Goal: Task Accomplishment & Management: Complete application form

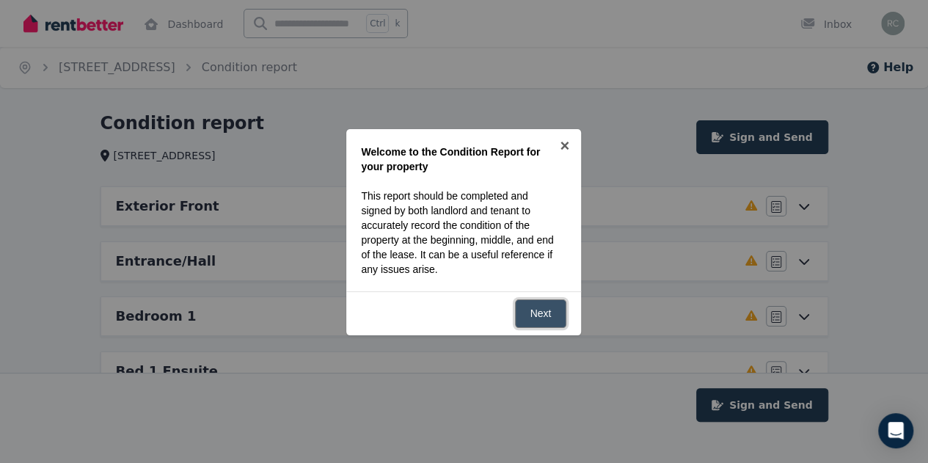
click at [538, 316] on link "Next" at bounding box center [541, 313] width 52 height 29
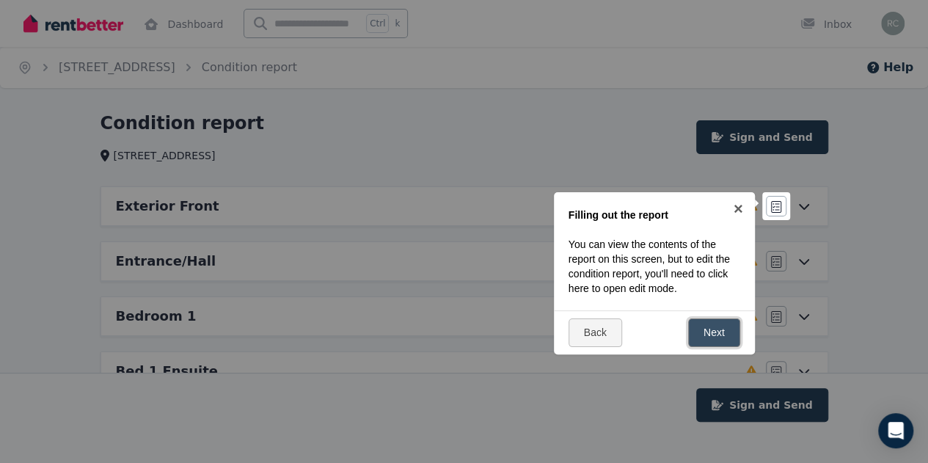
click at [700, 331] on link "Next" at bounding box center [714, 332] width 52 height 29
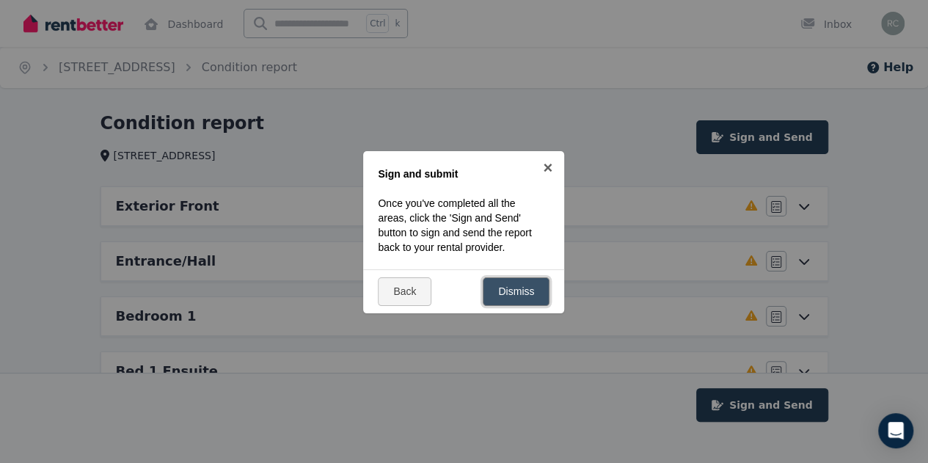
click at [522, 288] on link "Dismiss" at bounding box center [516, 291] width 67 height 29
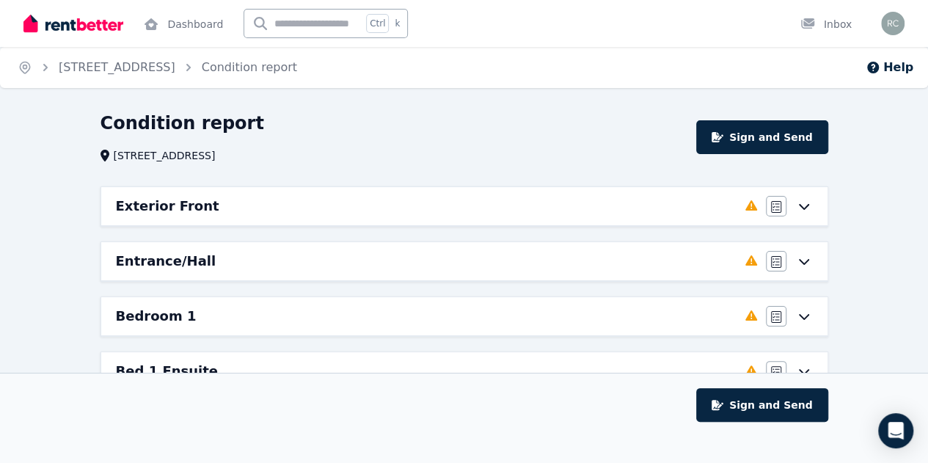
click at [805, 212] on div "Agree/Disagree" at bounding box center [789, 206] width 47 height 21
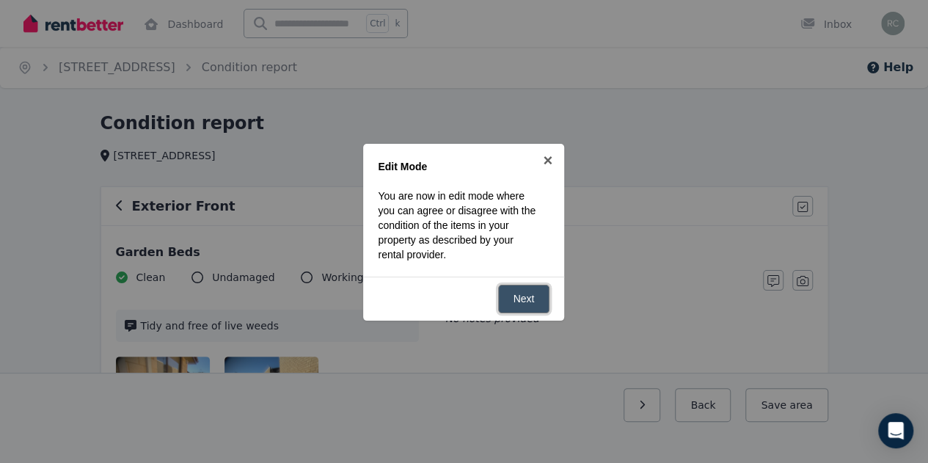
click at [544, 290] on link "Next" at bounding box center [524, 299] width 52 height 29
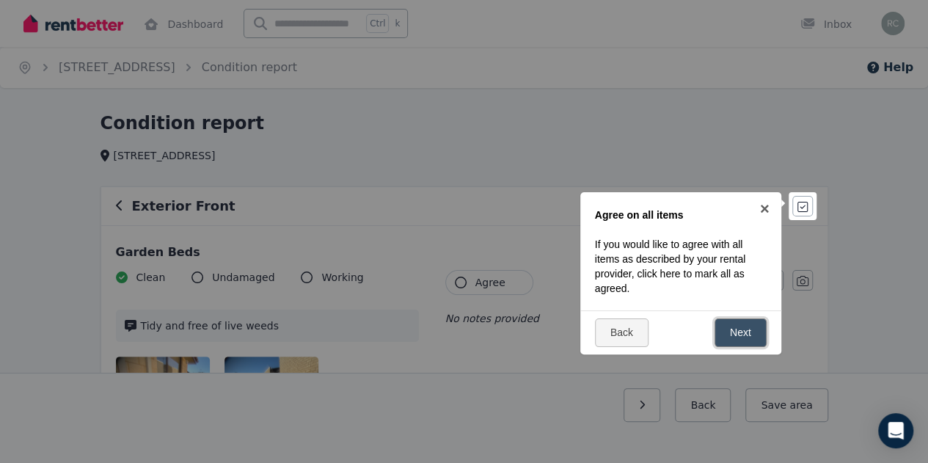
click at [733, 328] on link "Next" at bounding box center [741, 332] width 52 height 29
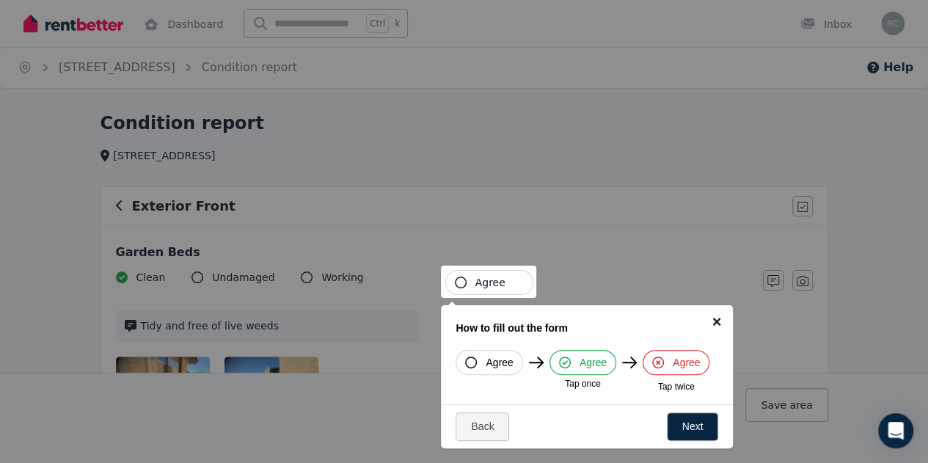
click at [716, 322] on link "×" at bounding box center [716, 321] width 33 height 33
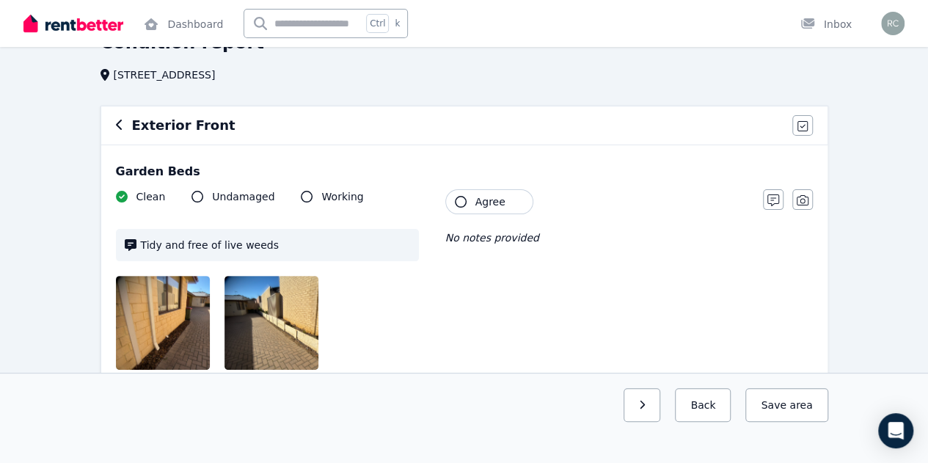
scroll to position [88, 0]
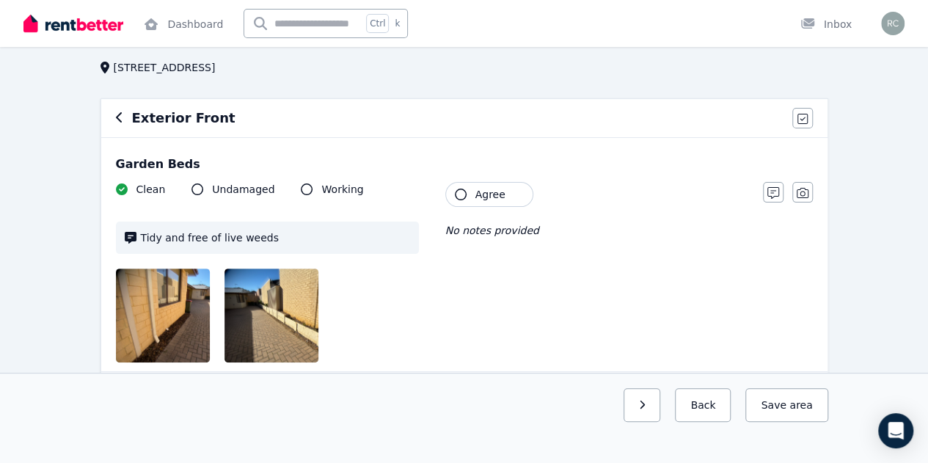
click at [459, 194] on icon "button" at bounding box center [461, 195] width 12 height 12
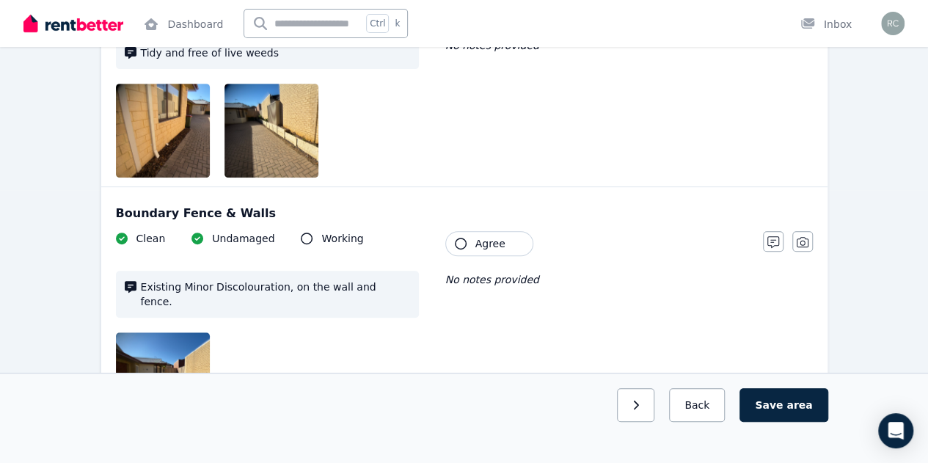
scroll to position [293, 0]
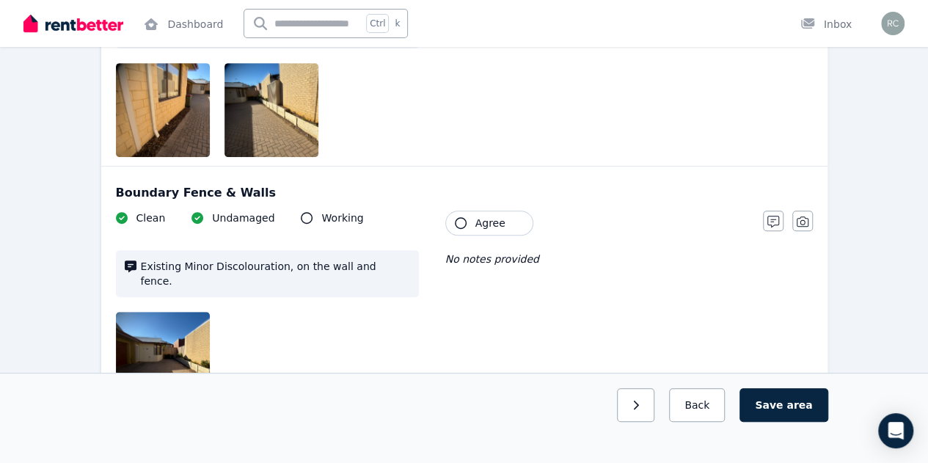
click at [462, 219] on icon "button" at bounding box center [461, 223] width 12 height 12
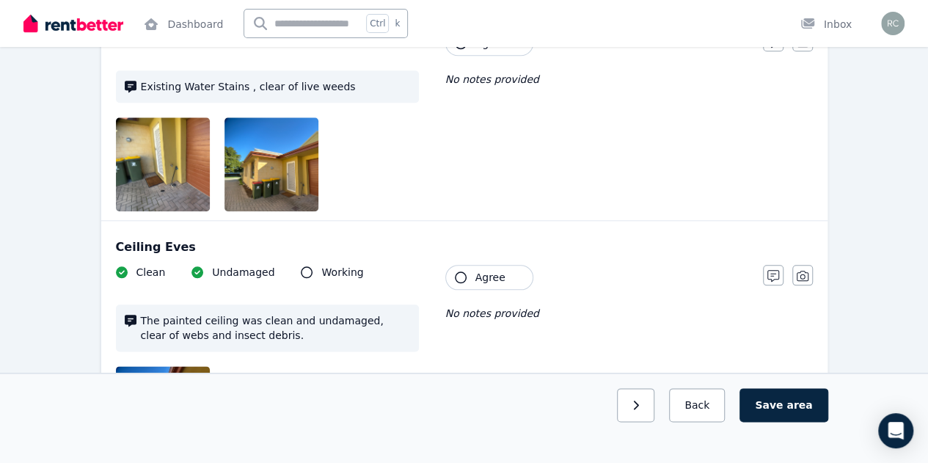
scroll to position [693, 0]
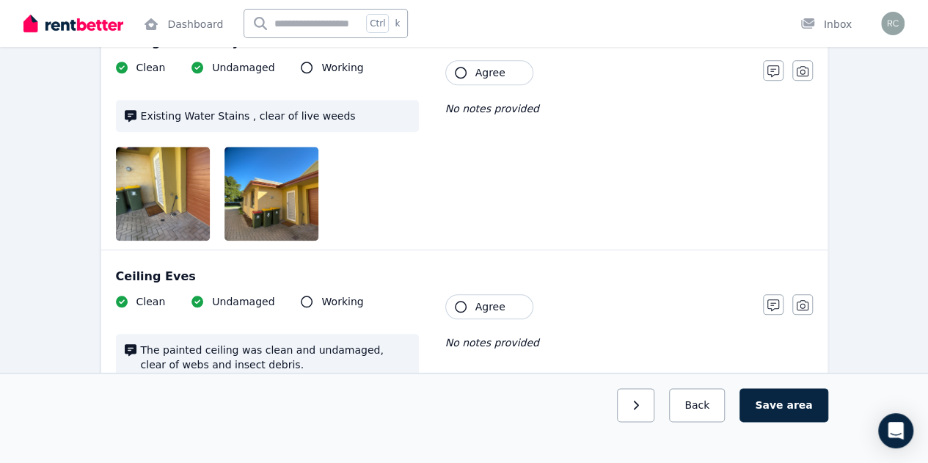
click at [458, 301] on icon "button" at bounding box center [461, 307] width 12 height 12
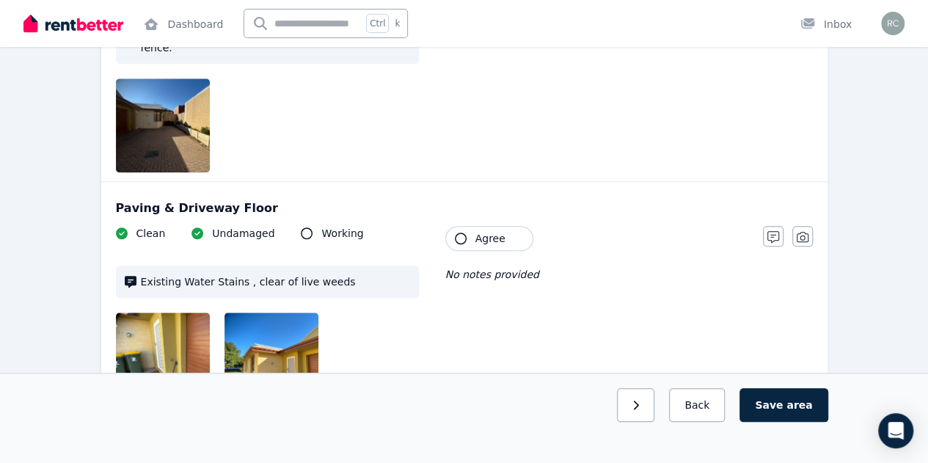
scroll to position [516, 0]
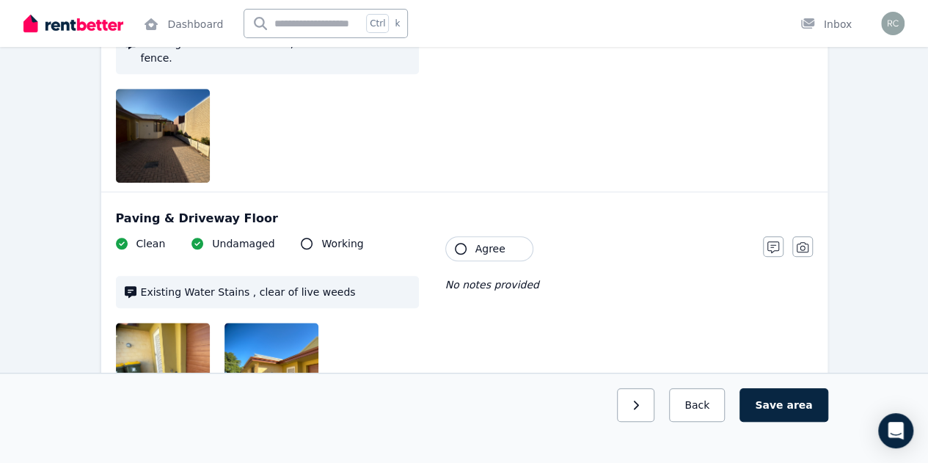
click at [461, 243] on icon "button" at bounding box center [461, 249] width 12 height 12
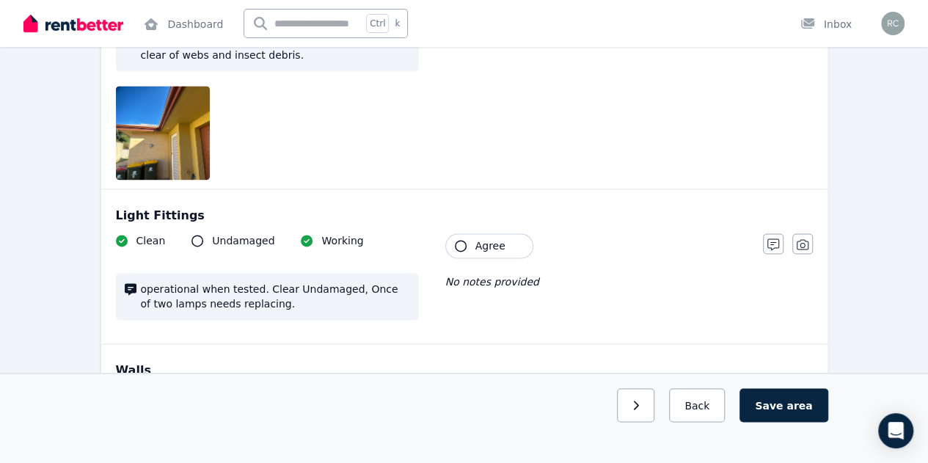
scroll to position [1015, 0]
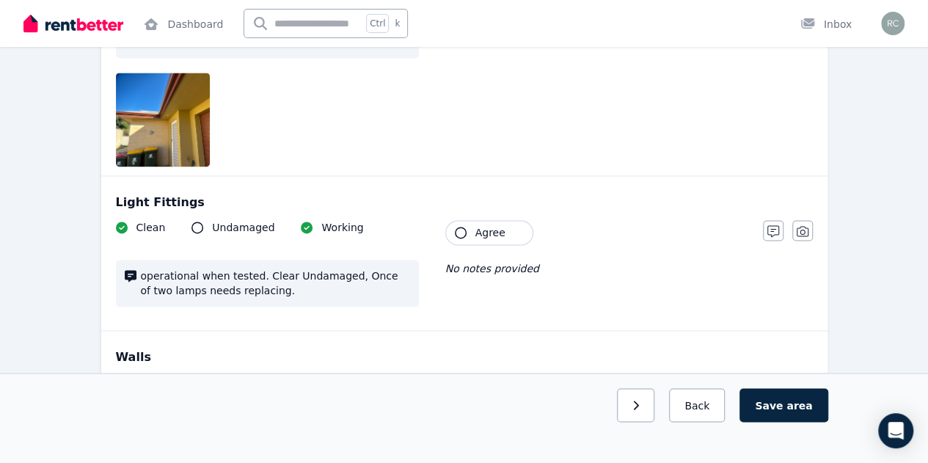
click at [459, 227] on icon "button" at bounding box center [461, 233] width 12 height 12
click at [461, 375] on button "Agree" at bounding box center [489, 387] width 88 height 25
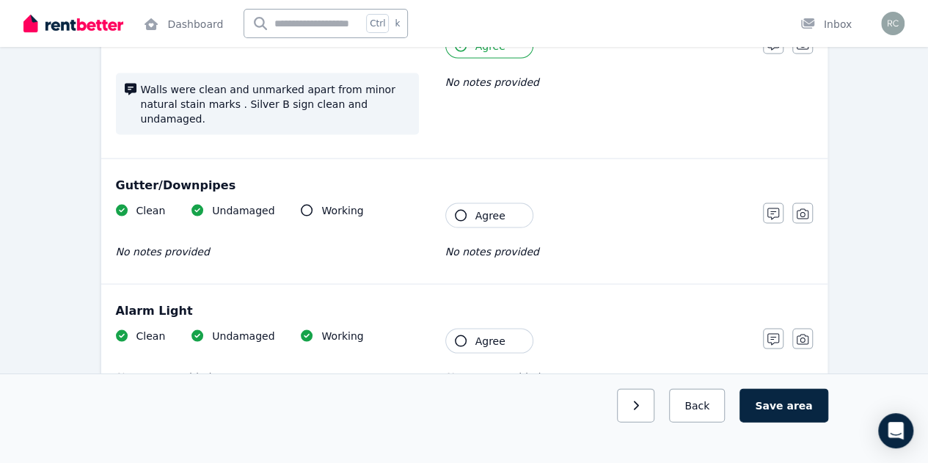
scroll to position [1367, 0]
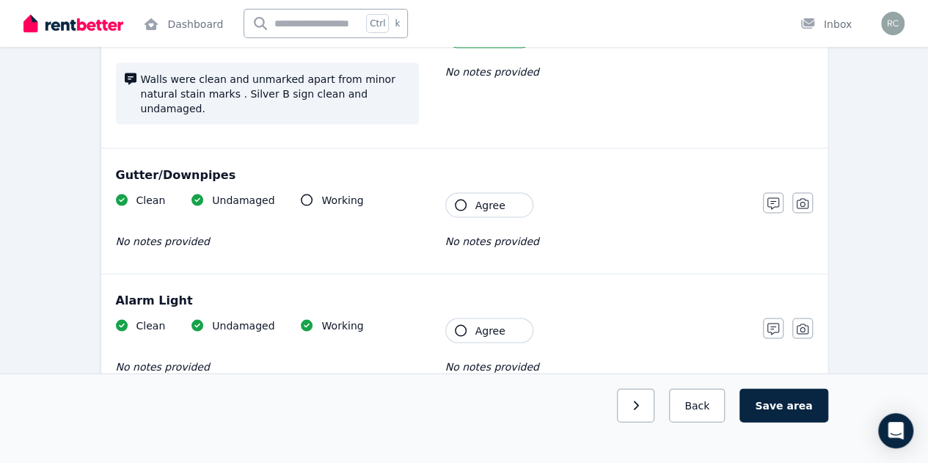
click at [467, 192] on button "Agree" at bounding box center [489, 204] width 88 height 25
click at [458, 324] on icon "button" at bounding box center [461, 330] width 12 height 12
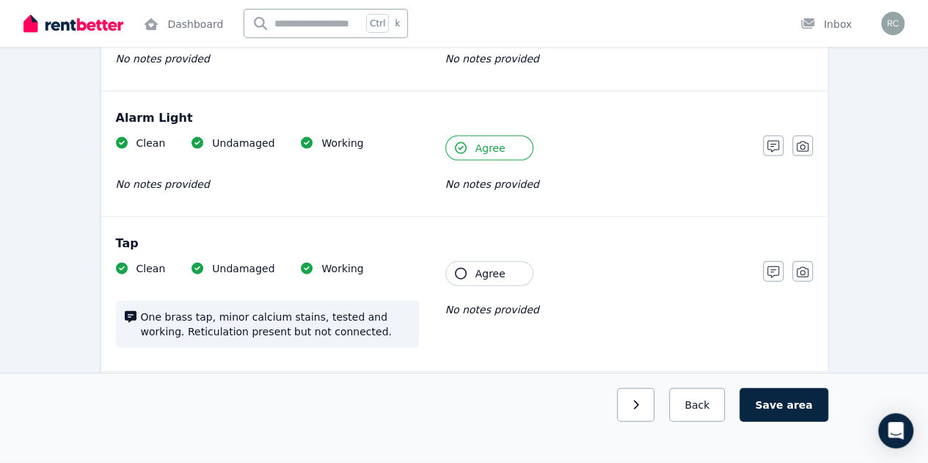
scroll to position [1563, 0]
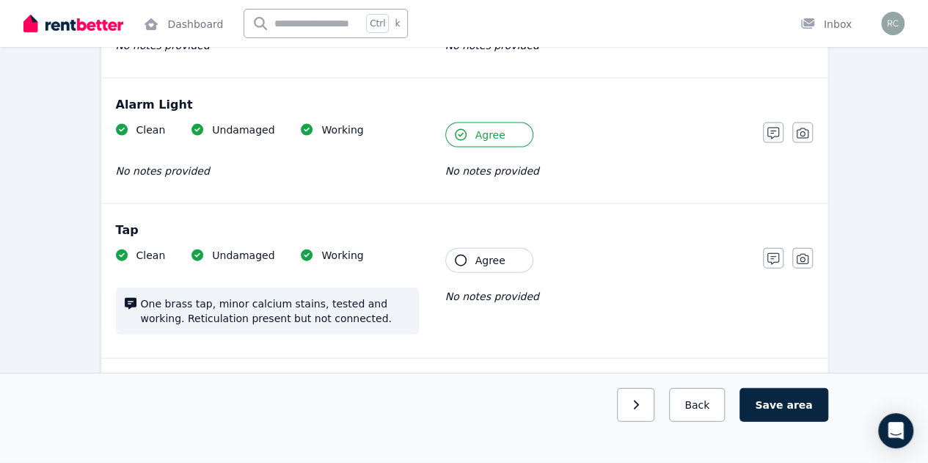
click at [459, 255] on icon "button" at bounding box center [461, 261] width 12 height 12
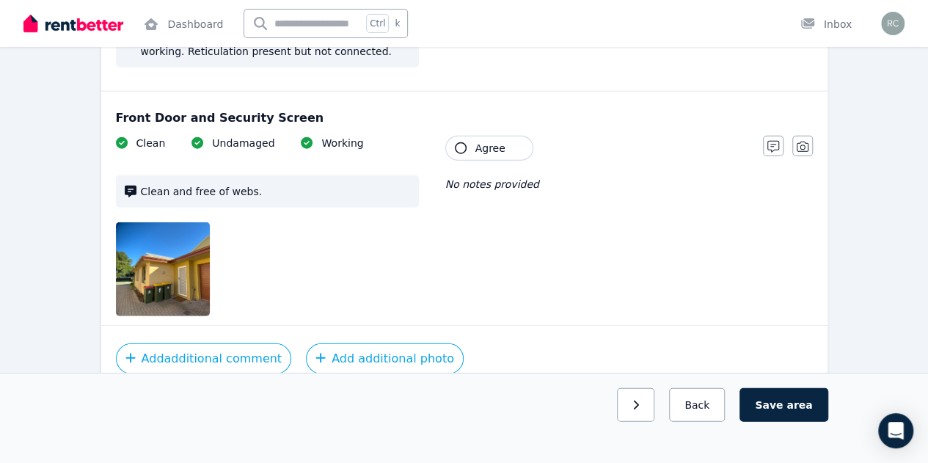
scroll to position [1837, 0]
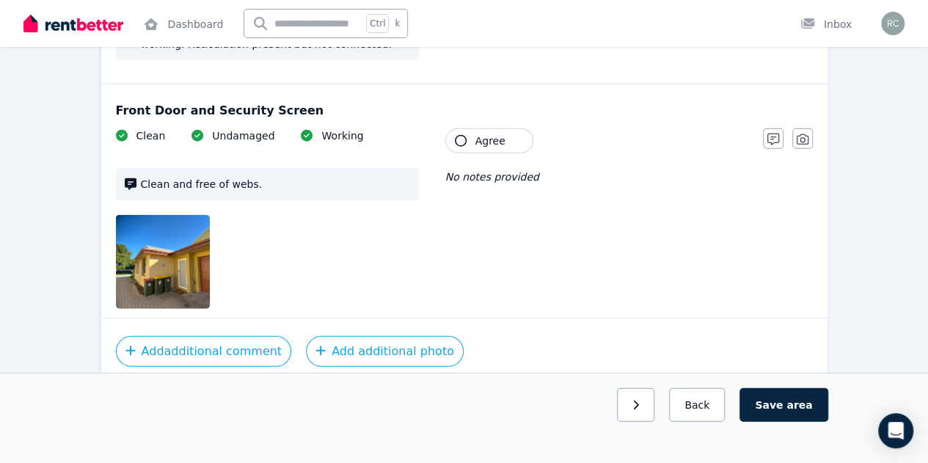
click at [458, 135] on icon "button" at bounding box center [461, 141] width 12 height 12
click at [639, 409] on icon "button" at bounding box center [636, 405] width 5 height 9
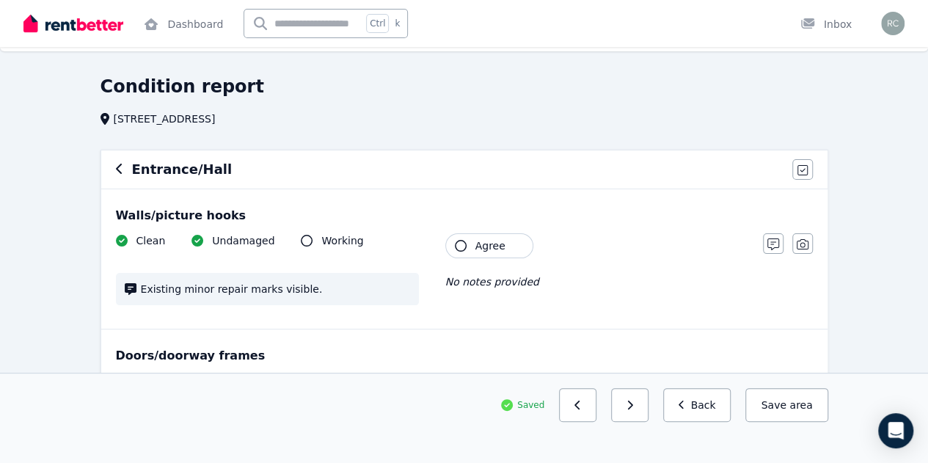
scroll to position [27, 0]
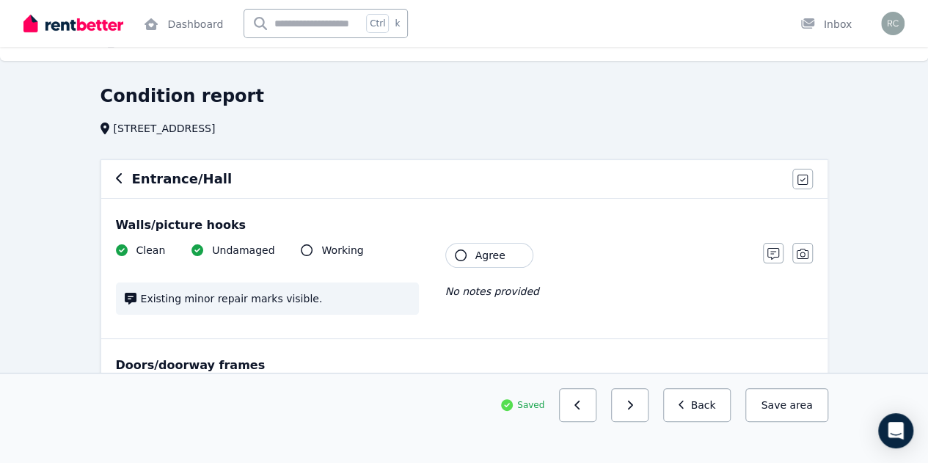
click at [459, 256] on icon "button" at bounding box center [461, 255] width 12 height 12
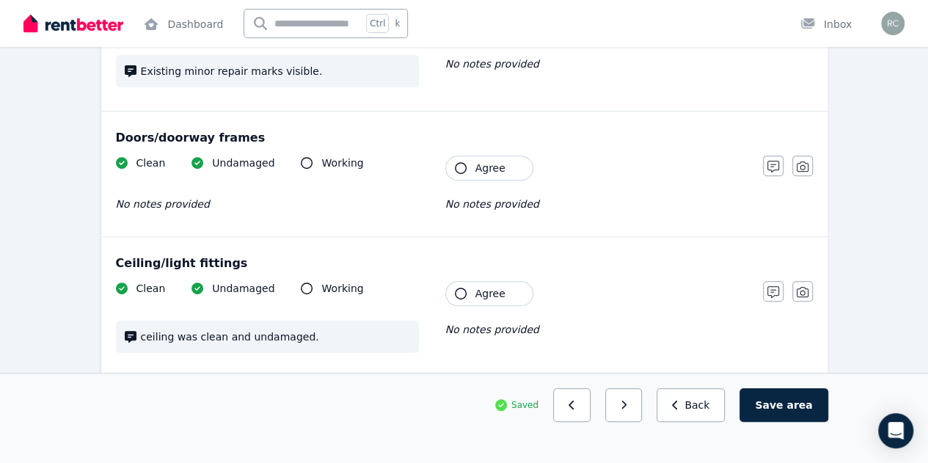
scroll to position [264, 0]
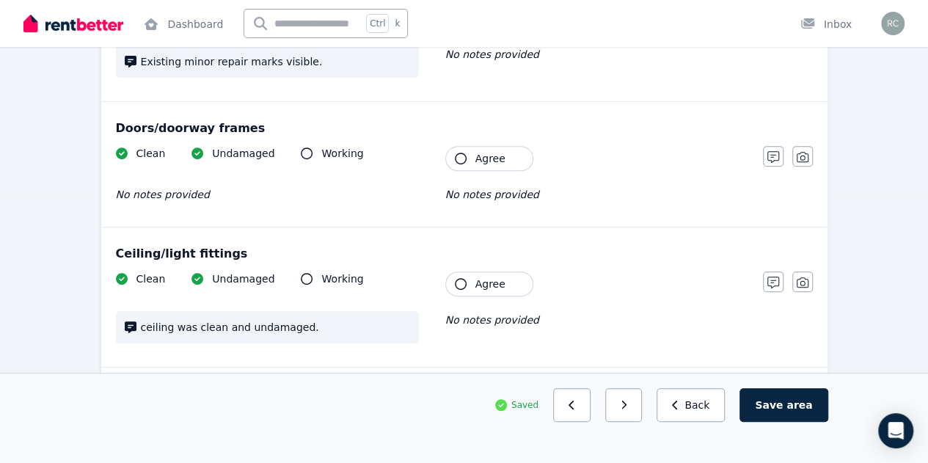
click at [458, 157] on icon "button" at bounding box center [461, 159] width 12 height 12
click at [459, 281] on icon "button" at bounding box center [461, 284] width 12 height 12
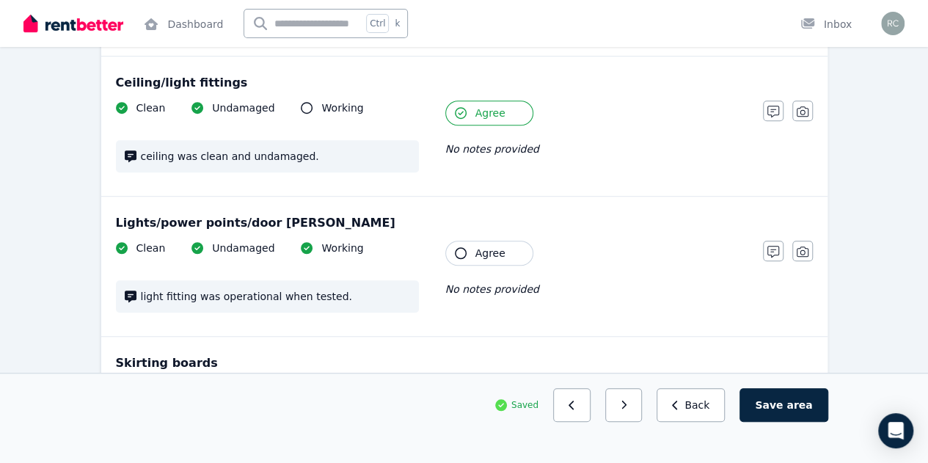
scroll to position [469, 0]
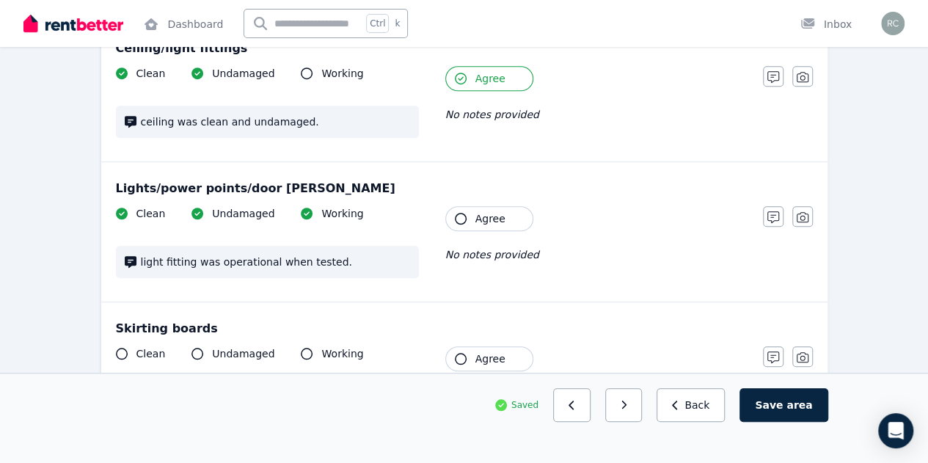
click at [456, 219] on icon "button" at bounding box center [461, 219] width 12 height 12
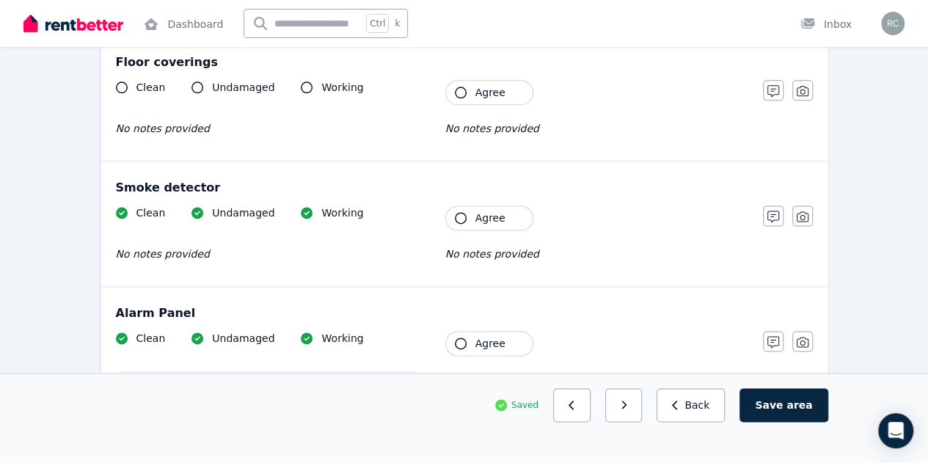
scroll to position [870, 0]
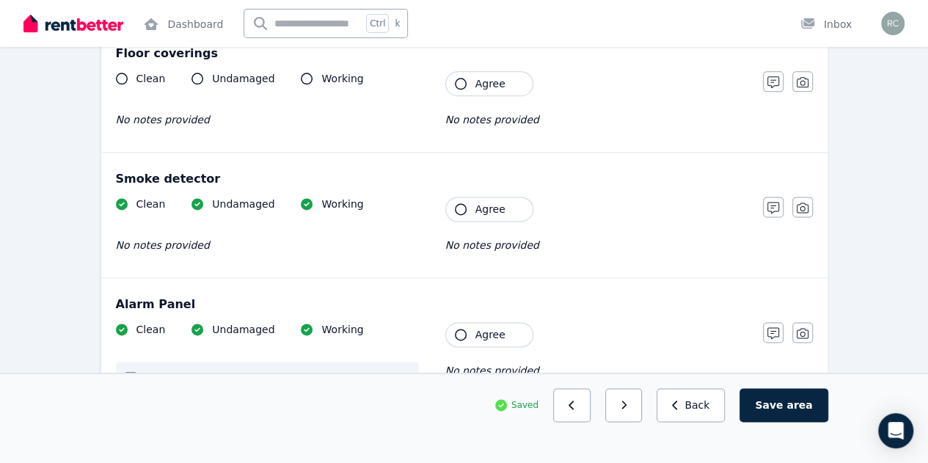
click at [461, 203] on icon "button" at bounding box center [461, 209] width 12 height 12
click at [463, 332] on icon "button" at bounding box center [461, 335] width 12 height 12
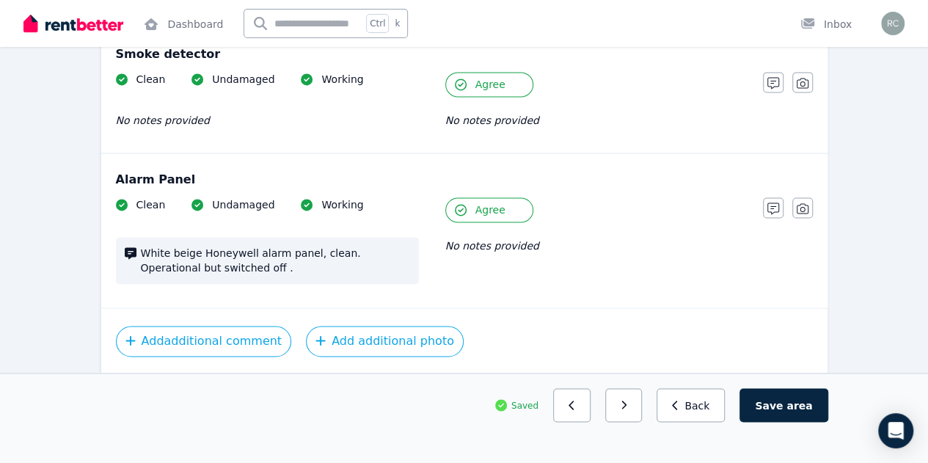
scroll to position [1015, 0]
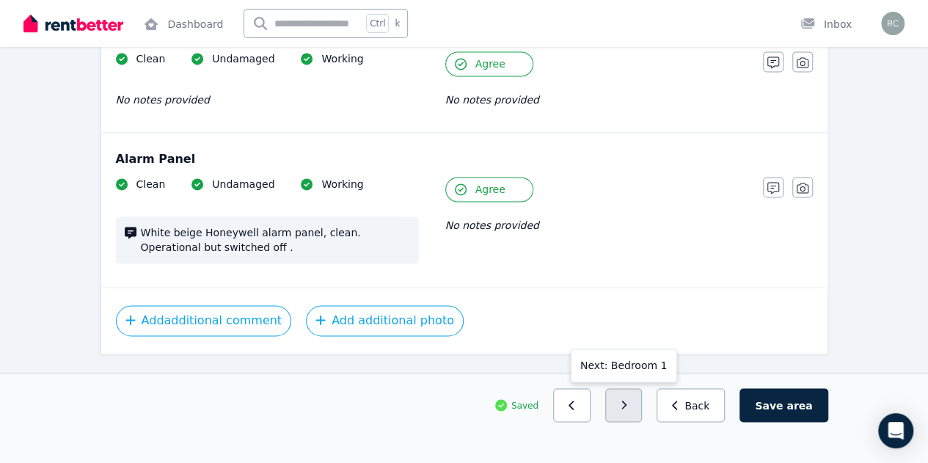
click at [643, 422] on button "button" at bounding box center [623, 405] width 37 height 34
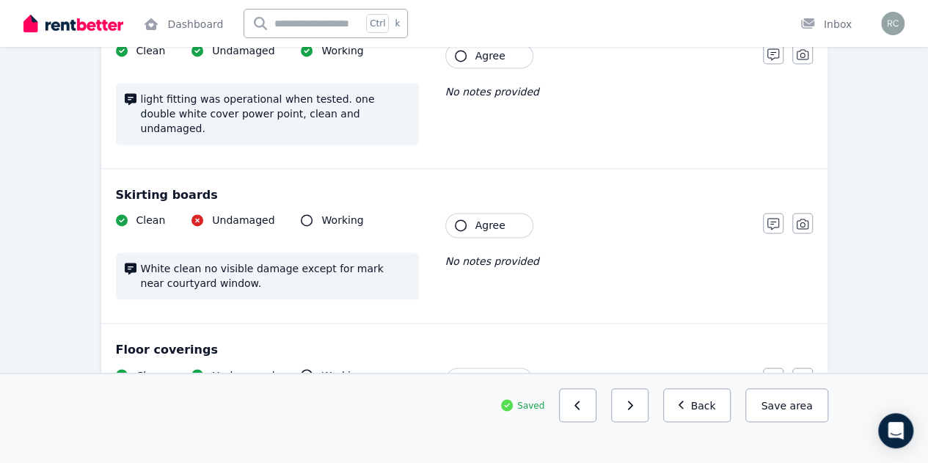
scroll to position [1411, 0]
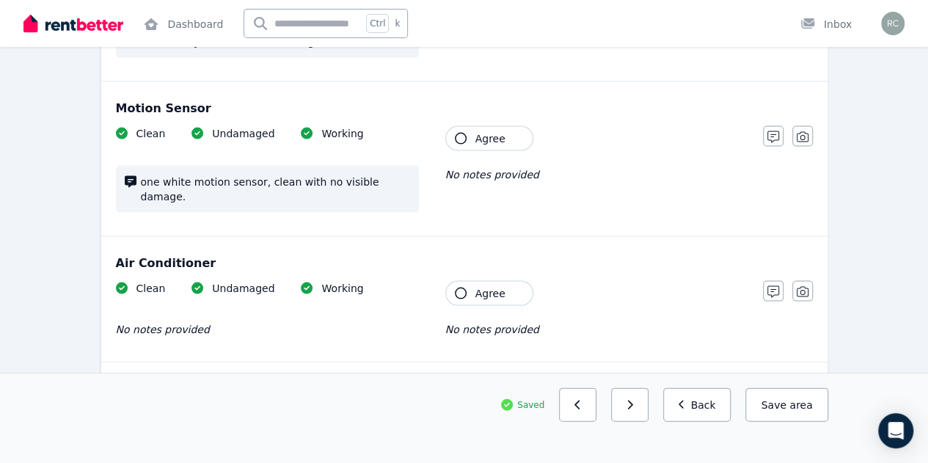
click at [461, 288] on icon "button" at bounding box center [461, 294] width 12 height 12
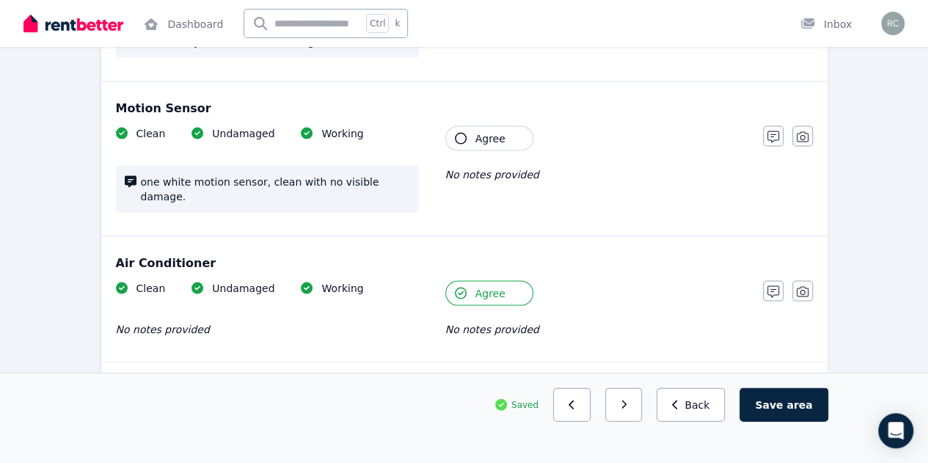
click at [461, 133] on icon "button" at bounding box center [461, 139] width 12 height 12
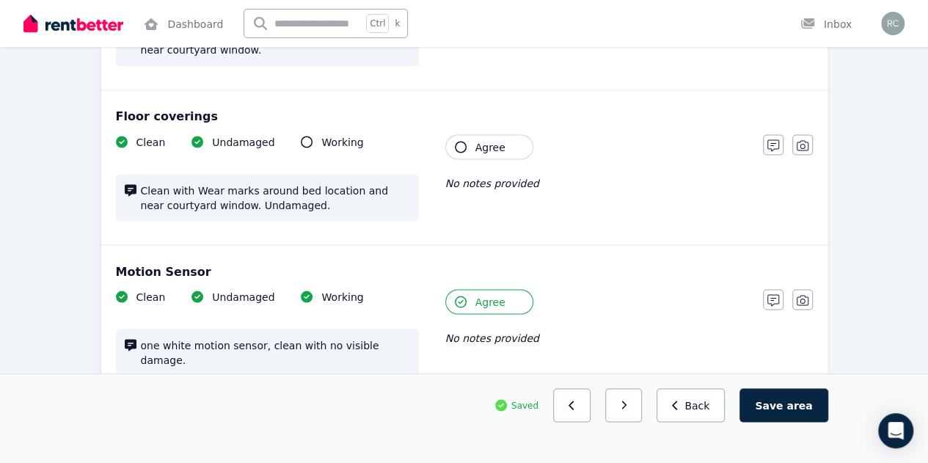
scroll to position [1235, 0]
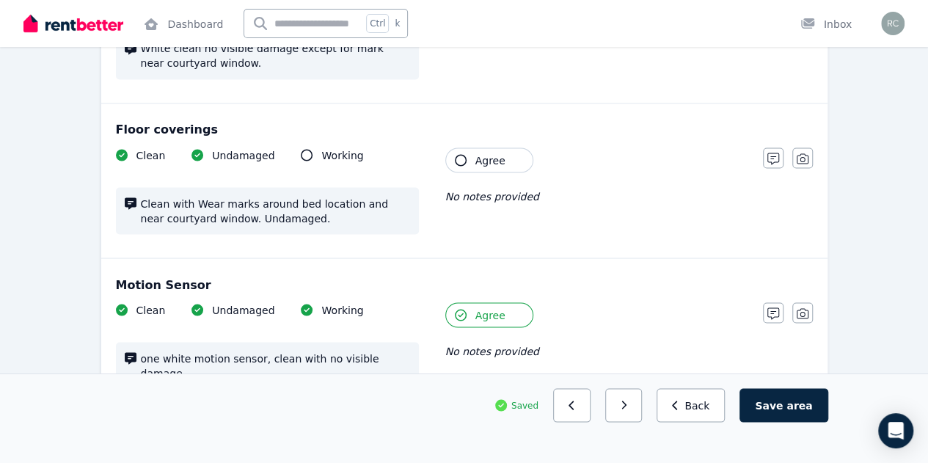
click at [459, 154] on icon "button" at bounding box center [461, 160] width 12 height 12
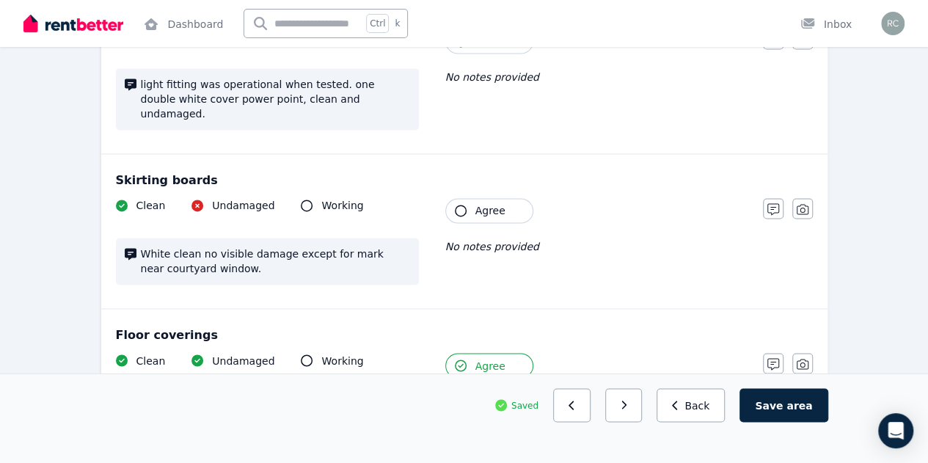
scroll to position [1001, 0]
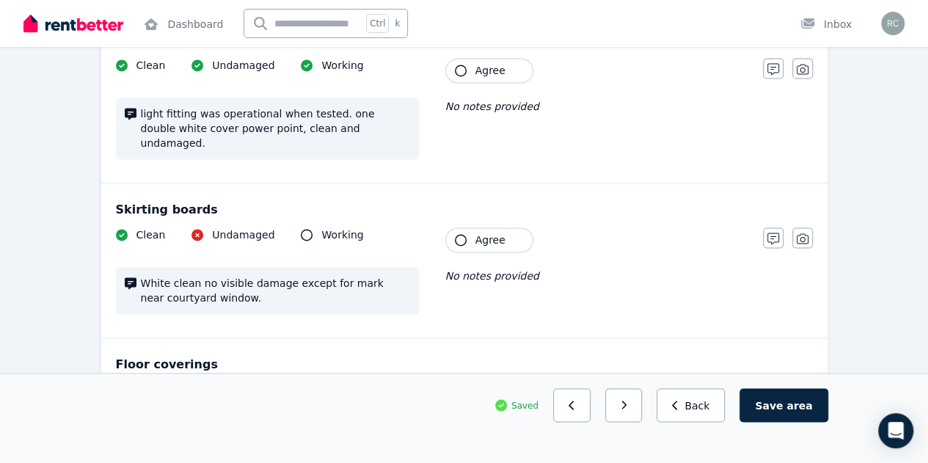
click at [458, 234] on icon "button" at bounding box center [461, 240] width 12 height 12
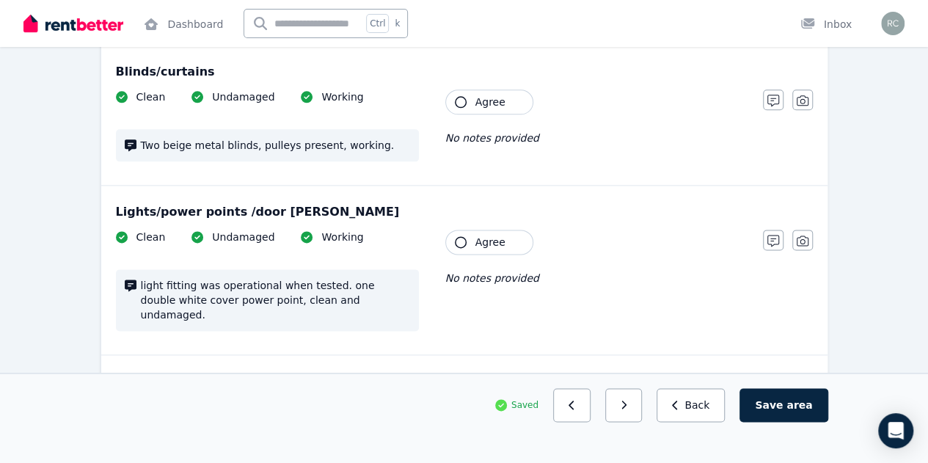
scroll to position [825, 0]
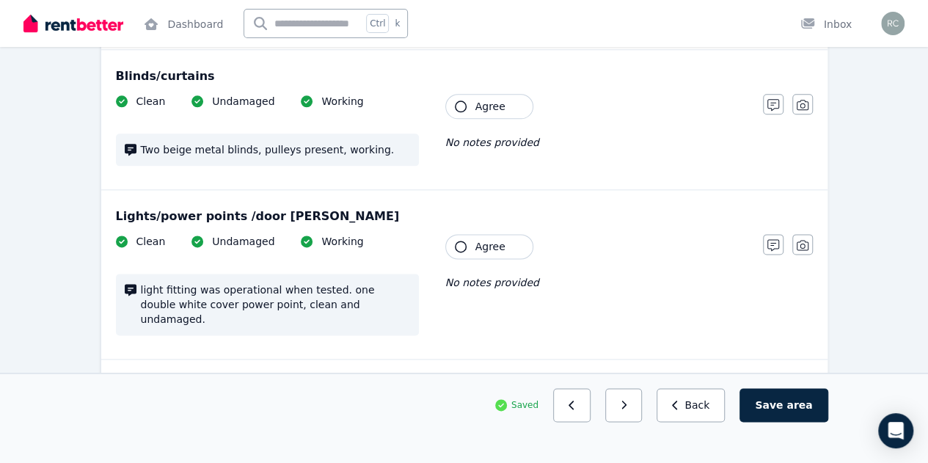
click at [457, 241] on icon "button" at bounding box center [461, 247] width 12 height 12
click at [456, 101] on icon "button" at bounding box center [461, 107] width 12 height 12
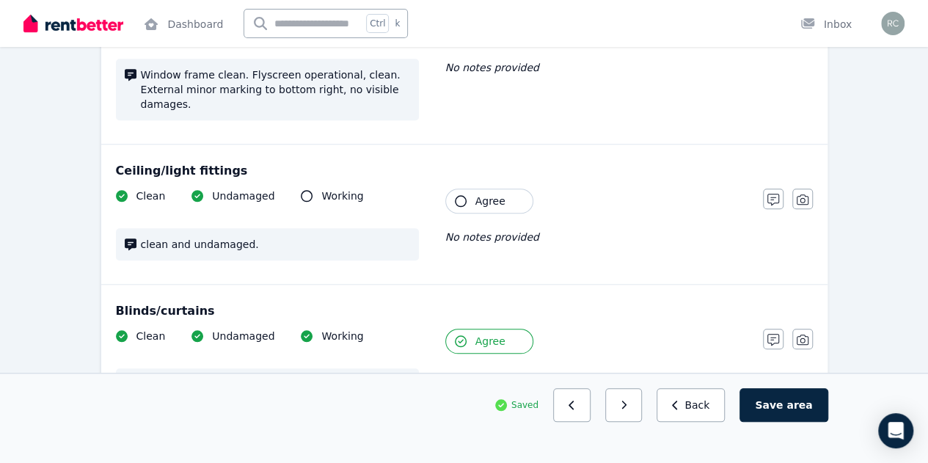
scroll to position [560, 0]
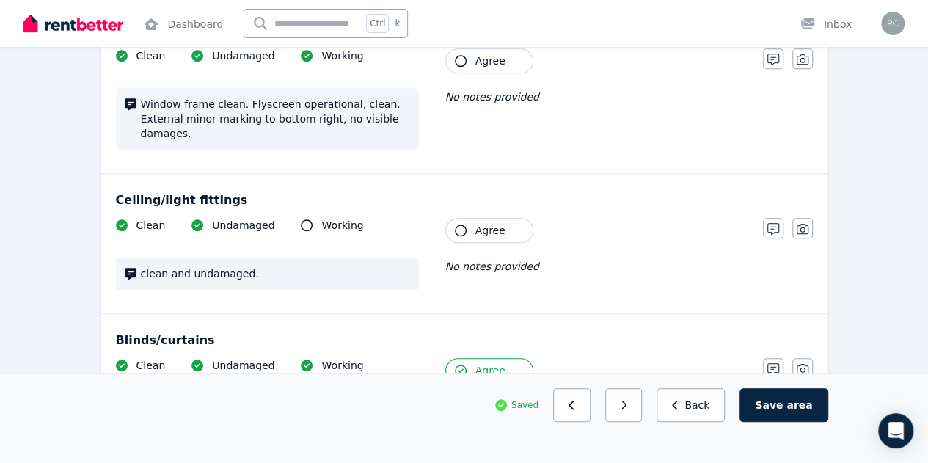
click at [459, 224] on icon "button" at bounding box center [461, 230] width 12 height 12
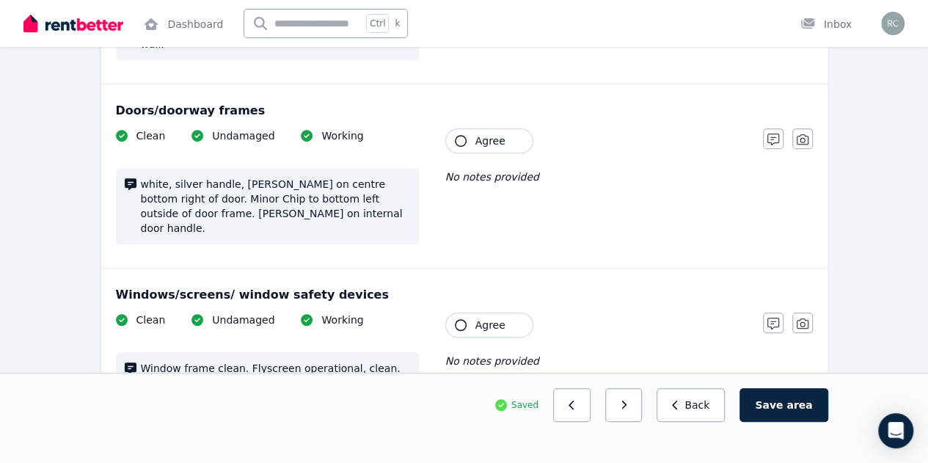
scroll to position [267, 0]
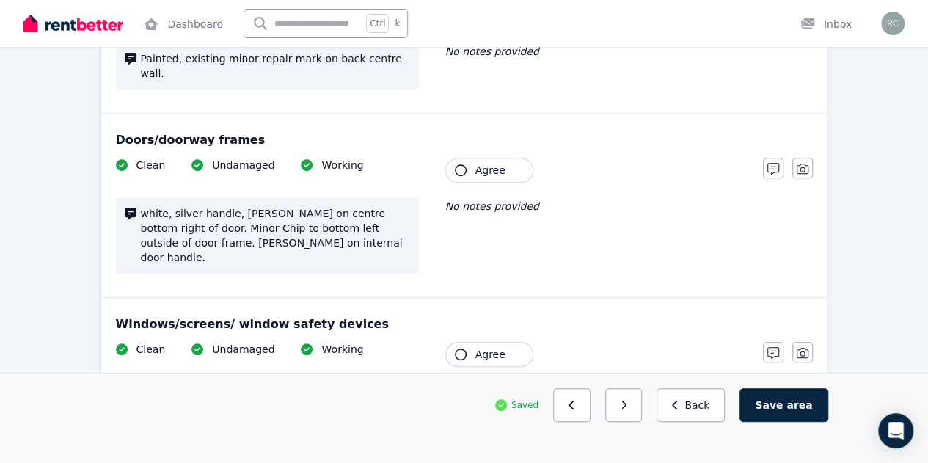
click at [465, 164] on icon "button" at bounding box center [461, 170] width 12 height 12
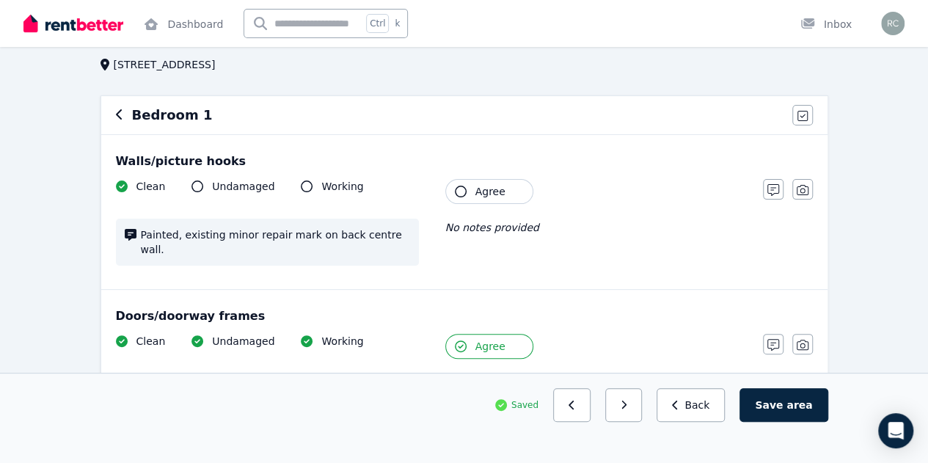
scroll to position [62, 0]
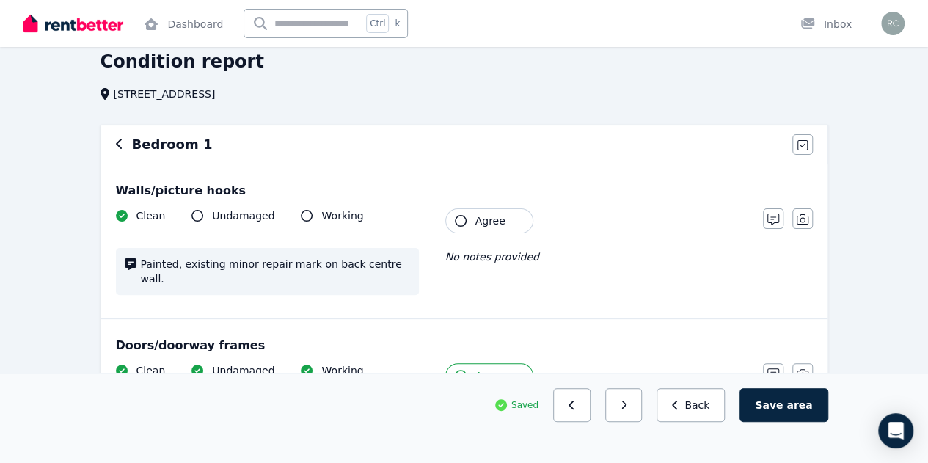
click at [462, 222] on icon "button" at bounding box center [461, 221] width 12 height 12
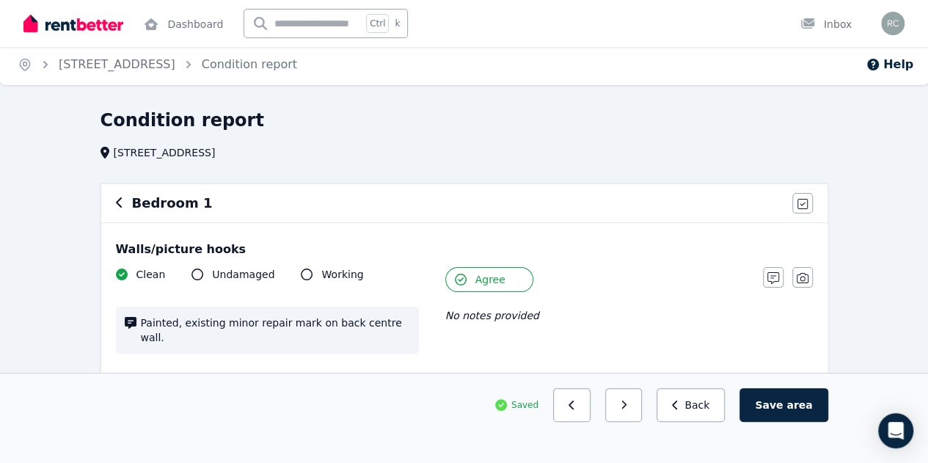
scroll to position [0, 0]
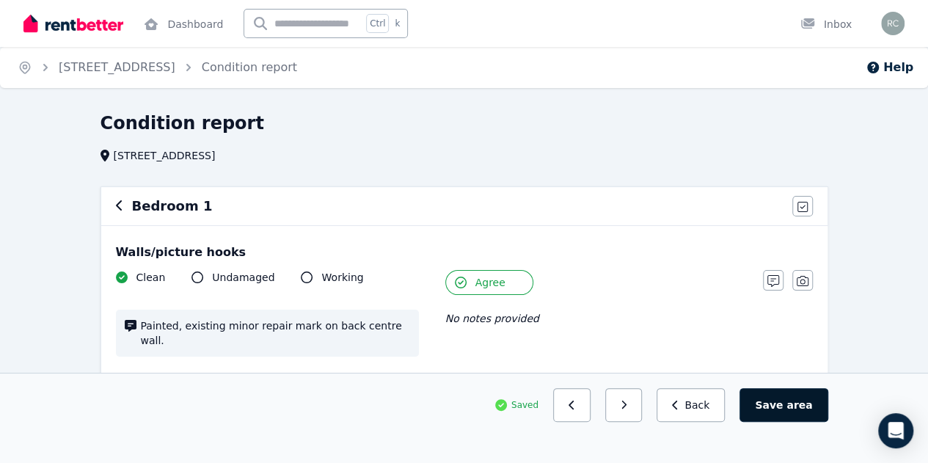
click at [791, 417] on button "Save area" at bounding box center [783, 405] width 88 height 34
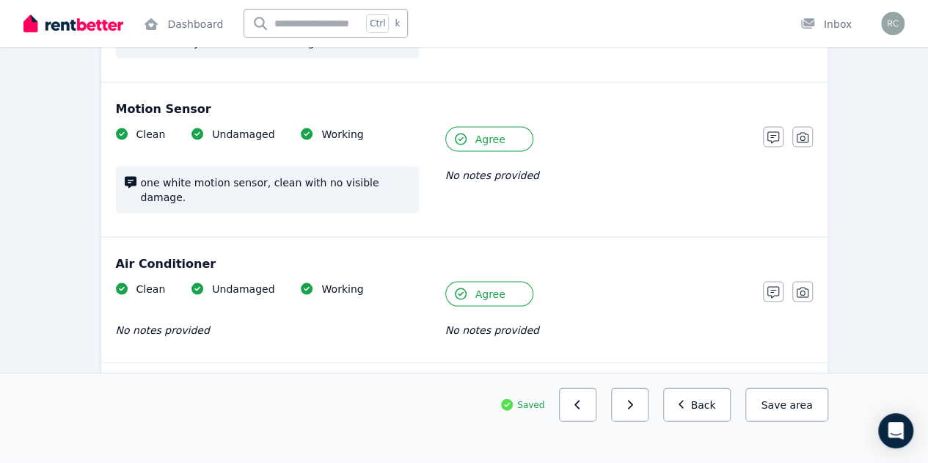
scroll to position [1411, 0]
click at [647, 422] on button "button" at bounding box center [629, 405] width 37 height 34
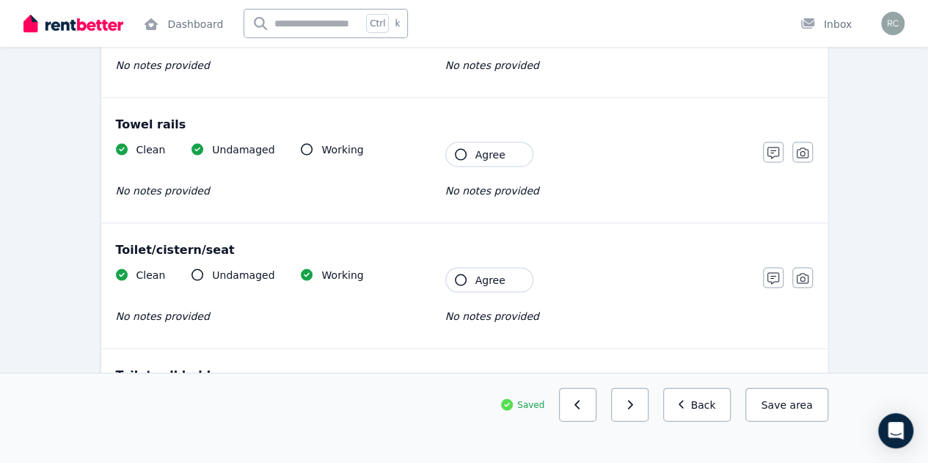
scroll to position [1830, 0]
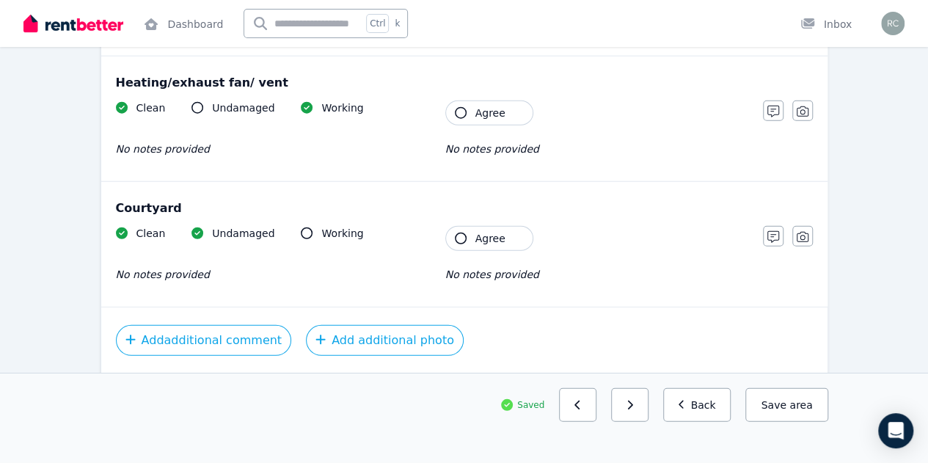
click at [461, 226] on button "Agree" at bounding box center [489, 238] width 88 height 25
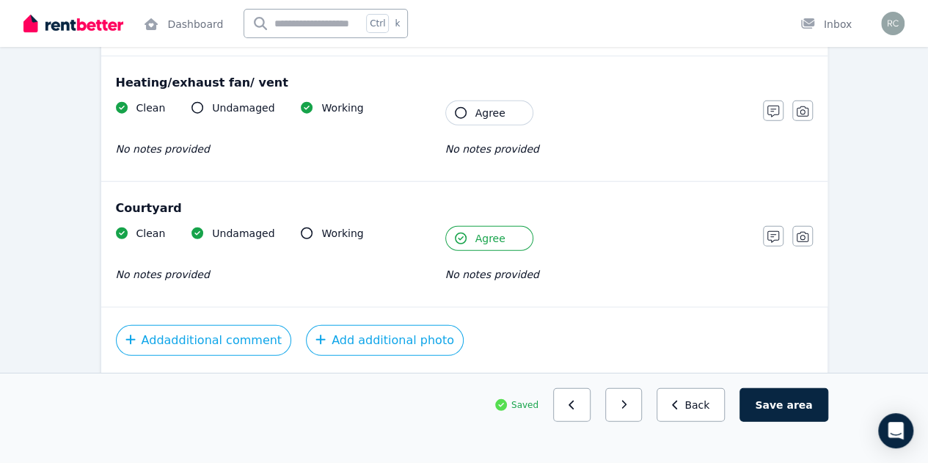
click at [455, 107] on icon "button" at bounding box center [461, 113] width 12 height 12
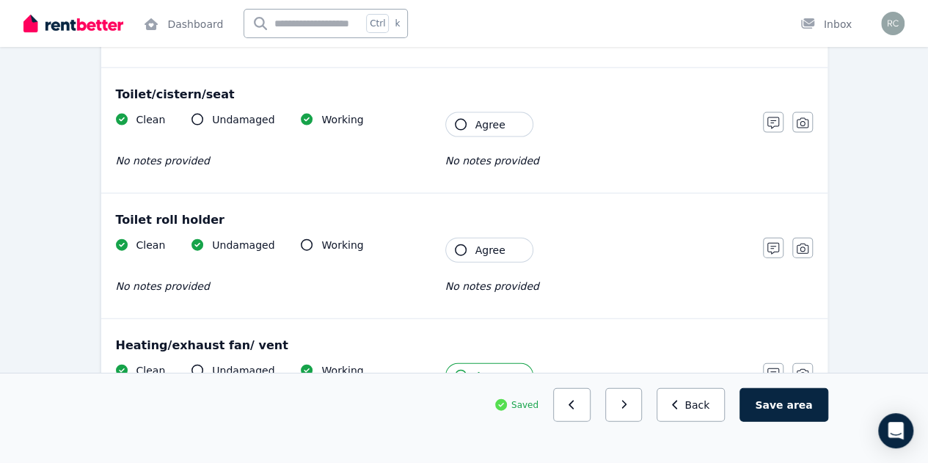
scroll to position [1565, 0]
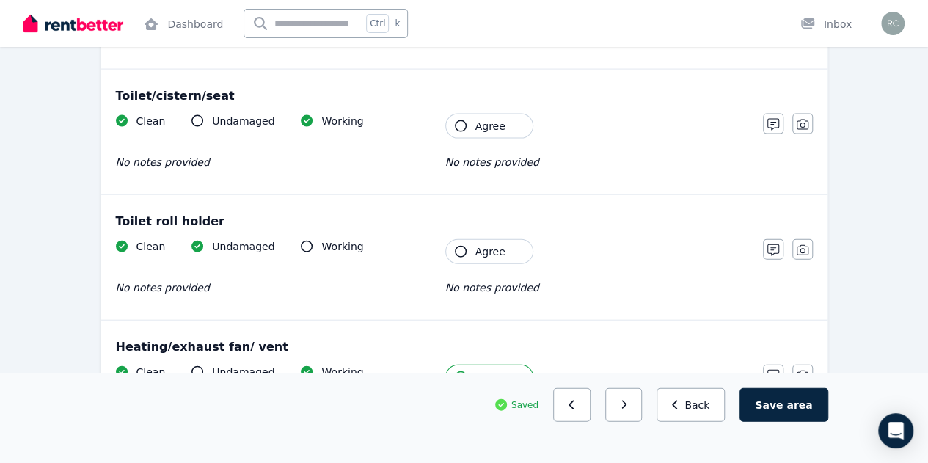
click at [455, 246] on icon "button" at bounding box center [461, 252] width 12 height 12
click at [458, 120] on icon "button" at bounding box center [461, 126] width 12 height 12
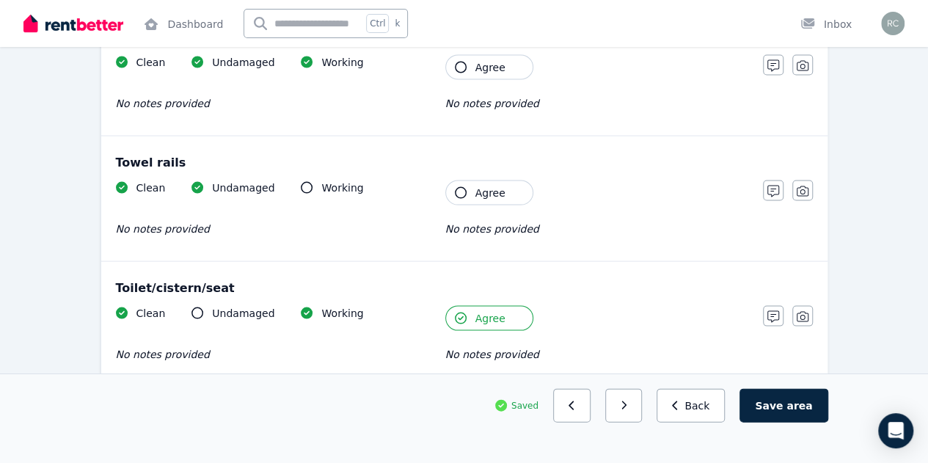
scroll to position [1360, 0]
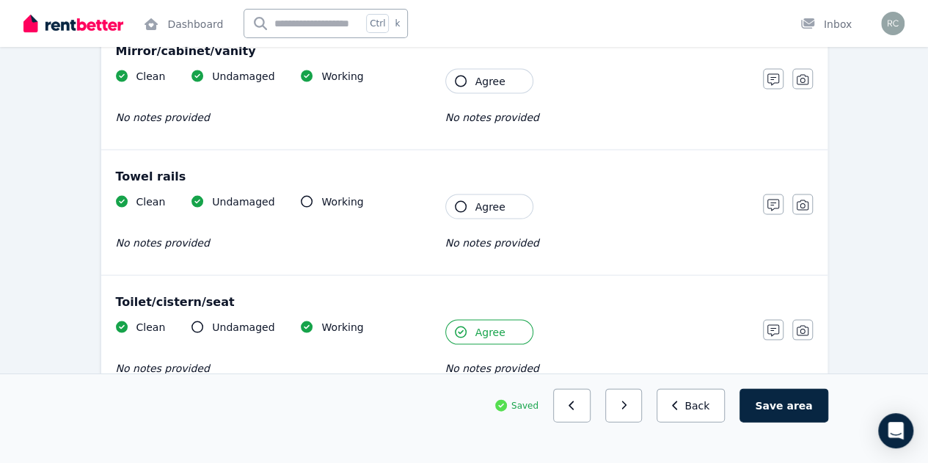
click at [458, 200] on icon "button" at bounding box center [461, 206] width 12 height 12
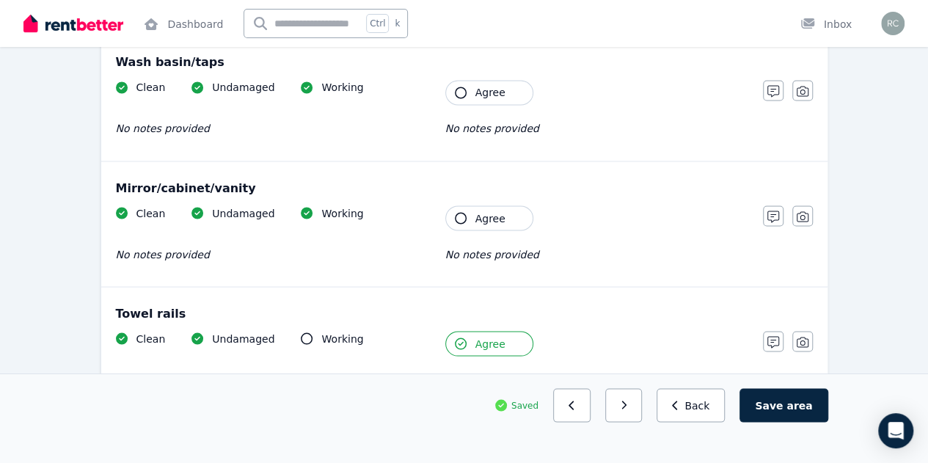
scroll to position [1213, 0]
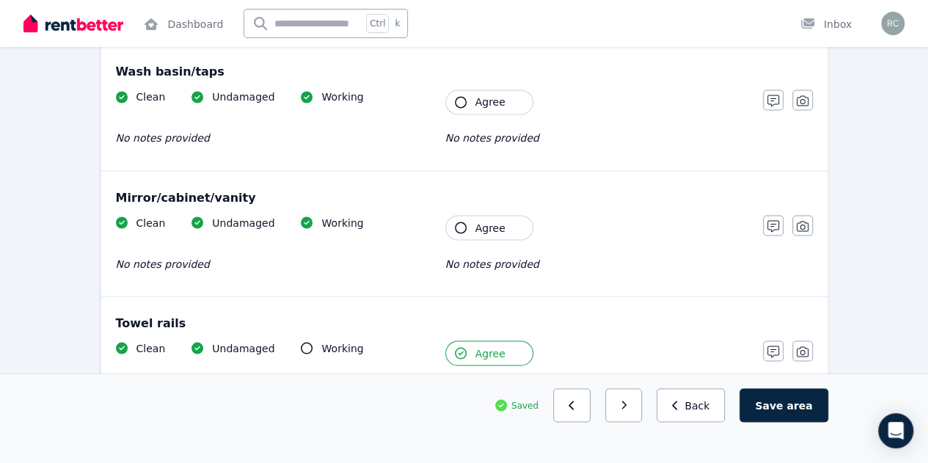
click at [464, 222] on icon "button" at bounding box center [461, 228] width 12 height 12
click at [459, 96] on icon "button" at bounding box center [461, 102] width 12 height 12
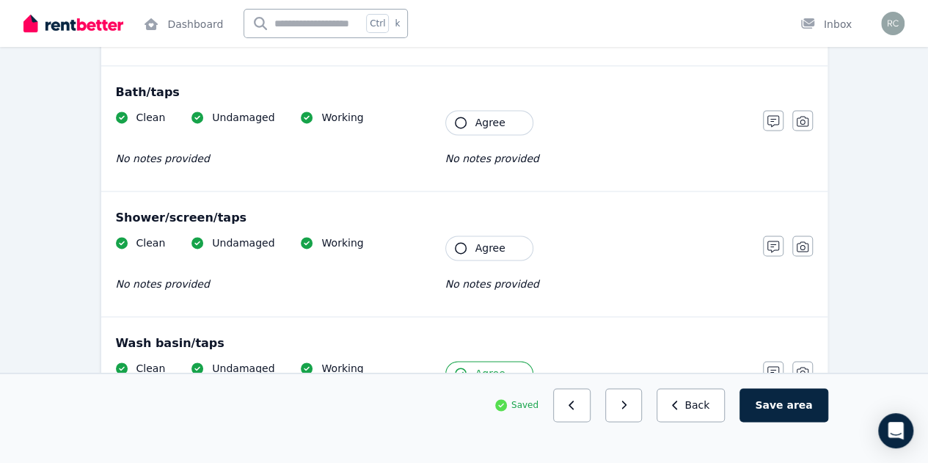
scroll to position [920, 0]
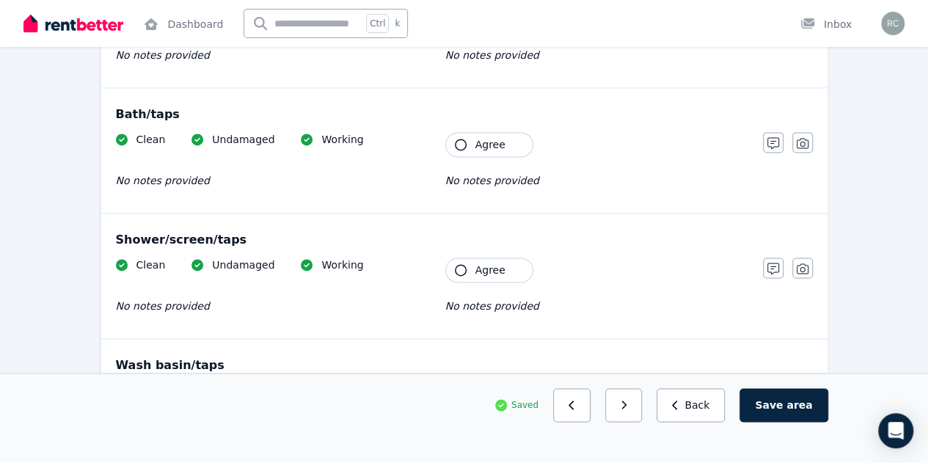
click at [455, 264] on icon "button" at bounding box center [461, 270] width 12 height 12
click at [456, 139] on icon "button" at bounding box center [461, 145] width 12 height 12
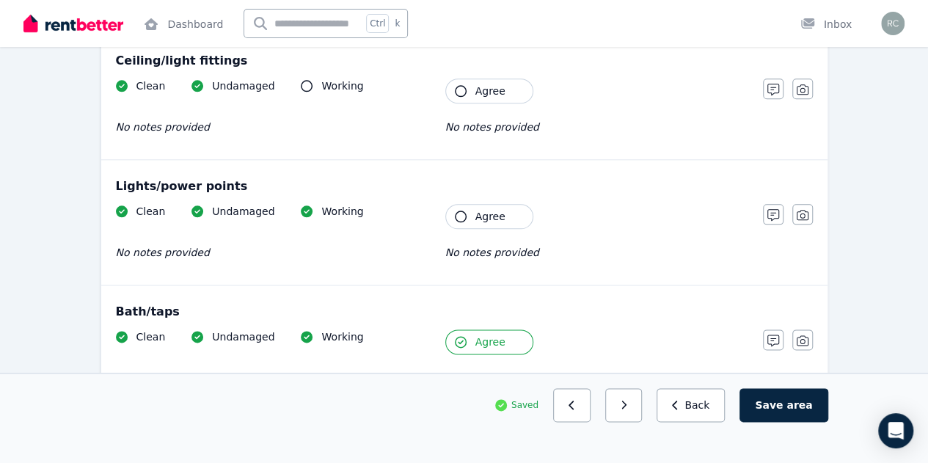
scroll to position [715, 0]
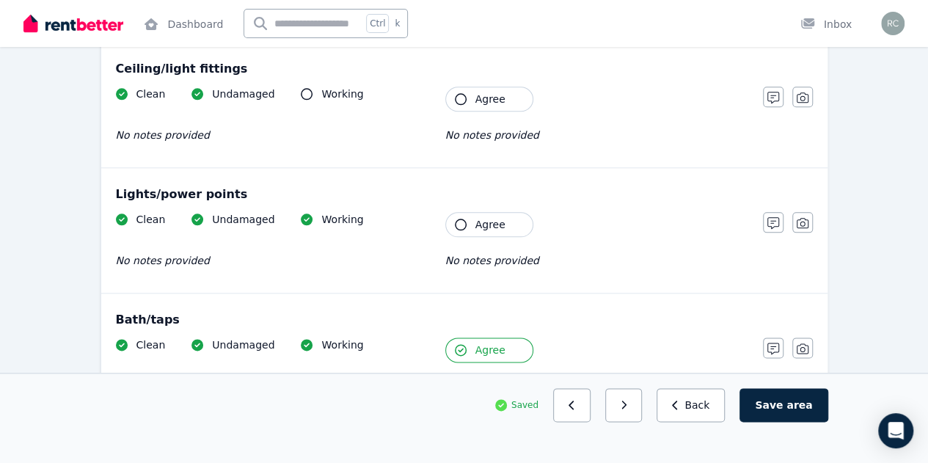
click at [461, 219] on icon "button" at bounding box center [461, 225] width 12 height 12
click at [461, 93] on icon "button" at bounding box center [461, 99] width 12 height 12
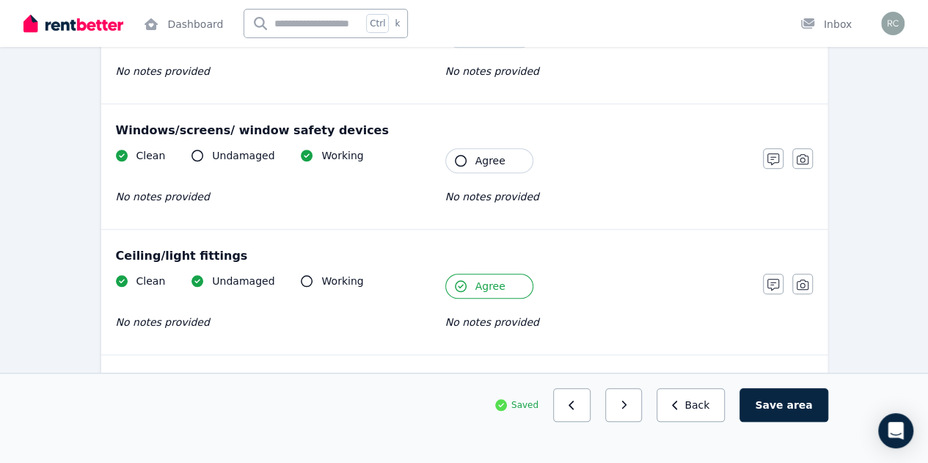
scroll to position [509, 0]
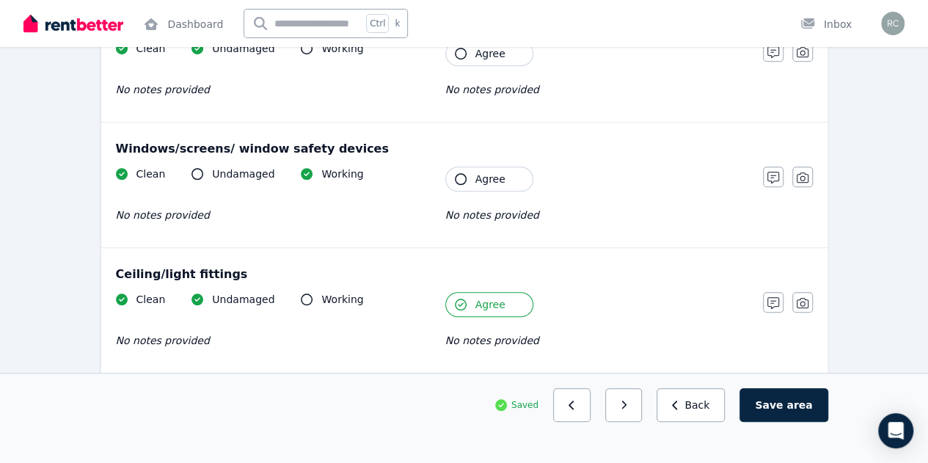
click at [459, 173] on icon "button" at bounding box center [461, 179] width 12 height 12
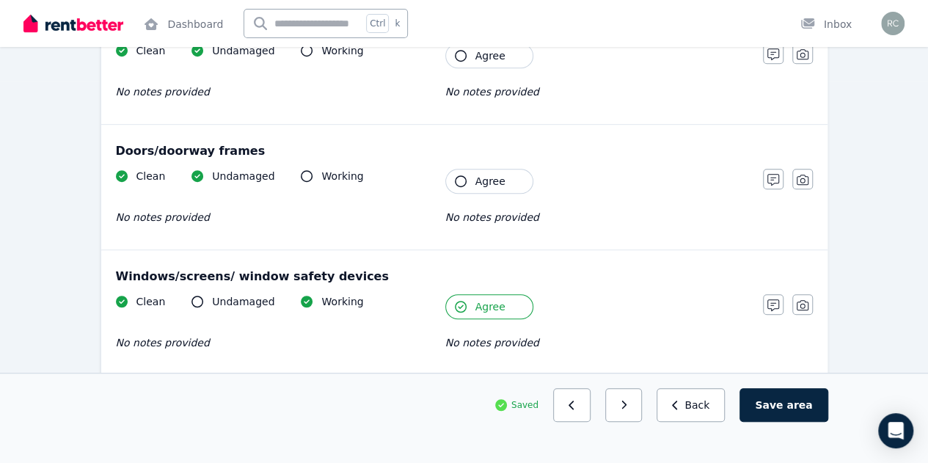
scroll to position [362, 0]
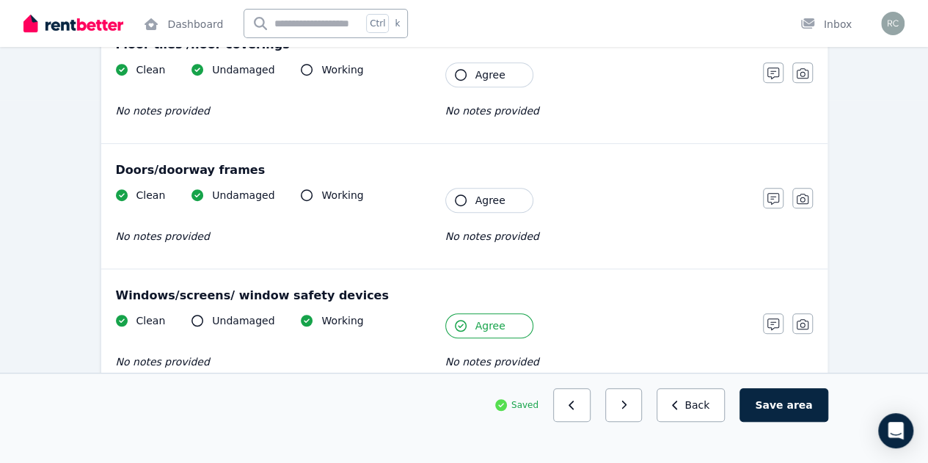
click at [464, 194] on icon "button" at bounding box center [461, 200] width 12 height 12
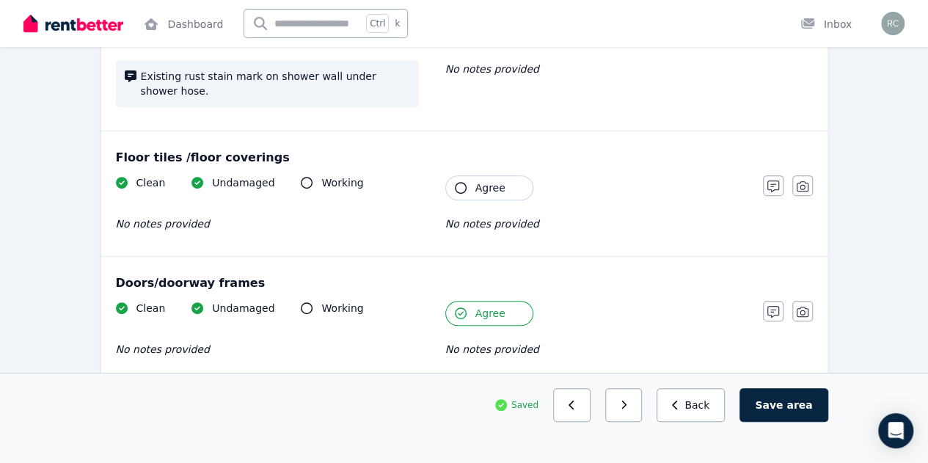
scroll to position [245, 0]
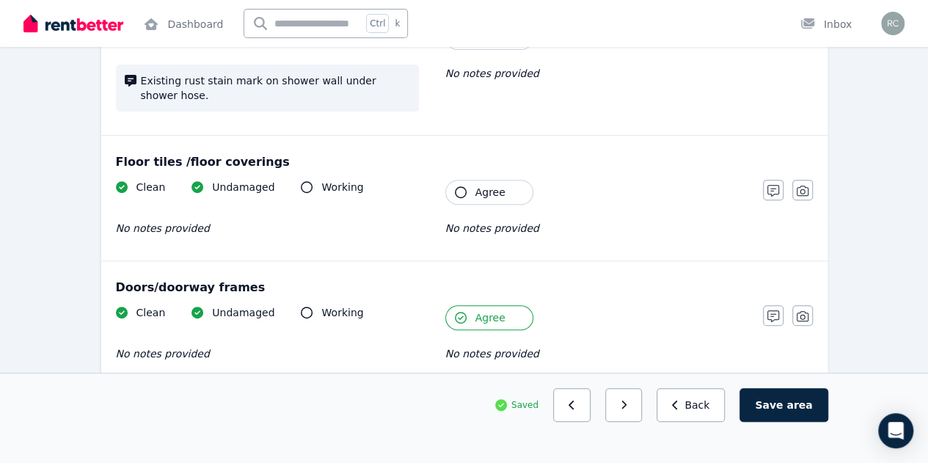
click at [461, 186] on icon "button" at bounding box center [461, 192] width 12 height 12
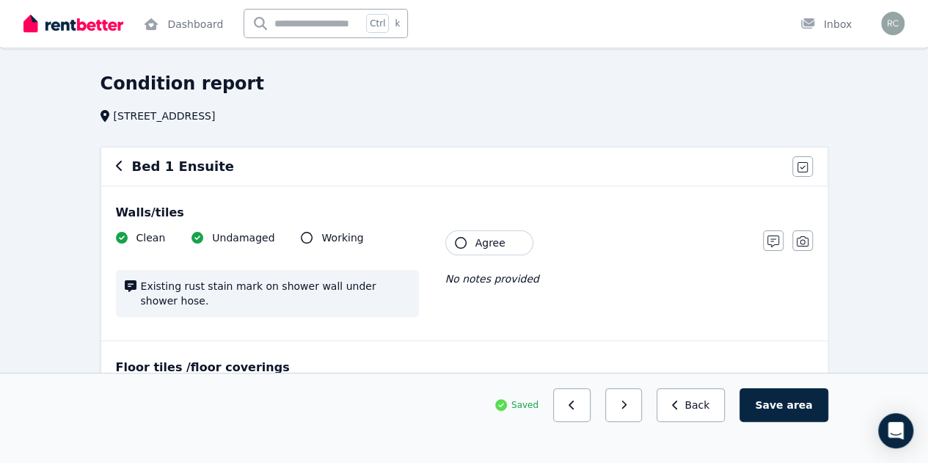
scroll to position [29, 0]
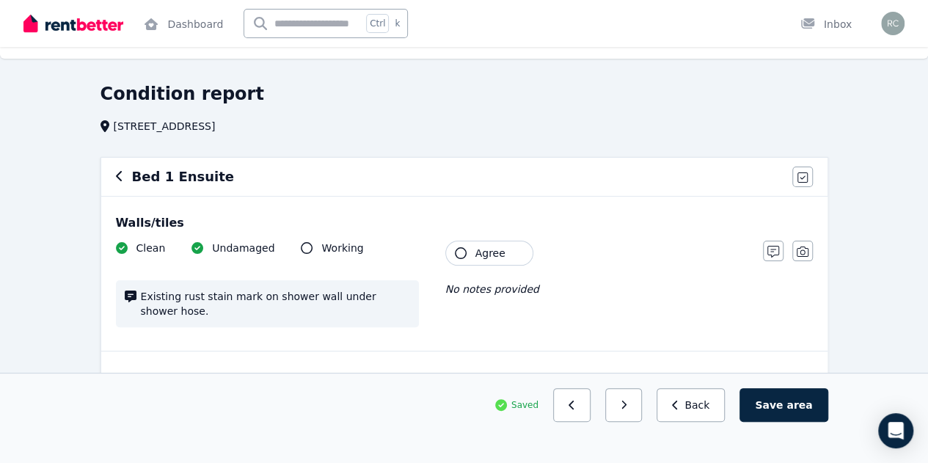
click at [458, 254] on icon "button" at bounding box center [461, 253] width 12 height 12
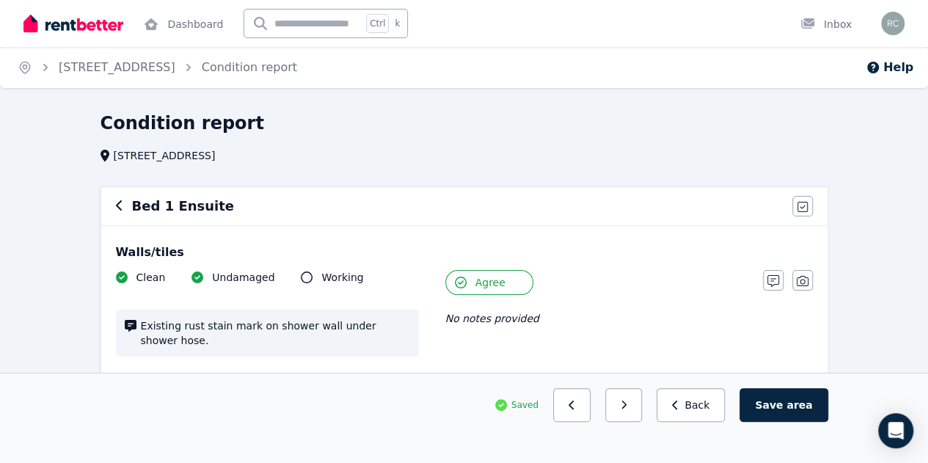
scroll to position [0, 0]
click at [626, 409] on icon "button" at bounding box center [623, 405] width 5 height 9
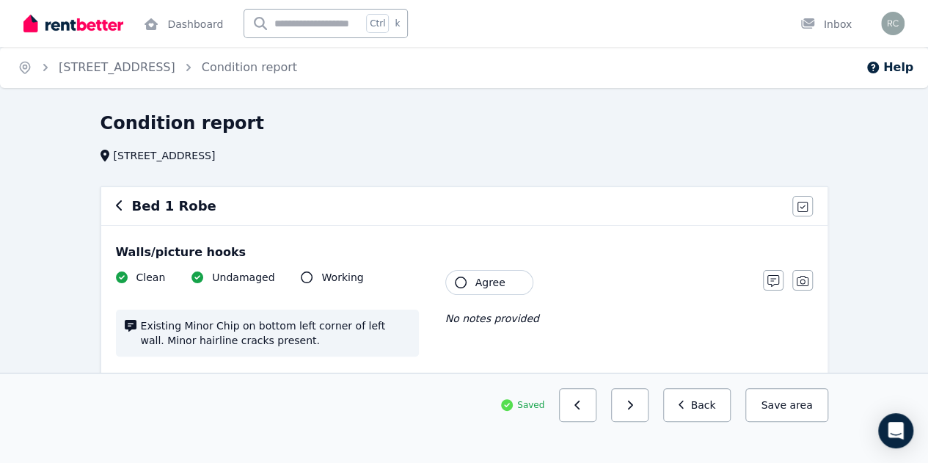
click at [458, 282] on icon "button" at bounding box center [461, 283] width 12 height 12
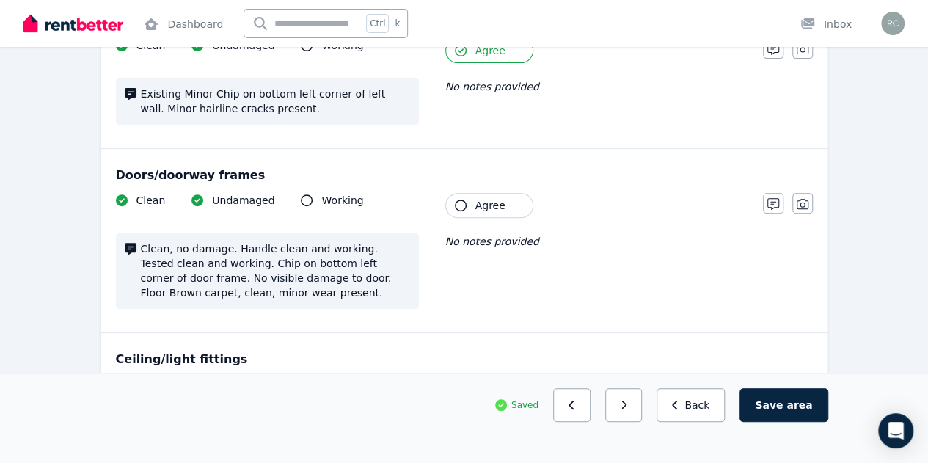
scroll to position [264, 0]
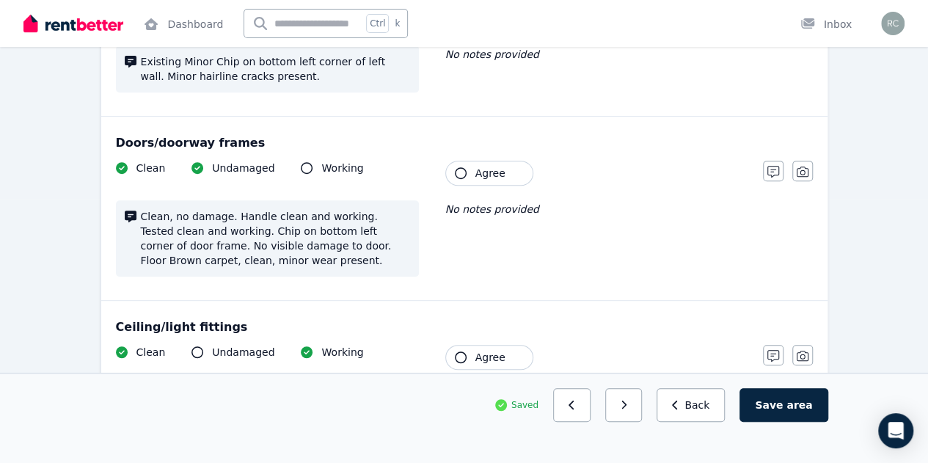
click at [459, 177] on icon "button" at bounding box center [461, 173] width 12 height 12
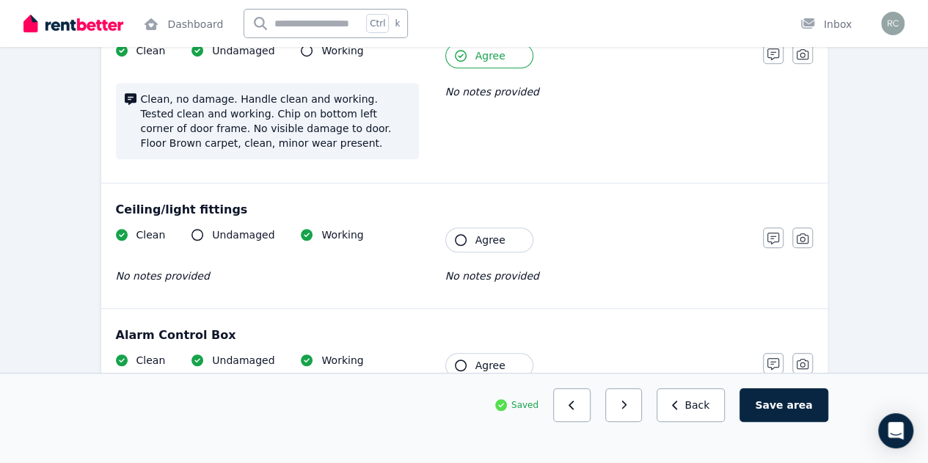
scroll to position [411, 0]
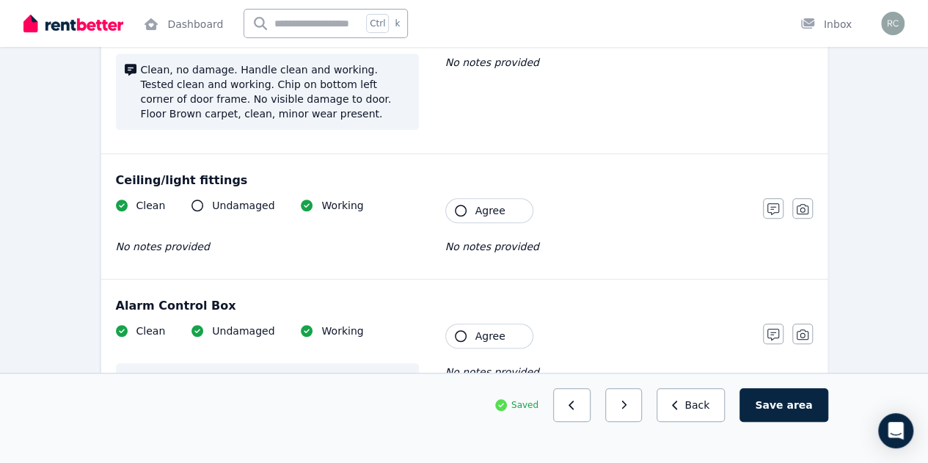
click at [461, 211] on icon "button" at bounding box center [461, 211] width 12 height 12
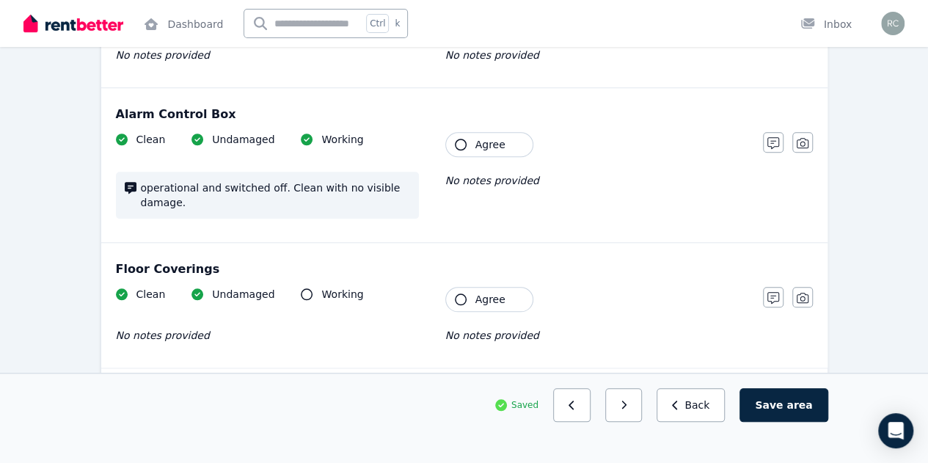
scroll to position [616, 0]
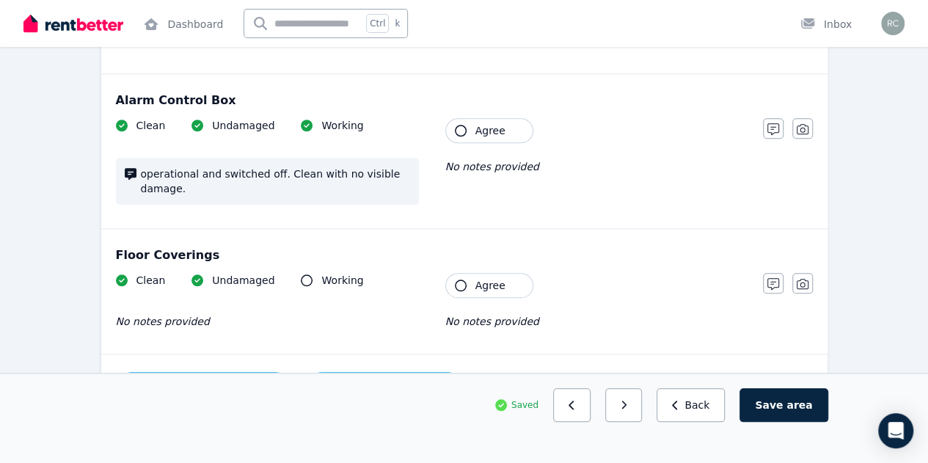
click at [462, 128] on icon "button" at bounding box center [461, 131] width 12 height 12
click at [458, 279] on icon "button" at bounding box center [461, 285] width 12 height 12
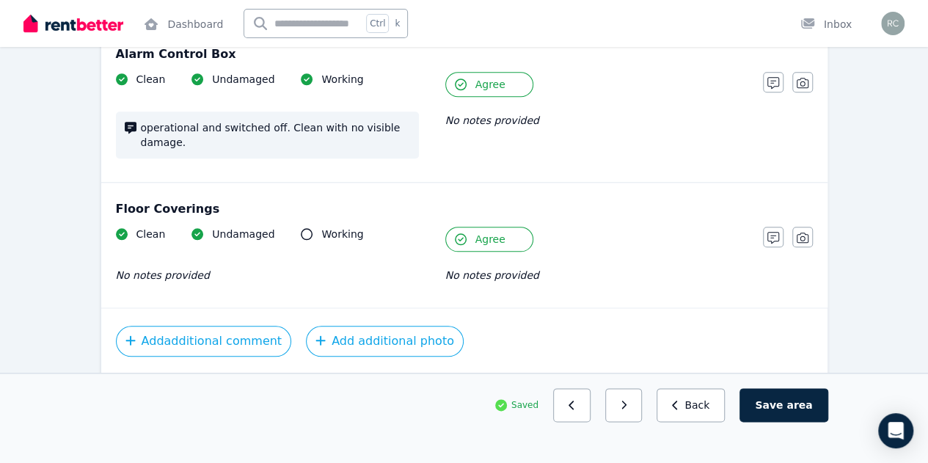
scroll to position [670, 0]
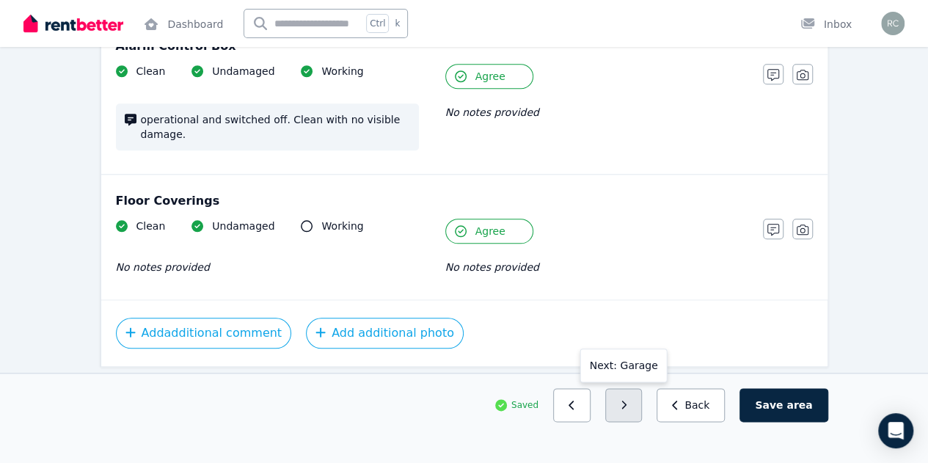
click at [626, 409] on icon "button" at bounding box center [623, 405] width 5 height 9
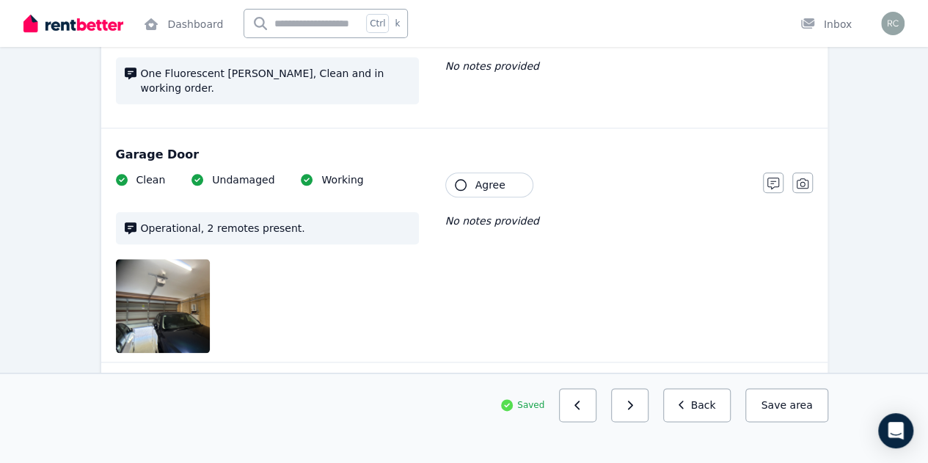
scroll to position [1879, 0]
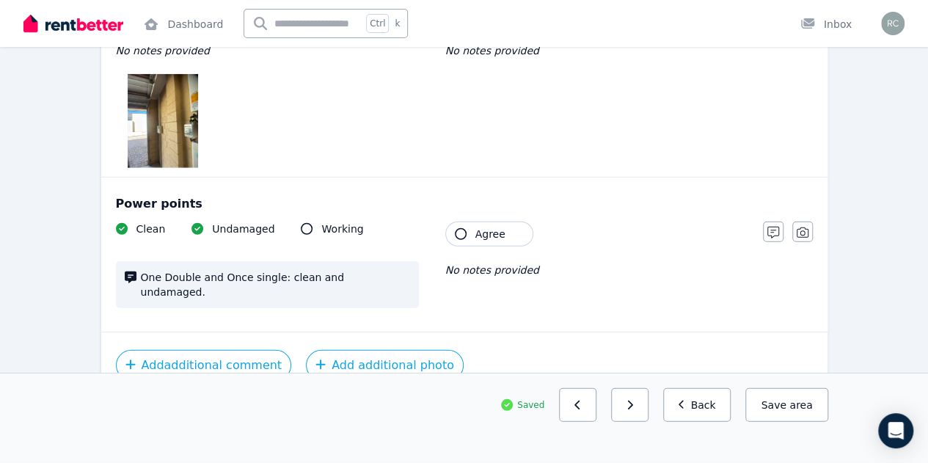
click at [459, 228] on icon "button" at bounding box center [461, 234] width 12 height 12
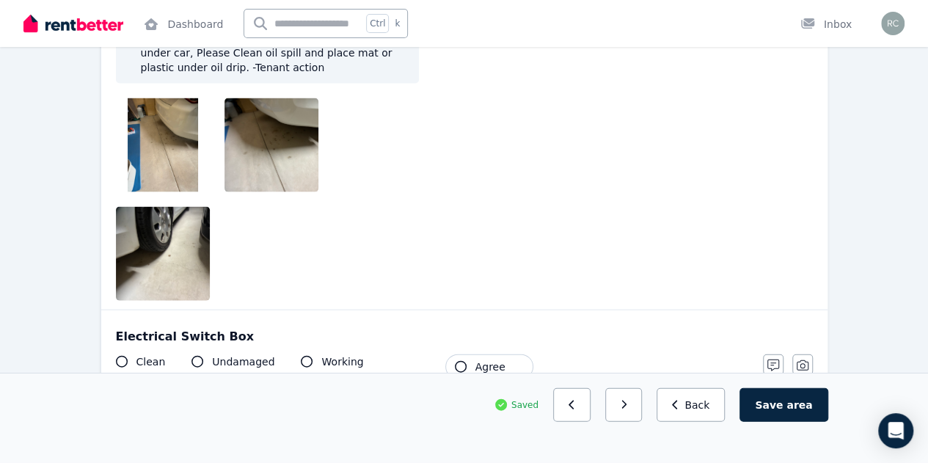
scroll to position [1498, 0]
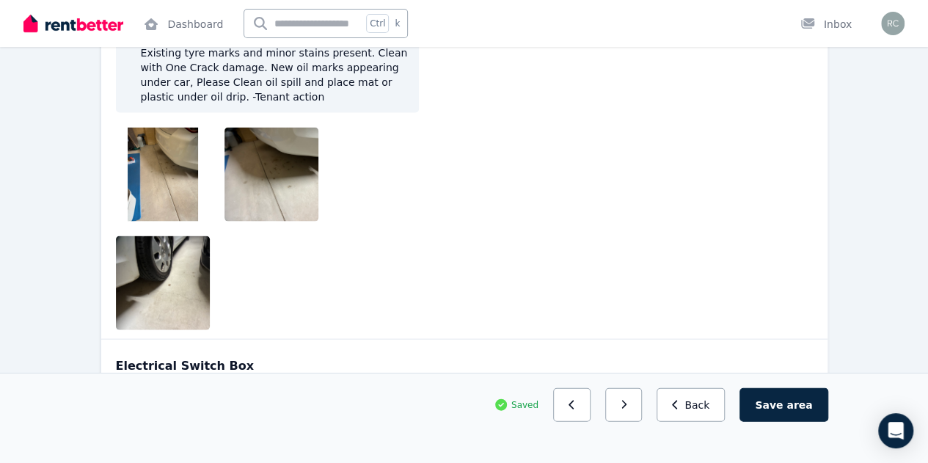
click at [150, 143] on img at bounding box center [163, 175] width 70 height 94
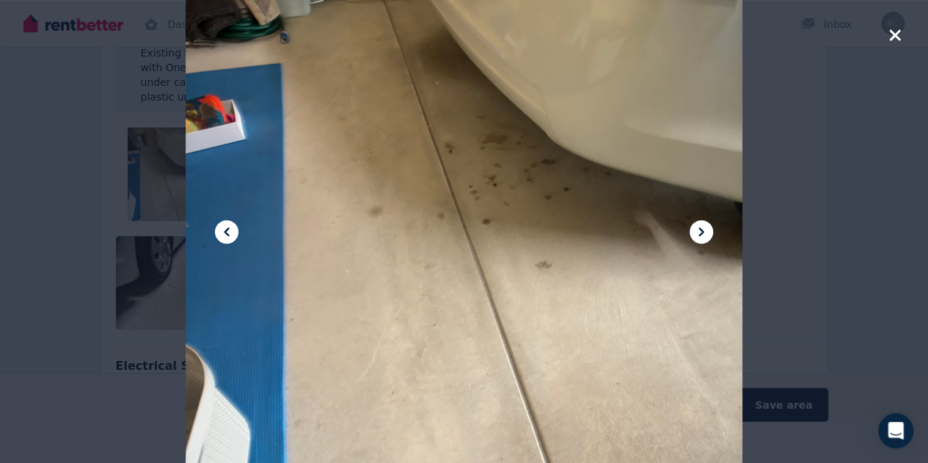
click at [697, 234] on icon at bounding box center [702, 232] width 18 height 18
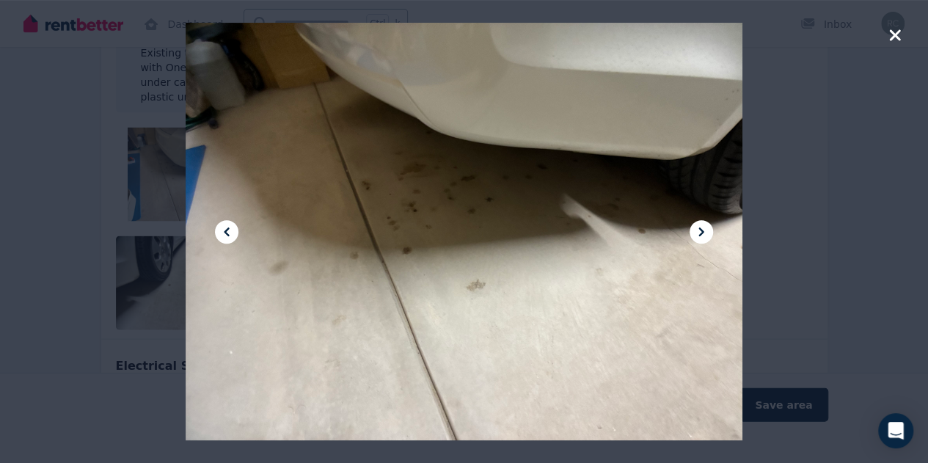
click at [697, 234] on icon at bounding box center [702, 232] width 18 height 18
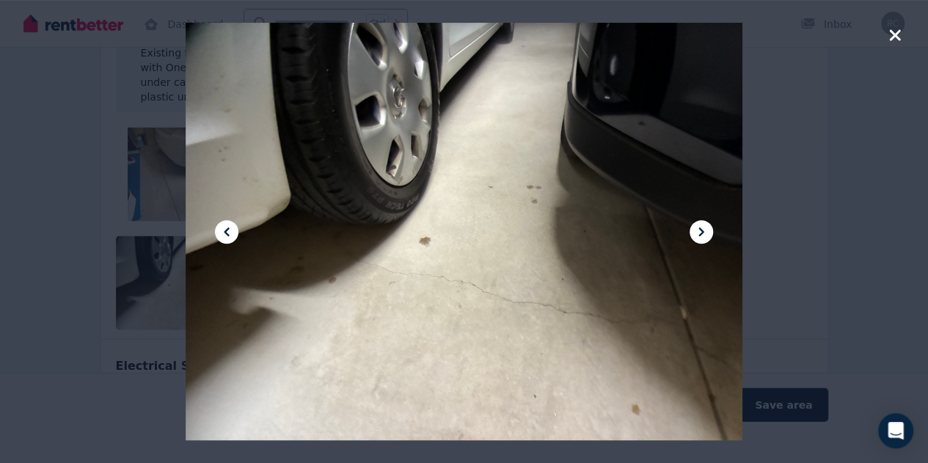
click at [697, 234] on icon at bounding box center [702, 232] width 18 height 18
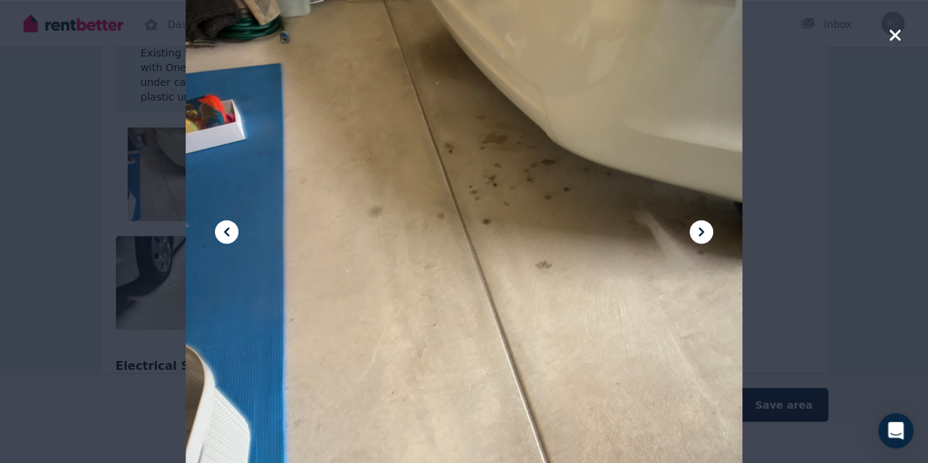
click at [697, 234] on icon at bounding box center [702, 232] width 18 height 18
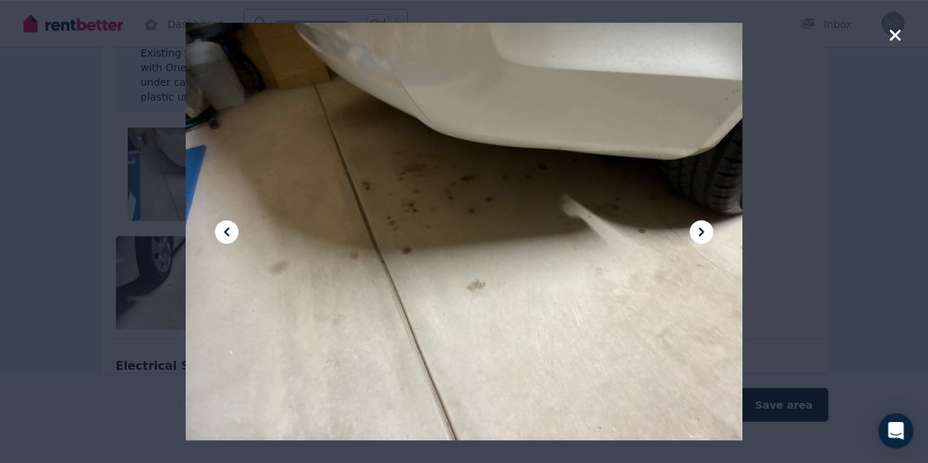
click at [894, 30] on icon "button" at bounding box center [894, 35] width 13 height 18
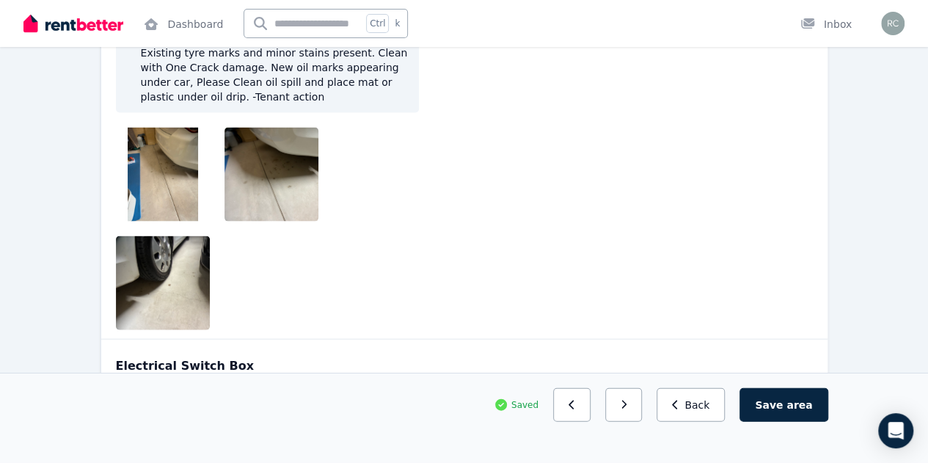
click at [462, 390] on icon "button" at bounding box center [461, 396] width 12 height 12
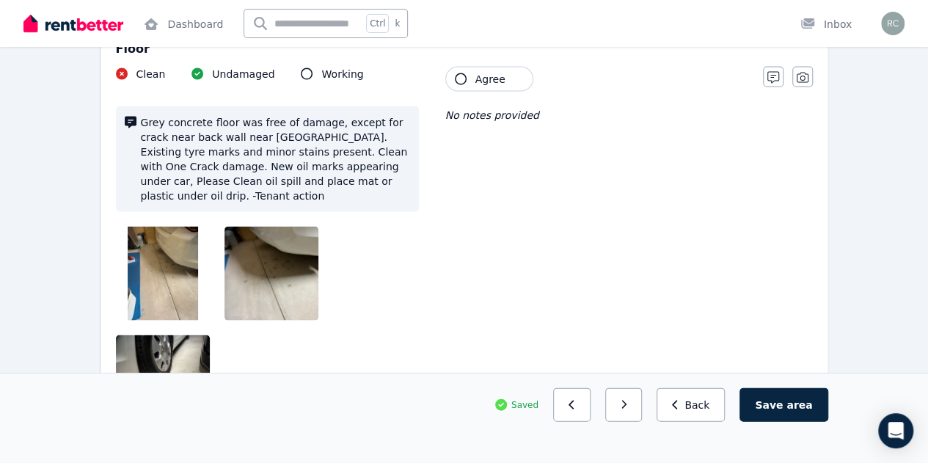
scroll to position [1381, 0]
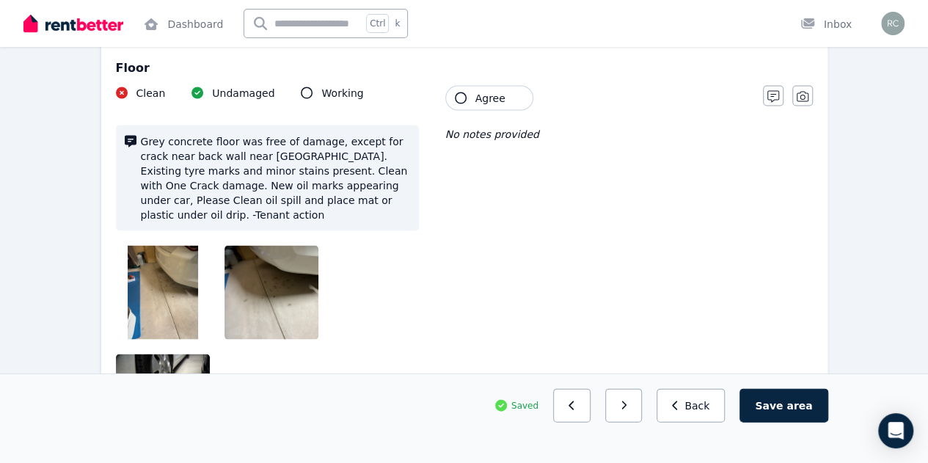
click at [459, 92] on icon "button" at bounding box center [461, 98] width 12 height 12
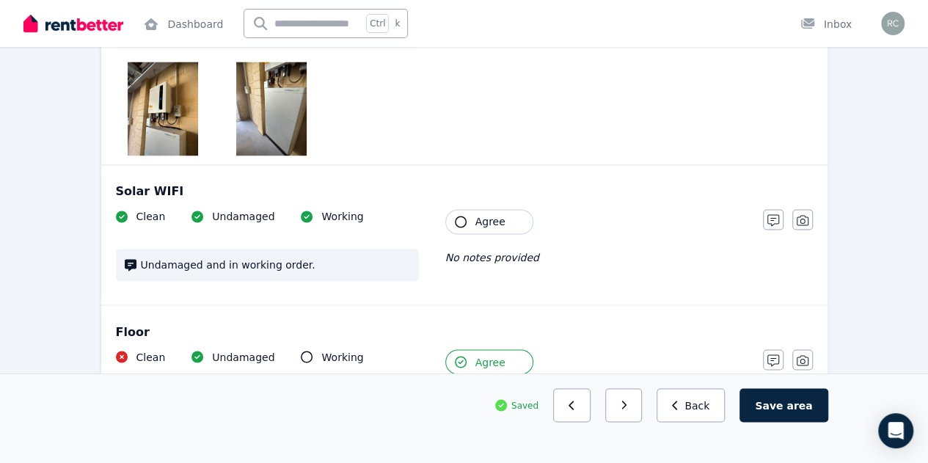
scroll to position [1087, 0]
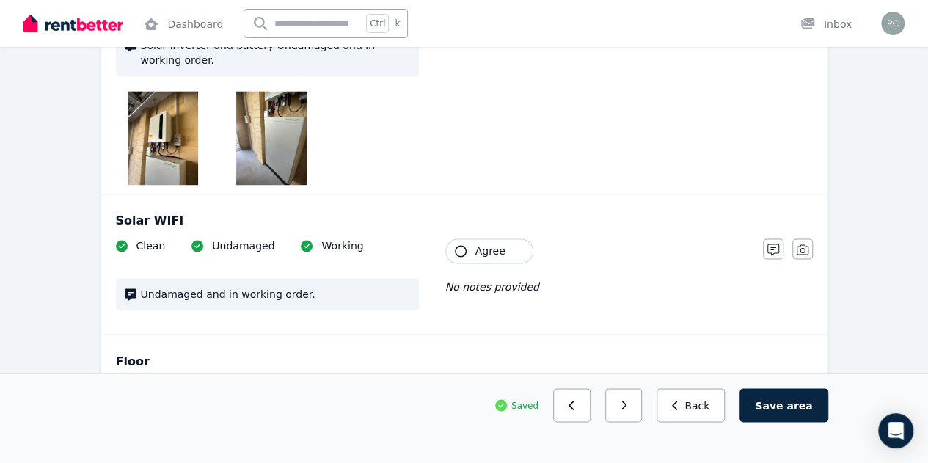
click at [458, 245] on icon "button" at bounding box center [461, 251] width 12 height 12
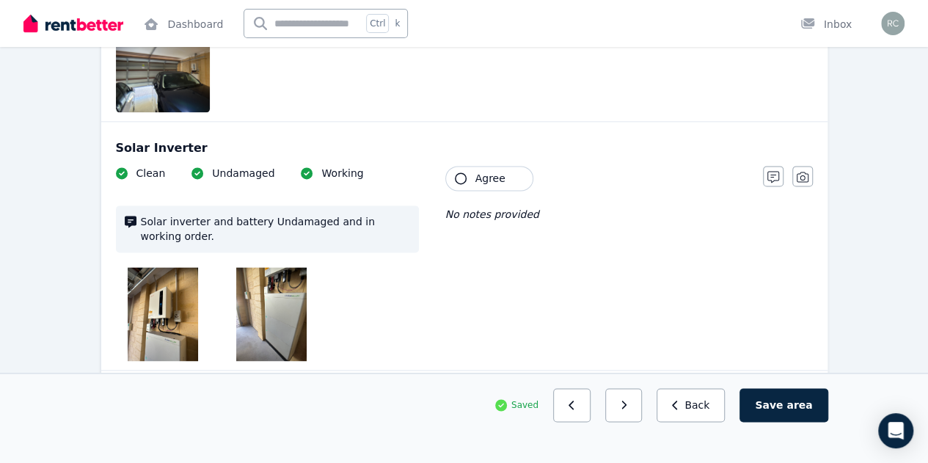
scroll to position [882, 0]
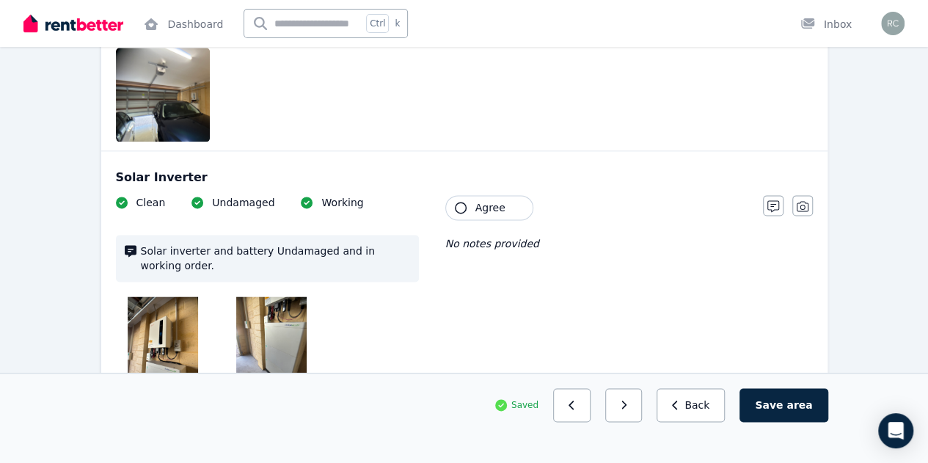
click at [460, 202] on icon "button" at bounding box center [461, 208] width 12 height 12
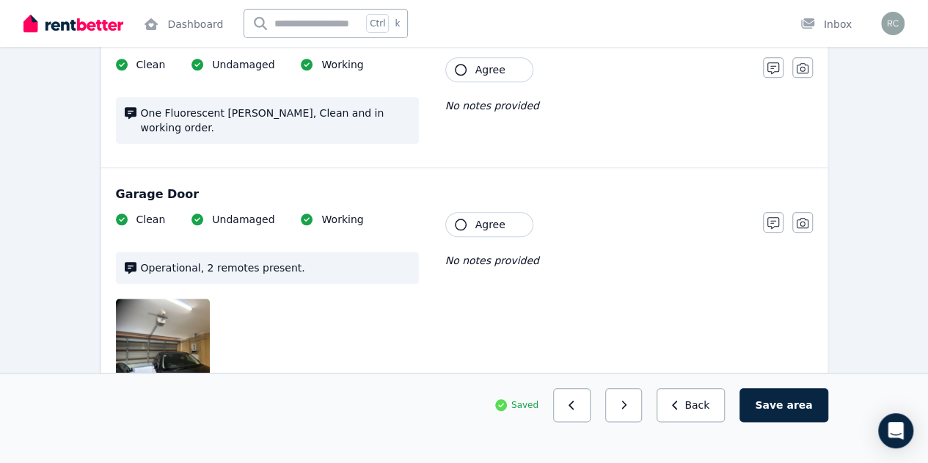
scroll to position [618, 0]
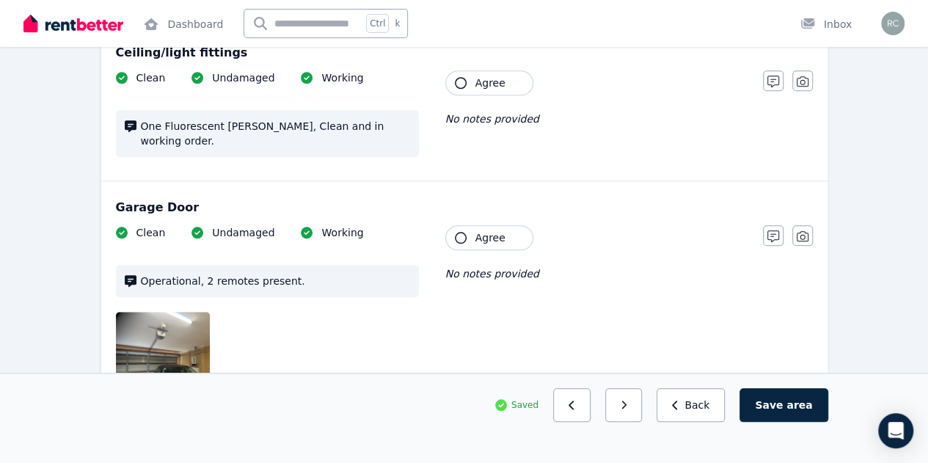
click at [459, 232] on icon "button" at bounding box center [461, 238] width 12 height 12
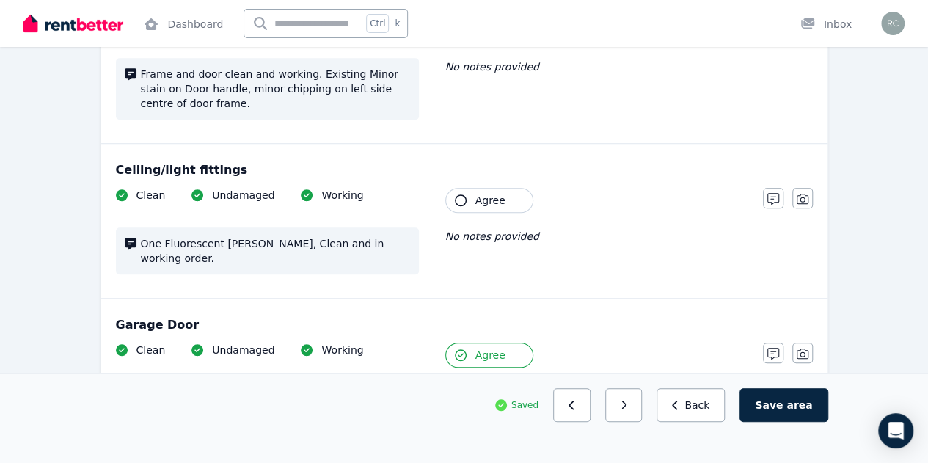
scroll to position [471, 0]
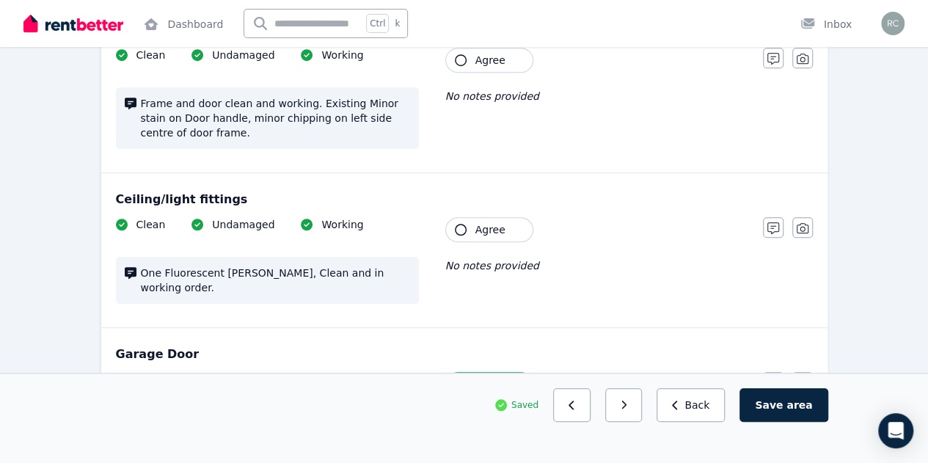
click at [458, 228] on icon "button" at bounding box center [461, 230] width 12 height 12
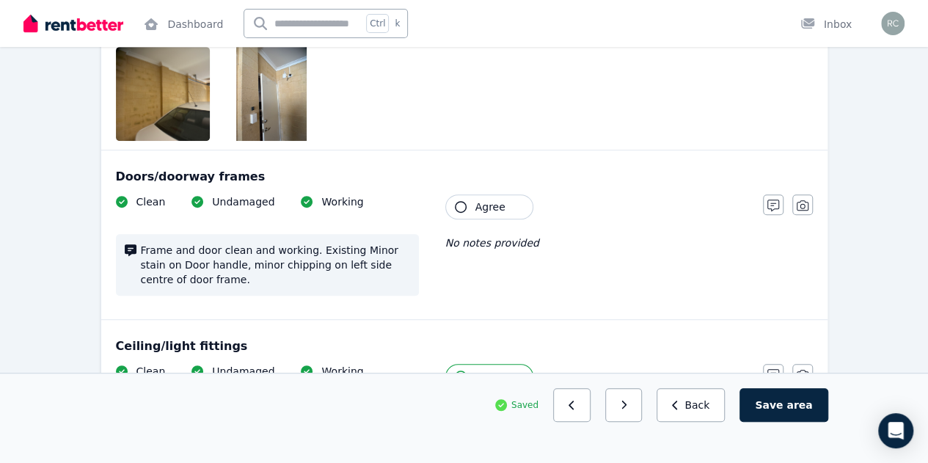
scroll to position [295, 0]
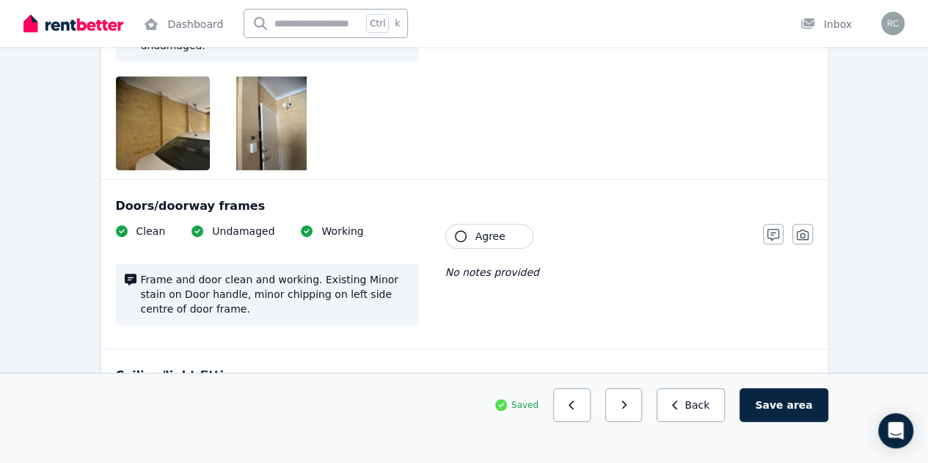
click at [458, 238] on icon "button" at bounding box center [461, 236] width 12 height 12
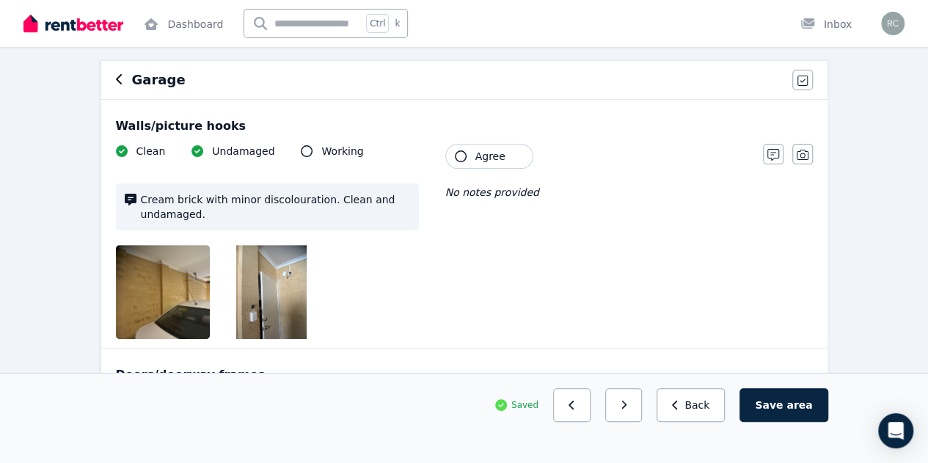
scroll to position [119, 0]
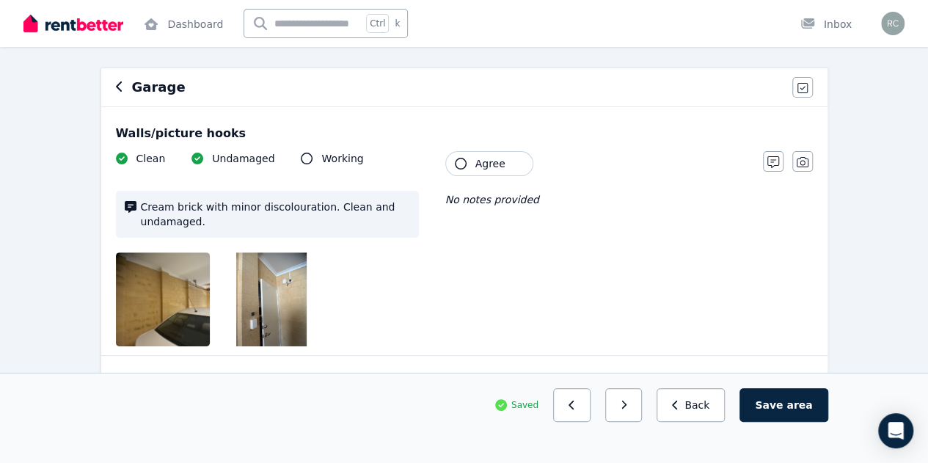
click at [462, 161] on icon "button" at bounding box center [461, 164] width 12 height 12
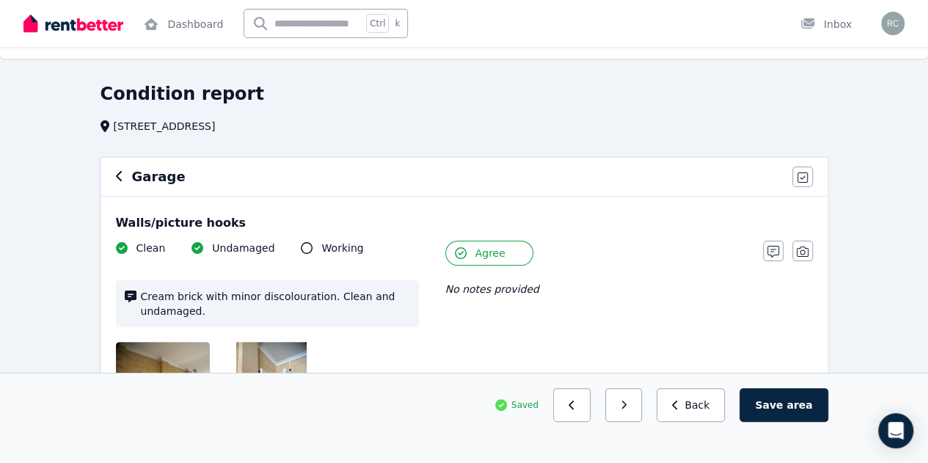
scroll to position [0, 0]
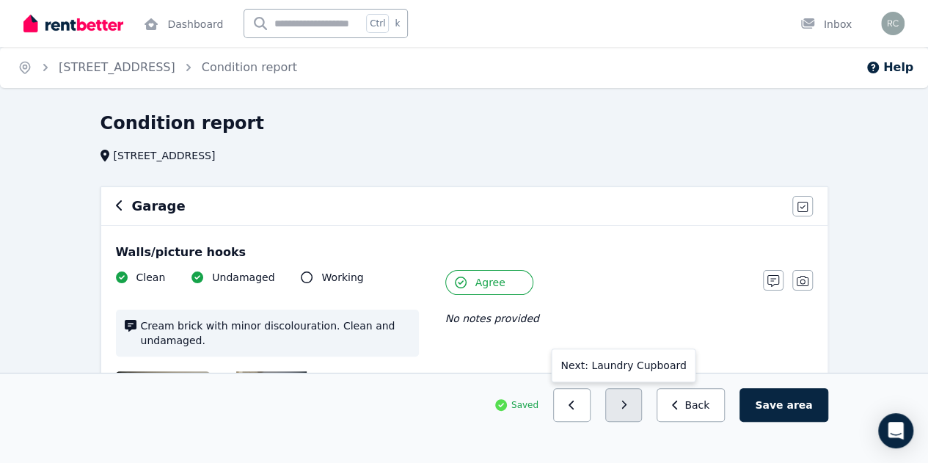
click at [627, 410] on icon "button" at bounding box center [624, 405] width 7 height 10
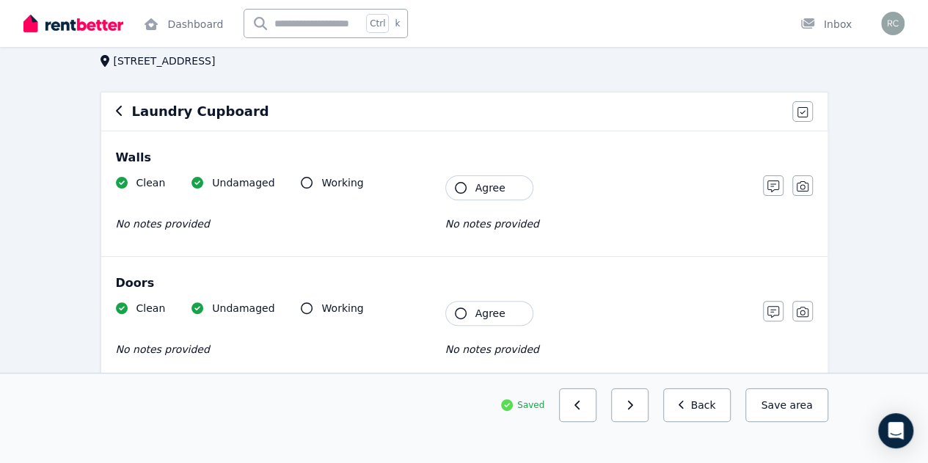
scroll to position [98, 0]
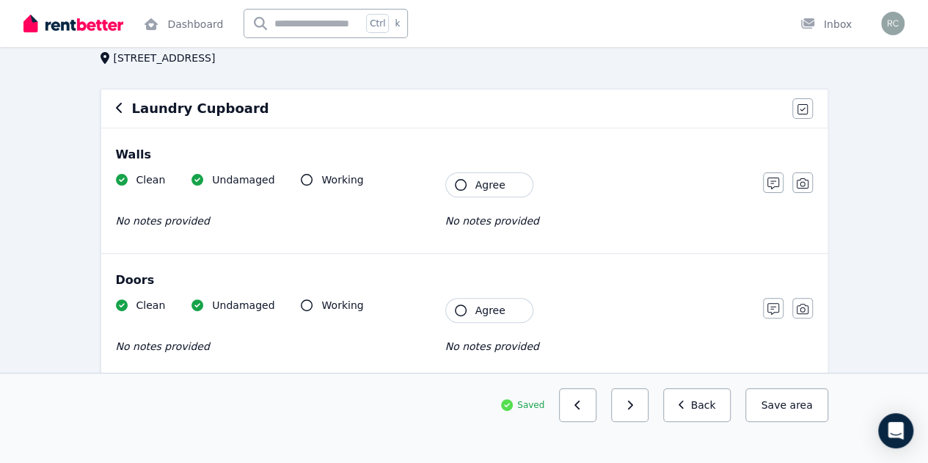
click at [460, 183] on icon "button" at bounding box center [461, 185] width 12 height 12
click at [462, 306] on icon "button" at bounding box center [461, 310] width 12 height 12
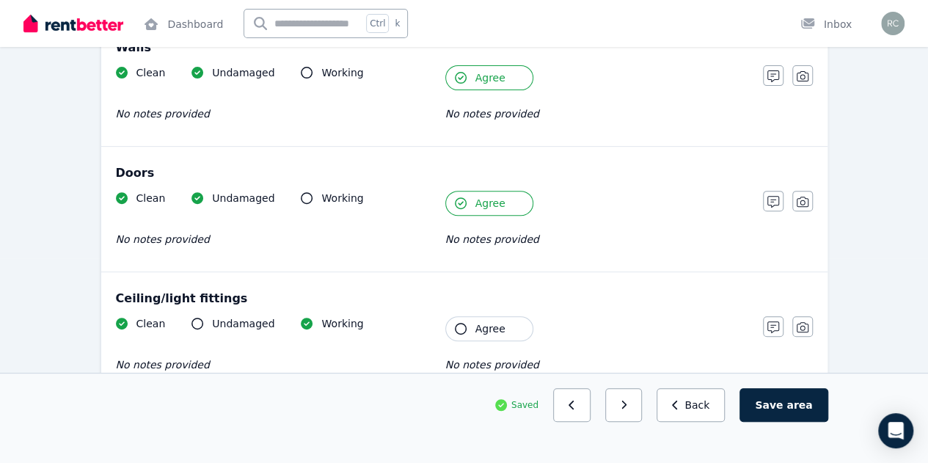
scroll to position [215, 0]
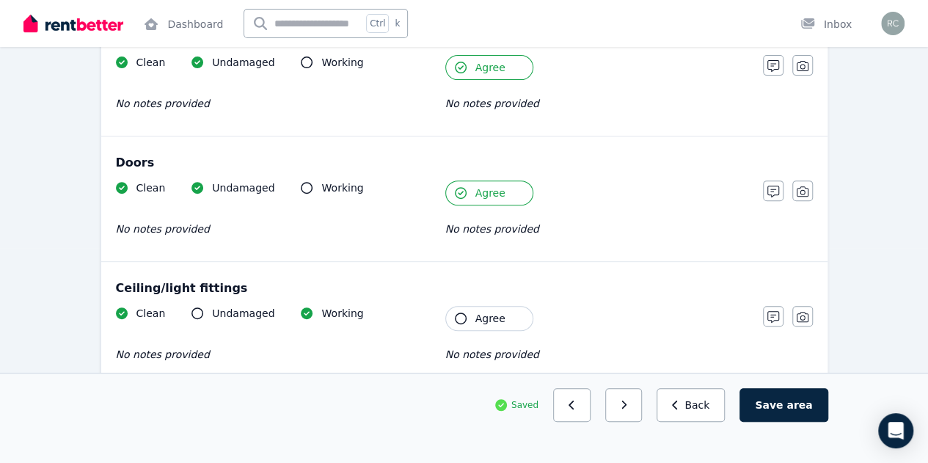
click at [459, 322] on button "Agree" at bounding box center [489, 318] width 88 height 25
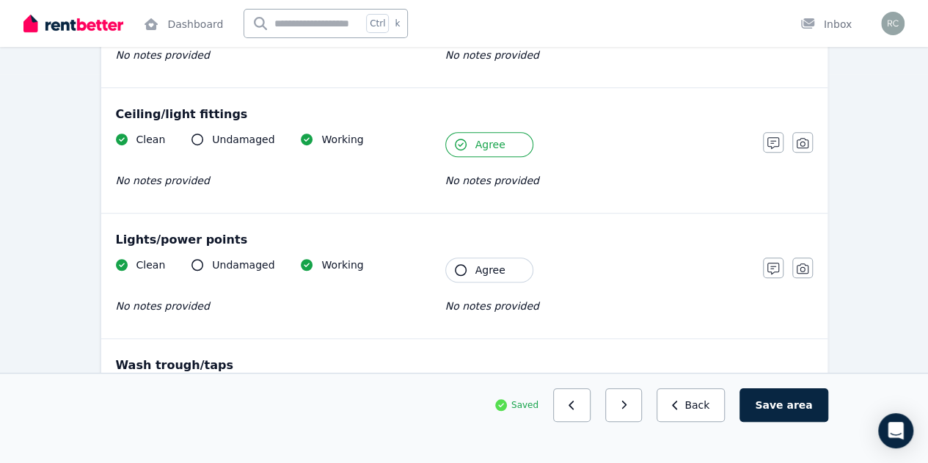
scroll to position [420, 0]
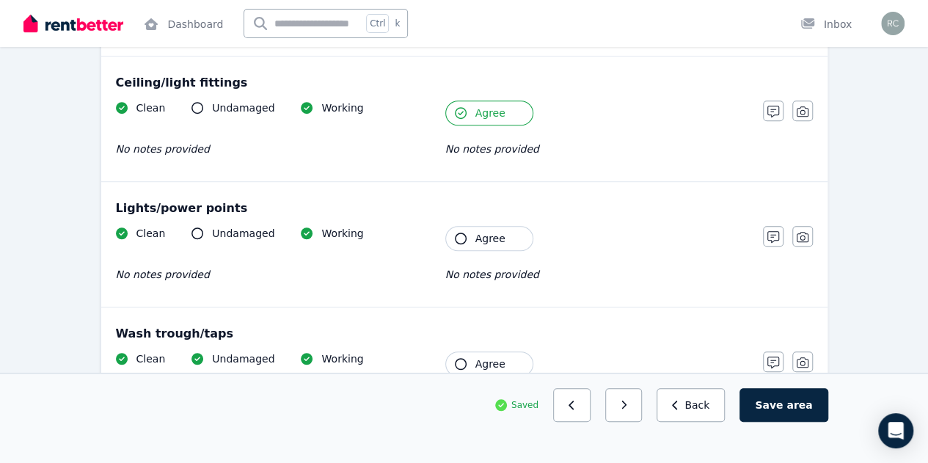
click at [462, 234] on icon "button" at bounding box center [461, 239] width 12 height 12
click at [458, 360] on icon "button" at bounding box center [461, 364] width 12 height 12
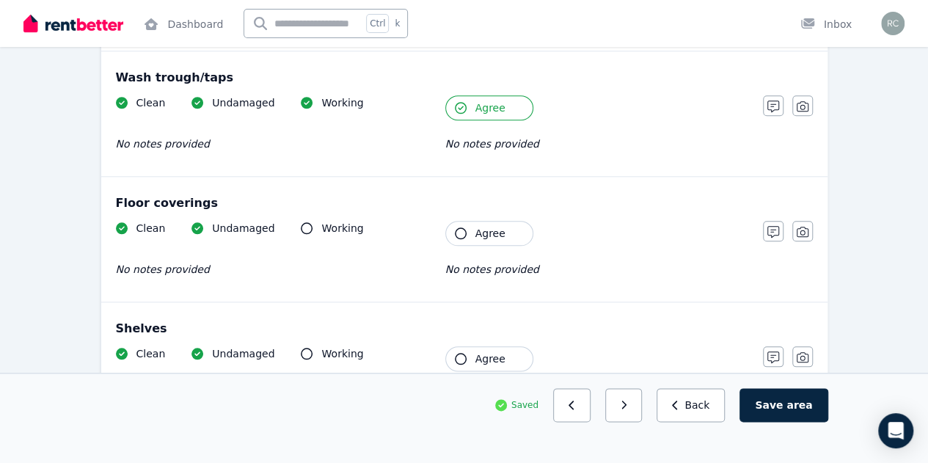
scroll to position [684, 0]
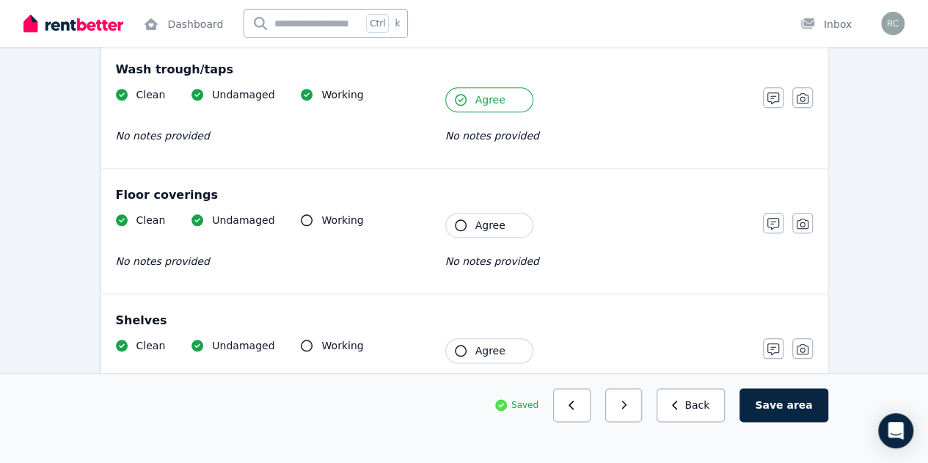
click at [457, 221] on icon "button" at bounding box center [461, 225] width 12 height 12
click at [461, 348] on icon "button" at bounding box center [461, 351] width 12 height 12
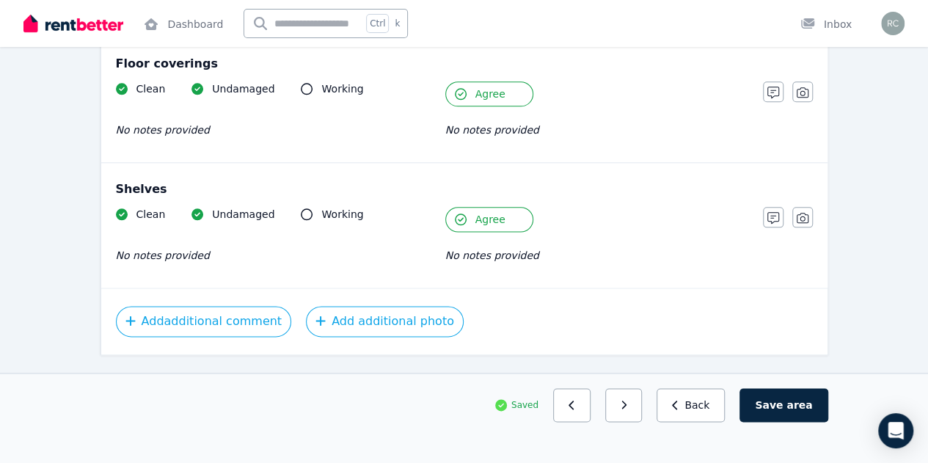
scroll to position [817, 0]
click at [643, 422] on button "button" at bounding box center [623, 405] width 37 height 34
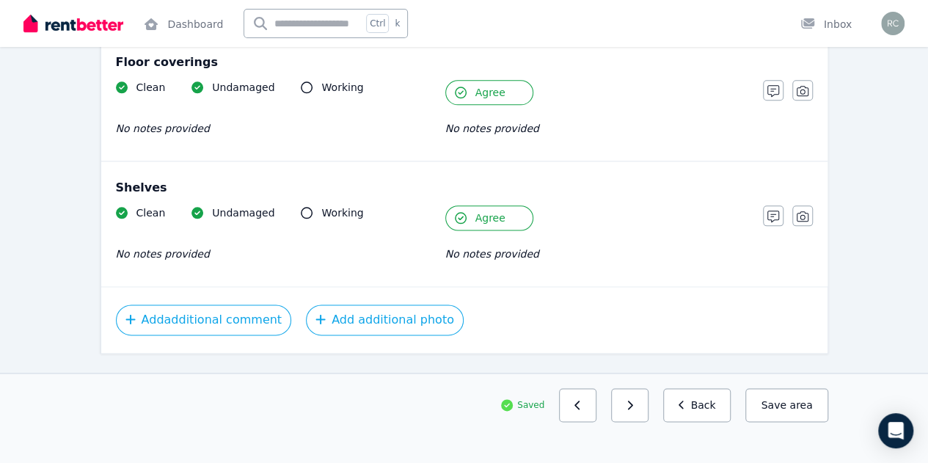
scroll to position [971, 0]
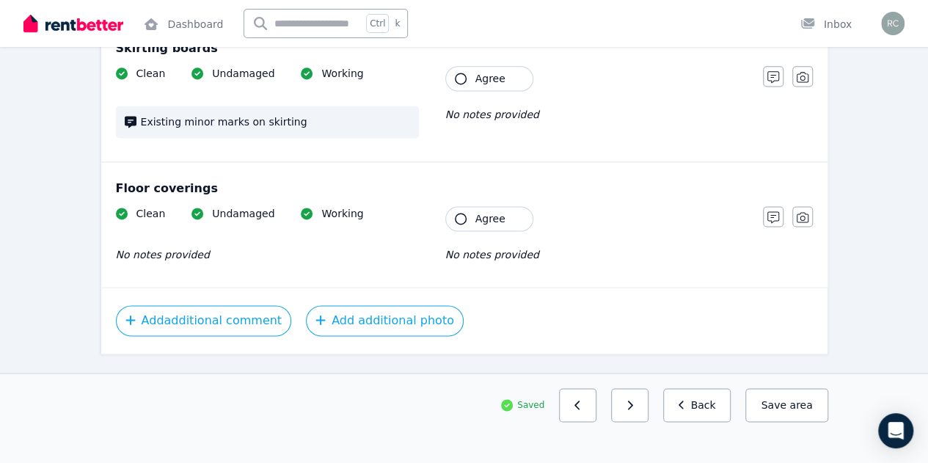
click at [459, 213] on icon "button" at bounding box center [461, 219] width 12 height 12
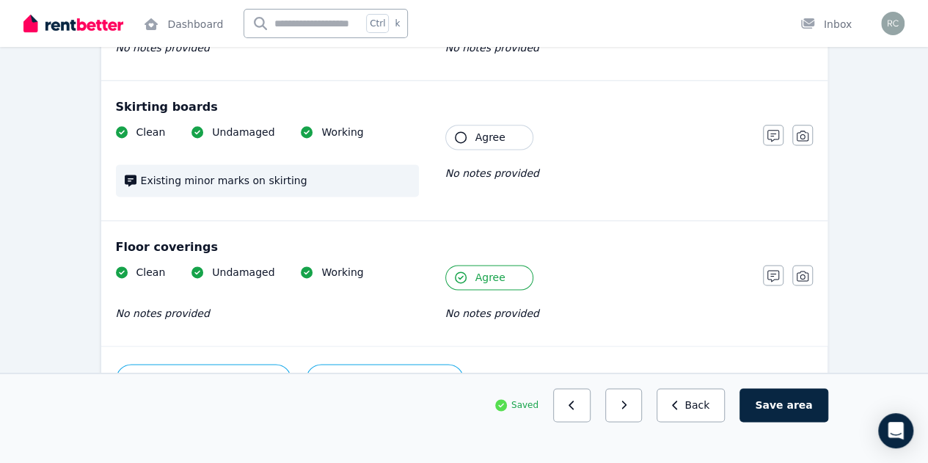
scroll to position [883, 0]
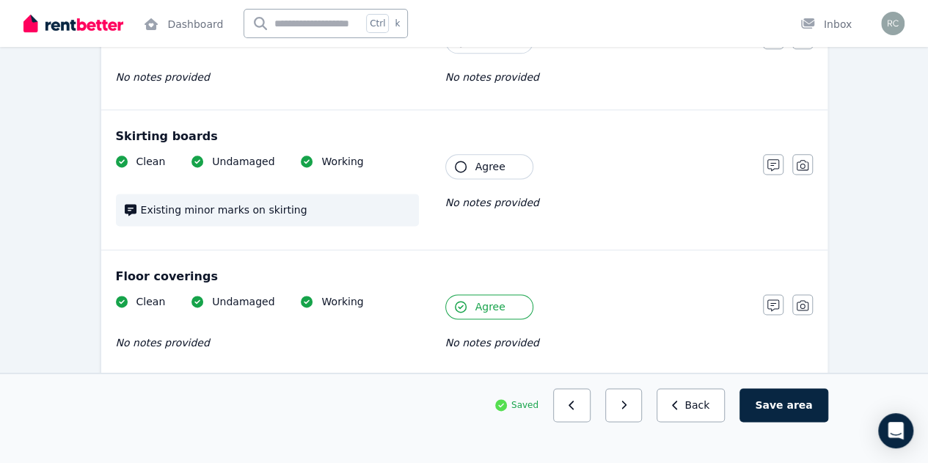
click at [460, 167] on icon "button" at bounding box center [461, 167] width 12 height 12
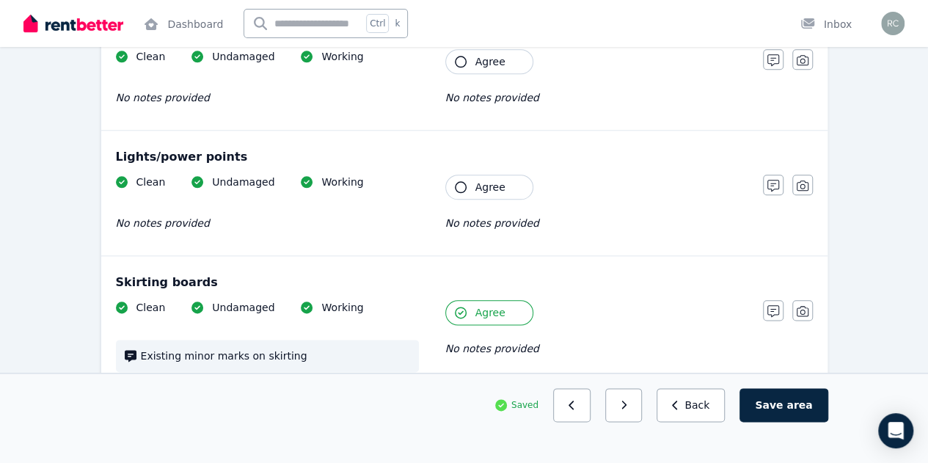
scroll to position [737, 0]
click at [464, 182] on icon "button" at bounding box center [461, 188] width 12 height 12
click at [461, 59] on icon "button" at bounding box center [461, 62] width 12 height 12
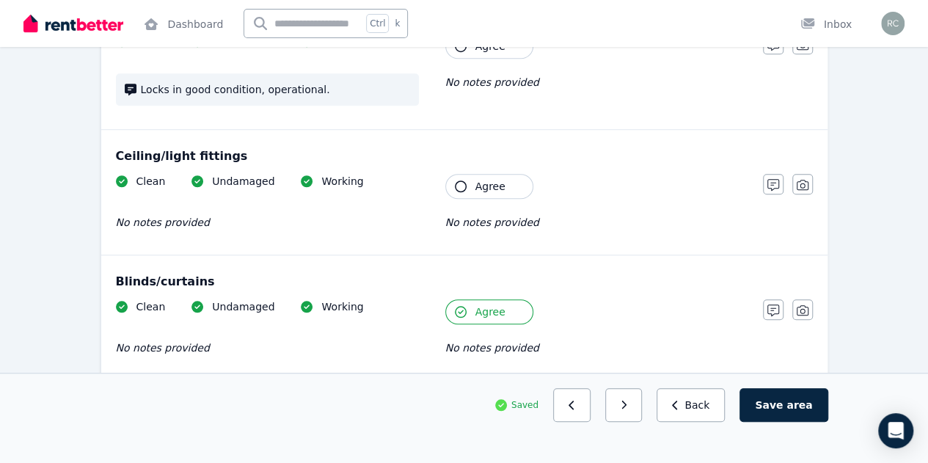
scroll to position [472, 0]
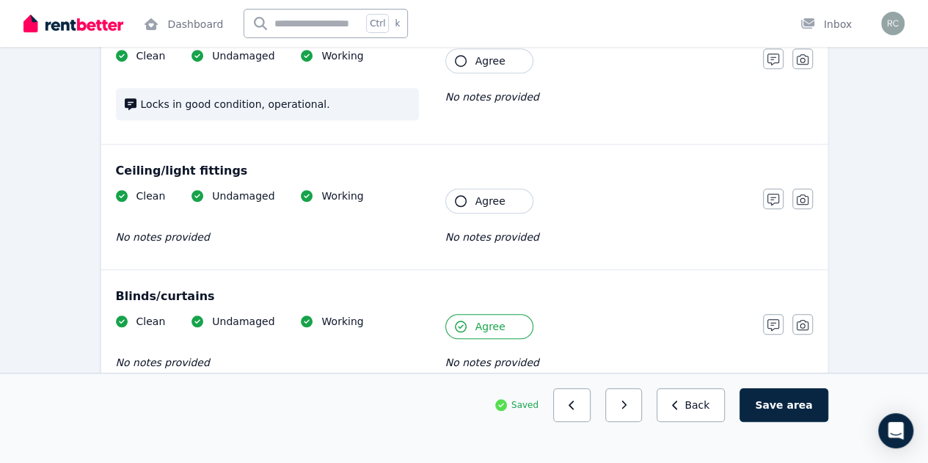
click at [464, 196] on icon "button" at bounding box center [461, 201] width 12 height 12
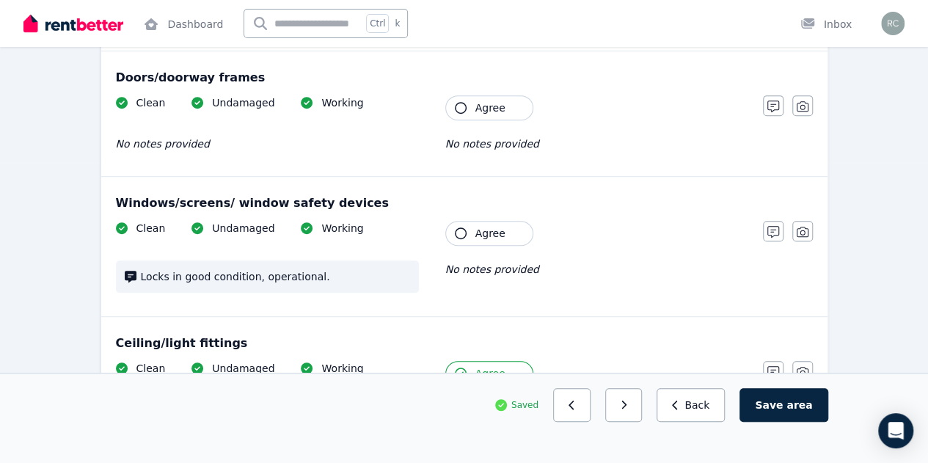
scroll to position [296, 0]
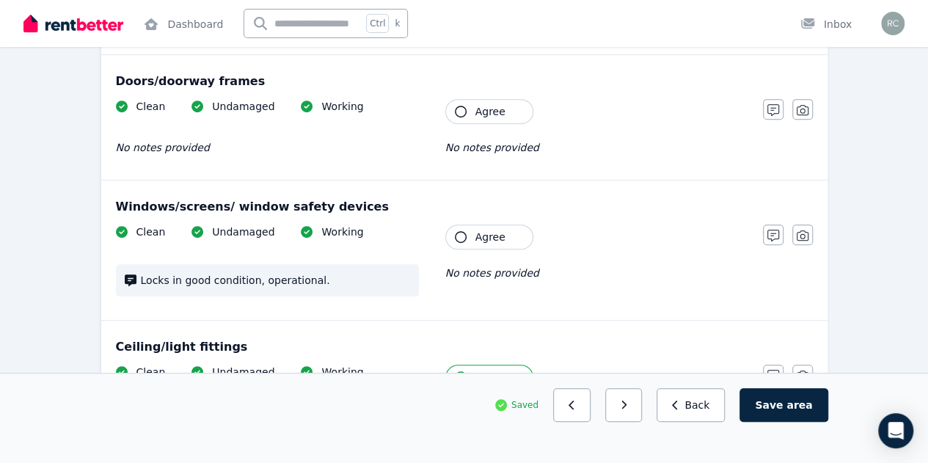
click at [456, 233] on icon "button" at bounding box center [461, 237] width 12 height 12
click at [456, 109] on icon "button" at bounding box center [461, 112] width 12 height 12
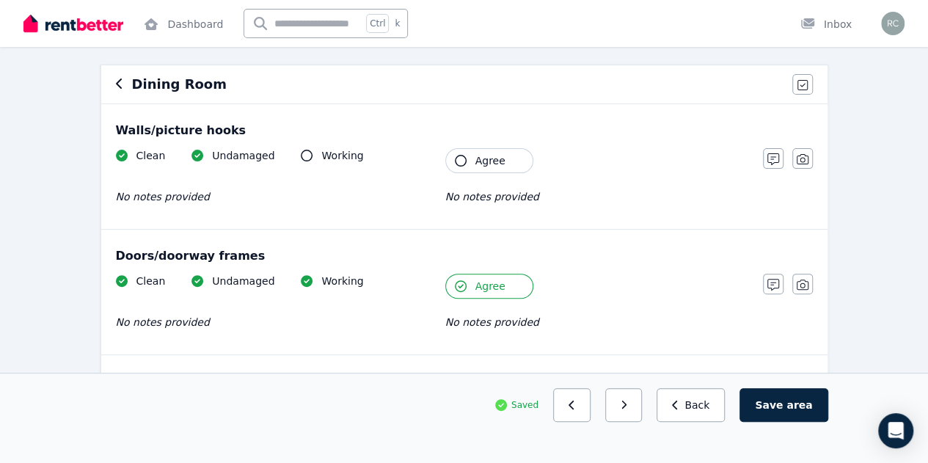
scroll to position [120, 0]
click at [461, 159] on icon "button" at bounding box center [461, 162] width 12 height 12
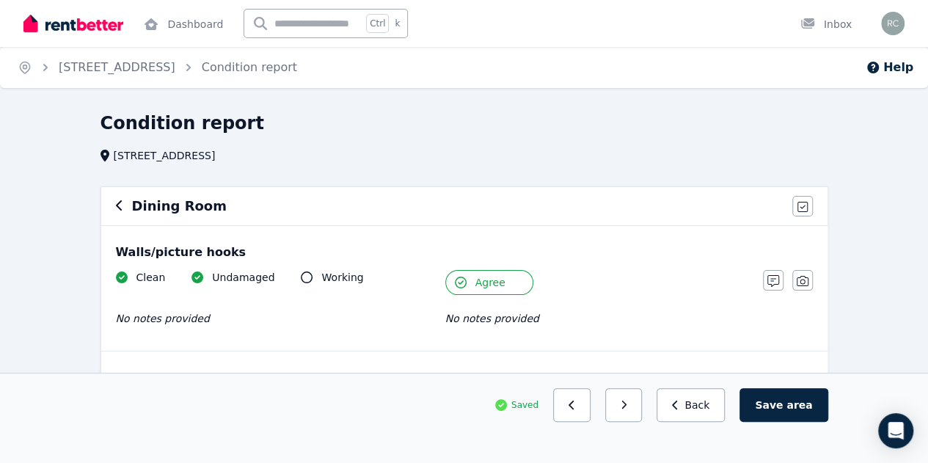
scroll to position [0, 0]
click at [627, 410] on icon "button" at bounding box center [624, 405] width 7 height 10
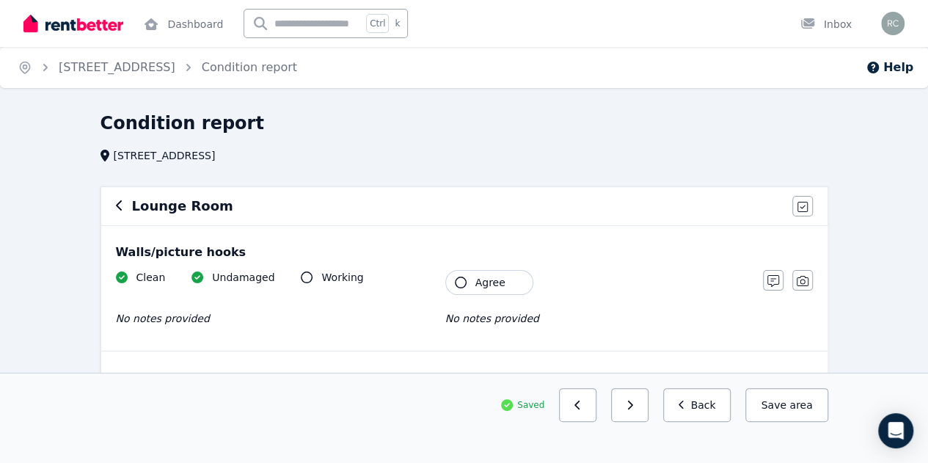
click at [462, 285] on icon "button" at bounding box center [461, 283] width 12 height 12
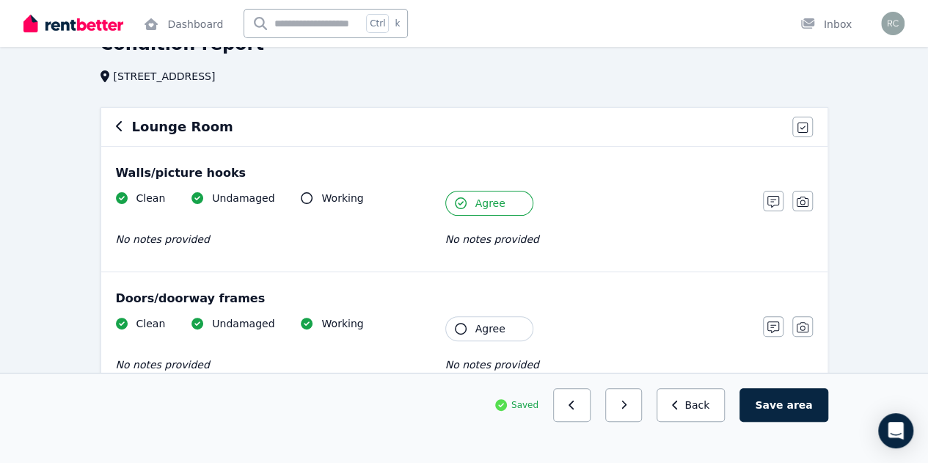
scroll to position [88, 0]
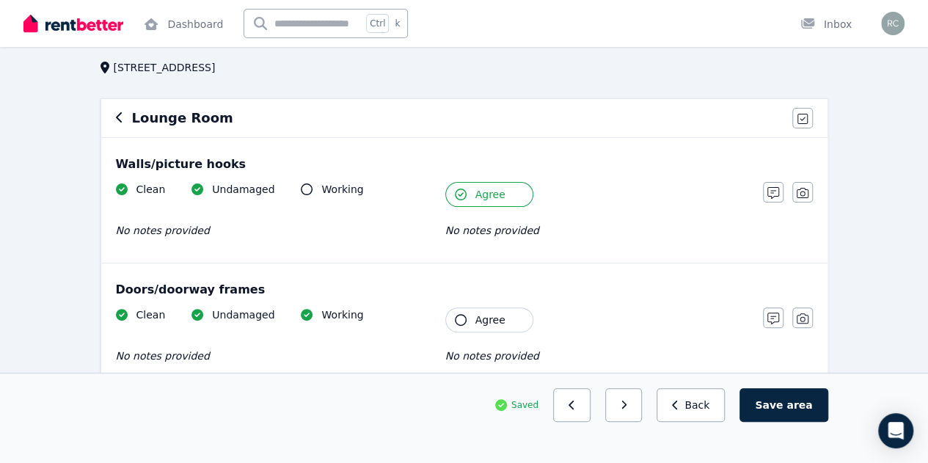
click at [459, 319] on icon "button" at bounding box center [461, 320] width 12 height 12
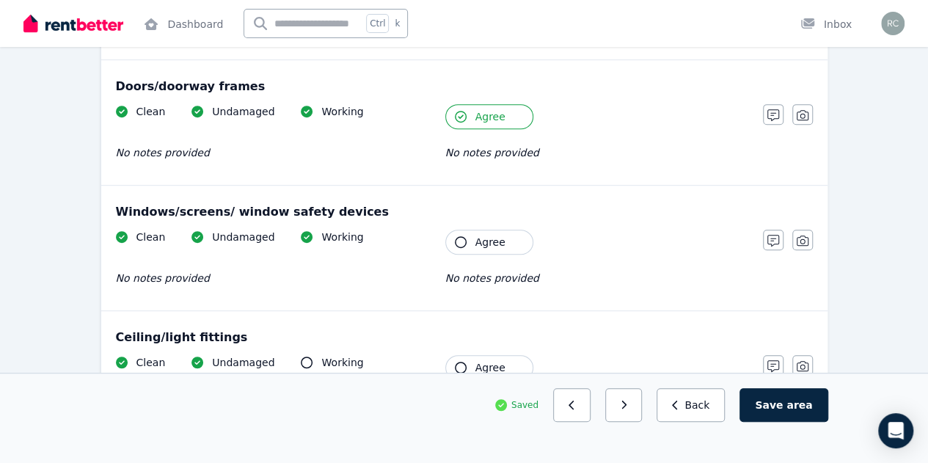
scroll to position [293, 0]
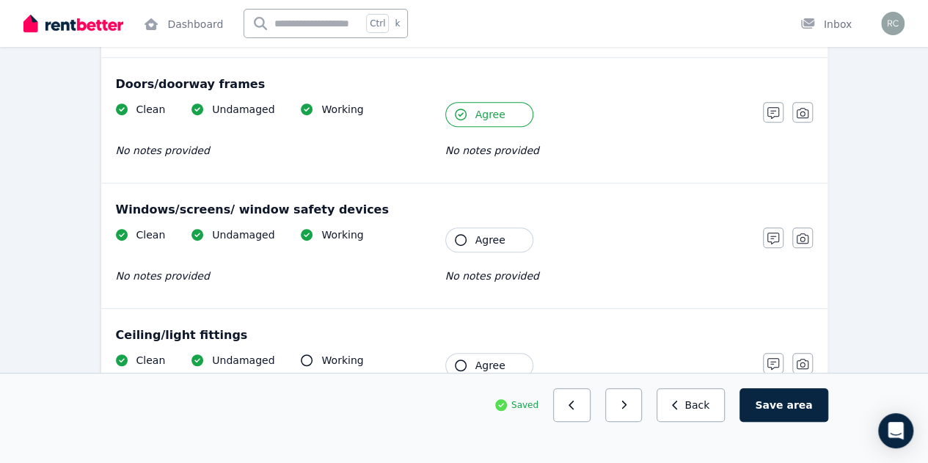
click at [460, 238] on icon "button" at bounding box center [461, 240] width 12 height 12
click at [459, 362] on icon "button" at bounding box center [461, 365] width 12 height 12
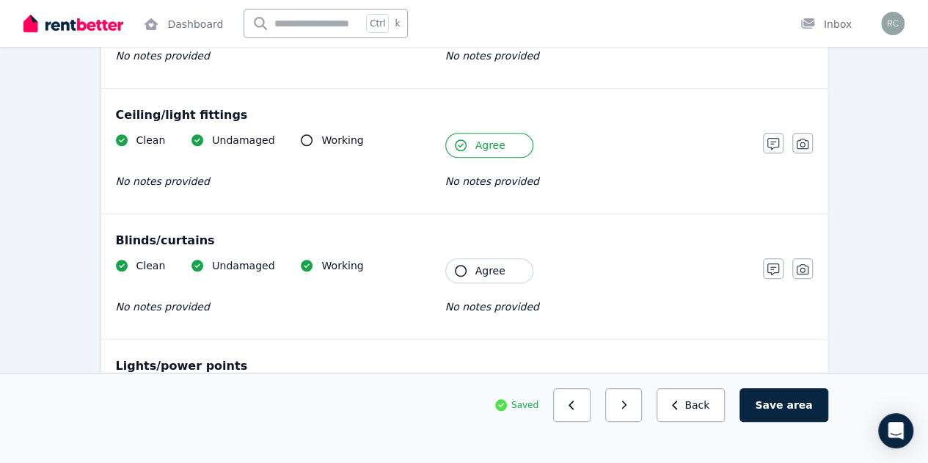
scroll to position [528, 0]
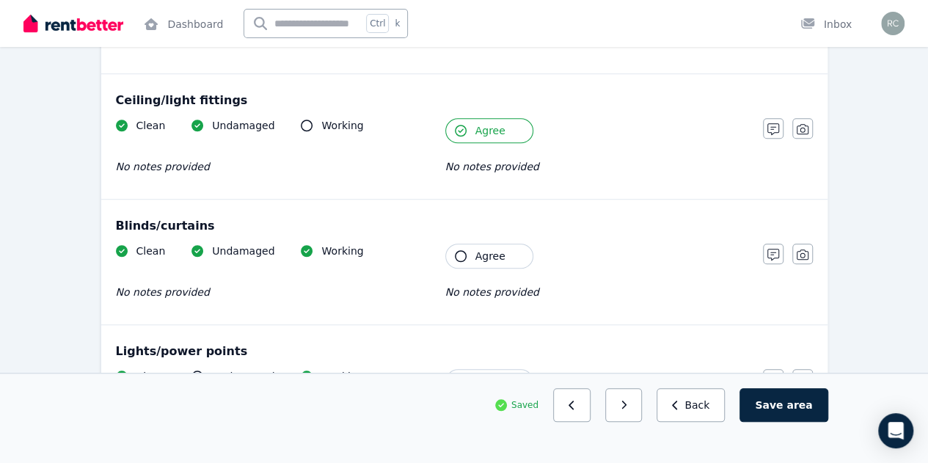
click at [464, 257] on icon "button" at bounding box center [461, 256] width 12 height 12
click at [465, 376] on icon "button" at bounding box center [461, 382] width 12 height 12
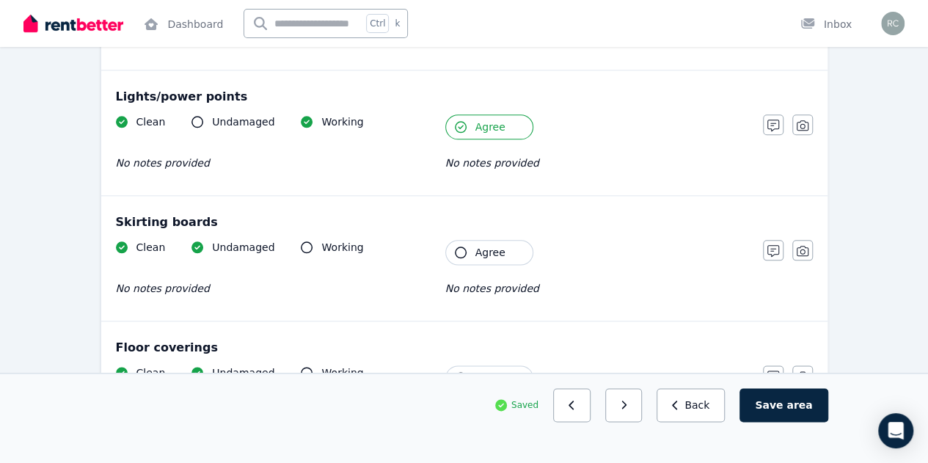
scroll to position [792, 0]
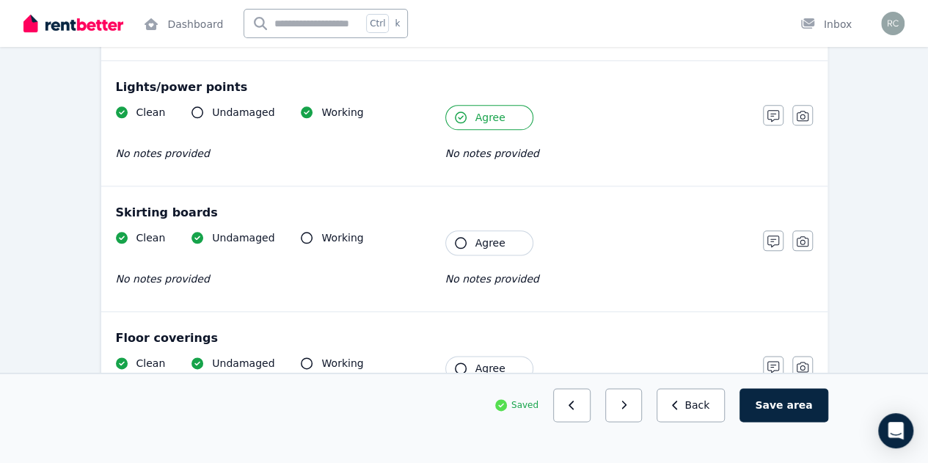
drag, startPoint x: 461, startPoint y: 238, endPoint x: 464, endPoint y: 362, distance: 123.3
click at [464, 362] on icon "button" at bounding box center [461, 368] width 12 height 12
click at [459, 237] on icon "button" at bounding box center [461, 243] width 12 height 12
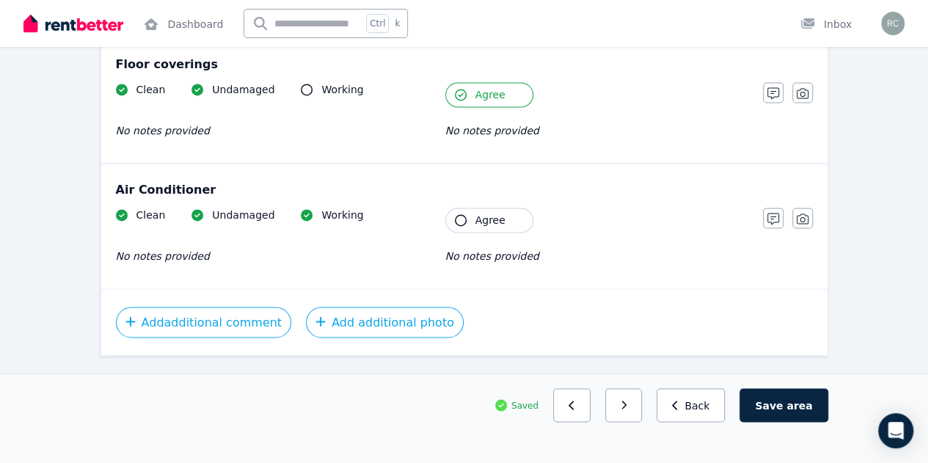
scroll to position [1067, 0]
click at [461, 214] on icon "button" at bounding box center [461, 219] width 12 height 12
click at [627, 410] on icon "button" at bounding box center [624, 405] width 7 height 10
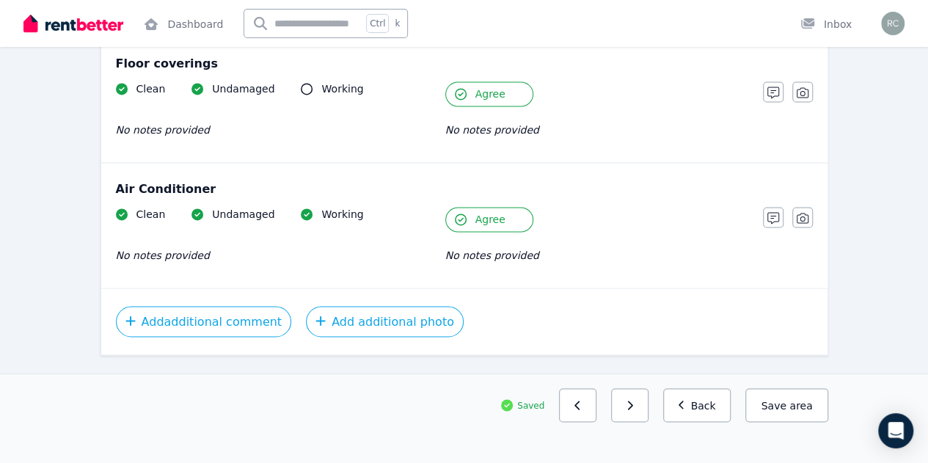
scroll to position [1097, 0]
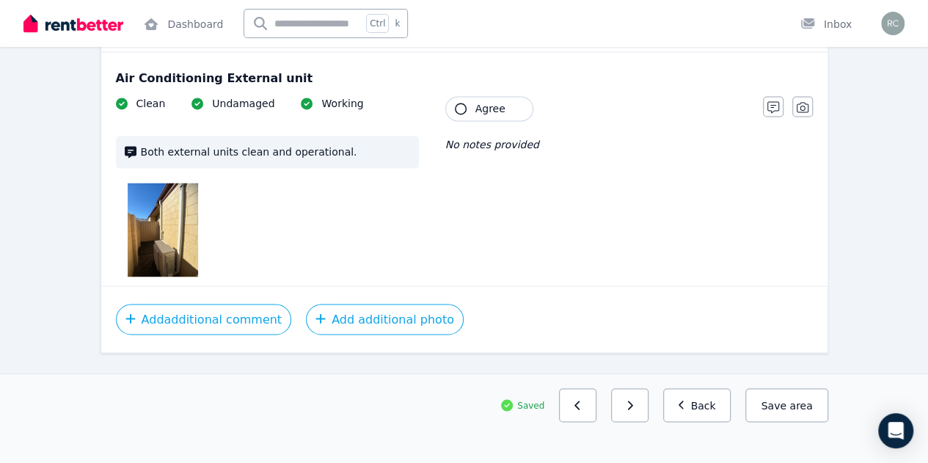
click at [461, 105] on icon "button" at bounding box center [461, 109] width 12 height 12
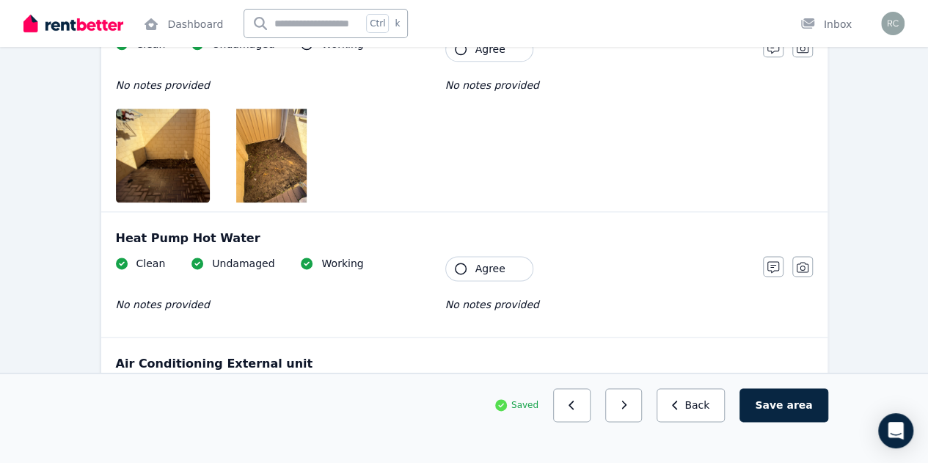
scroll to position [804, 0]
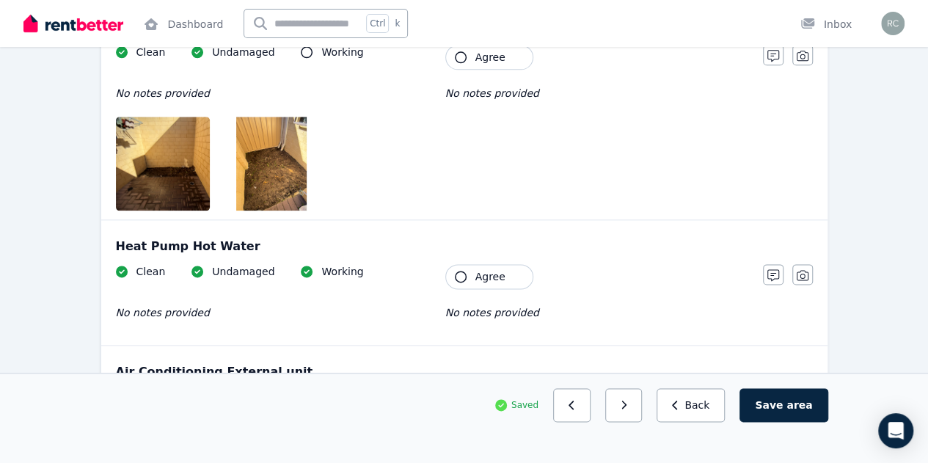
click at [460, 271] on icon "button" at bounding box center [461, 277] width 12 height 12
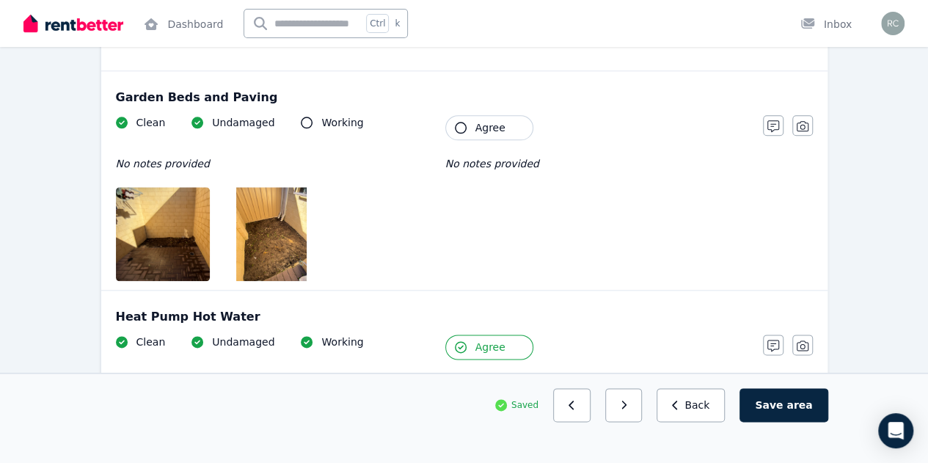
scroll to position [716, 0]
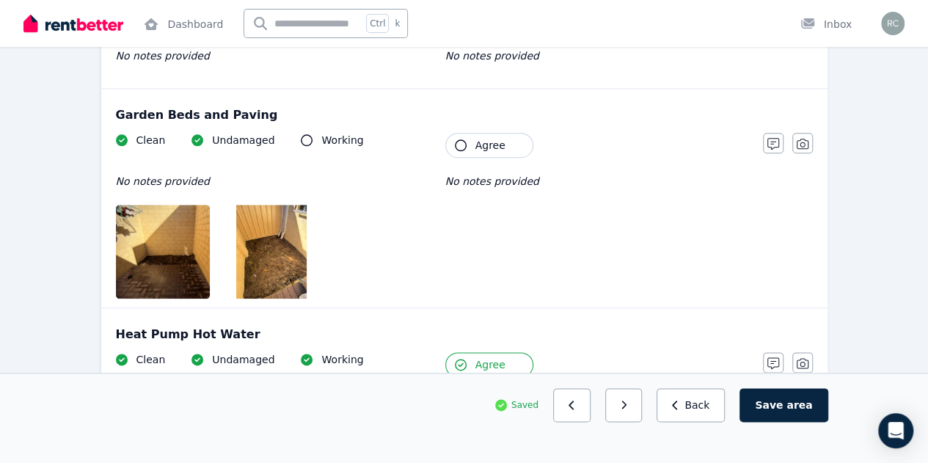
click at [163, 237] on img at bounding box center [178, 252] width 125 height 94
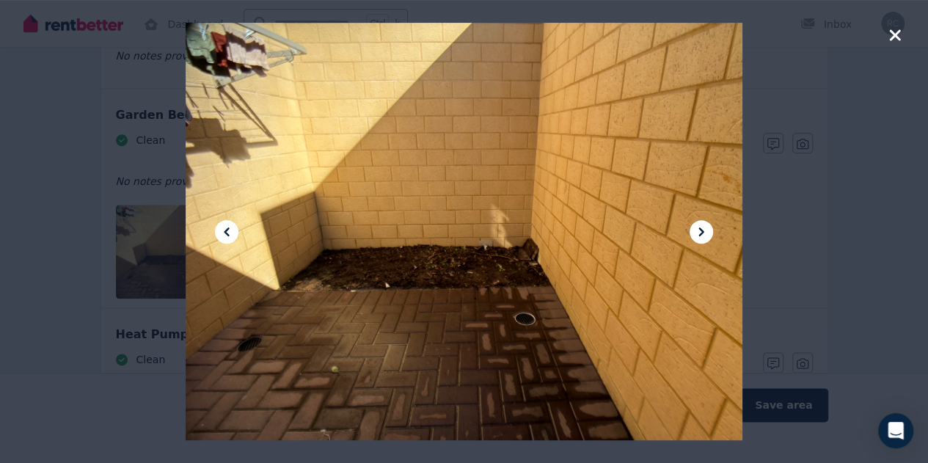
click at [698, 231] on icon at bounding box center [702, 232] width 18 height 18
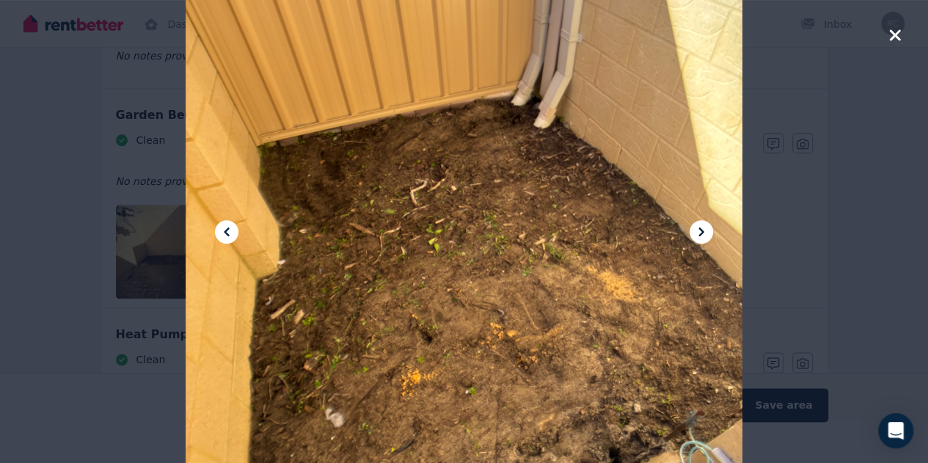
click at [698, 231] on icon at bounding box center [702, 232] width 18 height 18
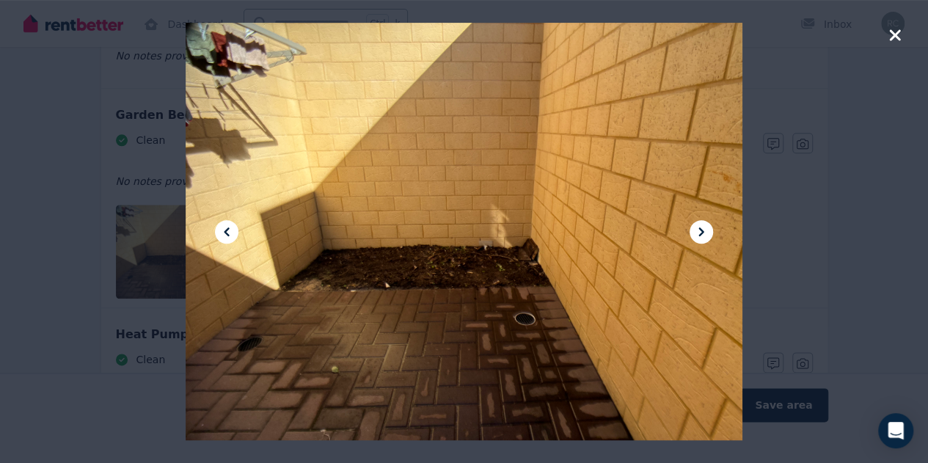
click at [898, 35] on icon "button" at bounding box center [894, 35] width 13 height 18
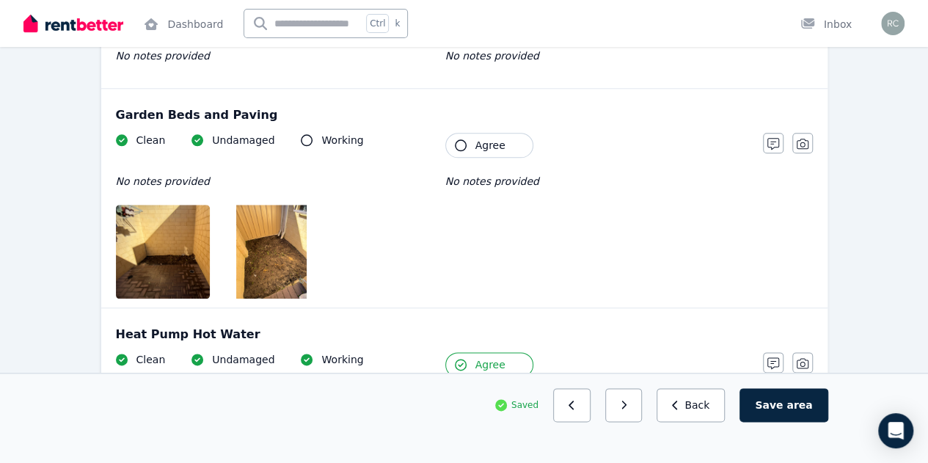
click at [462, 142] on icon "button" at bounding box center [461, 145] width 12 height 12
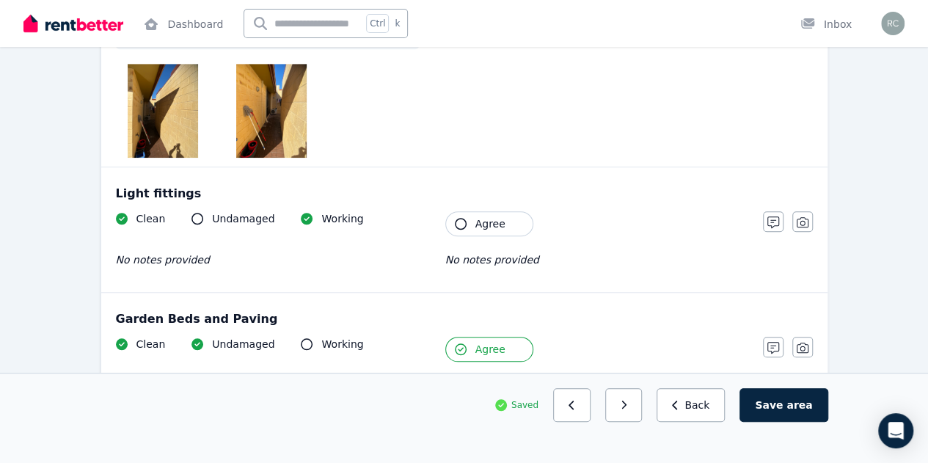
scroll to position [511, 0]
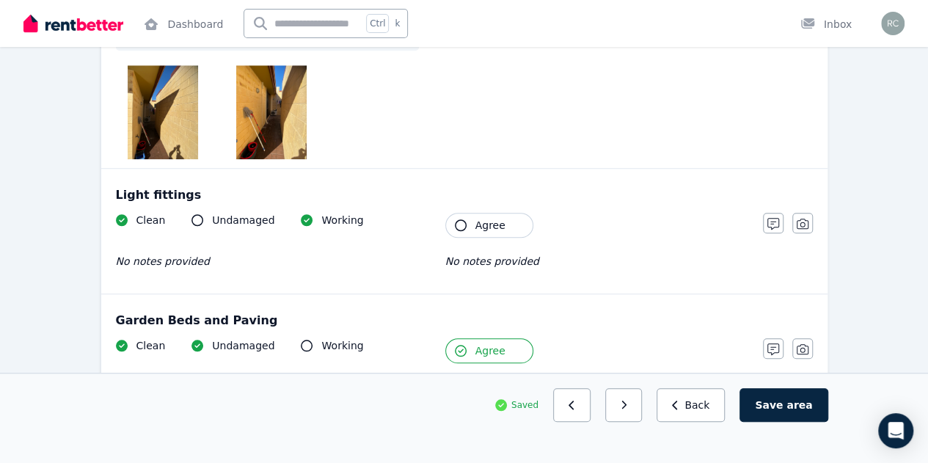
click at [461, 227] on icon "button" at bounding box center [461, 225] width 12 height 12
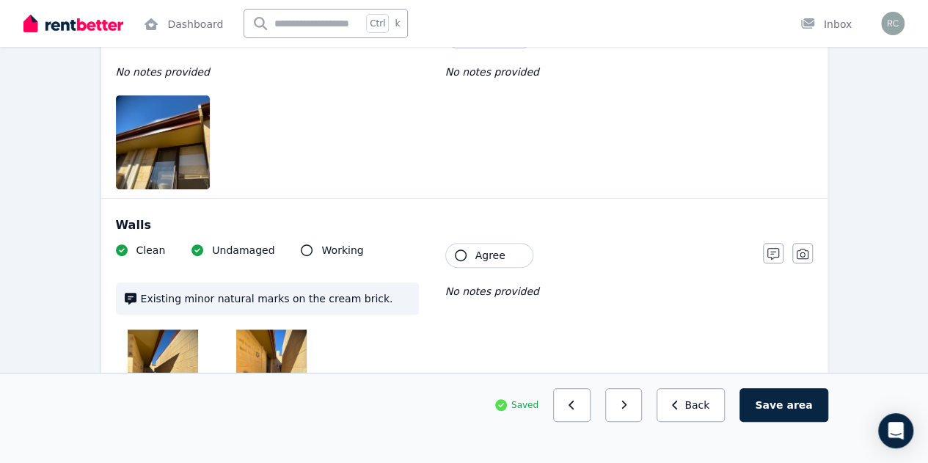
scroll to position [246, 0]
click at [178, 164] on img at bounding box center [178, 142] width 125 height 94
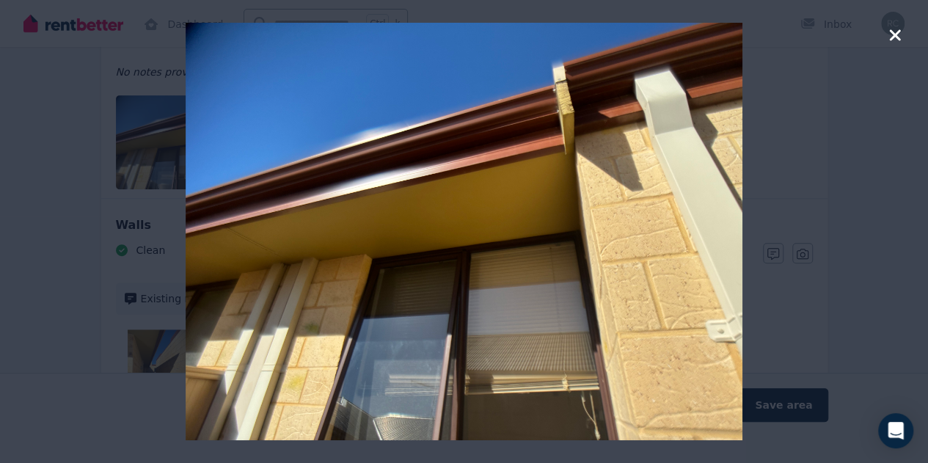
click at [899, 30] on icon "button" at bounding box center [894, 34] width 11 height 11
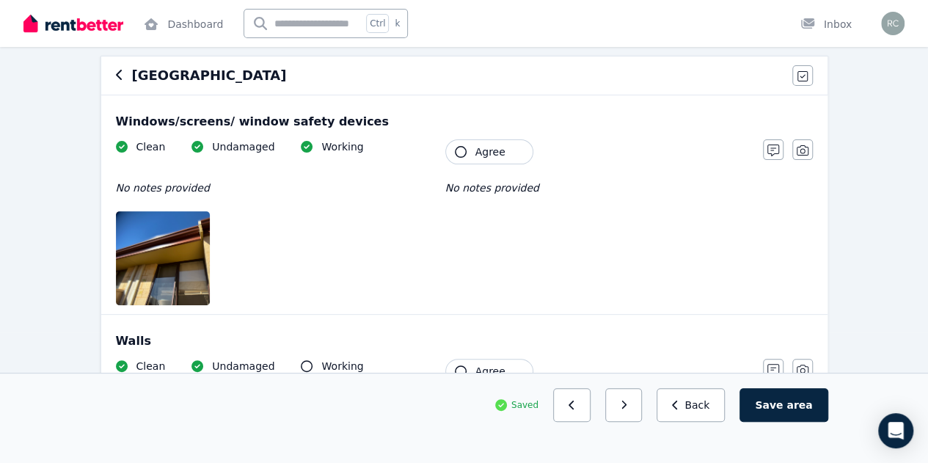
scroll to position [129, 0]
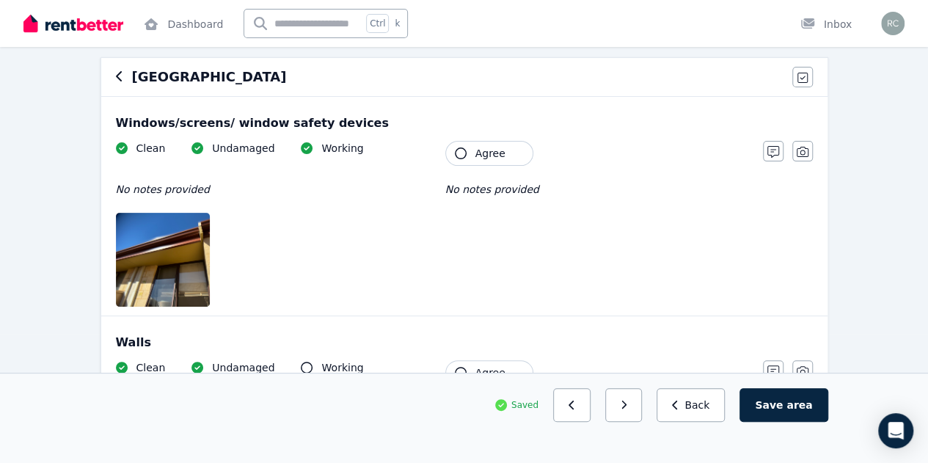
click at [461, 368] on icon "button" at bounding box center [461, 373] width 12 height 12
click at [459, 156] on icon "button" at bounding box center [461, 153] width 12 height 12
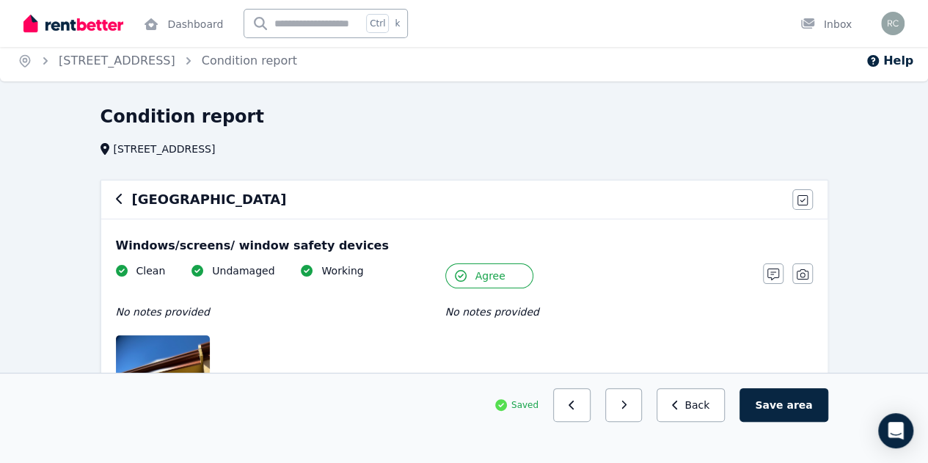
scroll to position [0, 0]
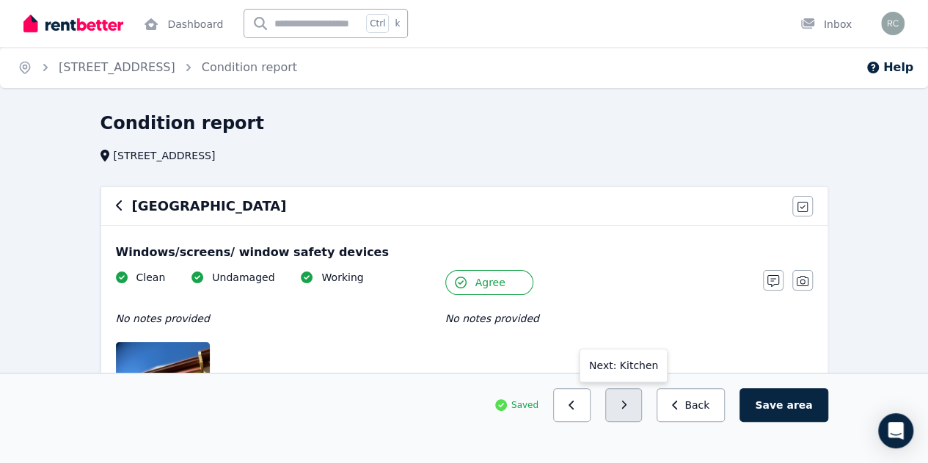
click at [643, 422] on button "button" at bounding box center [623, 405] width 37 height 34
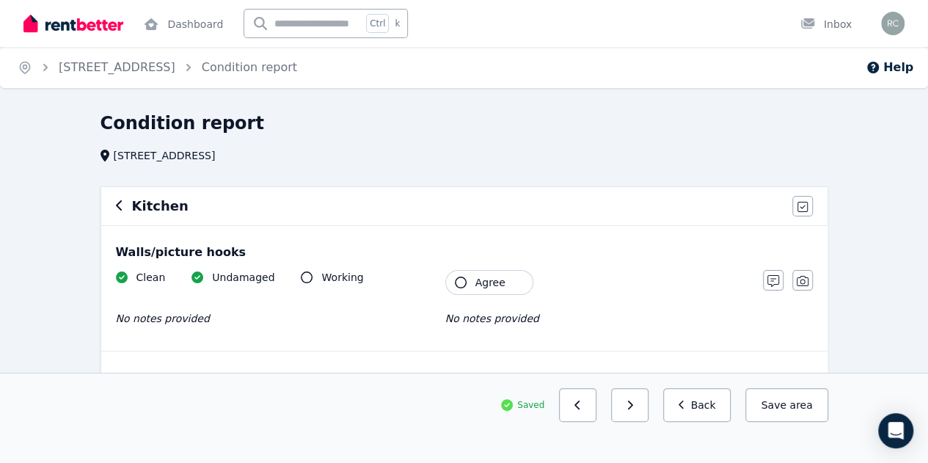
click at [463, 278] on icon "button" at bounding box center [461, 283] width 12 height 12
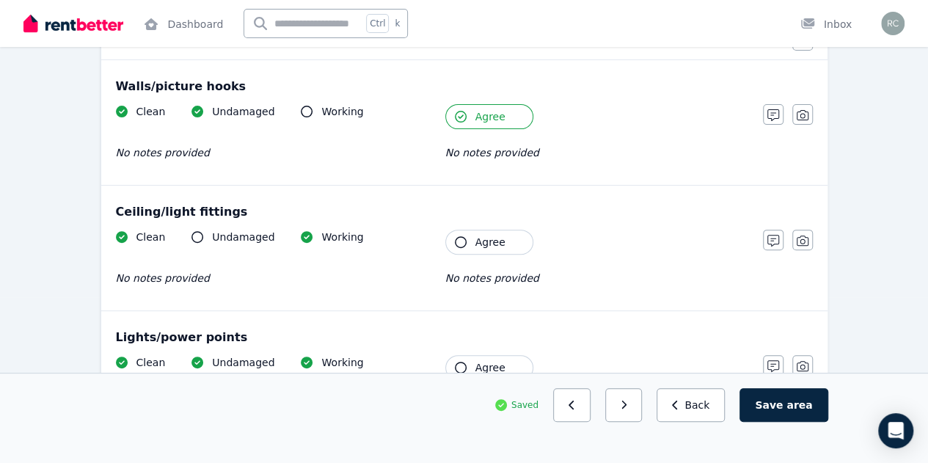
scroll to position [176, 0]
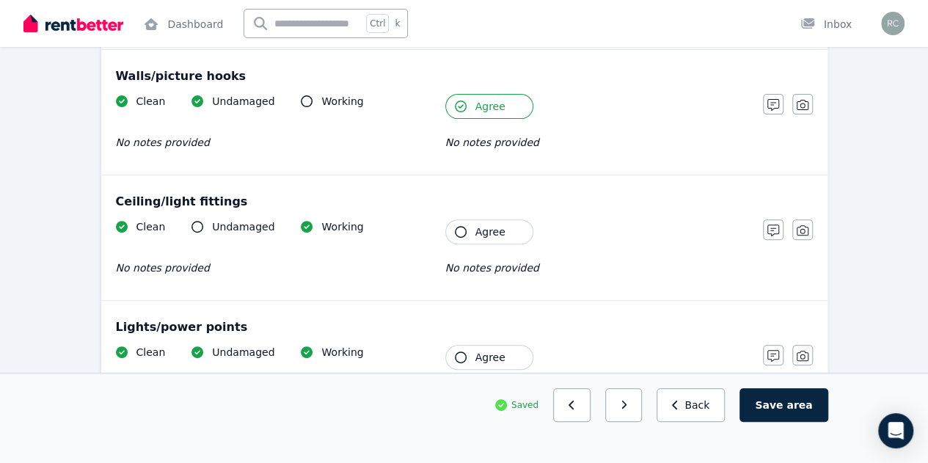
click at [462, 226] on icon "button" at bounding box center [461, 232] width 12 height 12
click at [461, 353] on icon "button" at bounding box center [461, 357] width 12 height 12
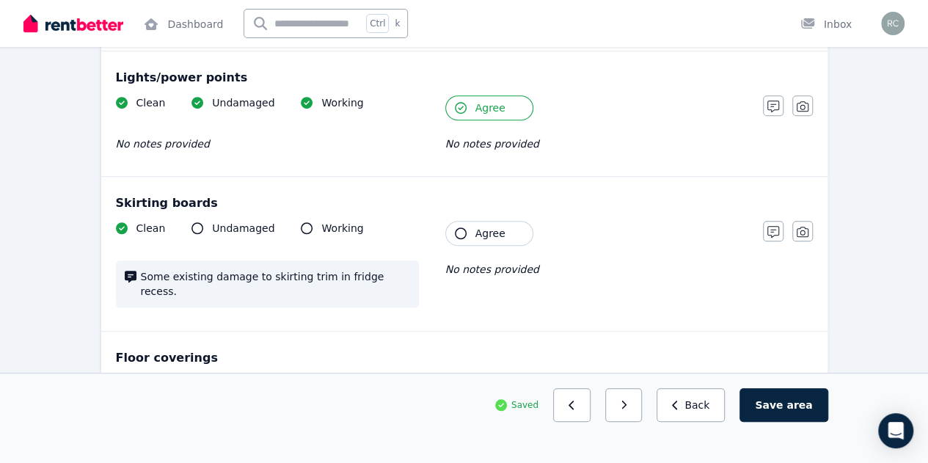
scroll to position [440, 0]
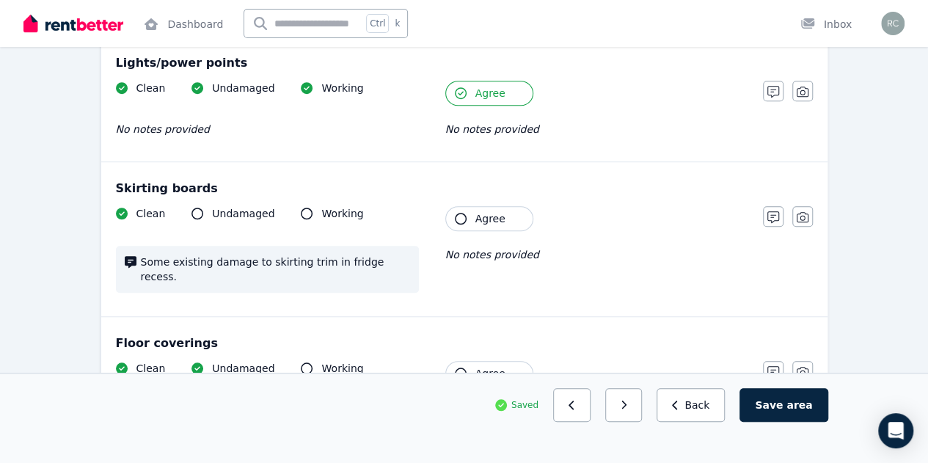
click at [459, 215] on icon "button" at bounding box center [461, 219] width 12 height 12
click at [461, 368] on icon "button" at bounding box center [461, 374] width 12 height 12
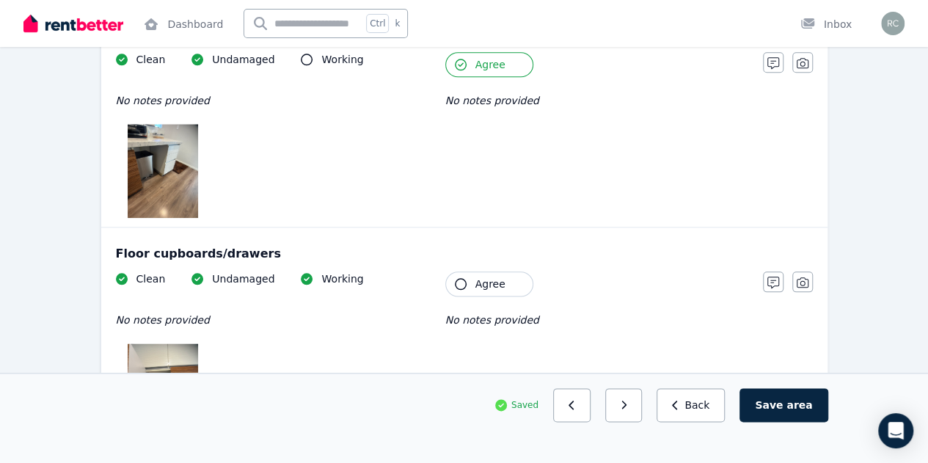
scroll to position [763, 0]
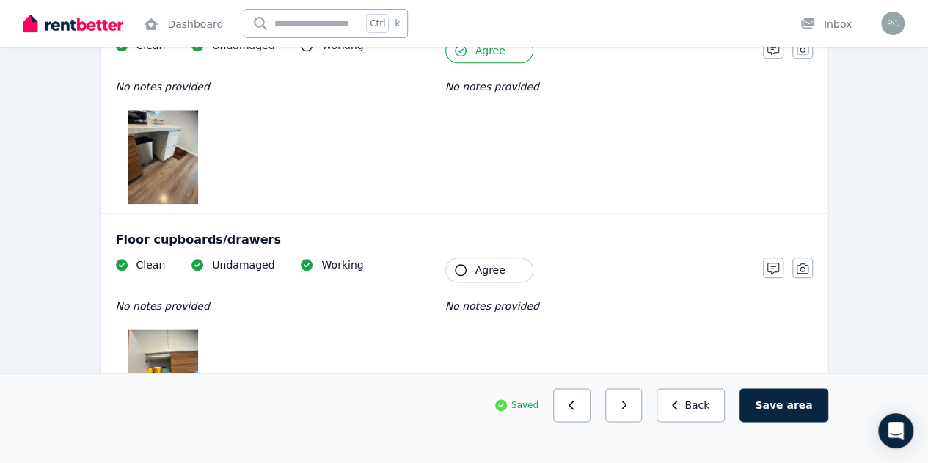
click at [180, 153] on img at bounding box center [163, 157] width 70 height 94
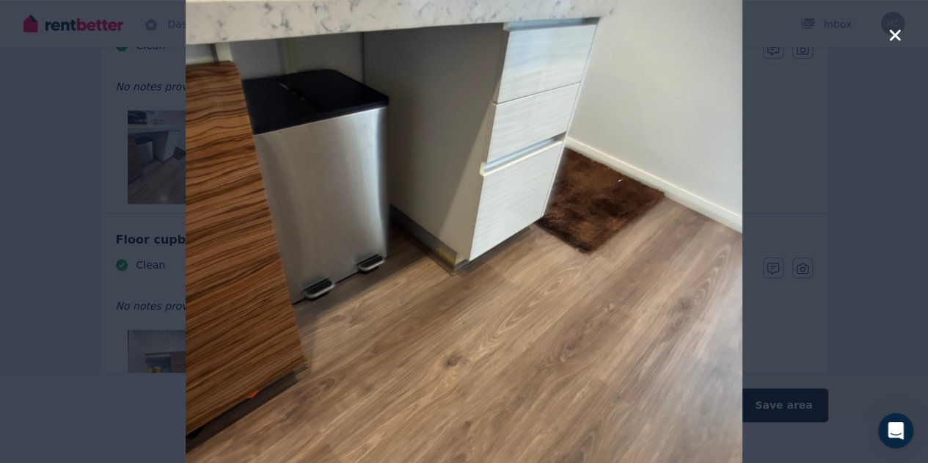
click at [898, 34] on icon "button" at bounding box center [894, 35] width 13 height 18
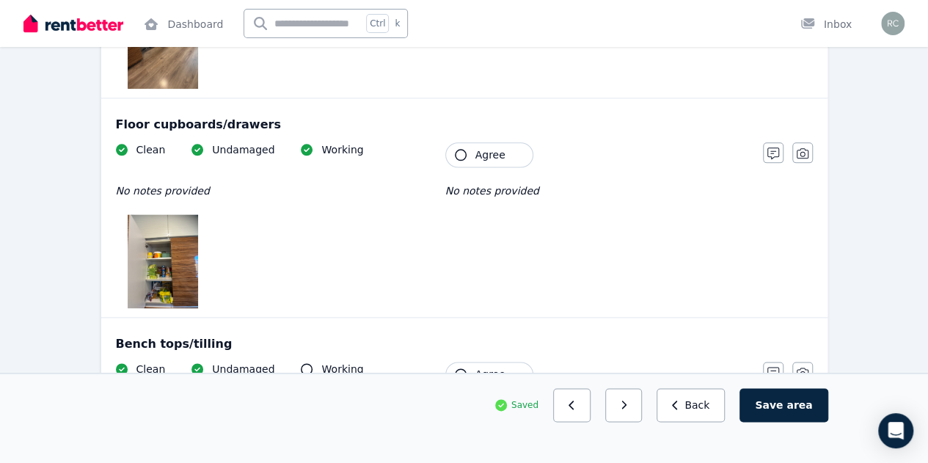
scroll to position [880, 0]
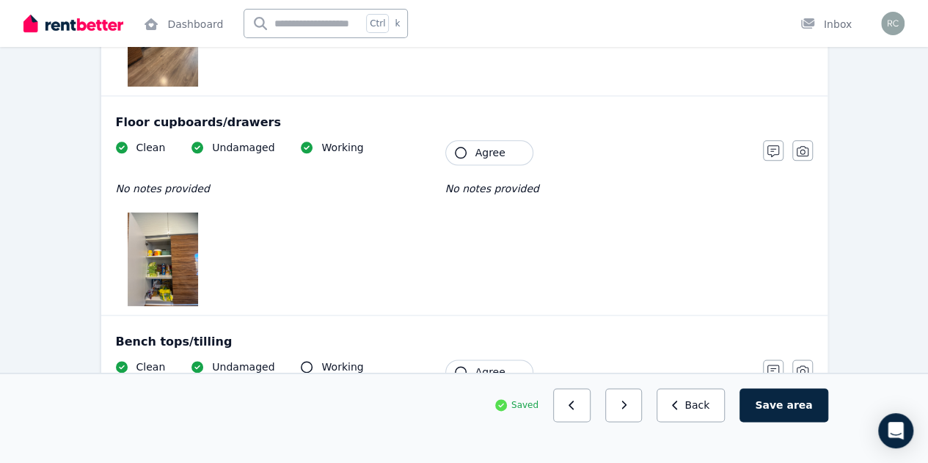
click at [161, 243] on img at bounding box center [163, 259] width 70 height 94
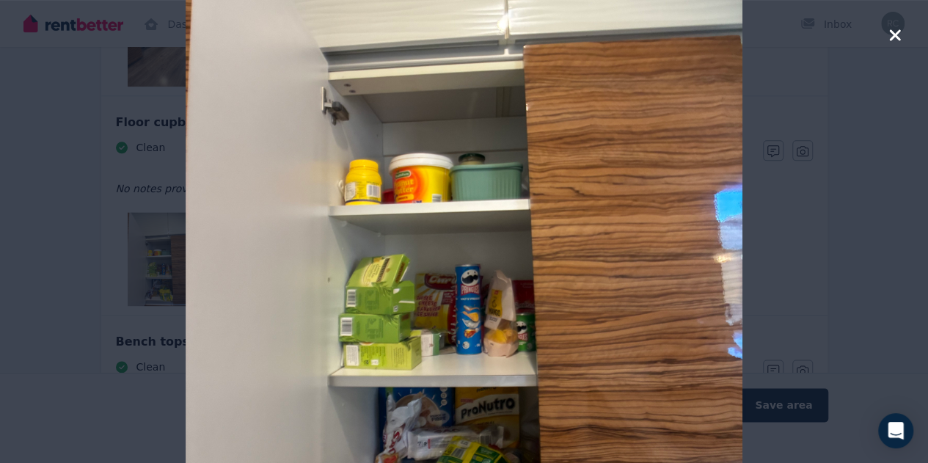
click at [895, 36] on icon "button" at bounding box center [894, 34] width 11 height 11
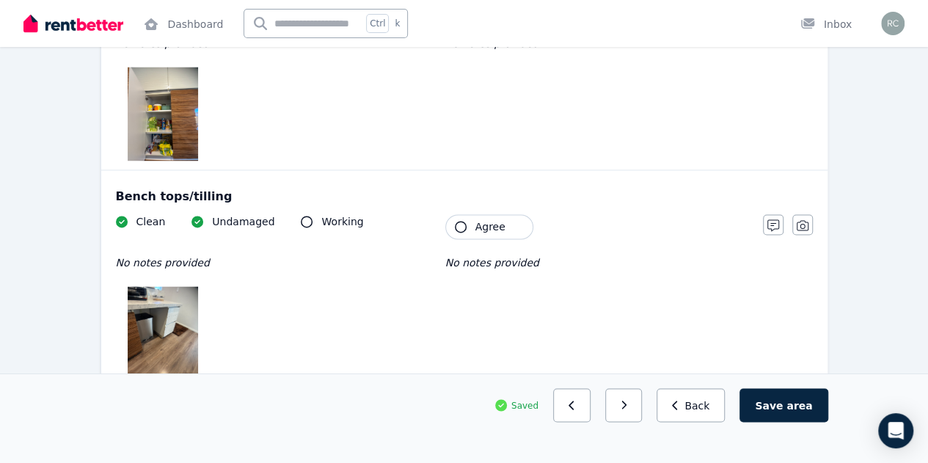
scroll to position [1027, 0]
click at [465, 219] on icon "button" at bounding box center [461, 225] width 12 height 12
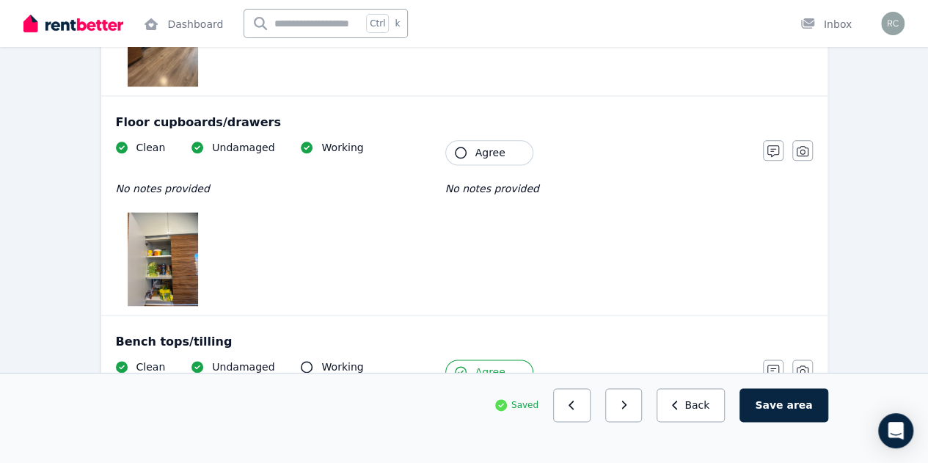
scroll to position [880, 0]
click at [463, 147] on icon "button" at bounding box center [461, 153] width 12 height 12
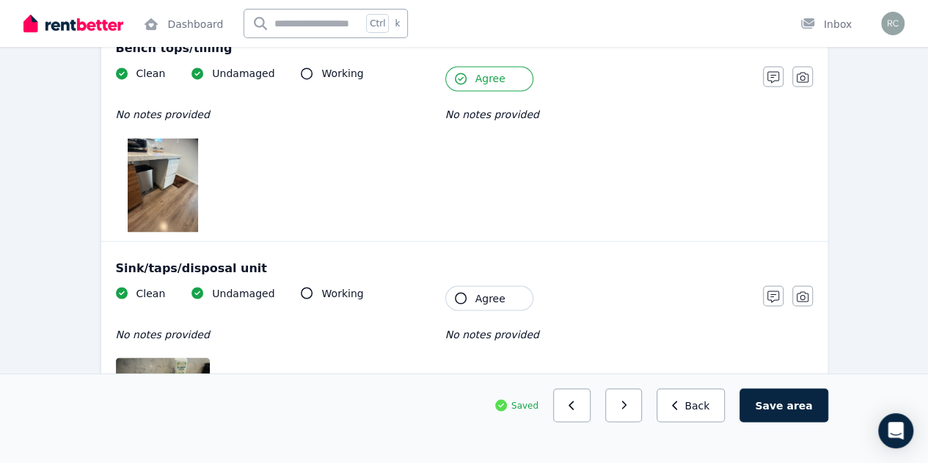
scroll to position [1183, 0]
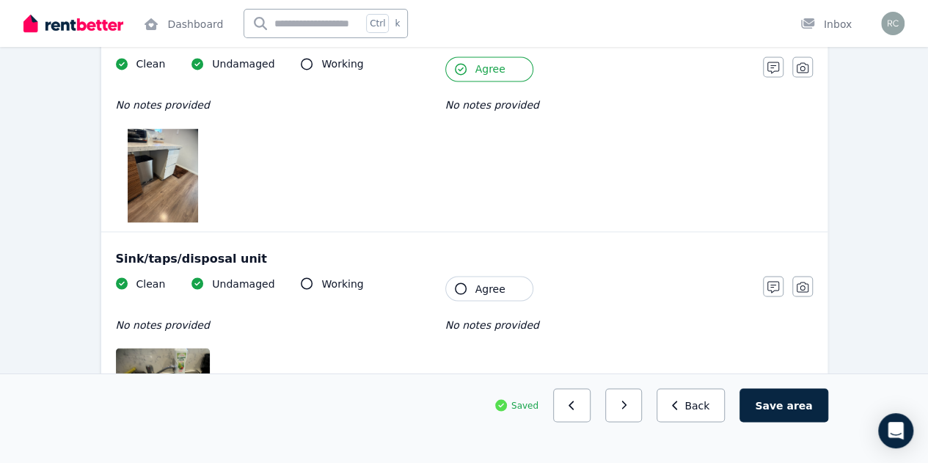
click at [460, 282] on icon "button" at bounding box center [461, 288] width 12 height 12
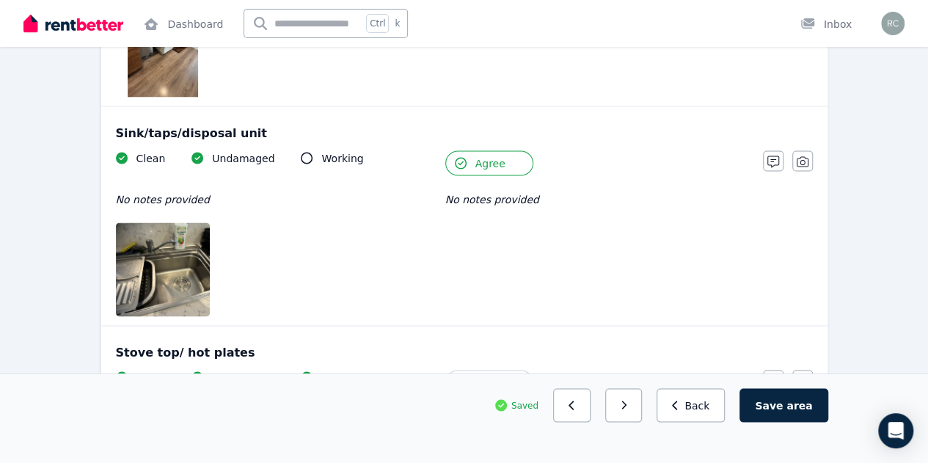
scroll to position [1330, 0]
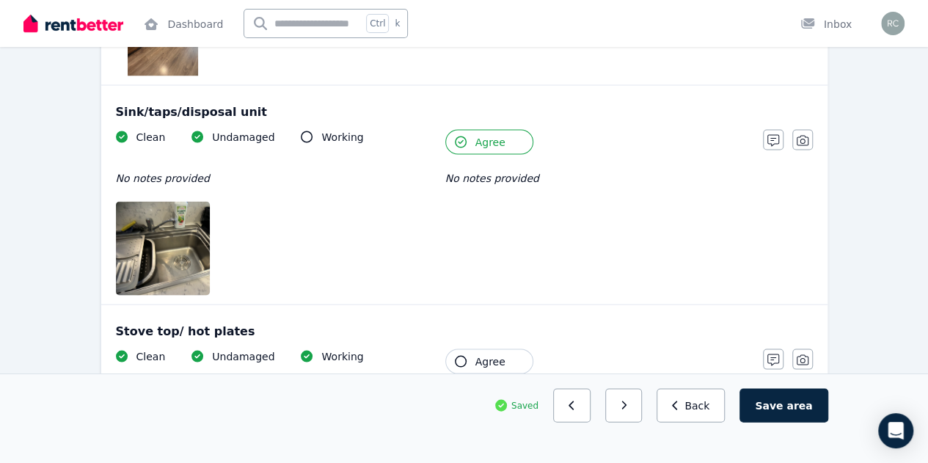
click at [185, 233] on img at bounding box center [178, 248] width 125 height 94
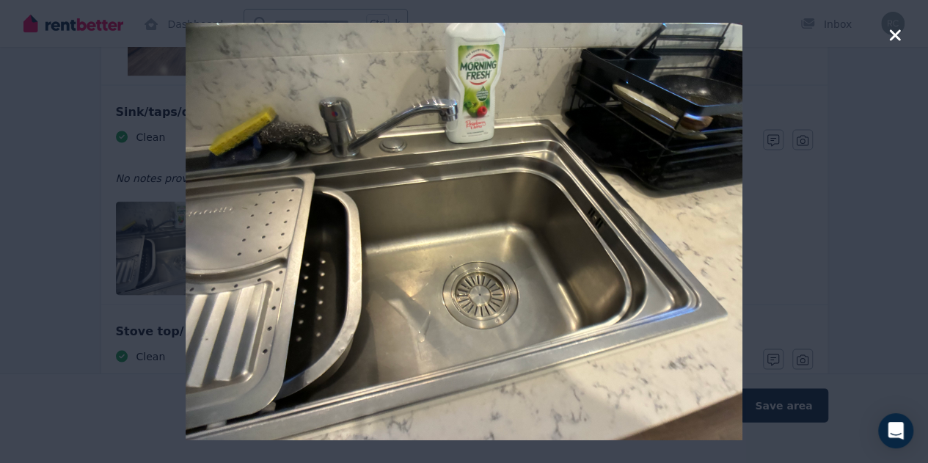
click at [894, 37] on icon "button" at bounding box center [894, 34] width 11 height 11
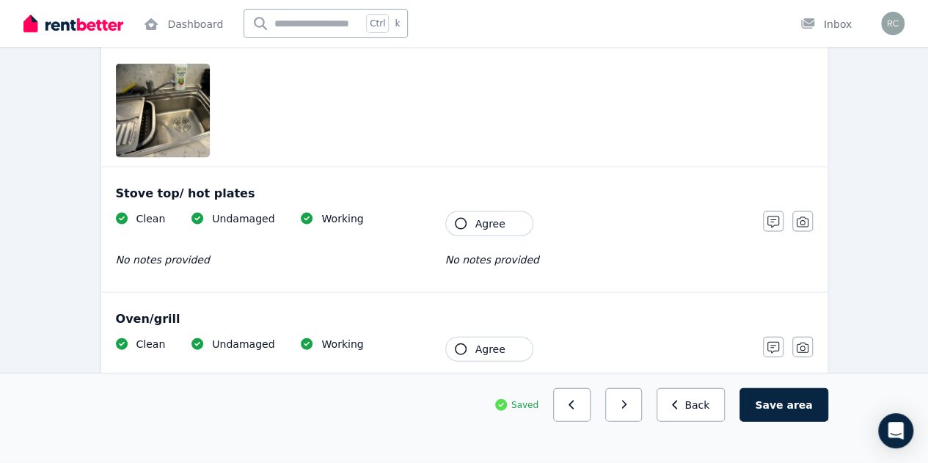
scroll to position [1477, 0]
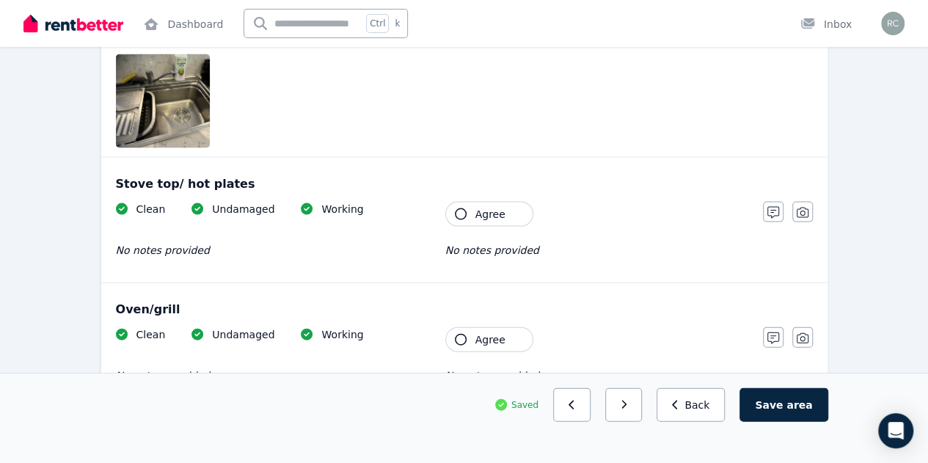
click at [464, 208] on icon "button" at bounding box center [461, 214] width 12 height 12
click at [463, 334] on icon "button" at bounding box center [461, 340] width 12 height 12
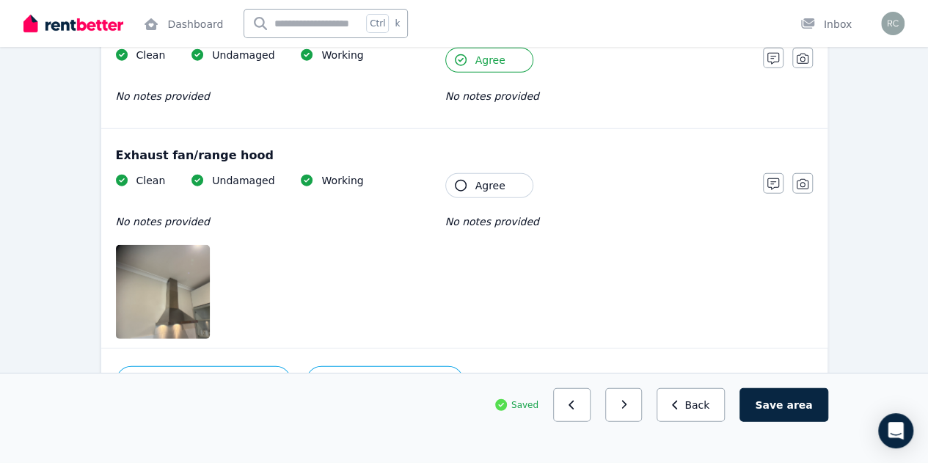
scroll to position [1770, 0]
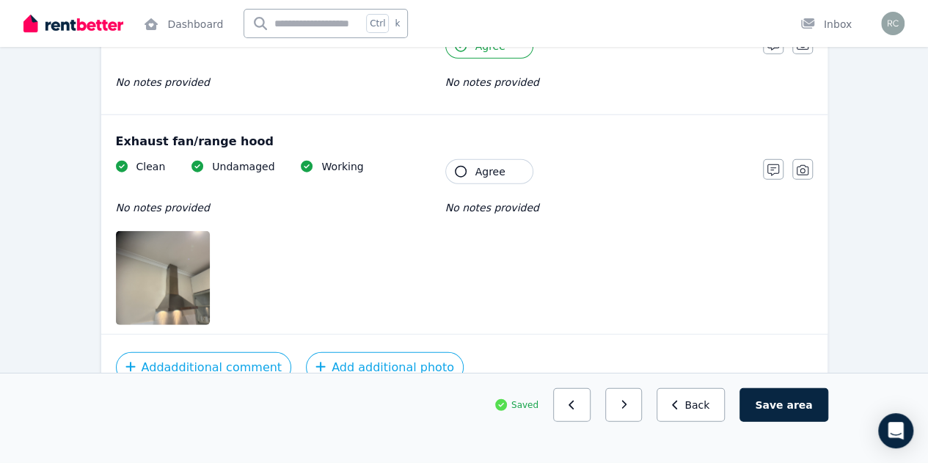
click at [461, 166] on icon "button" at bounding box center [461, 172] width 12 height 12
click at [638, 422] on button "button" at bounding box center [623, 405] width 37 height 34
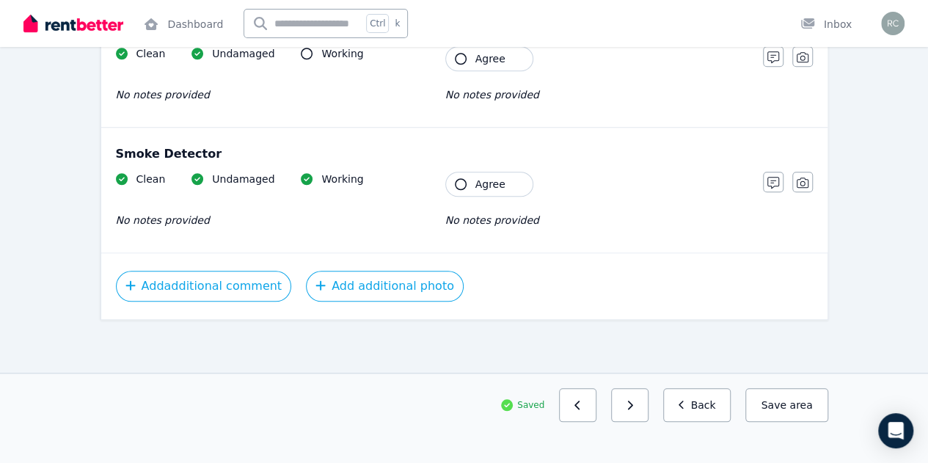
scroll to position [507, 0]
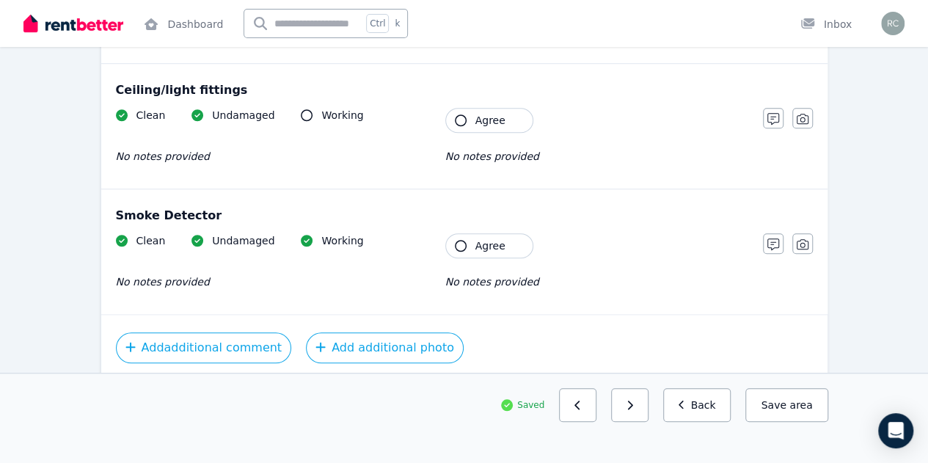
click at [462, 240] on icon "button" at bounding box center [461, 246] width 12 height 12
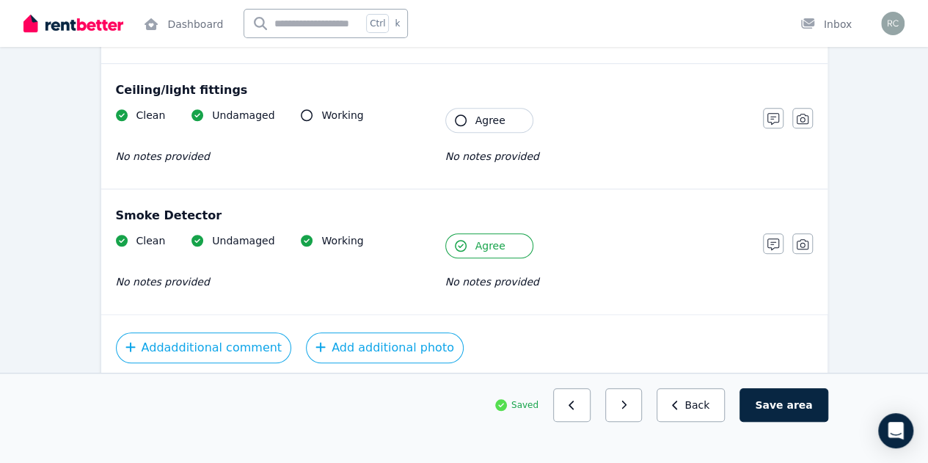
click at [460, 117] on icon "button" at bounding box center [461, 120] width 12 height 12
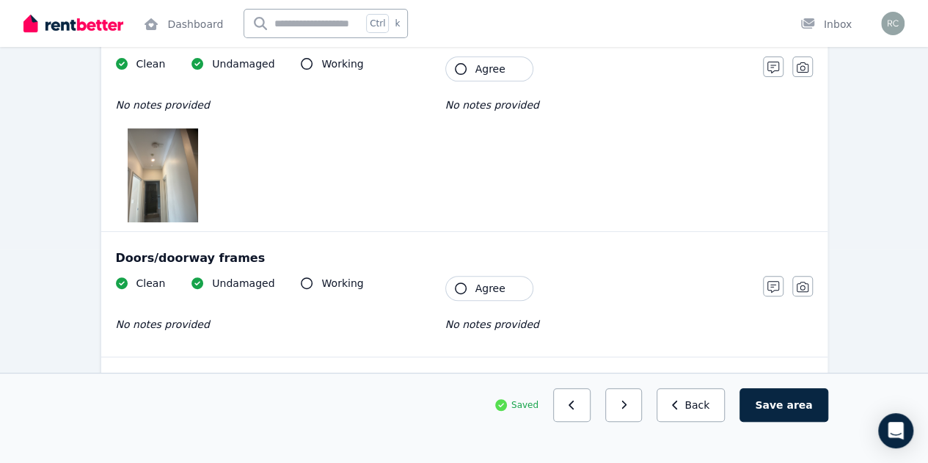
scroll to position [184, 0]
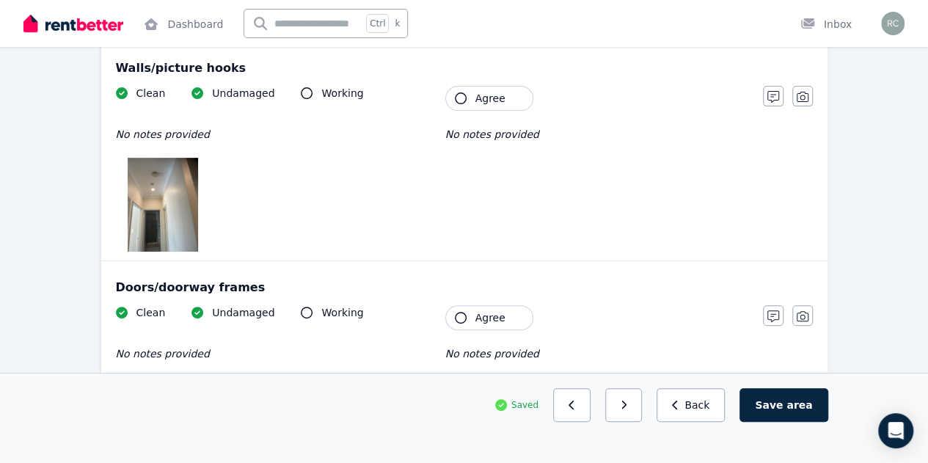
click at [462, 316] on icon "button" at bounding box center [461, 318] width 12 height 12
click at [459, 98] on icon "button" at bounding box center [461, 98] width 12 height 12
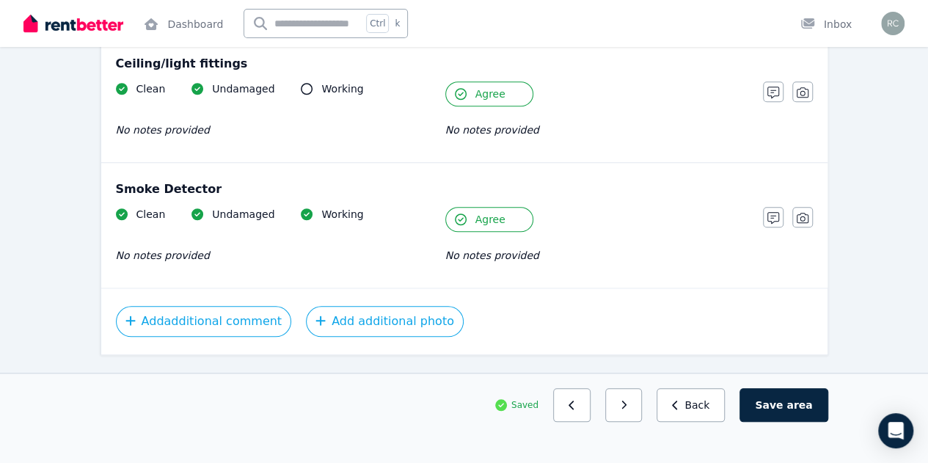
scroll to position [537, 0]
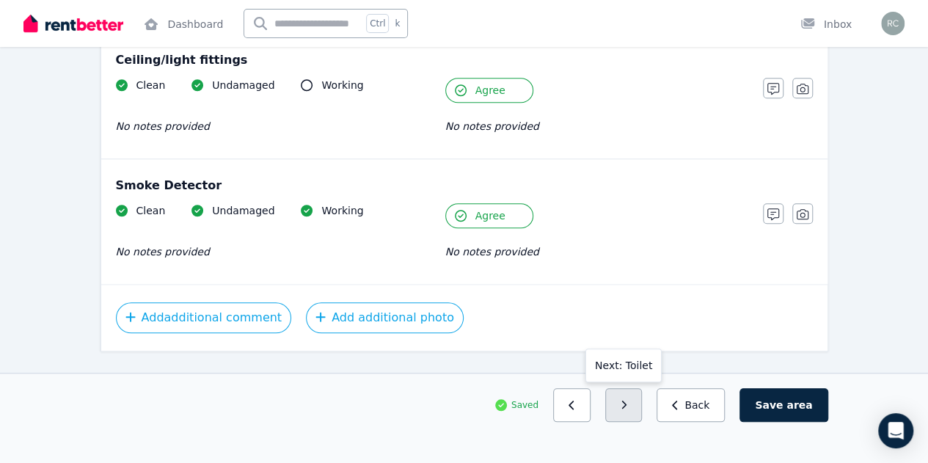
click at [640, 422] on button "button" at bounding box center [623, 405] width 37 height 34
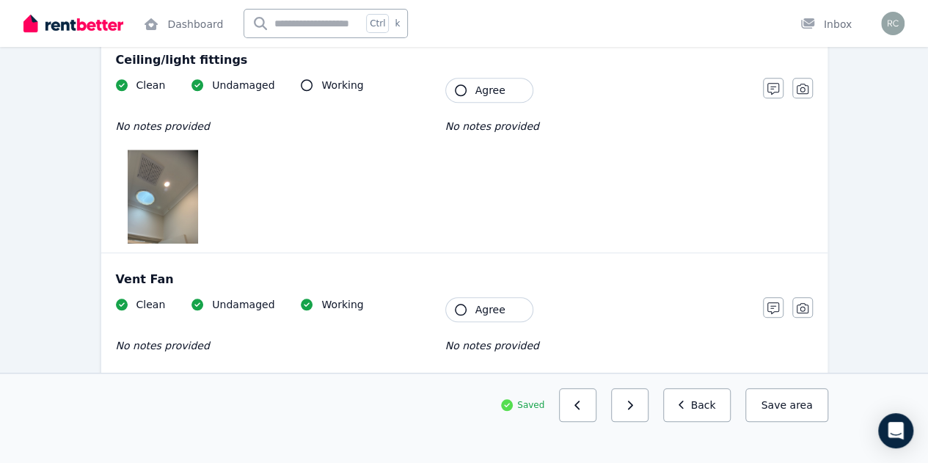
scroll to position [1316, 0]
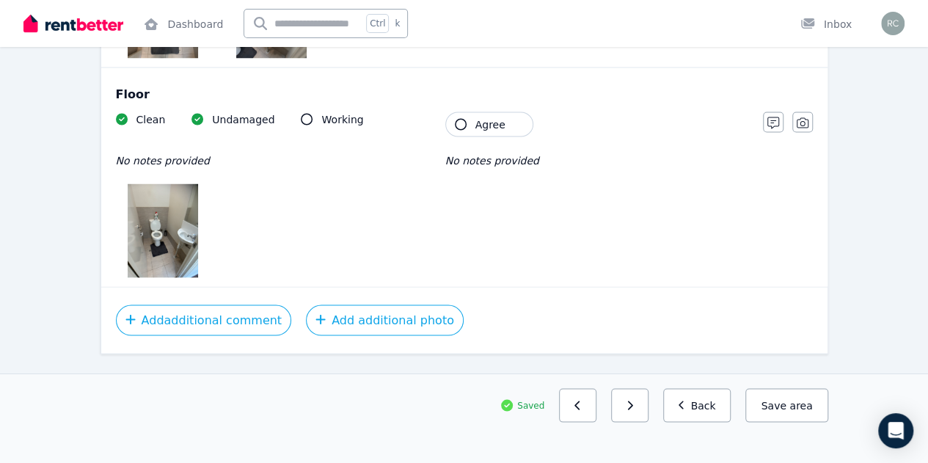
drag, startPoint x: 464, startPoint y: 359, endPoint x: 544, endPoint y: 241, distance: 142.4
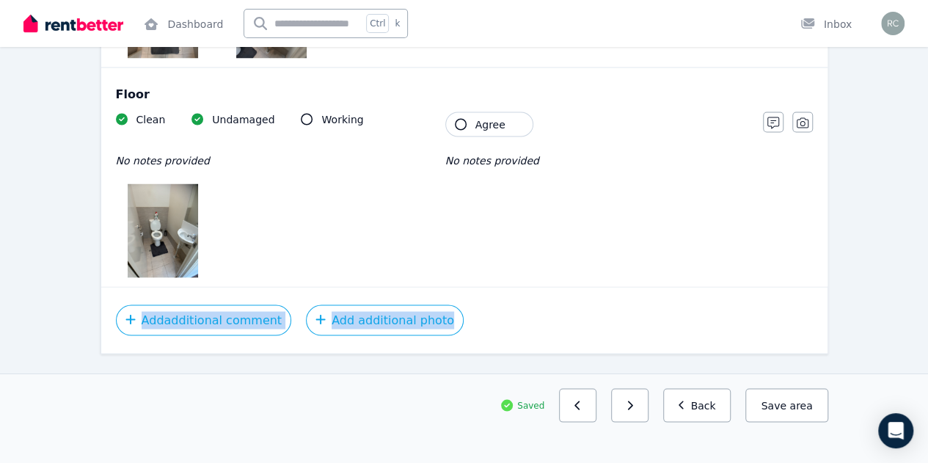
click at [462, 119] on icon "button" at bounding box center [461, 124] width 12 height 12
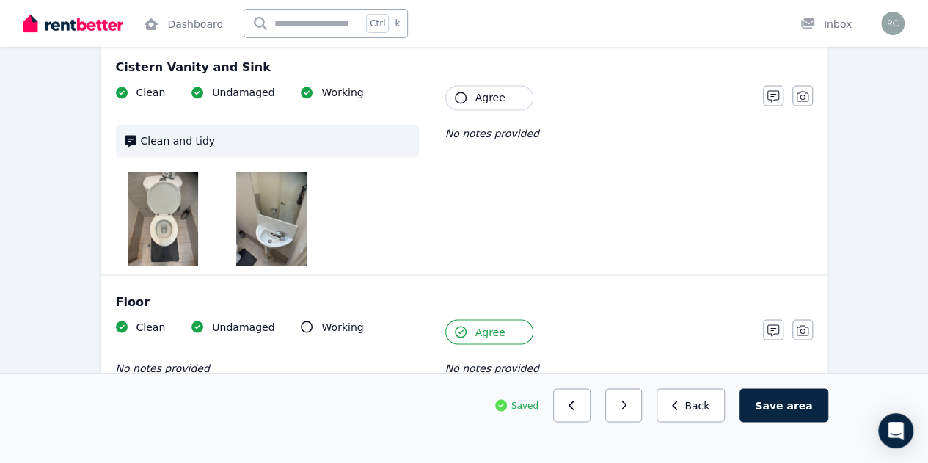
scroll to position [1081, 0]
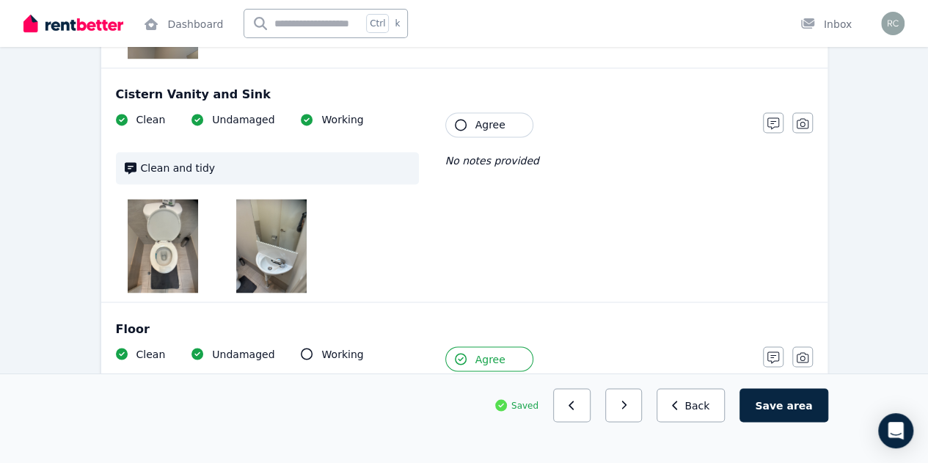
click at [459, 120] on icon "button" at bounding box center [461, 125] width 12 height 12
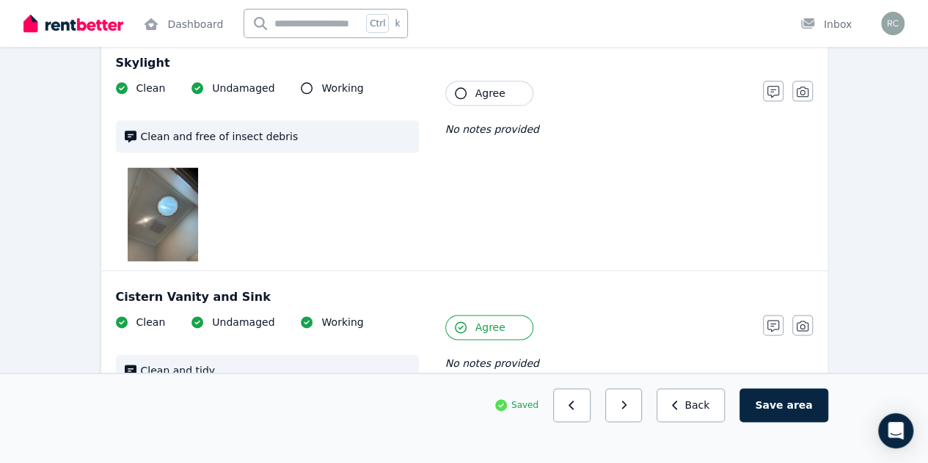
scroll to position [876, 0]
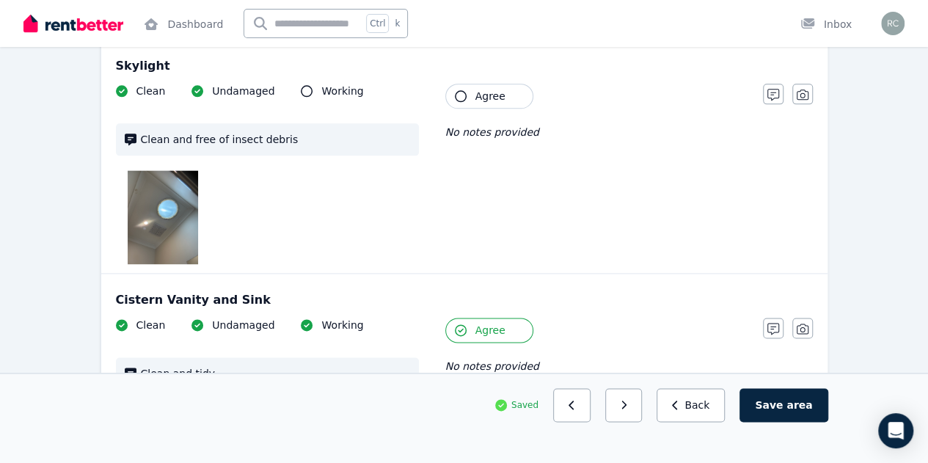
click at [461, 90] on icon "button" at bounding box center [461, 96] width 12 height 12
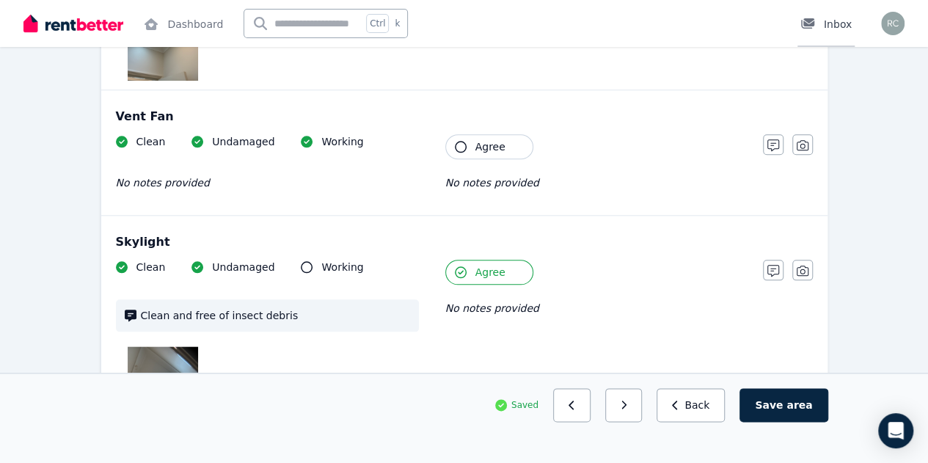
scroll to position [700, 0]
click at [461, 145] on icon "button" at bounding box center [461, 147] width 12 height 12
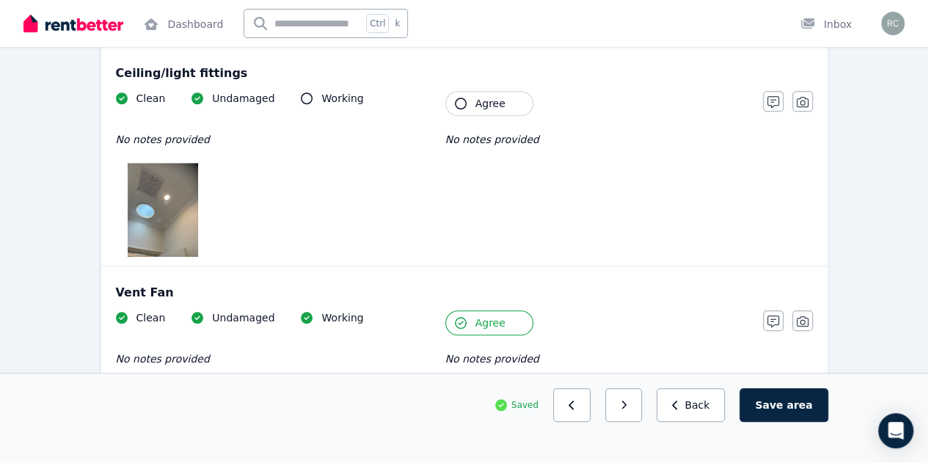
scroll to position [494, 0]
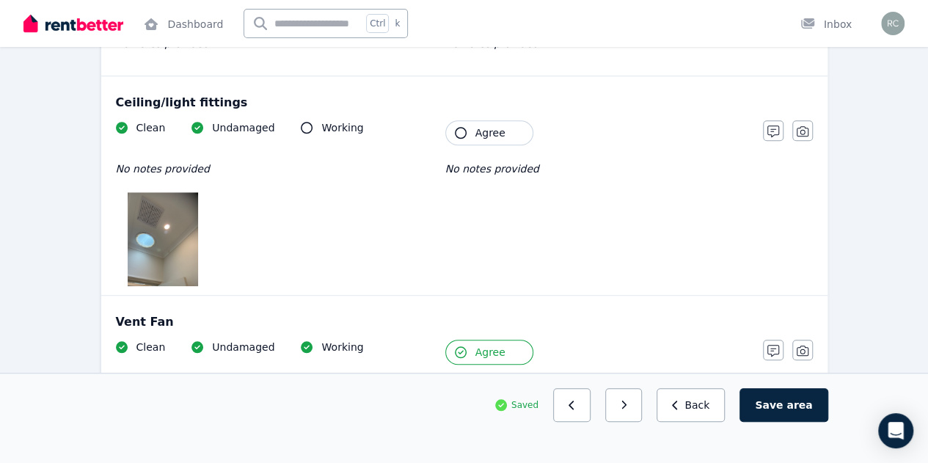
click at [456, 130] on icon "button" at bounding box center [461, 133] width 12 height 12
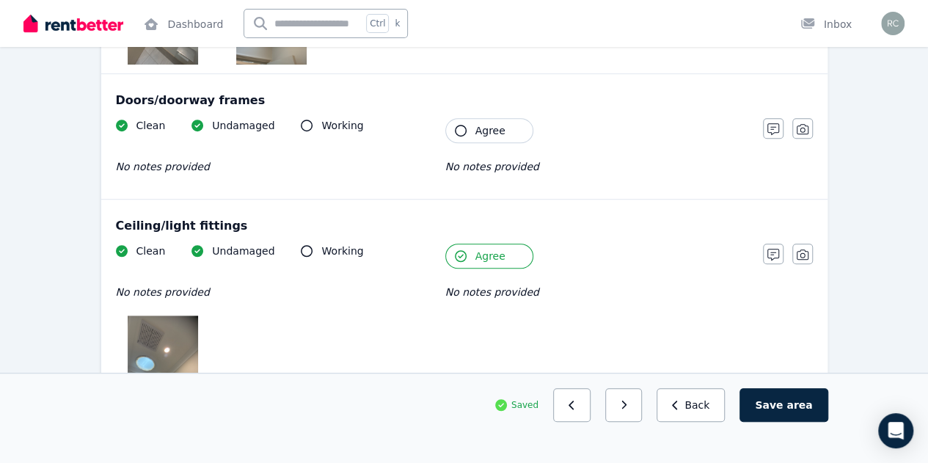
scroll to position [348, 0]
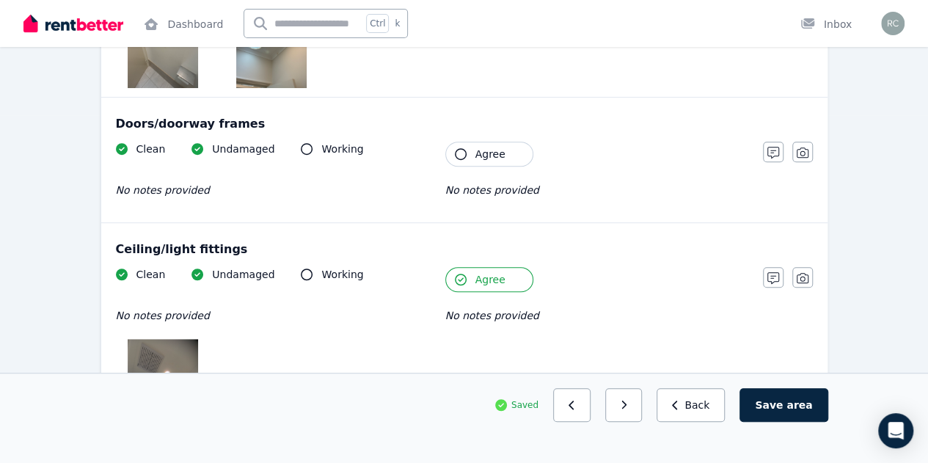
click at [458, 150] on icon "button" at bounding box center [461, 154] width 12 height 12
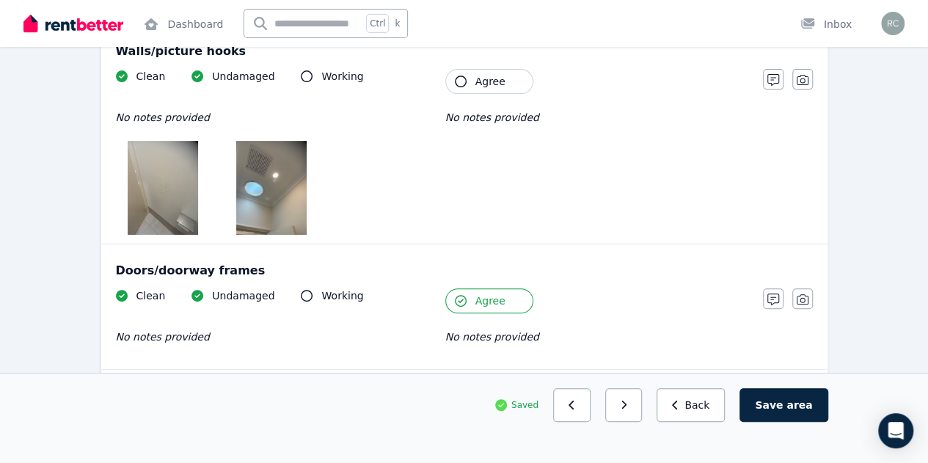
scroll to position [172, 0]
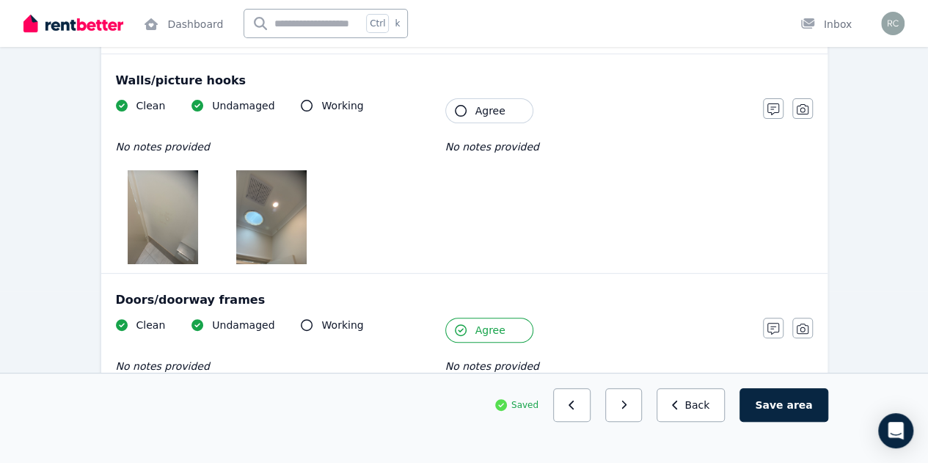
click at [461, 109] on icon "button" at bounding box center [461, 111] width 12 height 12
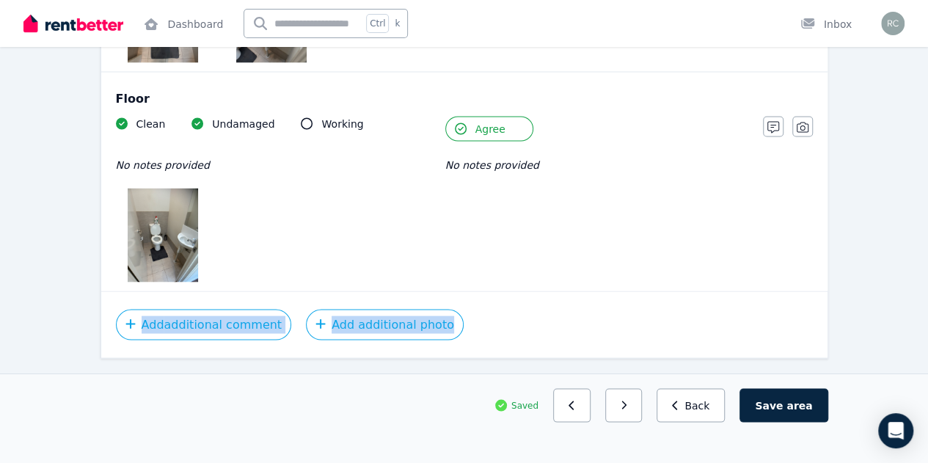
scroll to position [1316, 0]
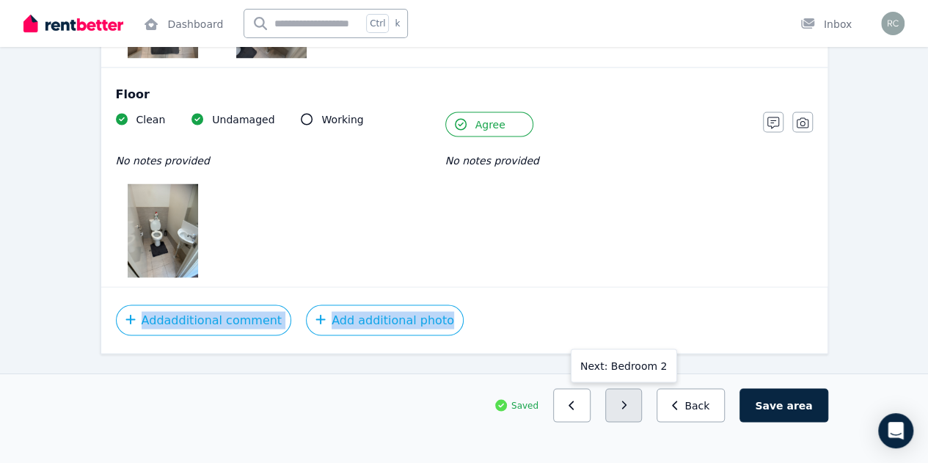
click at [643, 422] on button "button" at bounding box center [623, 405] width 37 height 34
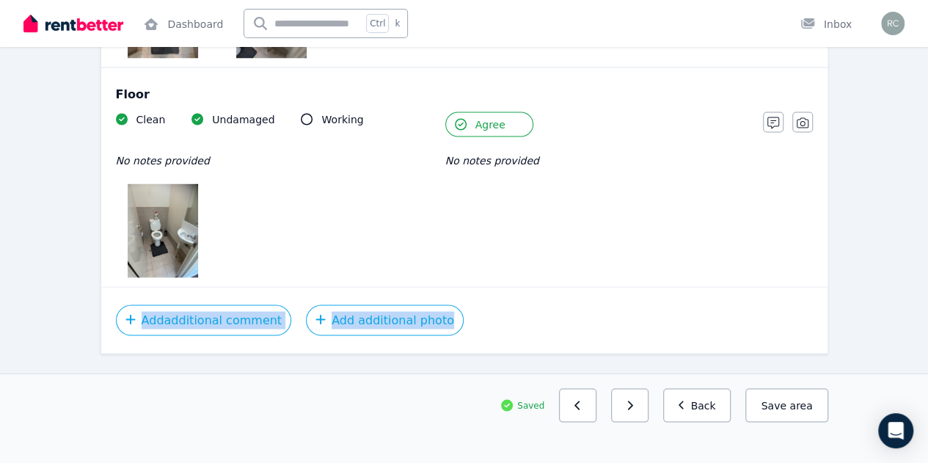
scroll to position [1565, 0]
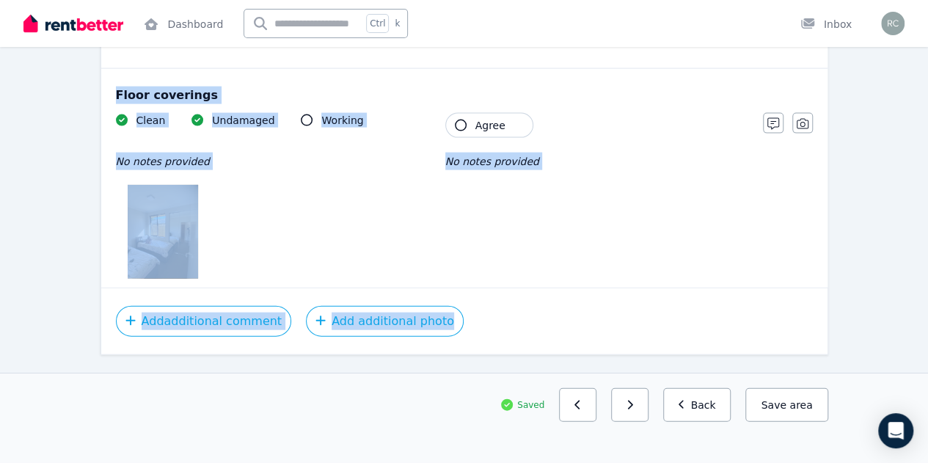
click at [607, 198] on div "Clean Undamaged Working No notes provided Tenant Agree No notes provided" at bounding box center [432, 196] width 632 height 166
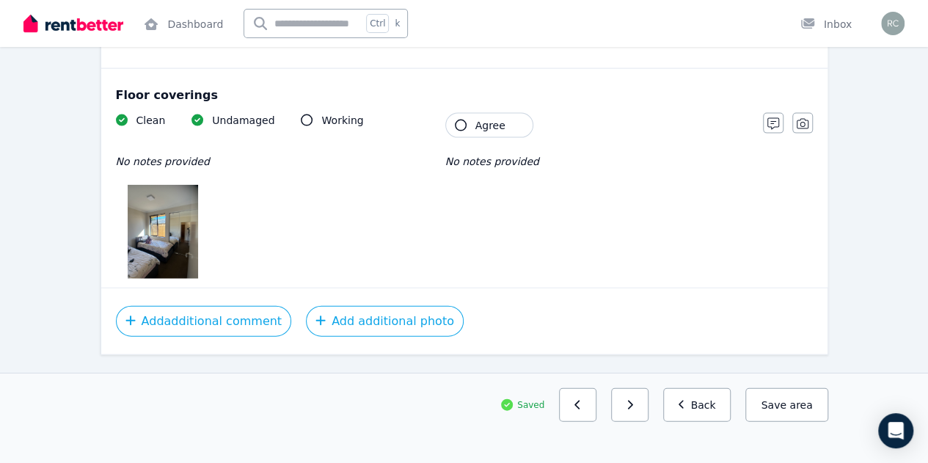
click at [156, 233] on img at bounding box center [163, 232] width 70 height 94
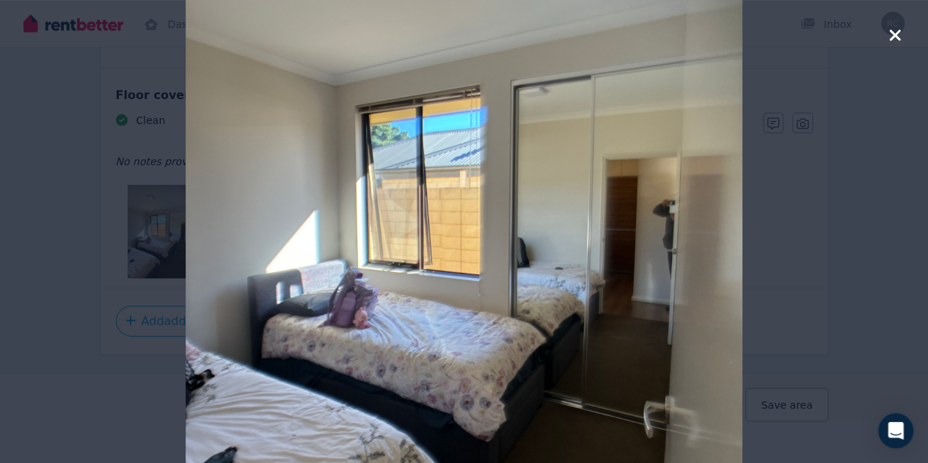
click at [897, 29] on icon "button" at bounding box center [894, 35] width 13 height 18
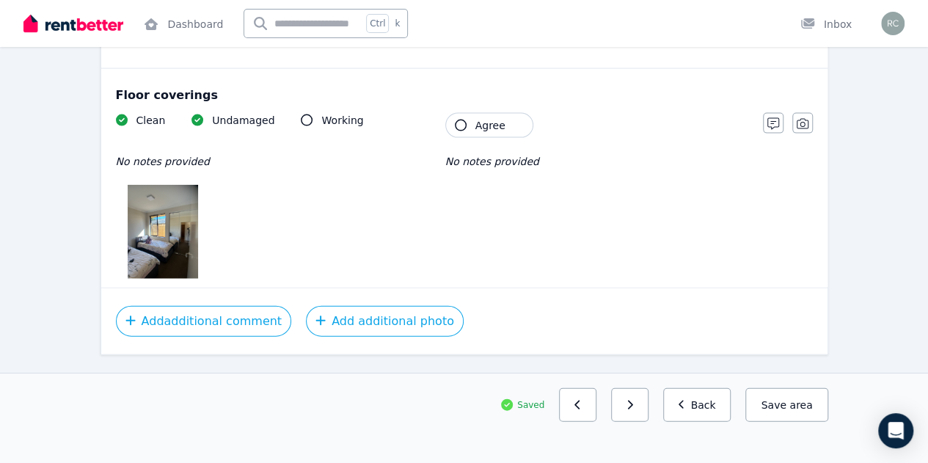
click at [461, 120] on icon "button" at bounding box center [461, 126] width 12 height 12
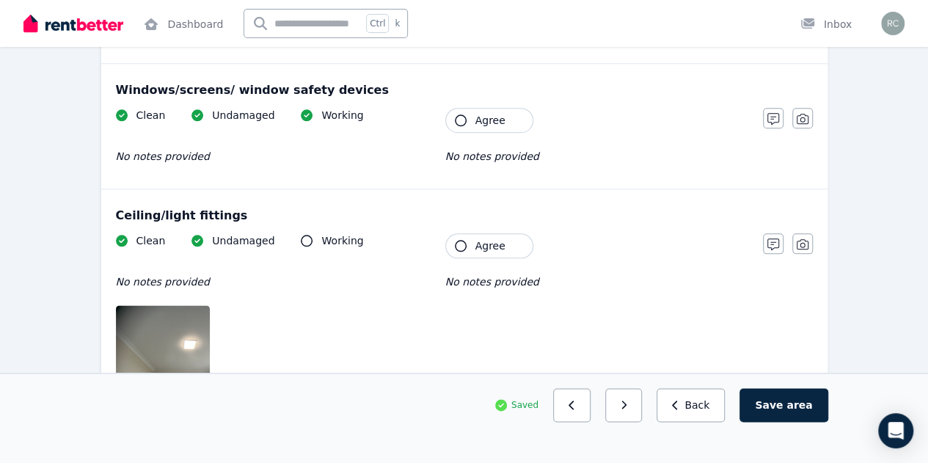
scroll to position [1161, 0]
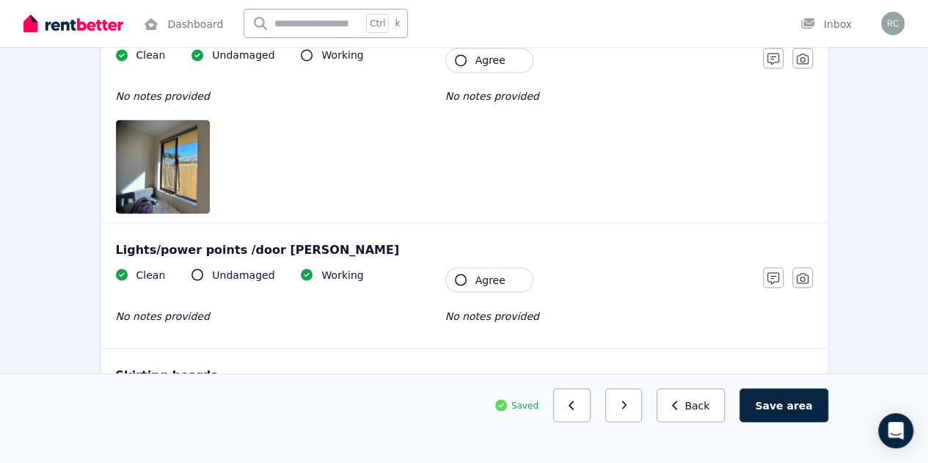
click at [456, 277] on icon "button" at bounding box center [461, 280] width 12 height 12
click at [459, 58] on icon "button" at bounding box center [461, 60] width 12 height 12
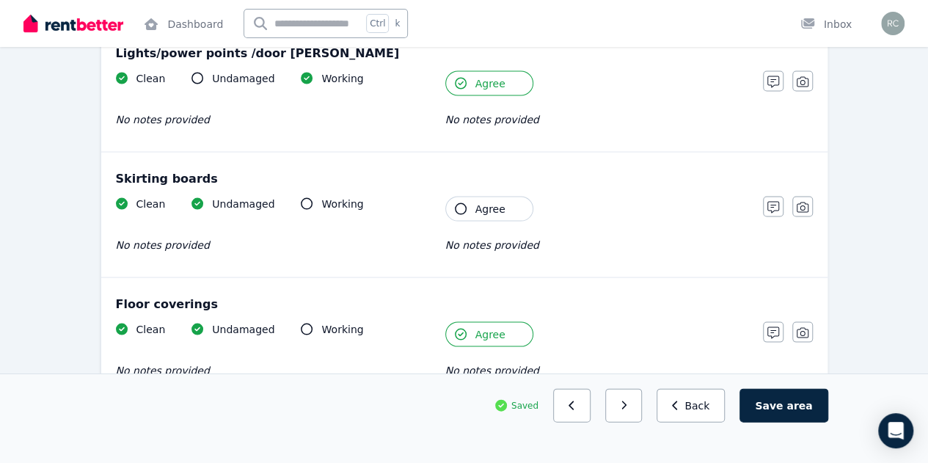
scroll to position [1366, 0]
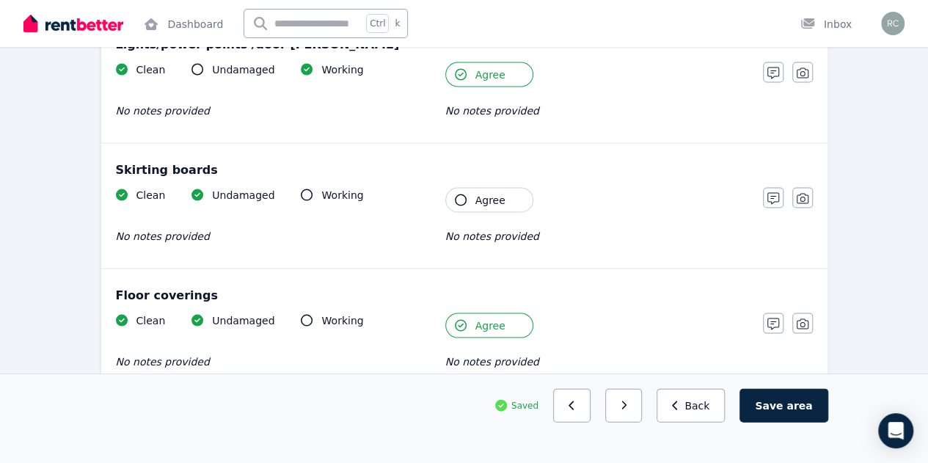
click at [462, 198] on icon "button" at bounding box center [461, 200] width 12 height 12
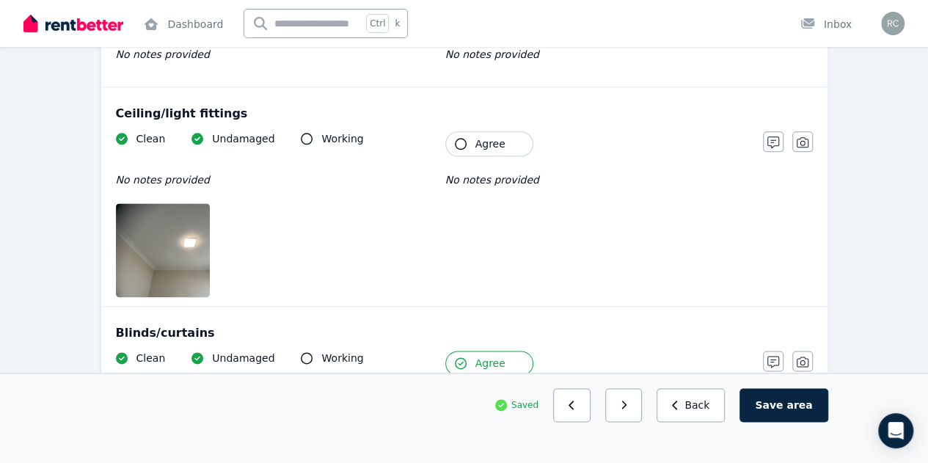
scroll to position [857, 0]
click at [464, 139] on icon "button" at bounding box center [461, 145] width 12 height 12
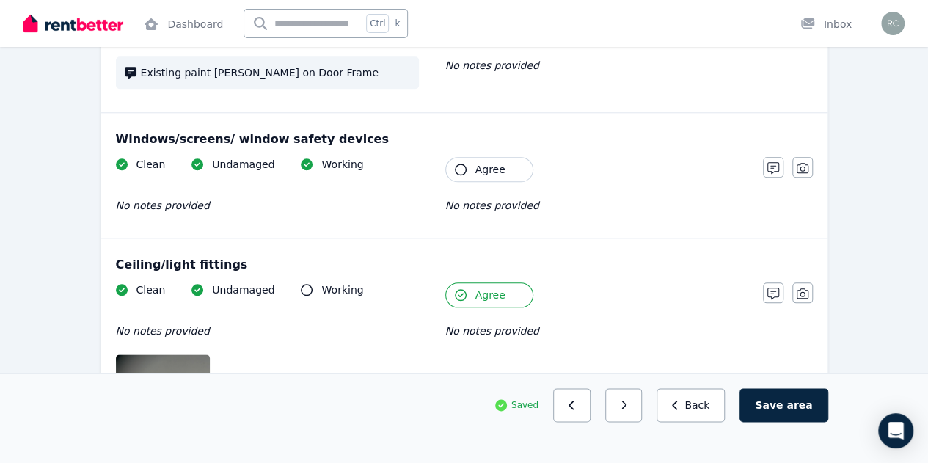
scroll to position [681, 0]
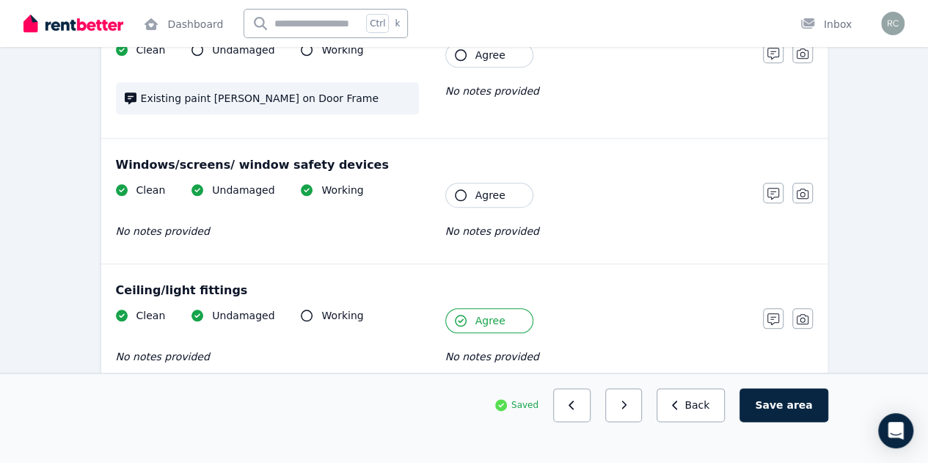
click at [461, 192] on icon "button" at bounding box center [461, 195] width 12 height 12
click at [456, 49] on icon "button" at bounding box center [461, 55] width 12 height 12
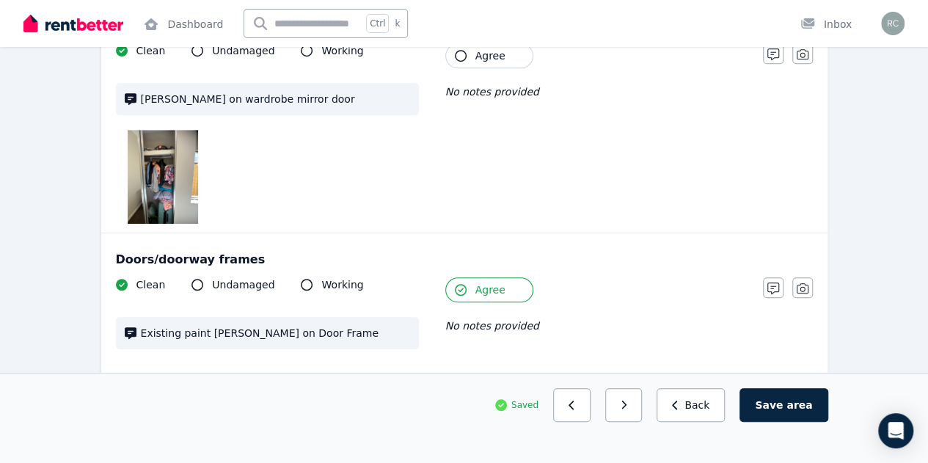
scroll to position [417, 0]
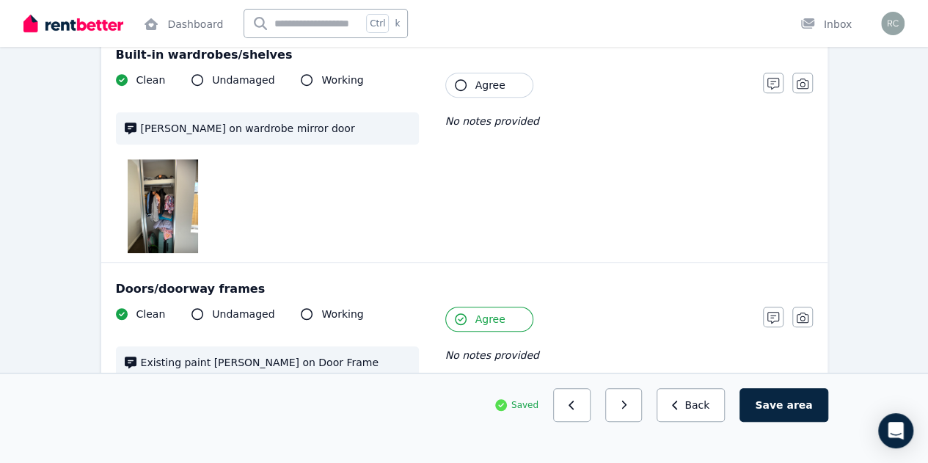
click at [158, 194] on img at bounding box center [163, 206] width 70 height 94
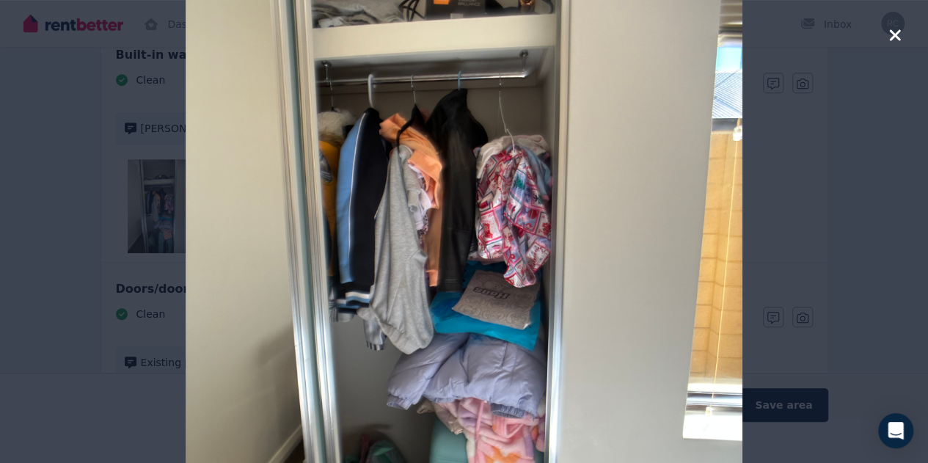
click at [899, 37] on icon "button" at bounding box center [894, 35] width 13 height 18
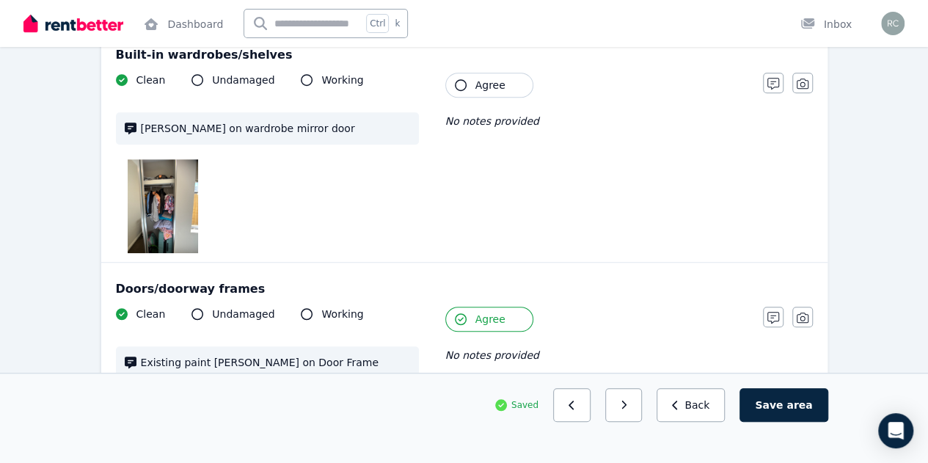
click at [458, 84] on icon "button" at bounding box center [461, 85] width 12 height 12
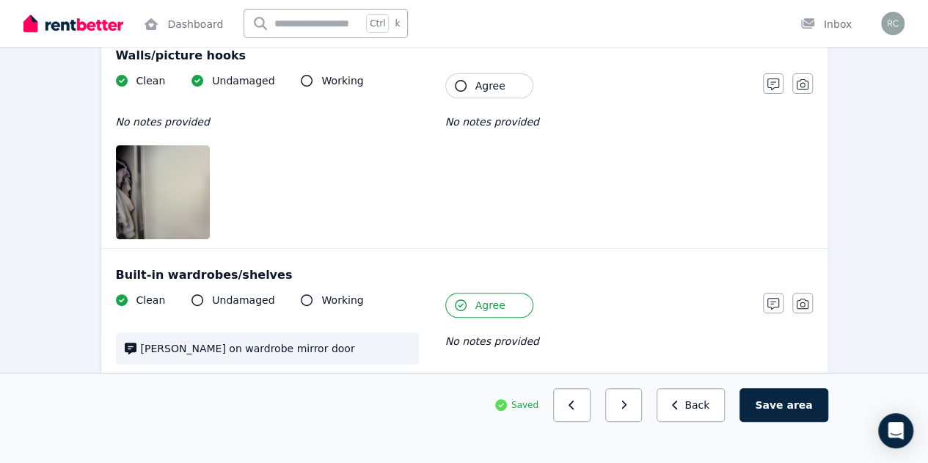
scroll to position [182, 0]
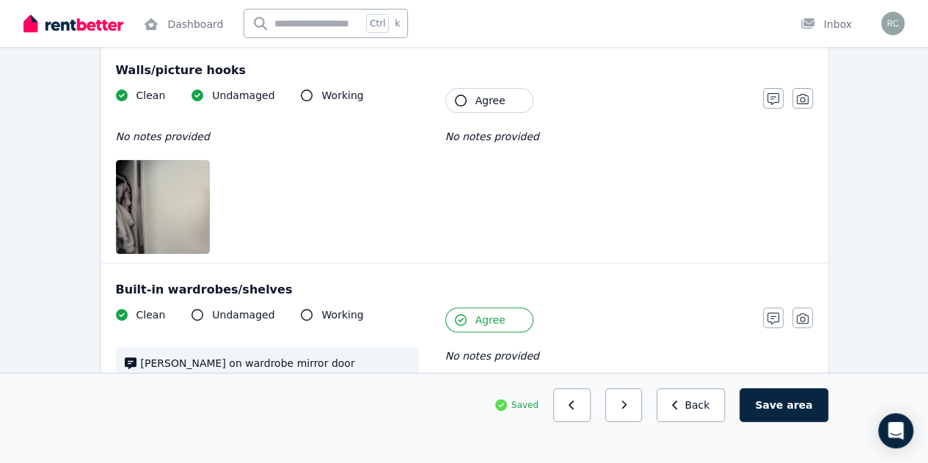
click at [184, 215] on img at bounding box center [178, 207] width 125 height 94
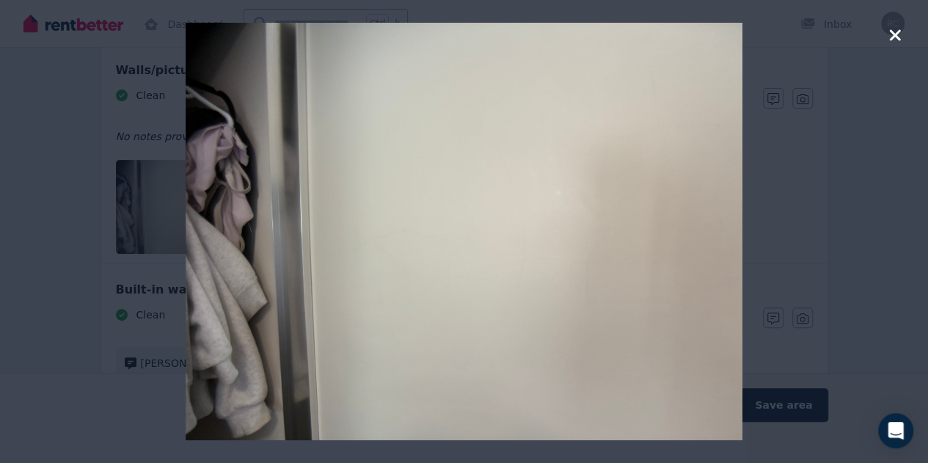
click at [896, 31] on icon "button" at bounding box center [894, 35] width 13 height 18
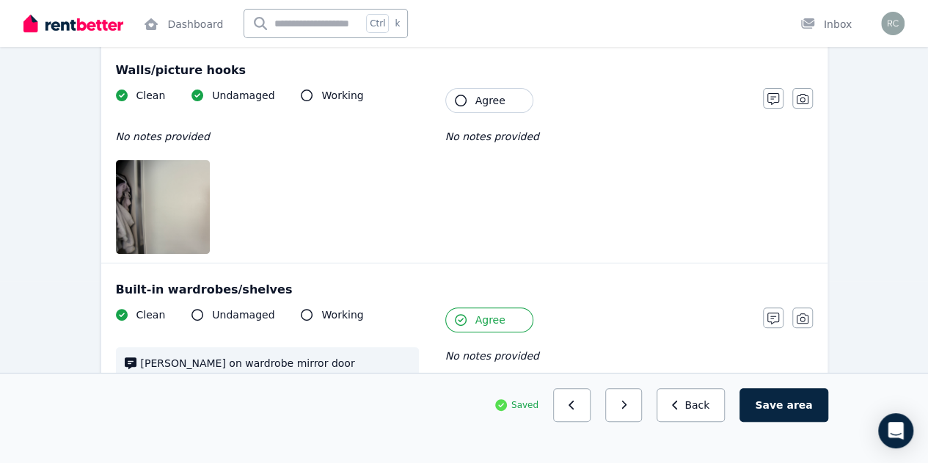
click at [461, 99] on icon "button" at bounding box center [461, 101] width 12 height 12
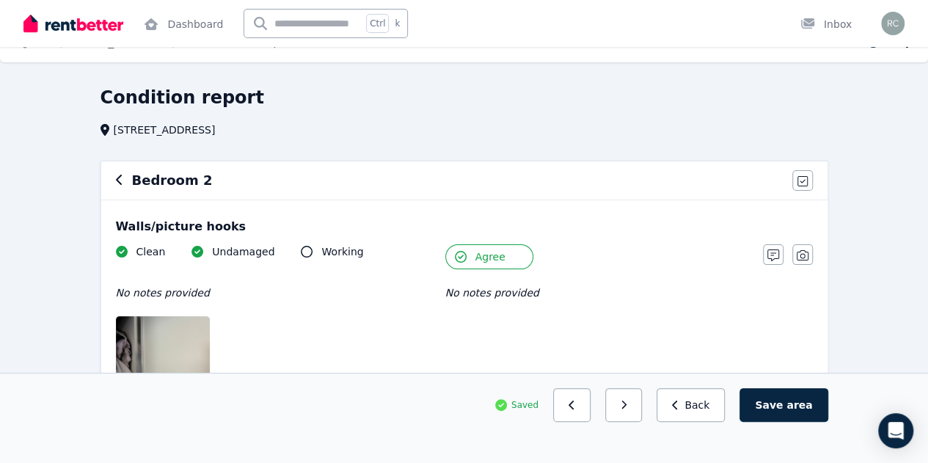
scroll to position [0, 0]
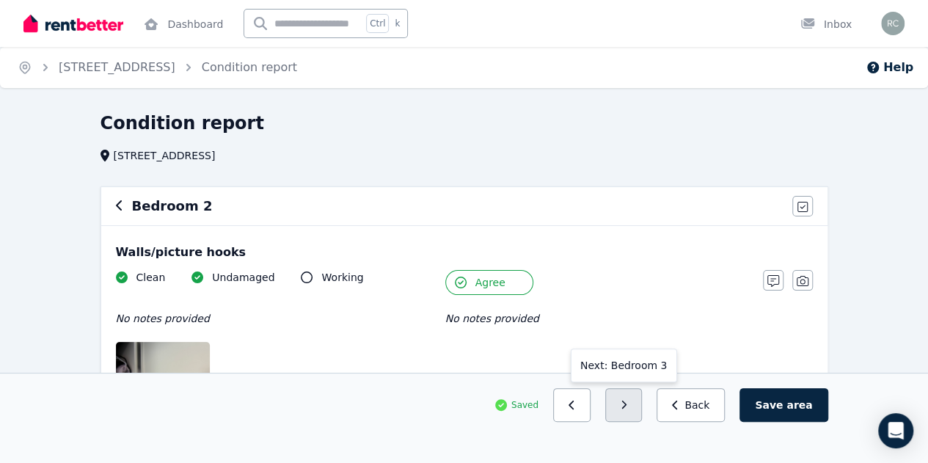
click at [627, 410] on icon "button" at bounding box center [624, 405] width 7 height 10
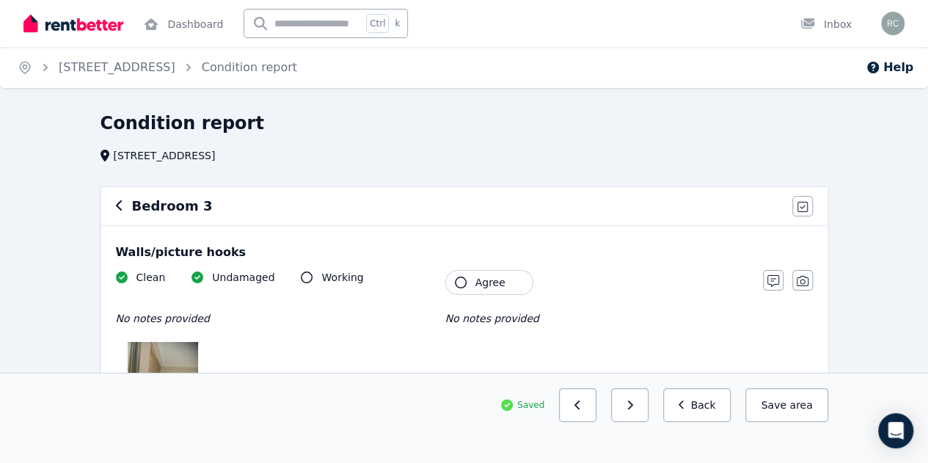
click at [458, 285] on icon "button" at bounding box center [461, 283] width 12 height 12
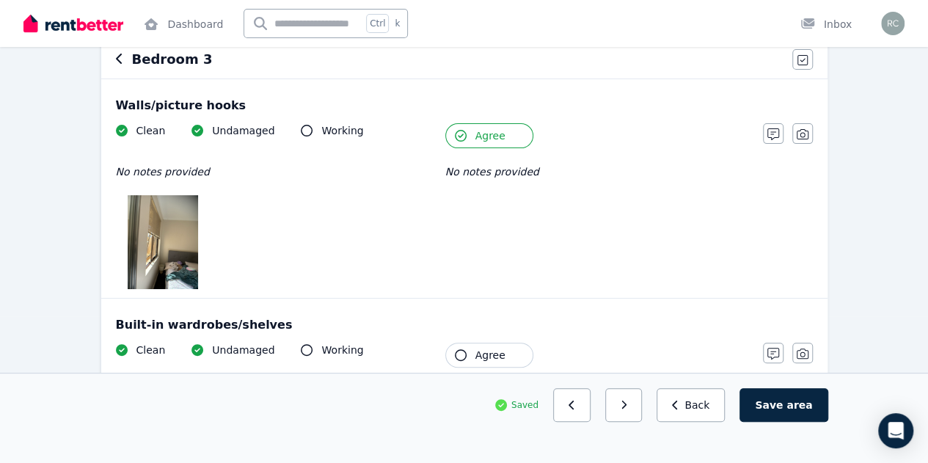
scroll to position [176, 0]
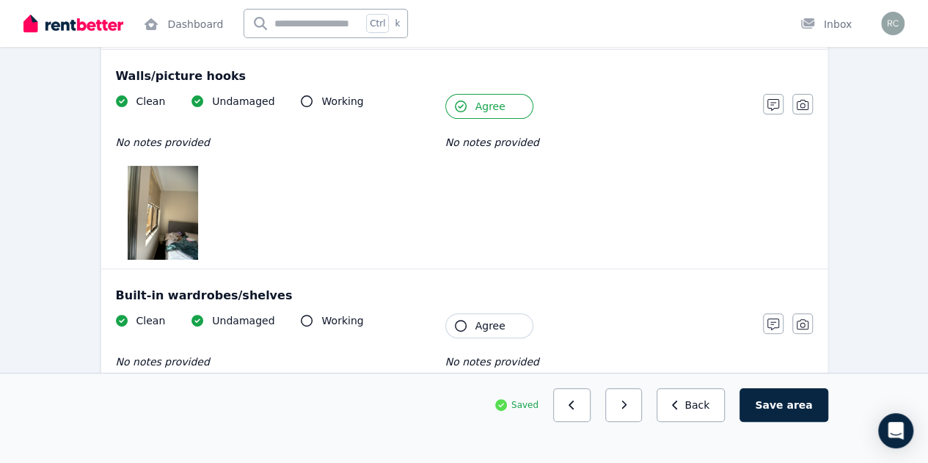
click at [176, 227] on img at bounding box center [163, 213] width 70 height 94
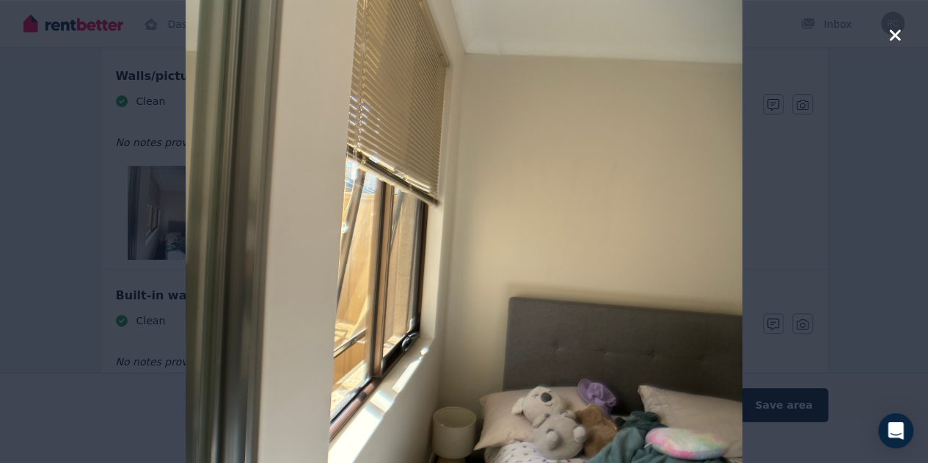
click at [896, 40] on icon "button" at bounding box center [894, 35] width 13 height 18
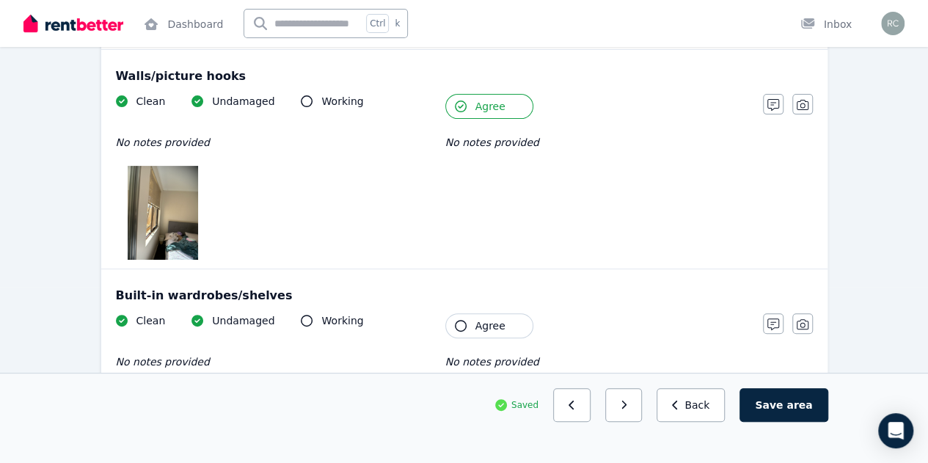
click at [460, 325] on icon "button" at bounding box center [461, 326] width 12 height 12
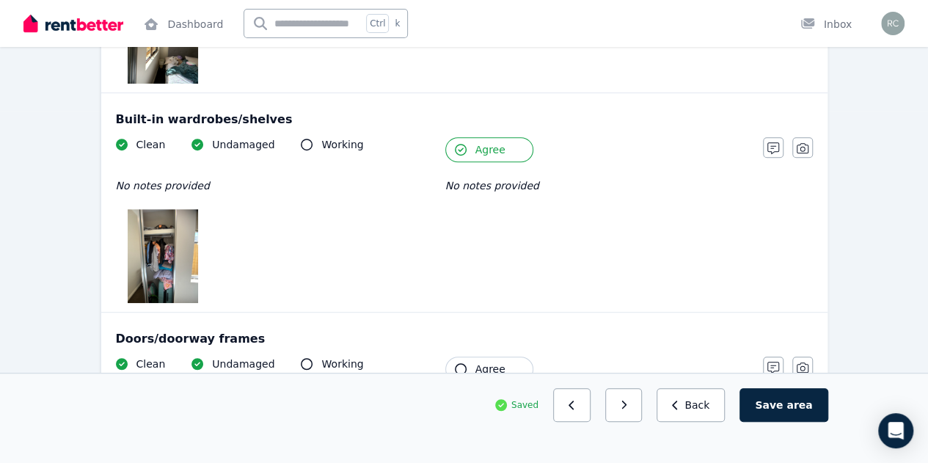
scroll to position [381, 0]
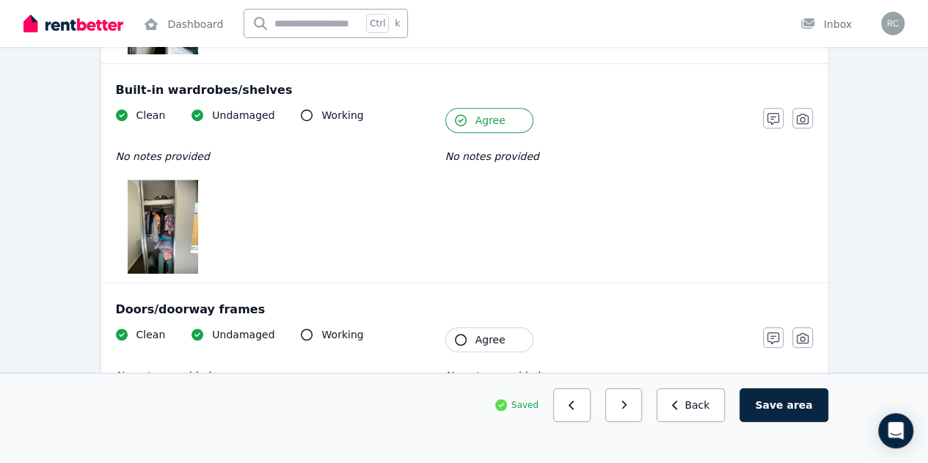
click at [164, 252] on img at bounding box center [163, 227] width 70 height 94
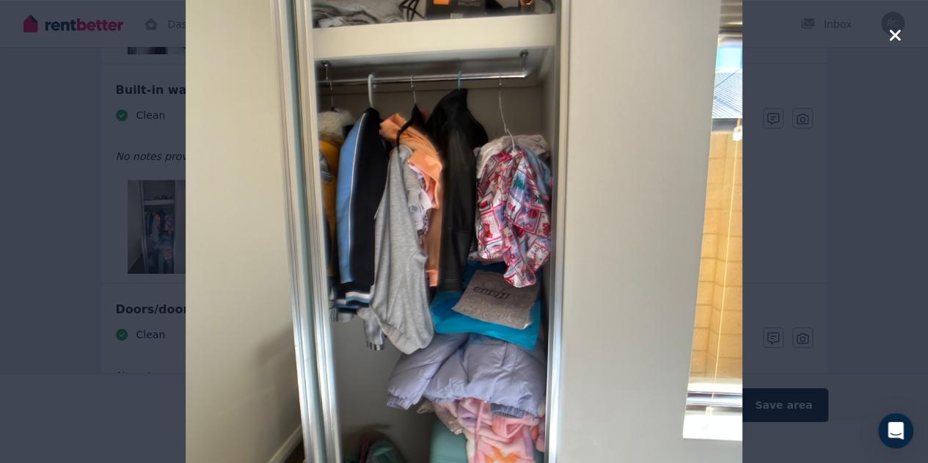
click at [895, 36] on icon "button" at bounding box center [894, 34] width 11 height 11
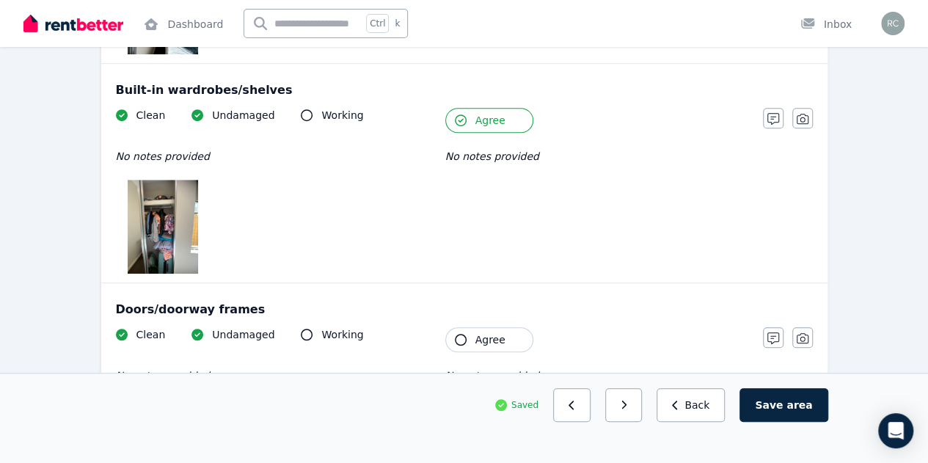
click at [464, 342] on icon "button" at bounding box center [461, 340] width 12 height 12
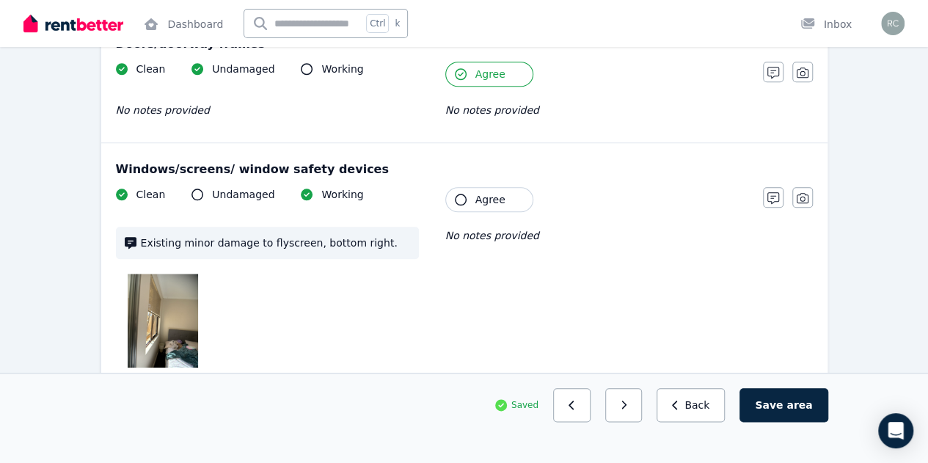
scroll to position [675, 0]
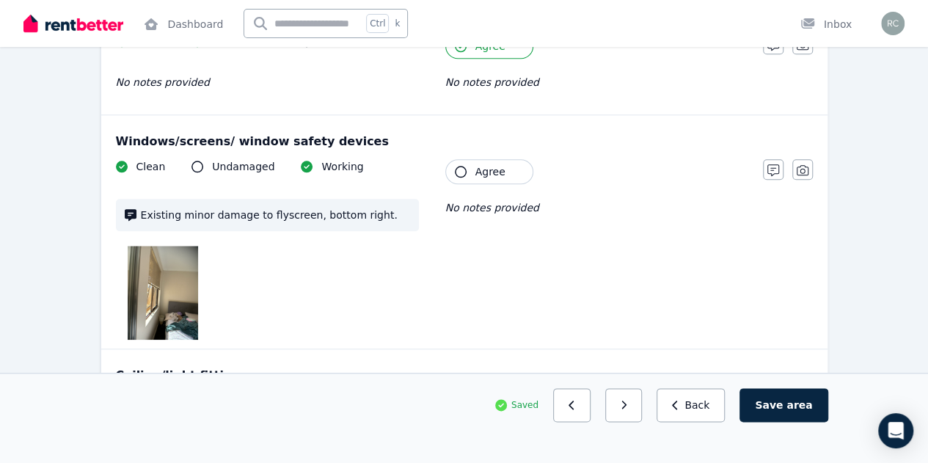
click at [460, 168] on icon "button" at bounding box center [461, 172] width 12 height 12
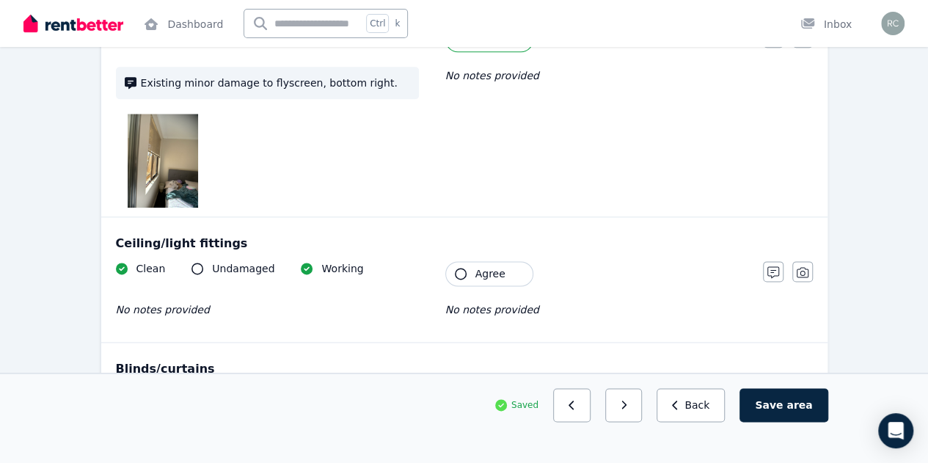
scroll to position [822, 0]
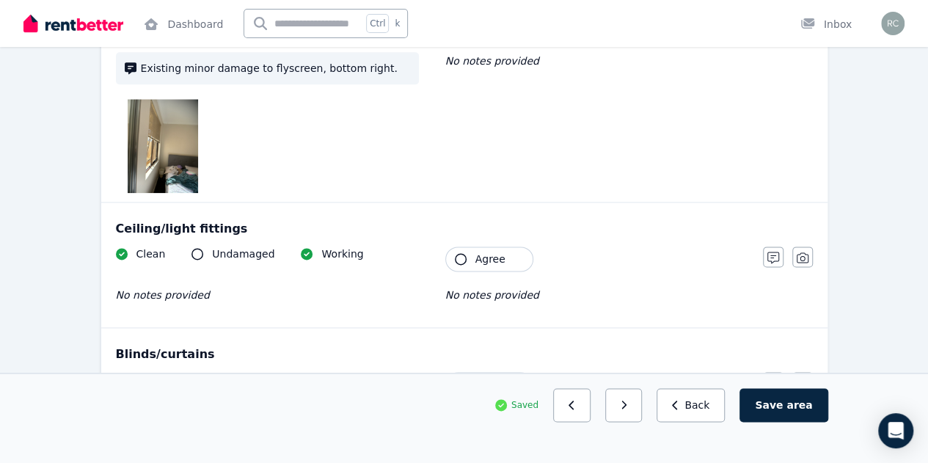
click at [459, 257] on icon "button" at bounding box center [461, 259] width 12 height 12
click at [458, 379] on icon "button" at bounding box center [461, 385] width 12 height 12
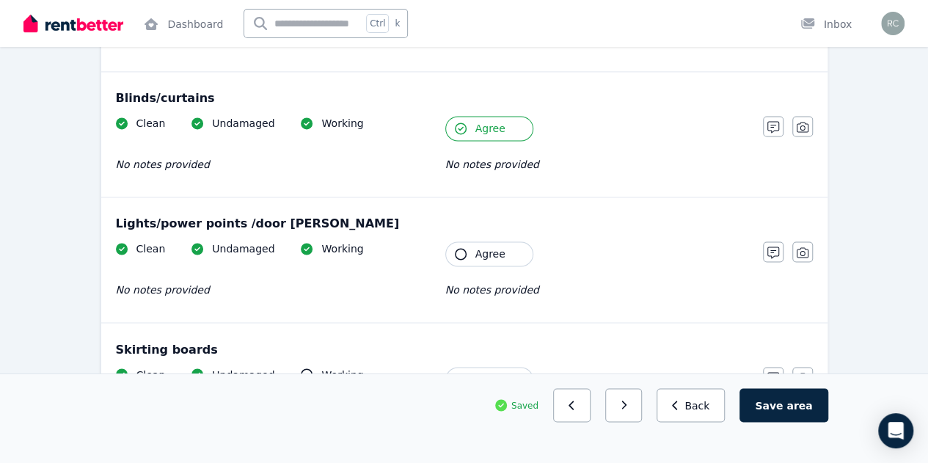
scroll to position [1086, 0]
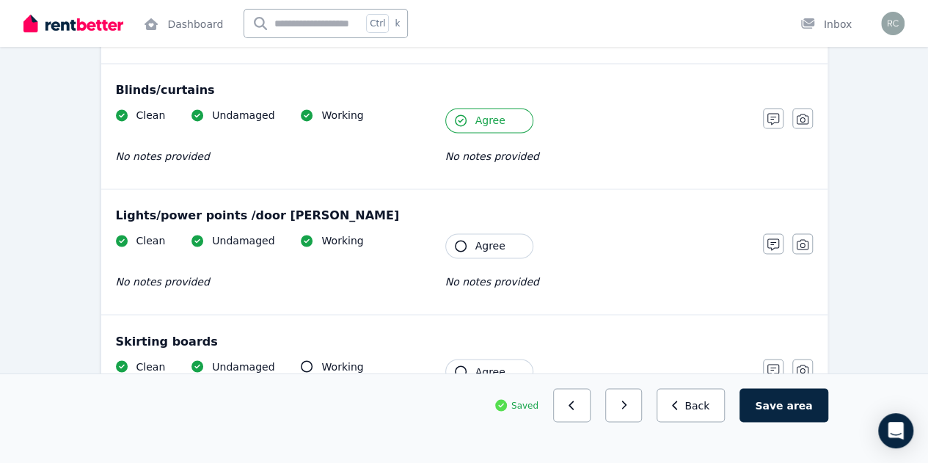
click at [458, 244] on icon "button" at bounding box center [461, 246] width 12 height 12
click at [461, 365] on icon "button" at bounding box center [461, 371] width 12 height 12
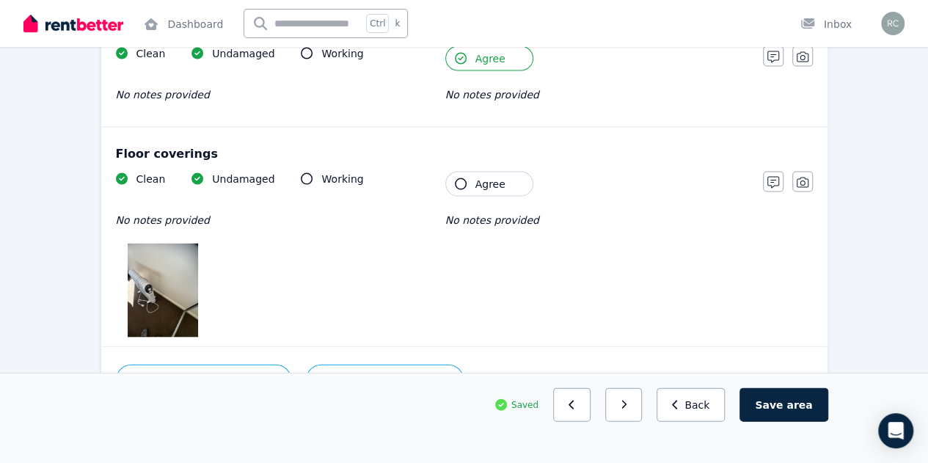
scroll to position [1408, 0]
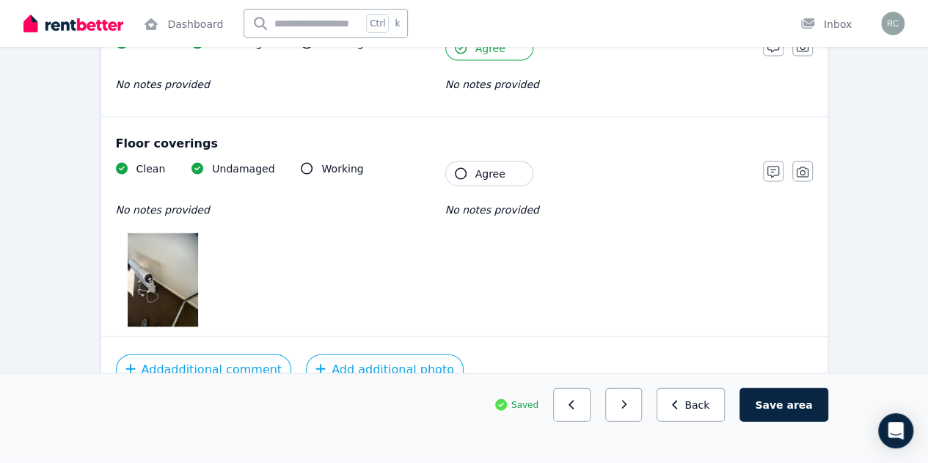
click at [460, 170] on icon "button" at bounding box center [461, 174] width 12 height 12
click at [641, 422] on button "button" at bounding box center [623, 405] width 37 height 34
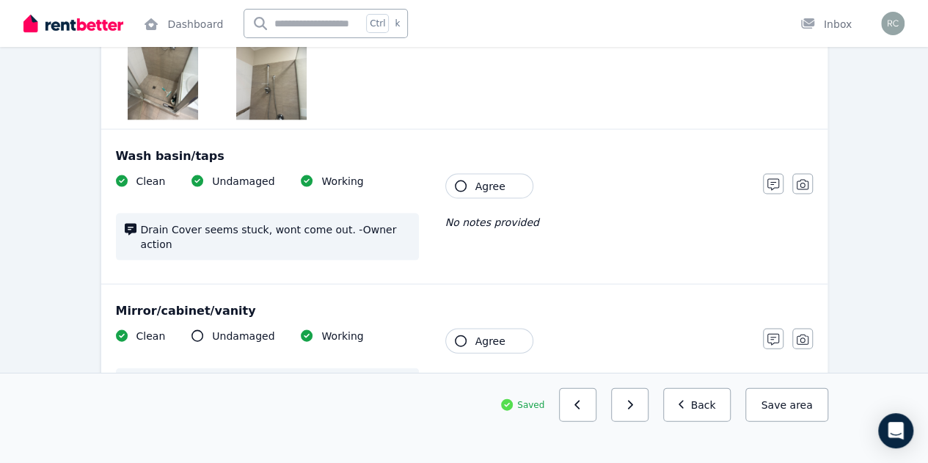
scroll to position [1717, 0]
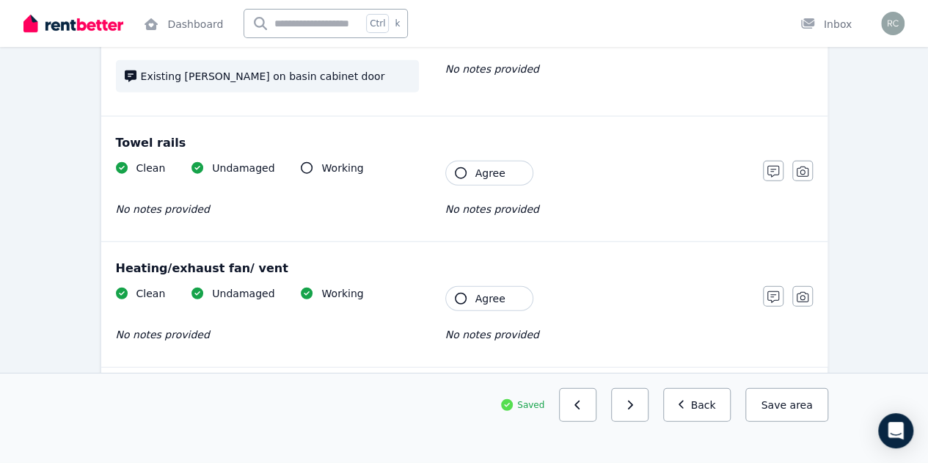
click at [461, 293] on icon "button" at bounding box center [461, 299] width 12 height 12
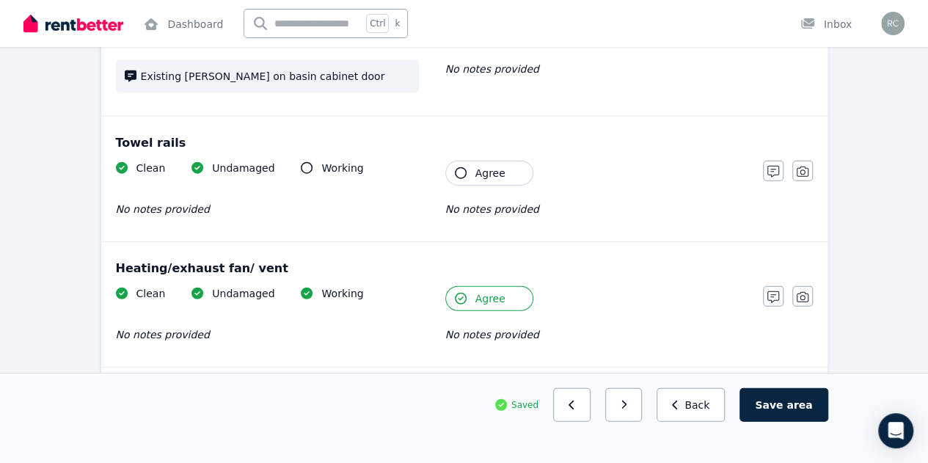
click at [459, 167] on icon "button" at bounding box center [461, 173] width 12 height 12
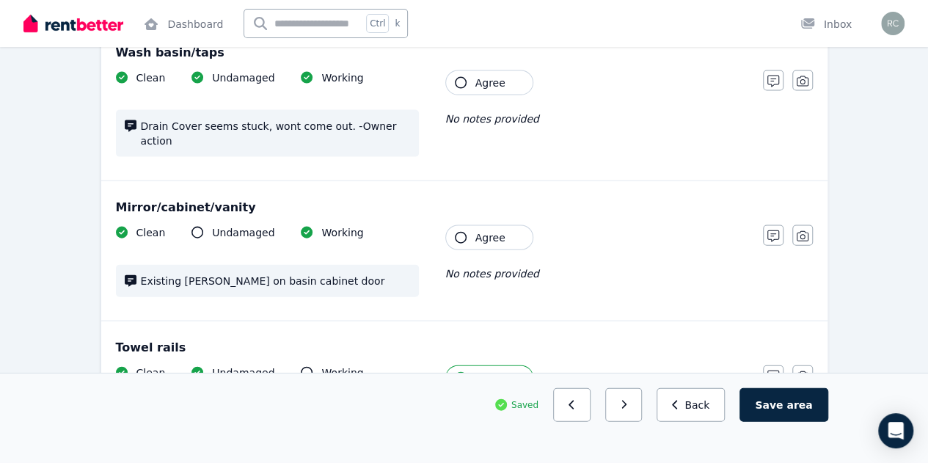
scroll to position [1511, 0]
click at [455, 233] on icon "button" at bounding box center [461, 239] width 12 height 12
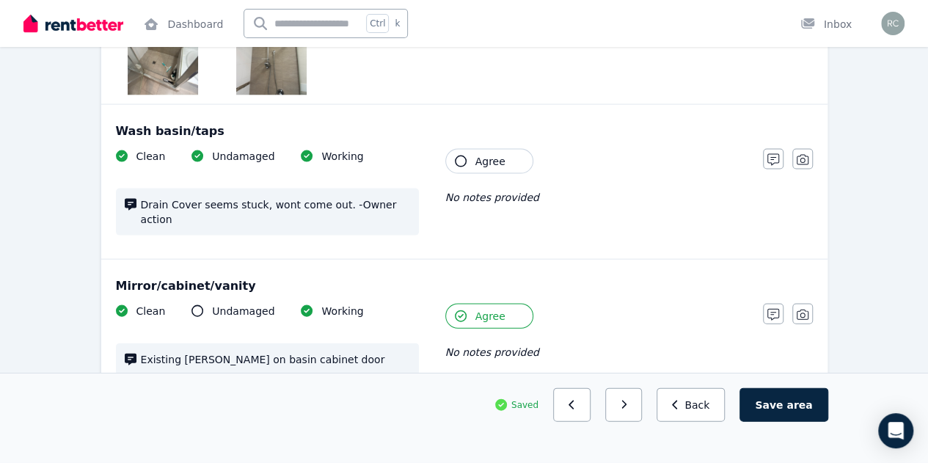
scroll to position [1423, 0]
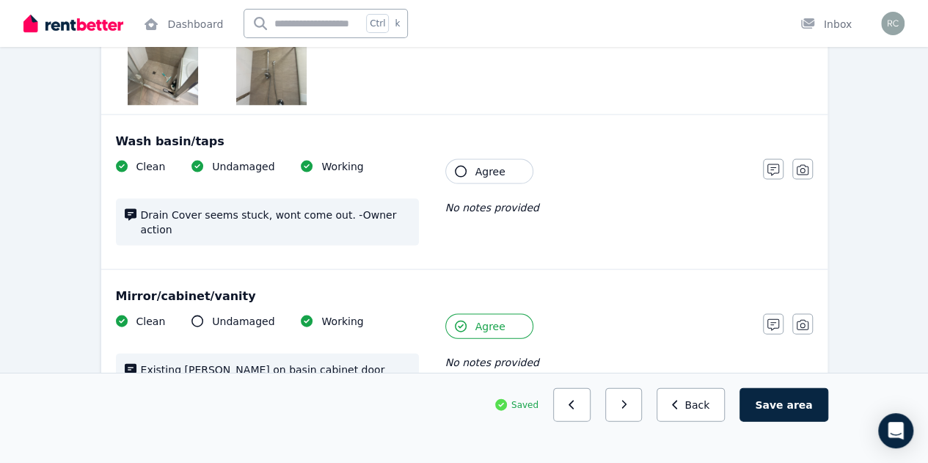
click at [459, 166] on icon "button" at bounding box center [461, 172] width 12 height 12
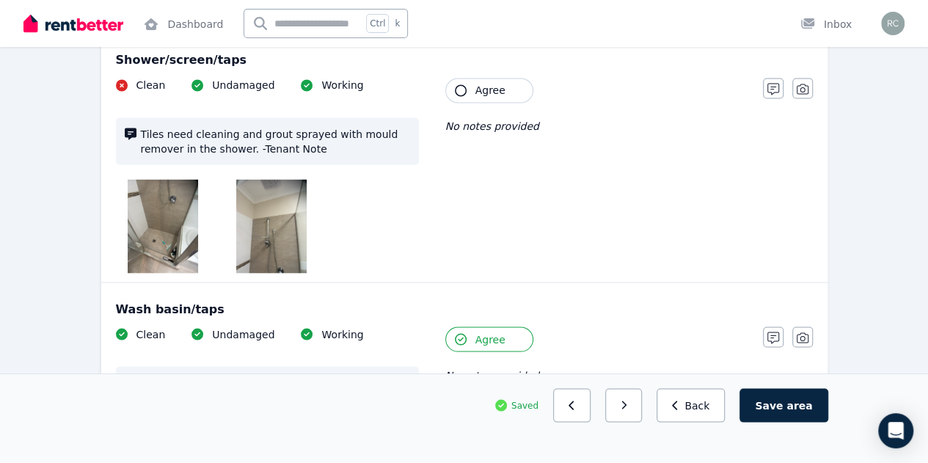
scroll to position [1247, 0]
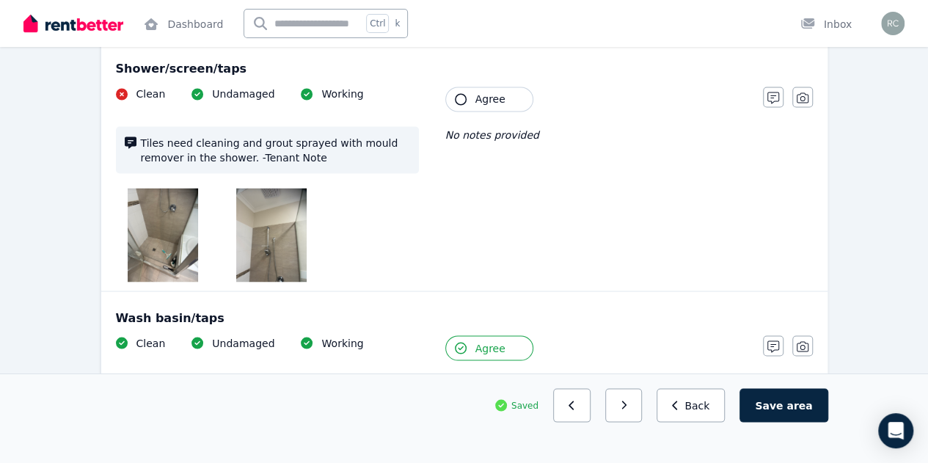
click at [154, 206] on img at bounding box center [163, 235] width 70 height 94
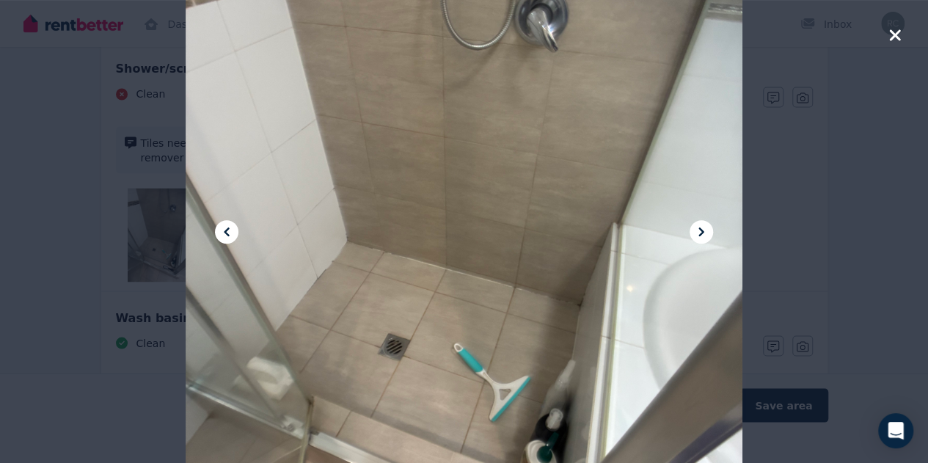
click at [703, 233] on icon at bounding box center [702, 232] width 18 height 18
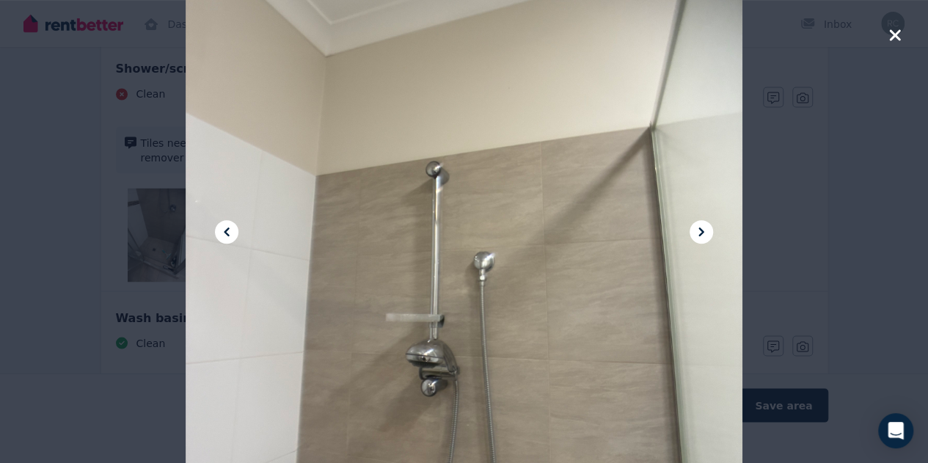
click at [703, 233] on icon at bounding box center [702, 232] width 18 height 18
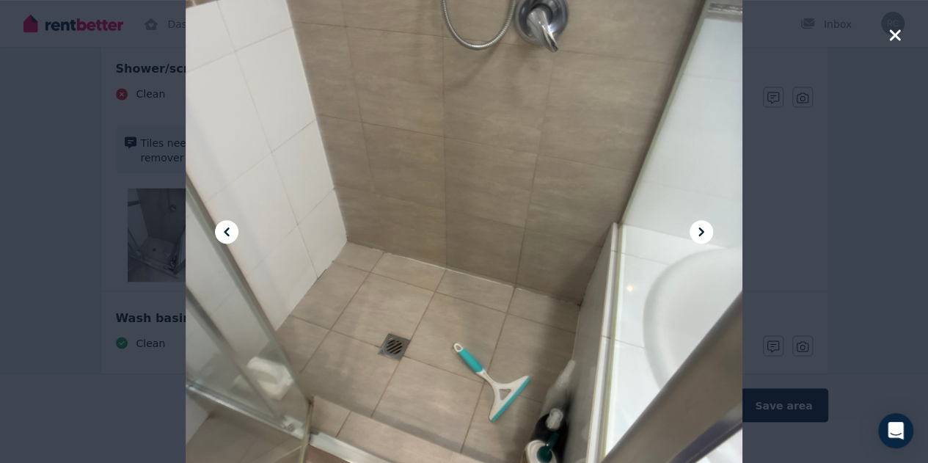
click at [894, 34] on icon "button" at bounding box center [894, 34] width 11 height 11
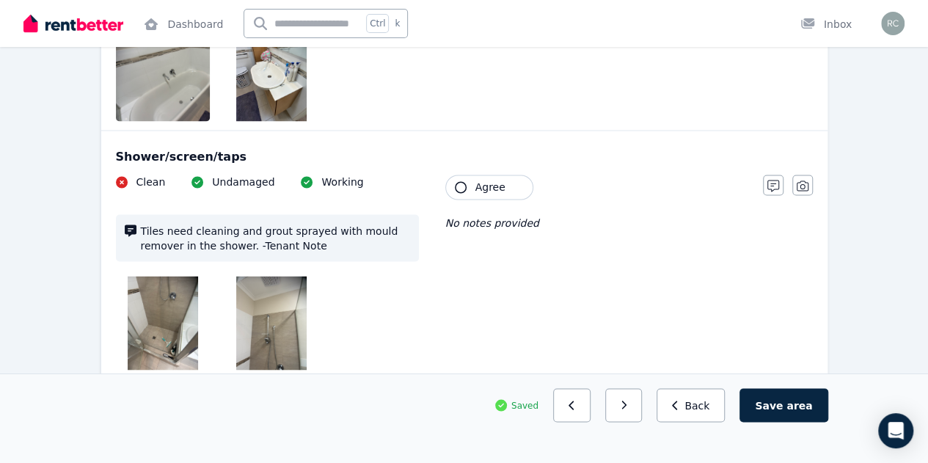
scroll to position [1130, 0]
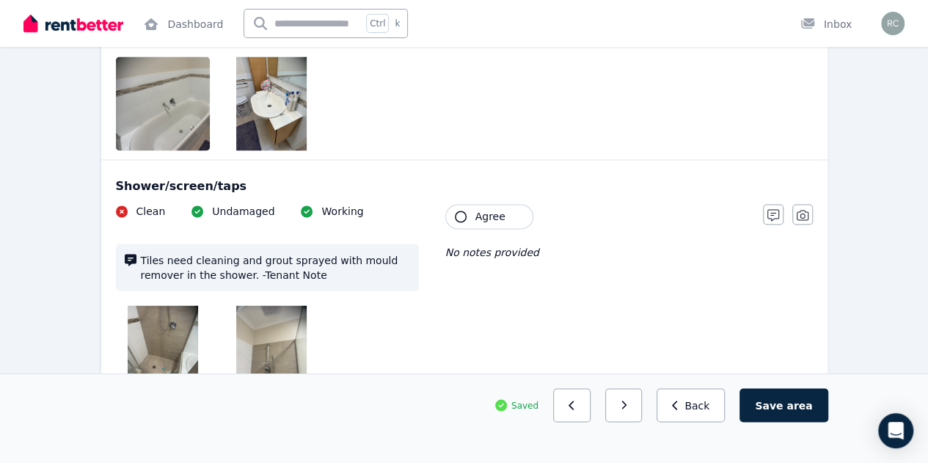
click at [172, 330] on img at bounding box center [163, 352] width 70 height 94
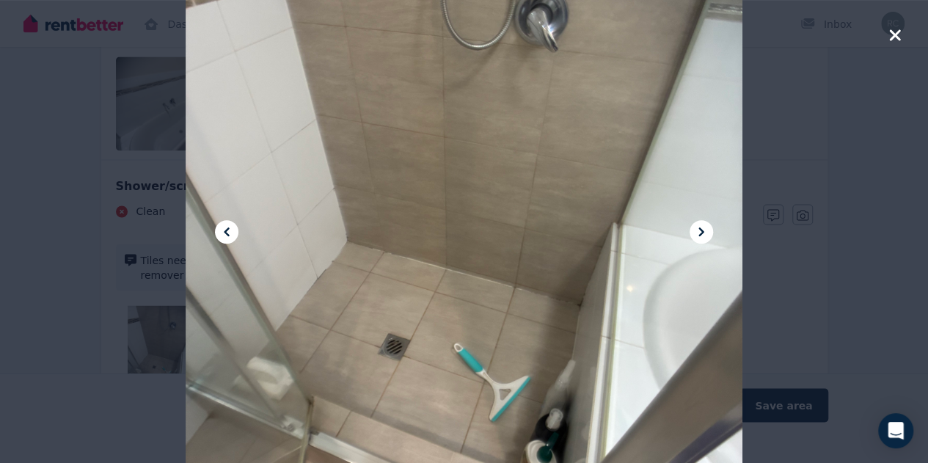
click at [895, 32] on icon "button" at bounding box center [894, 35] width 13 height 18
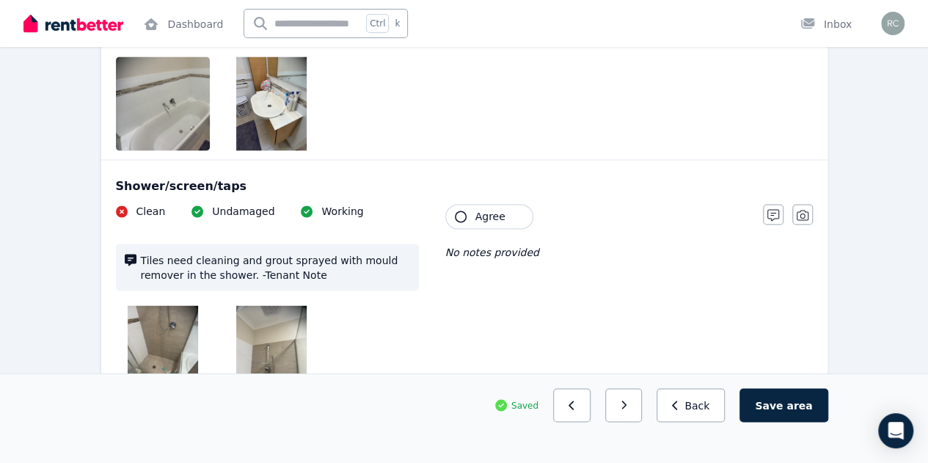
click at [460, 211] on icon "button" at bounding box center [461, 217] width 12 height 12
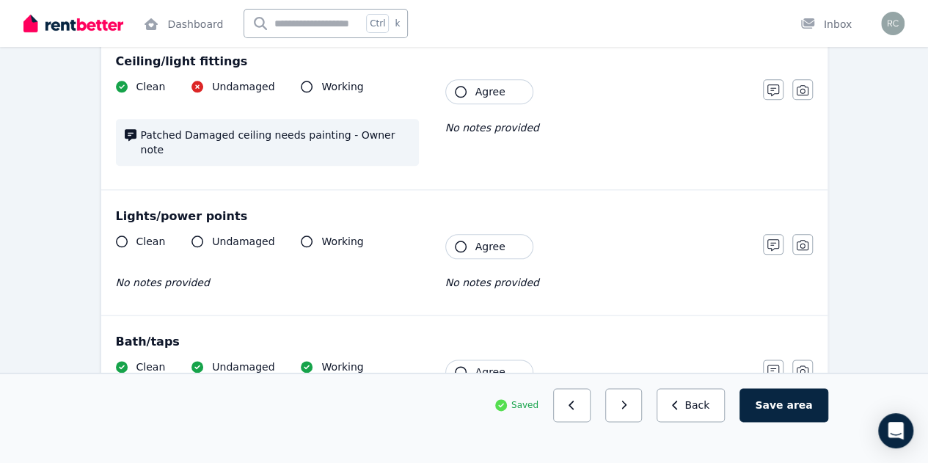
scroll to position [748, 0]
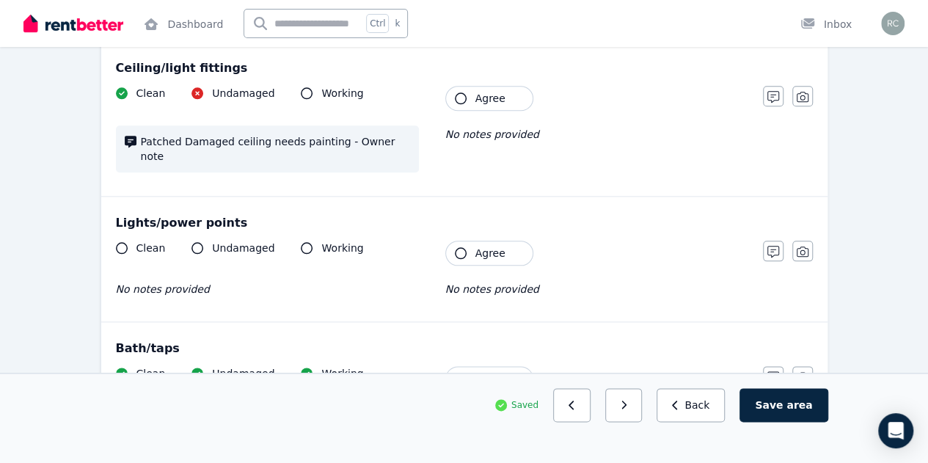
click at [456, 373] on icon "button" at bounding box center [461, 379] width 12 height 12
click at [458, 247] on icon "button" at bounding box center [461, 253] width 12 height 12
click at [463, 93] on icon "button" at bounding box center [461, 98] width 12 height 12
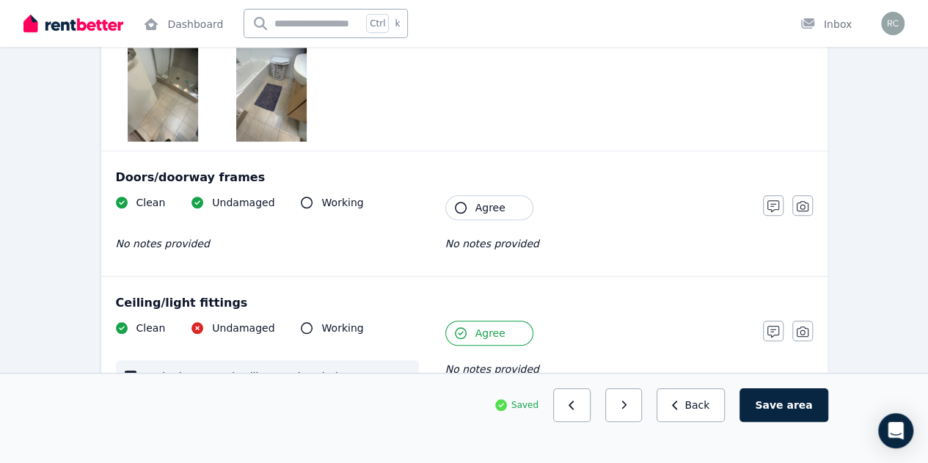
scroll to position [484, 0]
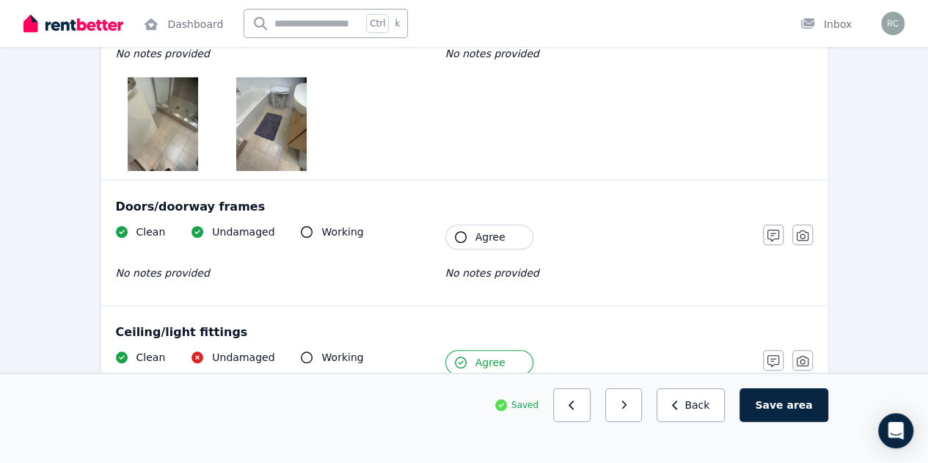
click at [463, 234] on icon "button" at bounding box center [461, 237] width 12 height 12
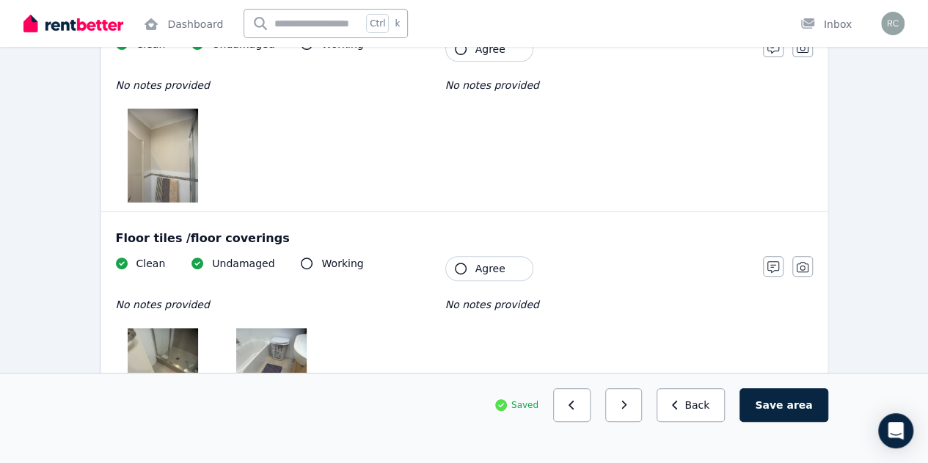
scroll to position [220, 0]
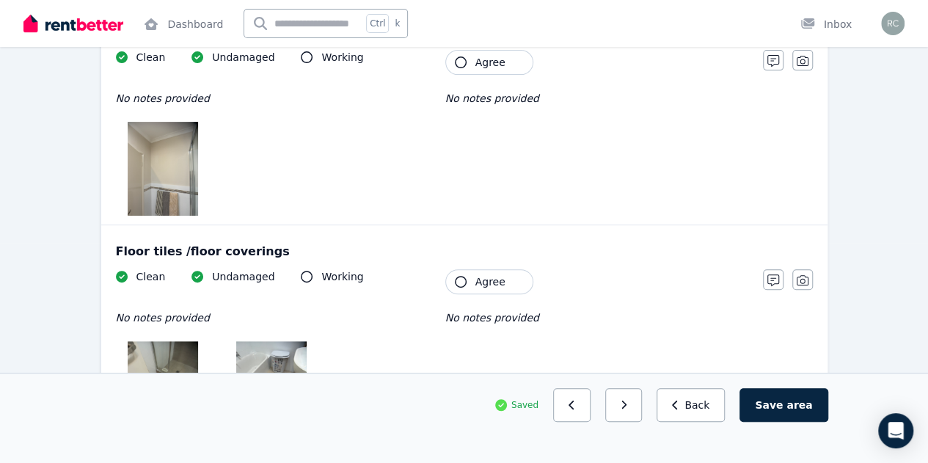
click at [461, 285] on icon "button" at bounding box center [461, 282] width 12 height 12
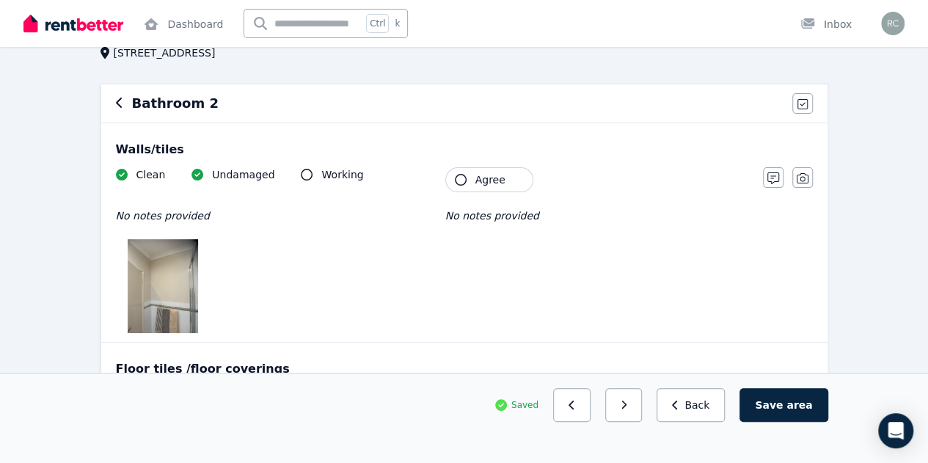
scroll to position [103, 0]
click at [463, 183] on icon "button" at bounding box center [461, 180] width 12 height 12
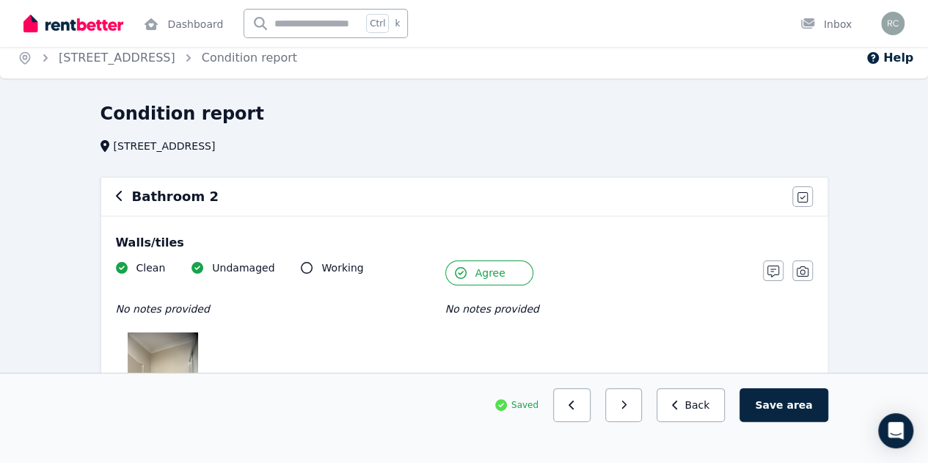
scroll to position [0, 0]
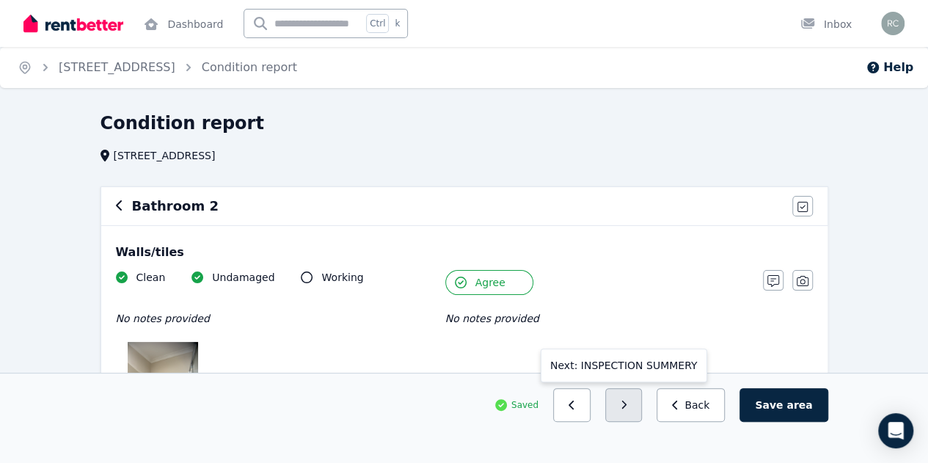
click at [627, 410] on icon "button" at bounding box center [624, 405] width 7 height 10
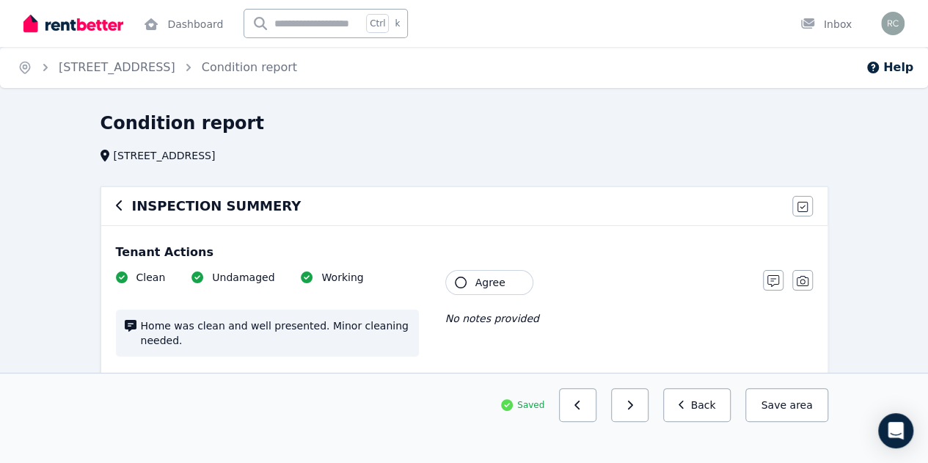
click at [462, 283] on icon "button" at bounding box center [461, 283] width 12 height 12
click at [502, 318] on span "No notes provided" at bounding box center [492, 319] width 94 height 12
click at [519, 317] on span "No notes provided" at bounding box center [492, 319] width 94 height 12
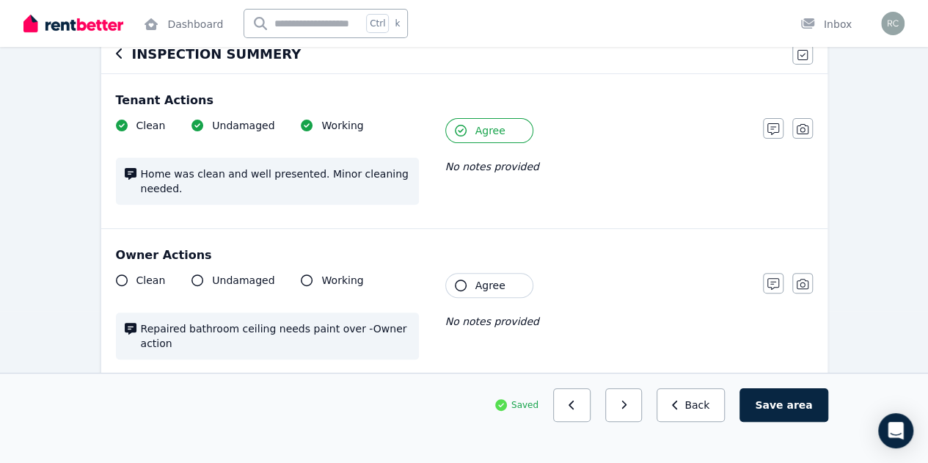
scroll to position [166, 0]
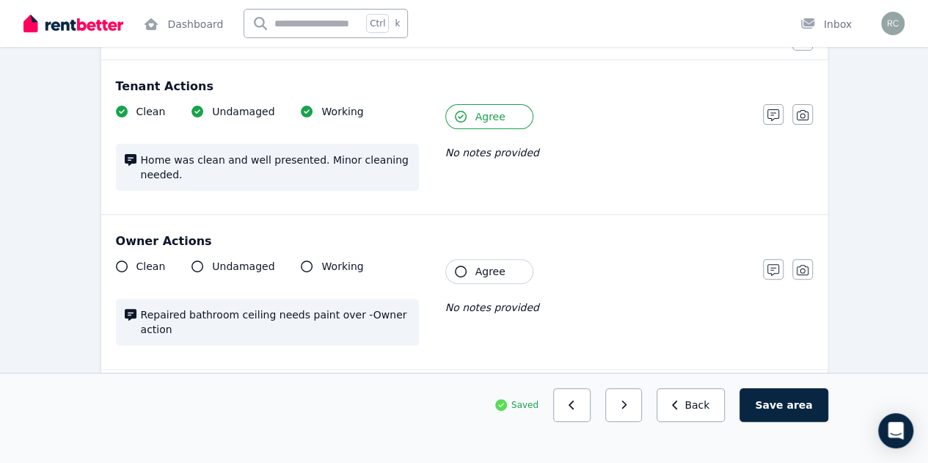
click at [463, 268] on icon "button" at bounding box center [461, 272] width 12 height 12
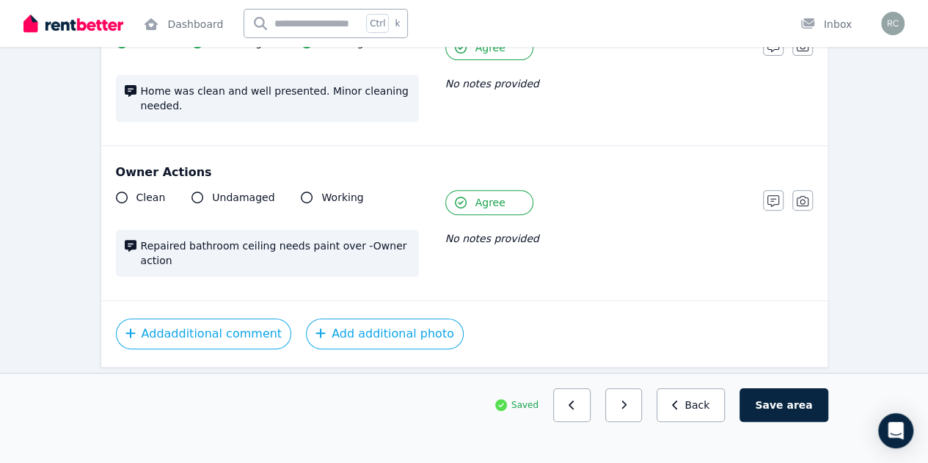
scroll to position [238, 0]
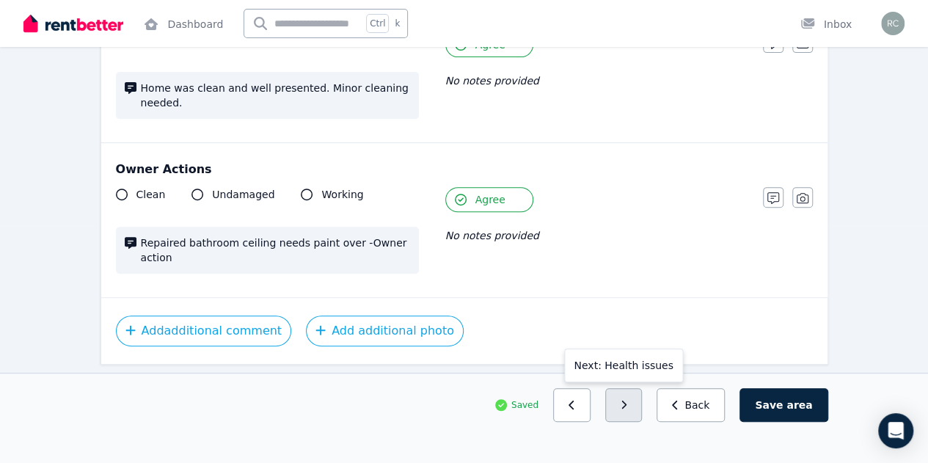
click at [643, 422] on button "button" at bounding box center [623, 405] width 37 height 34
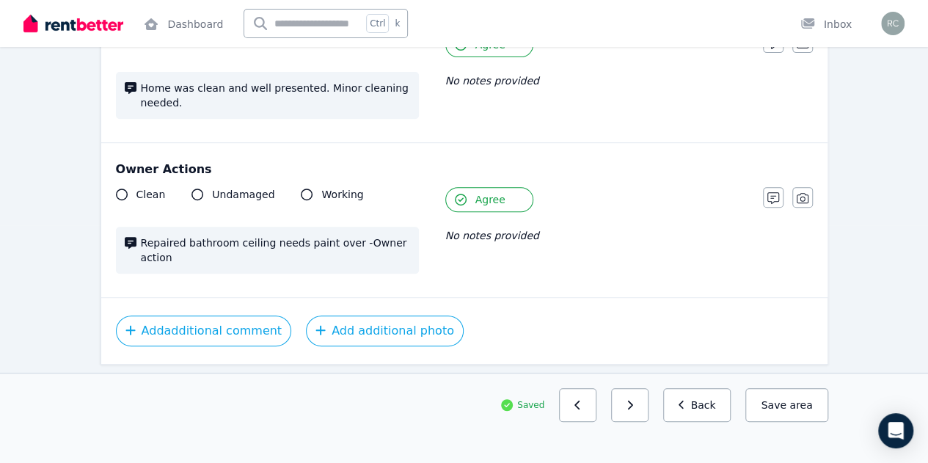
scroll to position [144, 0]
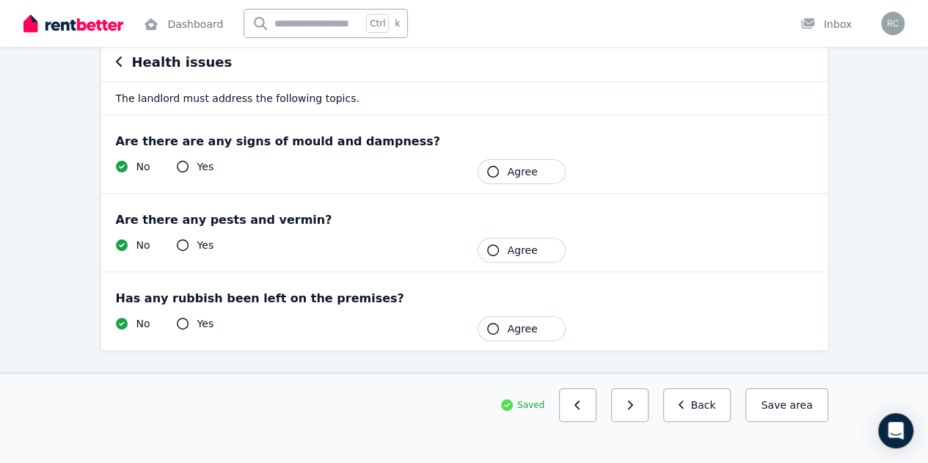
click at [492, 170] on icon "button" at bounding box center [493, 172] width 12 height 12
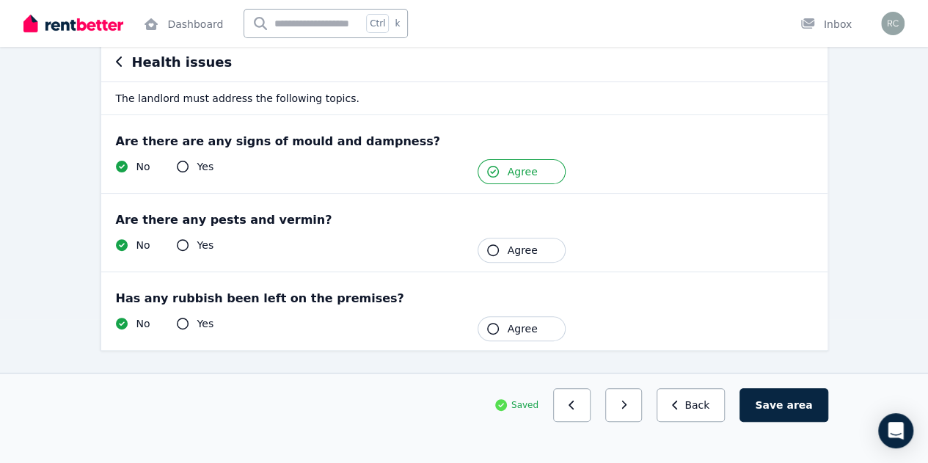
click at [492, 170] on icon "button" at bounding box center [493, 172] width 12 height 12
click at [489, 252] on icon "button" at bounding box center [493, 250] width 12 height 12
click at [495, 323] on icon "button" at bounding box center [493, 329] width 12 height 12
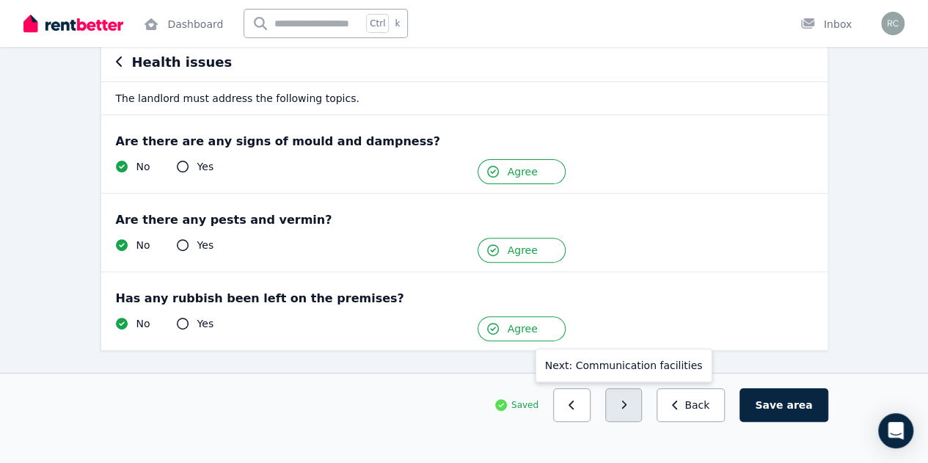
click at [643, 422] on button "button" at bounding box center [623, 405] width 37 height 34
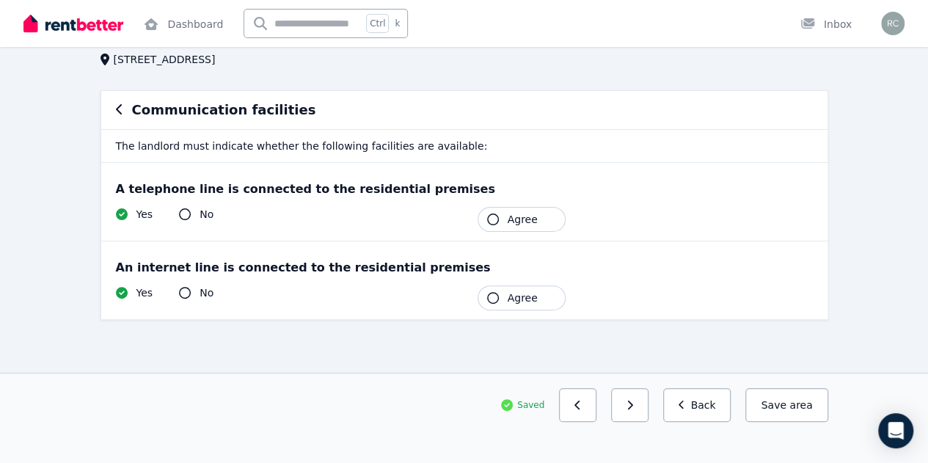
scroll to position [66, 0]
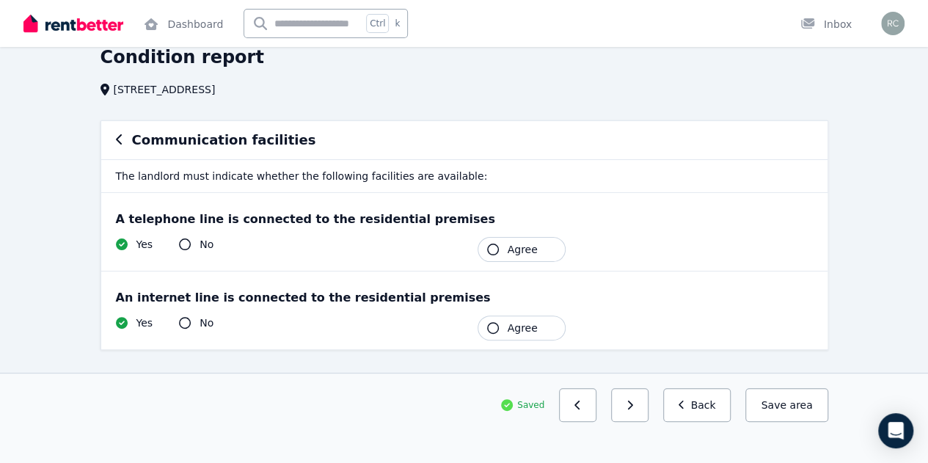
click at [493, 250] on icon "button" at bounding box center [493, 250] width 12 height 12
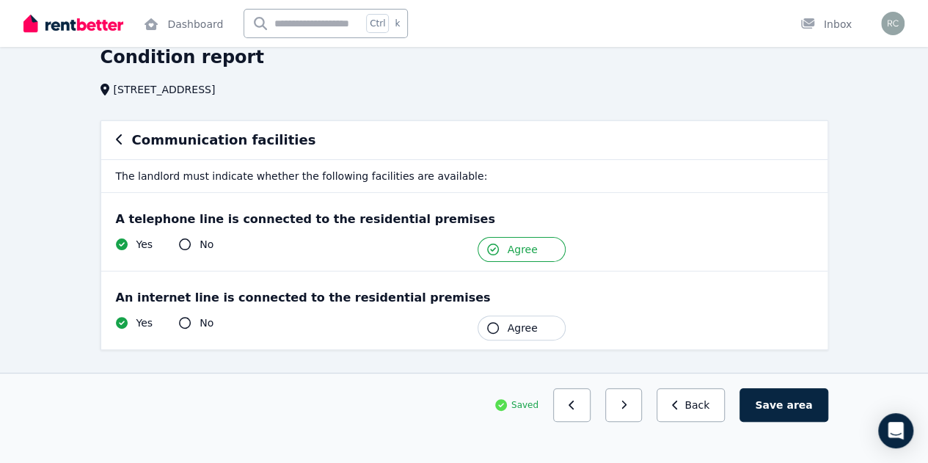
click at [495, 325] on icon "button" at bounding box center [493, 328] width 12 height 12
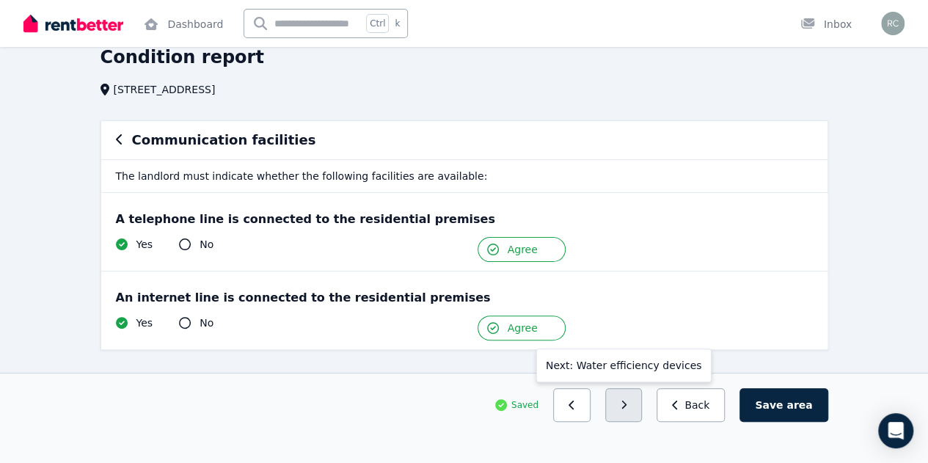
click at [643, 422] on button "button" at bounding box center [623, 405] width 37 height 34
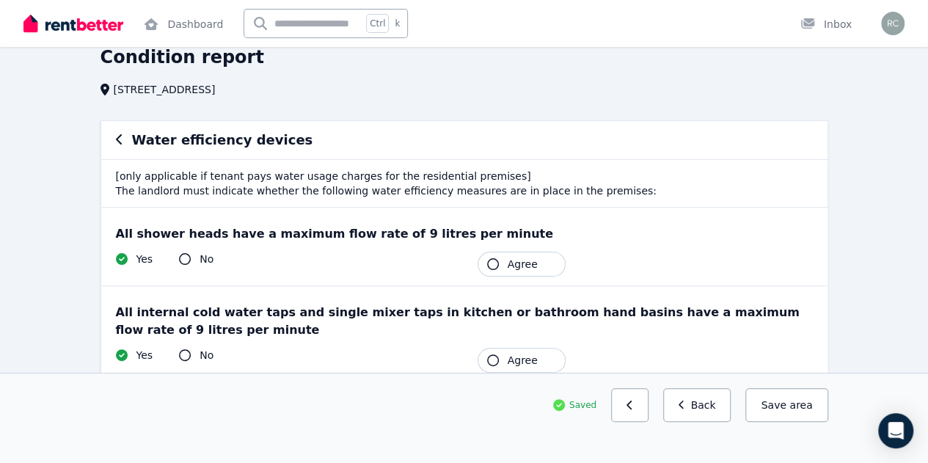
click at [492, 267] on icon "button" at bounding box center [493, 264] width 12 height 12
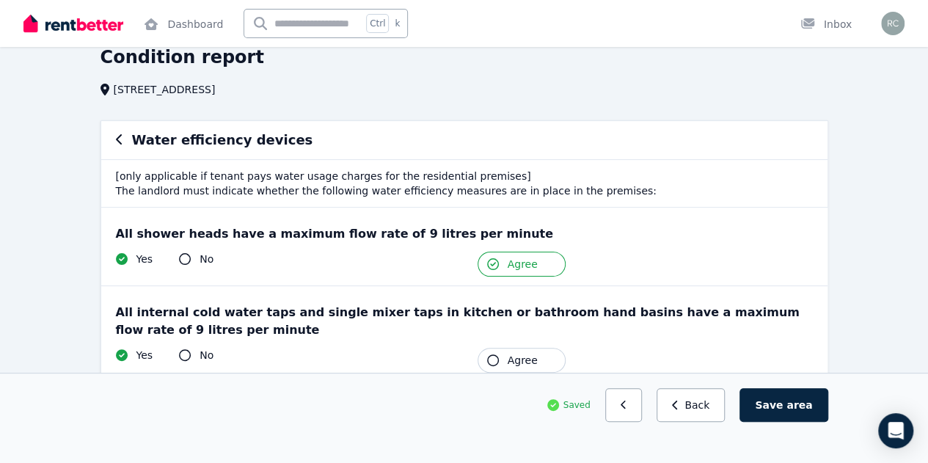
click at [496, 359] on icon "button" at bounding box center [493, 360] width 12 height 12
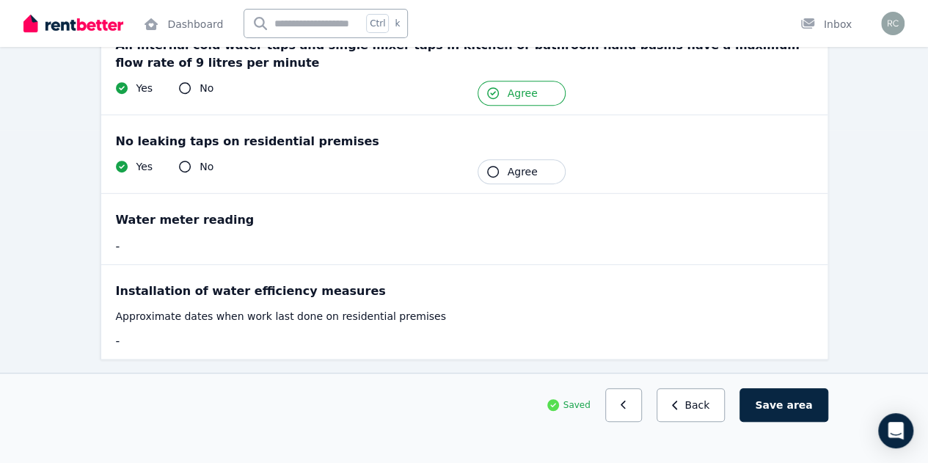
scroll to position [342, 0]
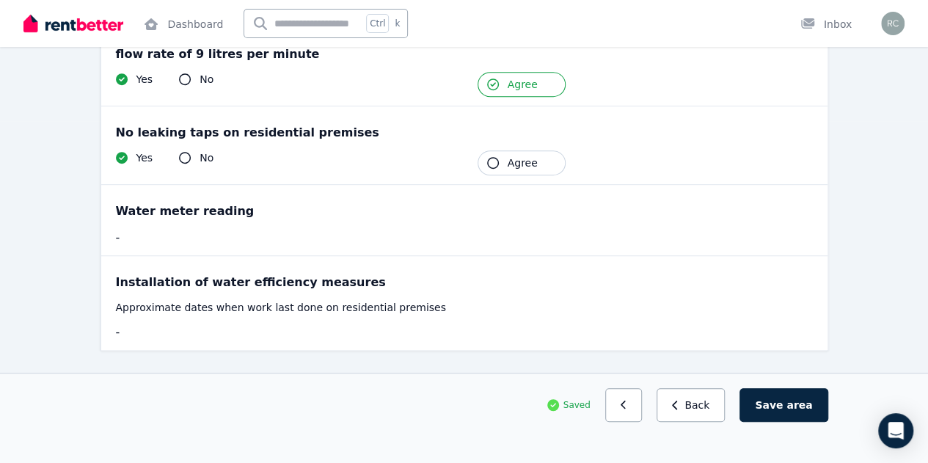
click at [493, 161] on icon "button" at bounding box center [493, 163] width 12 height 12
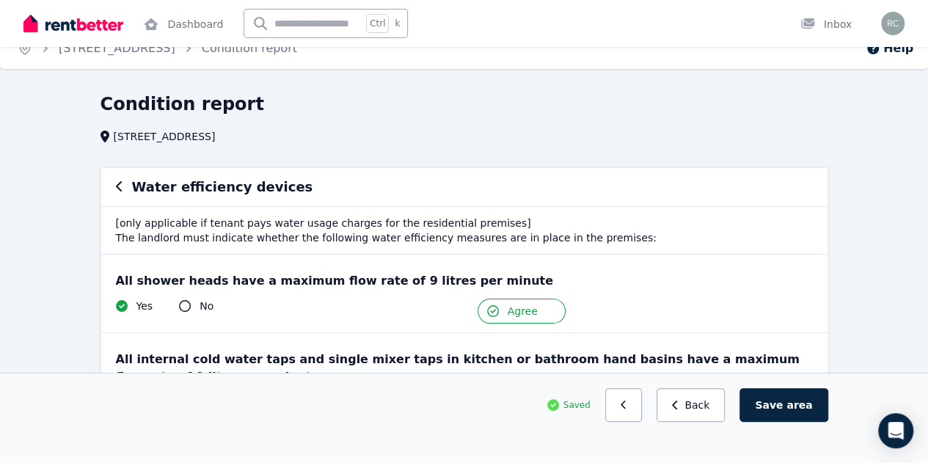
scroll to position [0, 0]
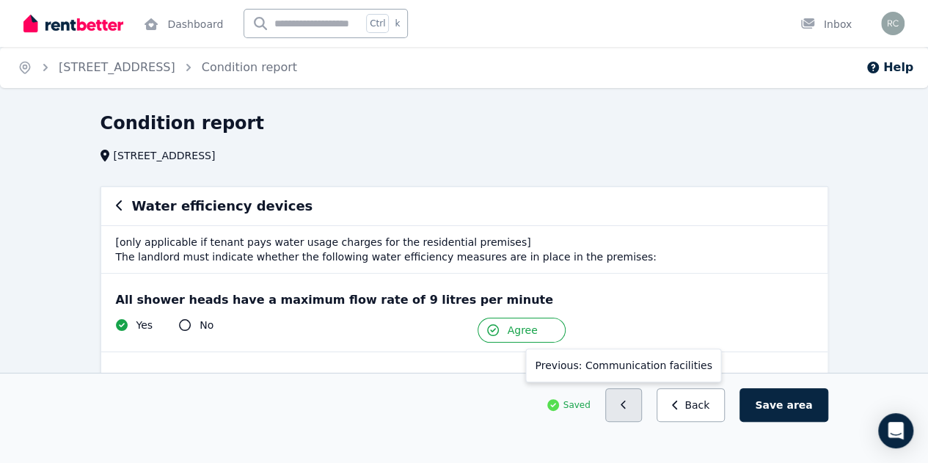
click at [627, 410] on icon "button" at bounding box center [624, 405] width 7 height 10
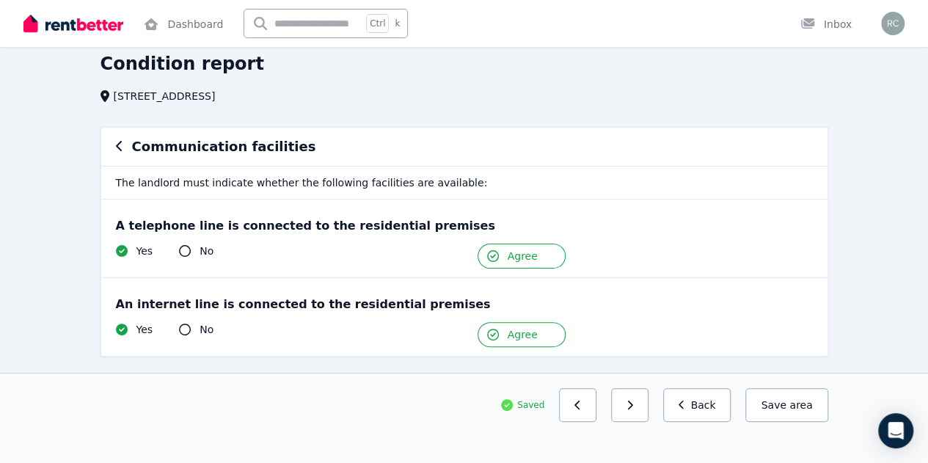
scroll to position [66, 0]
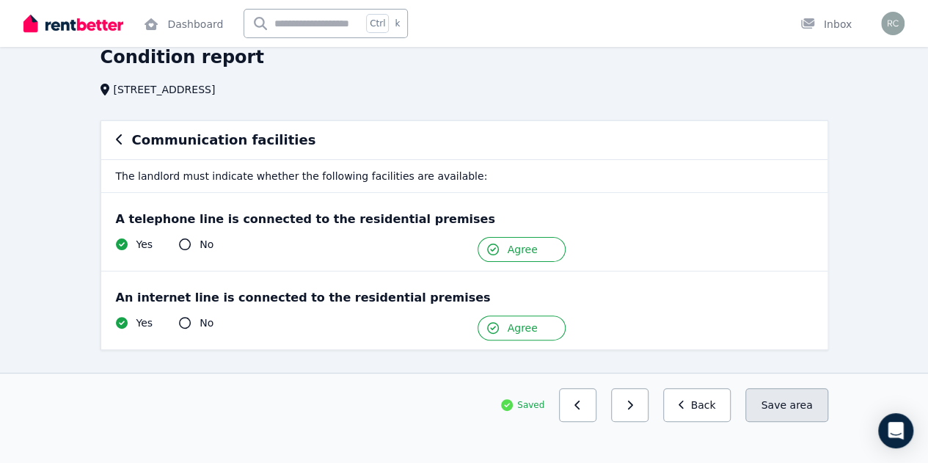
click at [810, 422] on button "Save area" at bounding box center [786, 405] width 82 height 34
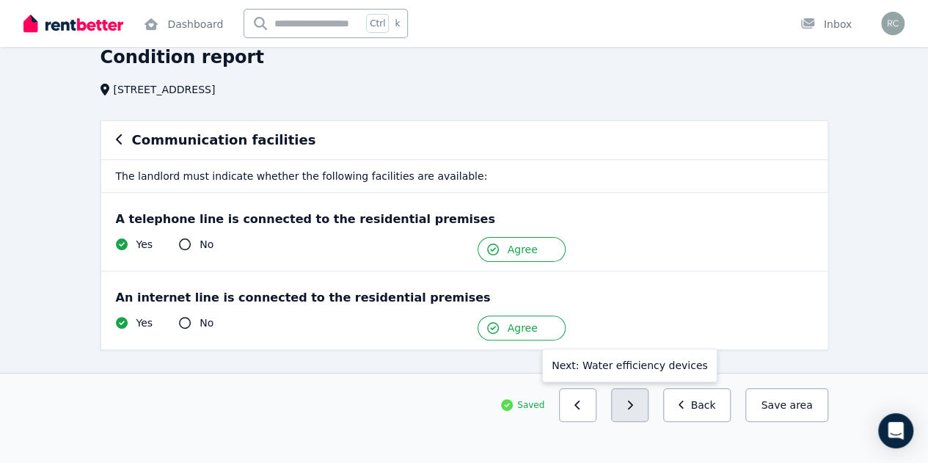
click at [644, 422] on button "button" at bounding box center [629, 405] width 37 height 34
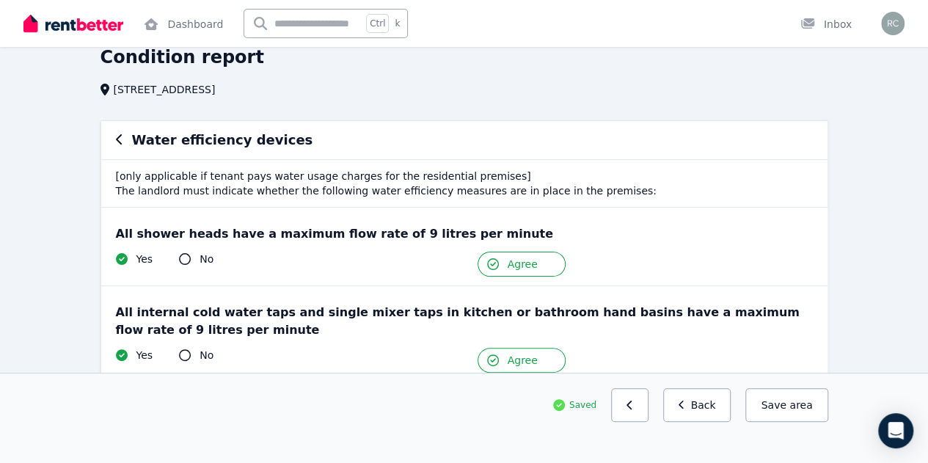
click at [644, 422] on button "button" at bounding box center [629, 405] width 37 height 34
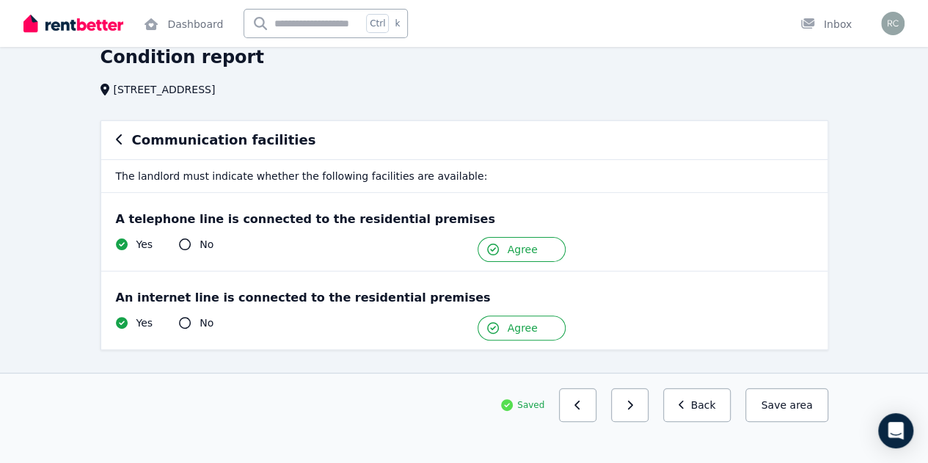
click at [644, 422] on button "button" at bounding box center [629, 405] width 37 height 34
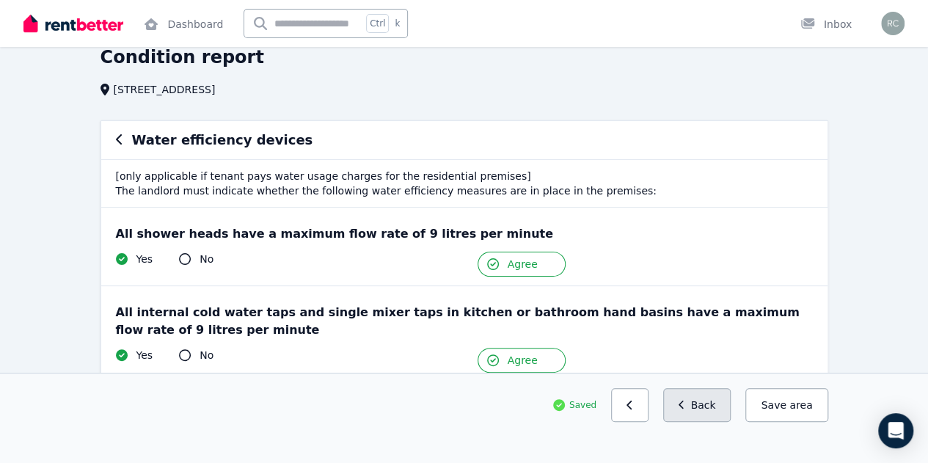
click at [704, 422] on button "Back" at bounding box center [697, 405] width 68 height 34
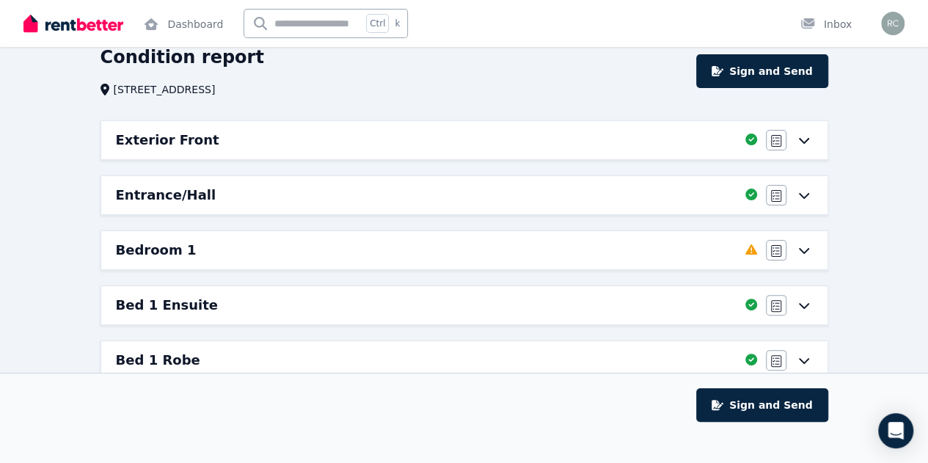
click at [804, 251] on icon at bounding box center [803, 251] width 10 height 6
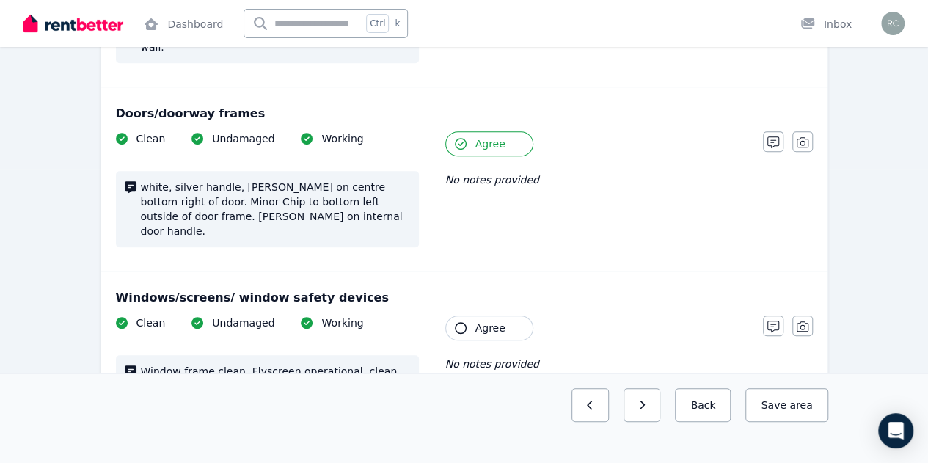
scroll to position [323, 0]
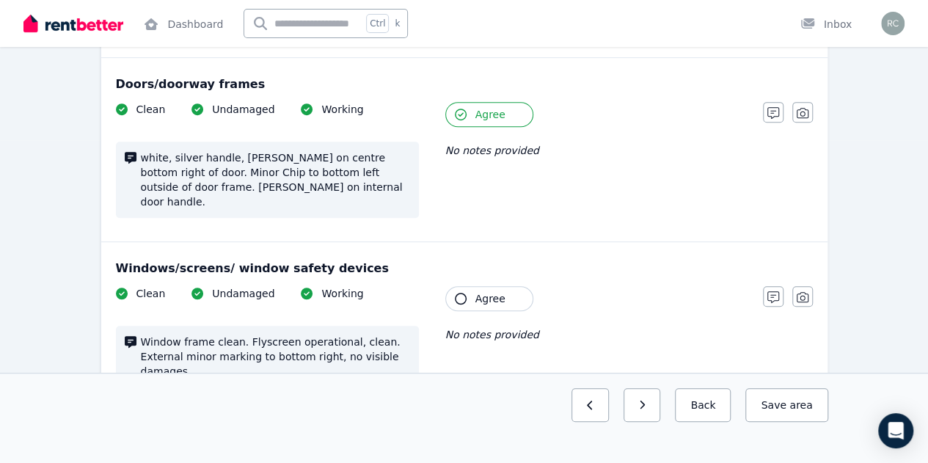
click at [461, 293] on icon "button" at bounding box center [461, 299] width 12 height 12
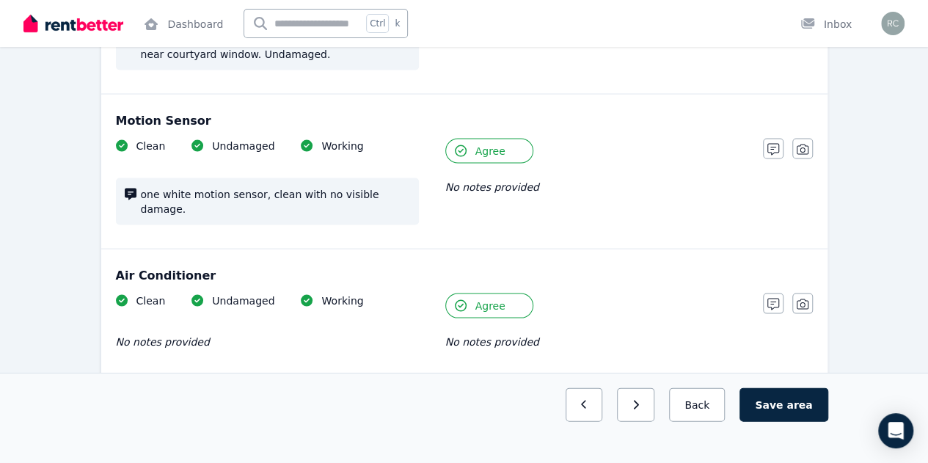
scroll to position [1411, 0]
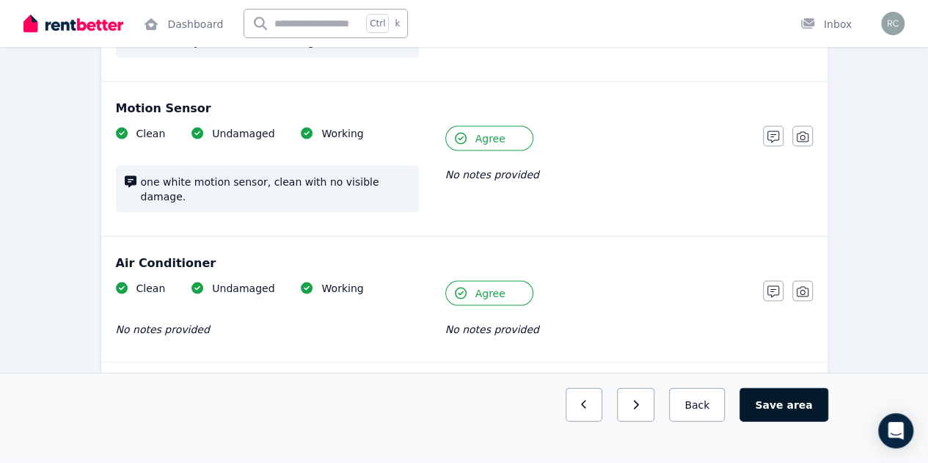
click at [787, 422] on button "Save area" at bounding box center [783, 405] width 88 height 34
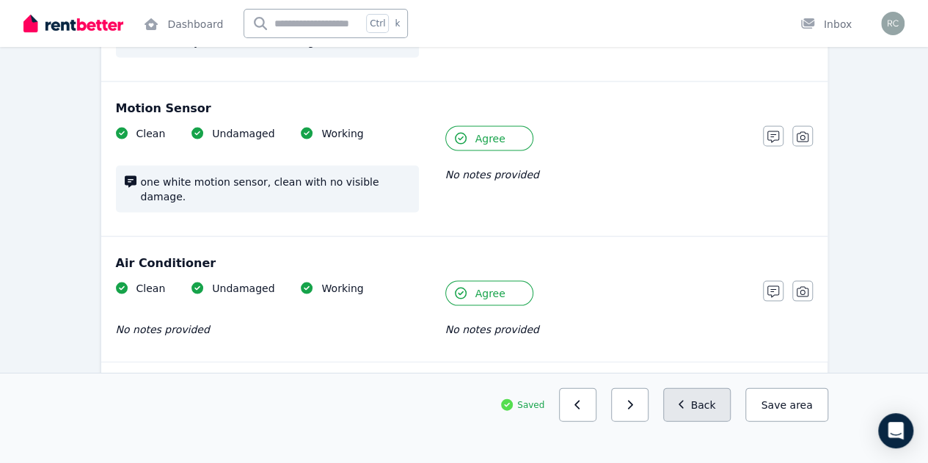
click at [716, 422] on button "Back" at bounding box center [697, 405] width 68 height 34
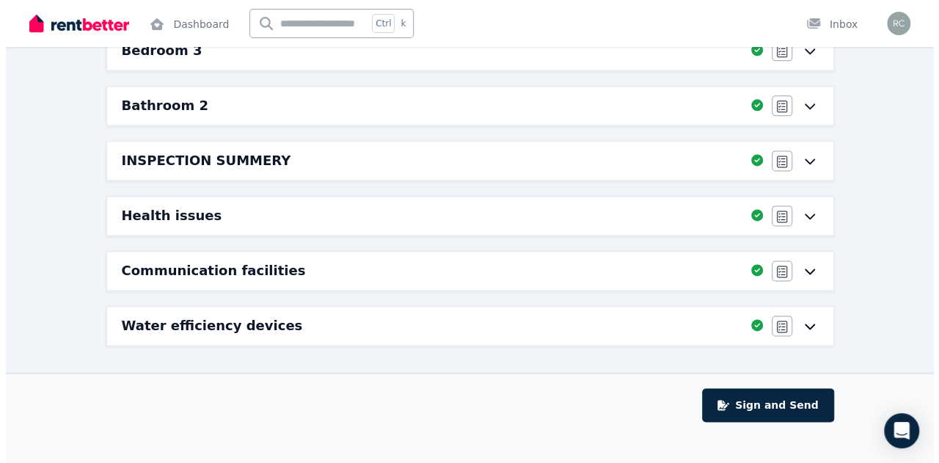
scroll to position [883, 0]
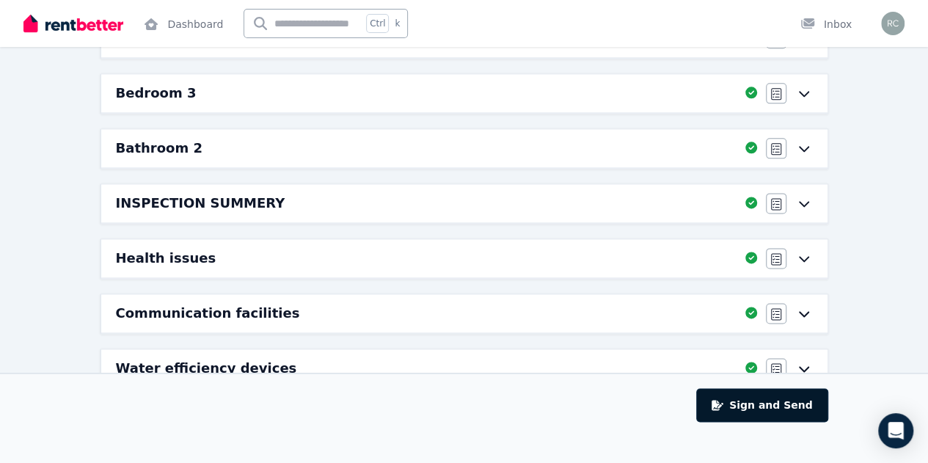
click at [759, 422] on button "Sign and Send" at bounding box center [761, 405] width 131 height 34
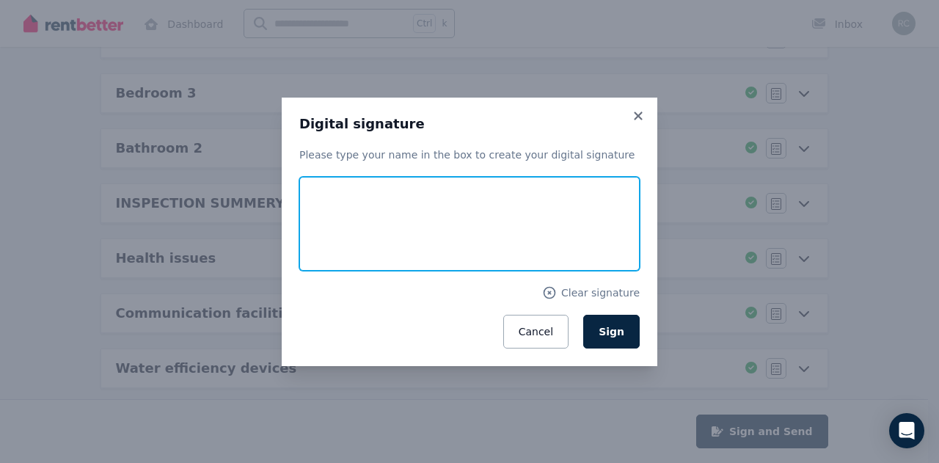
click at [425, 229] on input "text" at bounding box center [469, 224] width 340 height 94
click at [308, 238] on input "*****" at bounding box center [469, 224] width 340 height 94
click at [394, 233] on input "*****" at bounding box center [469, 224] width 340 height 94
type input "******"
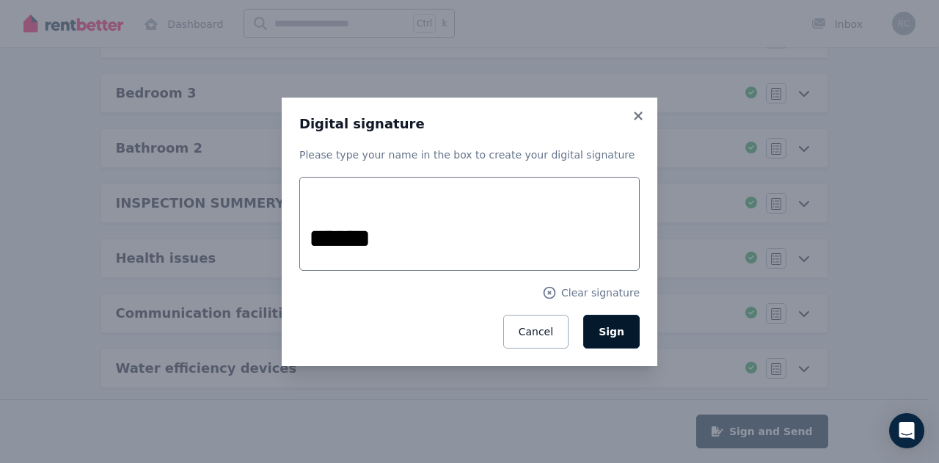
click at [613, 335] on span "Sign" at bounding box center [612, 332] width 26 height 12
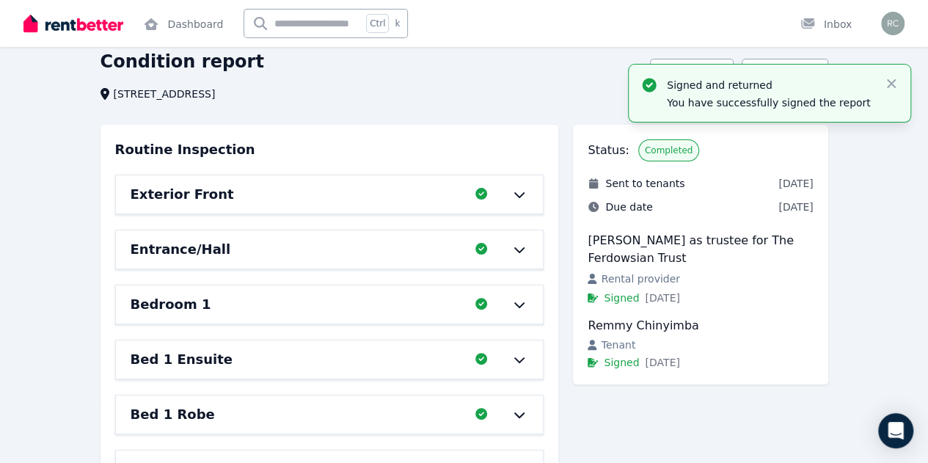
scroll to position [0, 0]
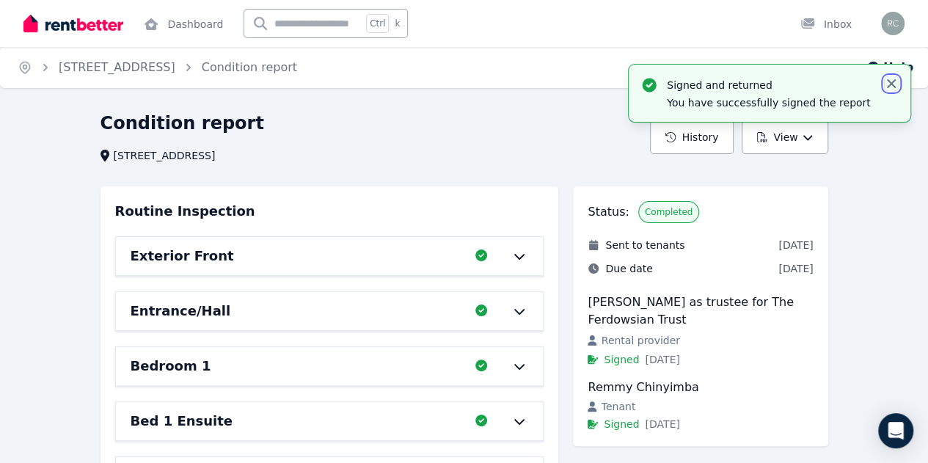
click at [893, 86] on icon "button" at bounding box center [891, 83] width 9 height 9
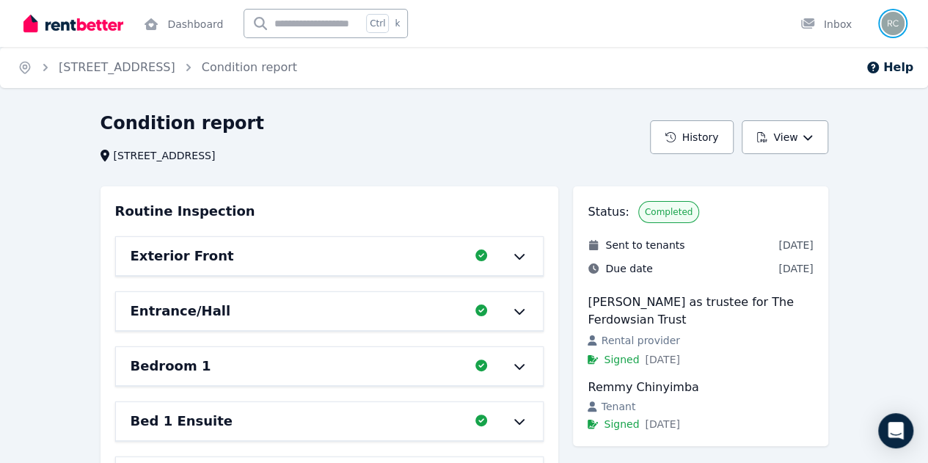
click at [887, 27] on img "button" at bounding box center [892, 23] width 23 height 23
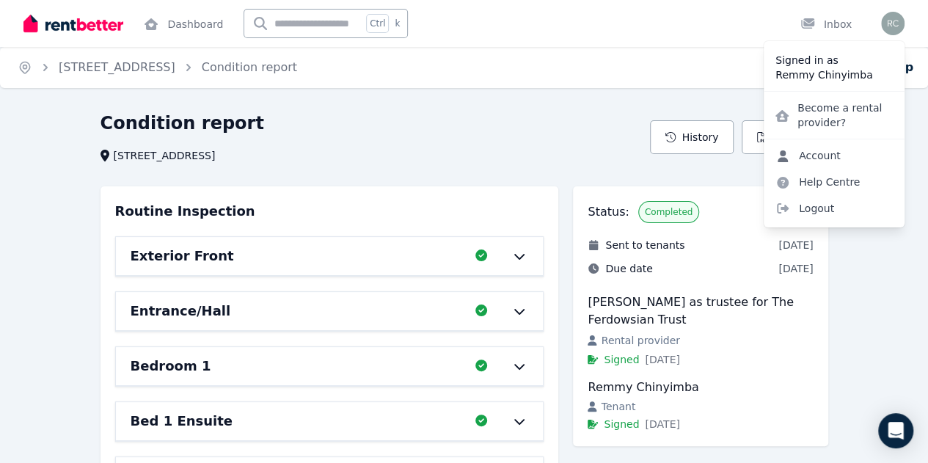
click at [838, 153] on link "Account" at bounding box center [808, 155] width 89 height 26
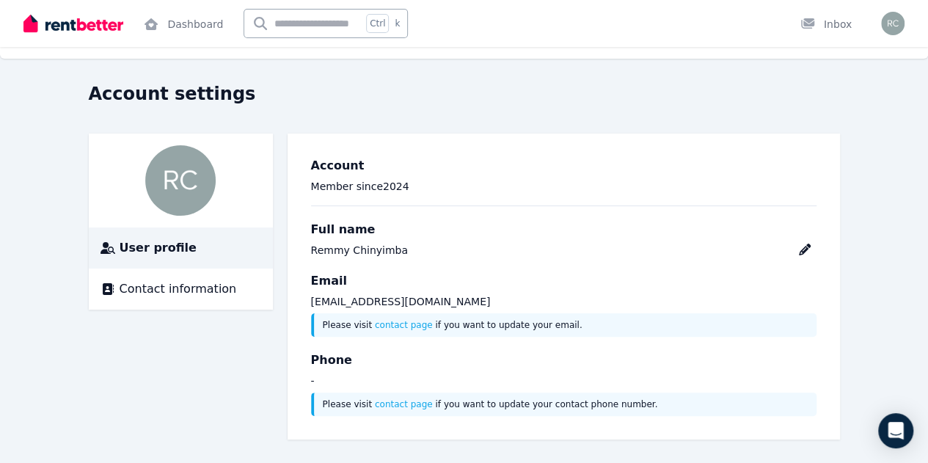
scroll to position [32, 0]
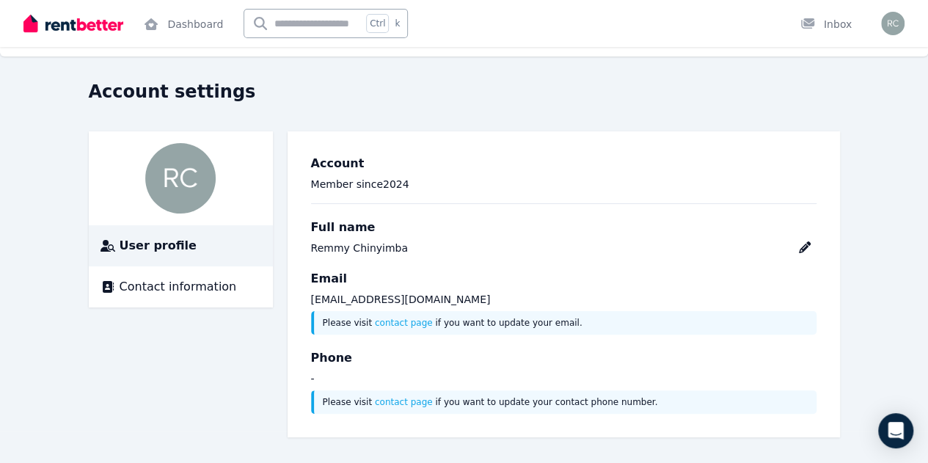
click at [112, 415] on div "User profile Contact information Account Member since [DATE] Full name [PERSON_…" at bounding box center [464, 284] width 751 height 306
click at [183, 385] on div "User profile Contact information Account Member since [DATE] Full name [PERSON_…" at bounding box center [464, 284] width 751 height 306
click at [675, 80] on div "Account settings" at bounding box center [460, 94] width 742 height 28
click at [896, 26] on img "button" at bounding box center [892, 23] width 23 height 23
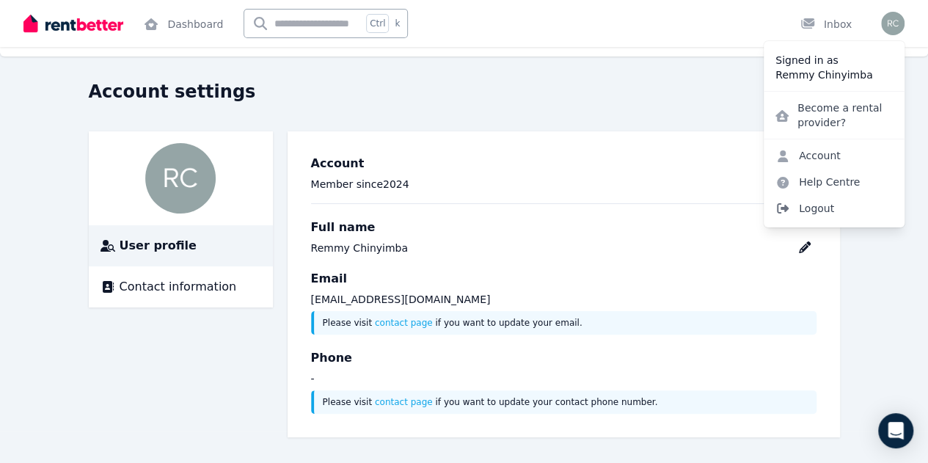
click at [811, 215] on span "Logout" at bounding box center [834, 208] width 141 height 26
